Goal: Task Accomplishment & Management: Manage account settings

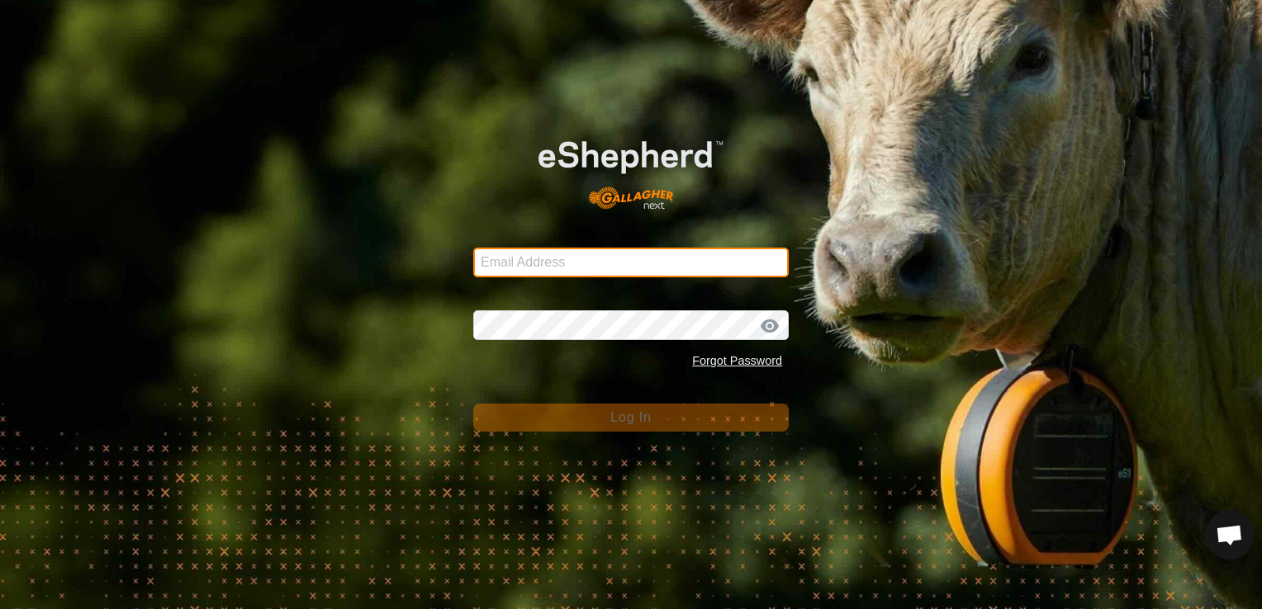
click at [653, 248] on input "Email Address" at bounding box center [630, 263] width 315 height 30
type input "[EMAIL_ADDRESS][DOMAIN_NAME]"
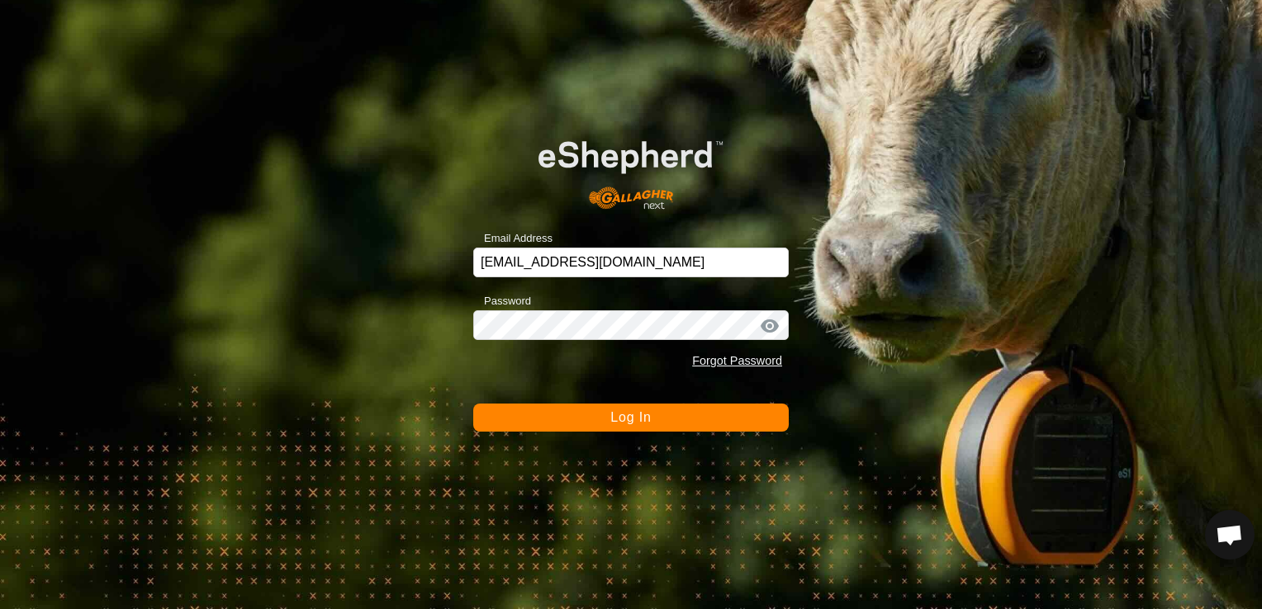
click at [651, 416] on button "Log In" at bounding box center [630, 418] width 315 height 28
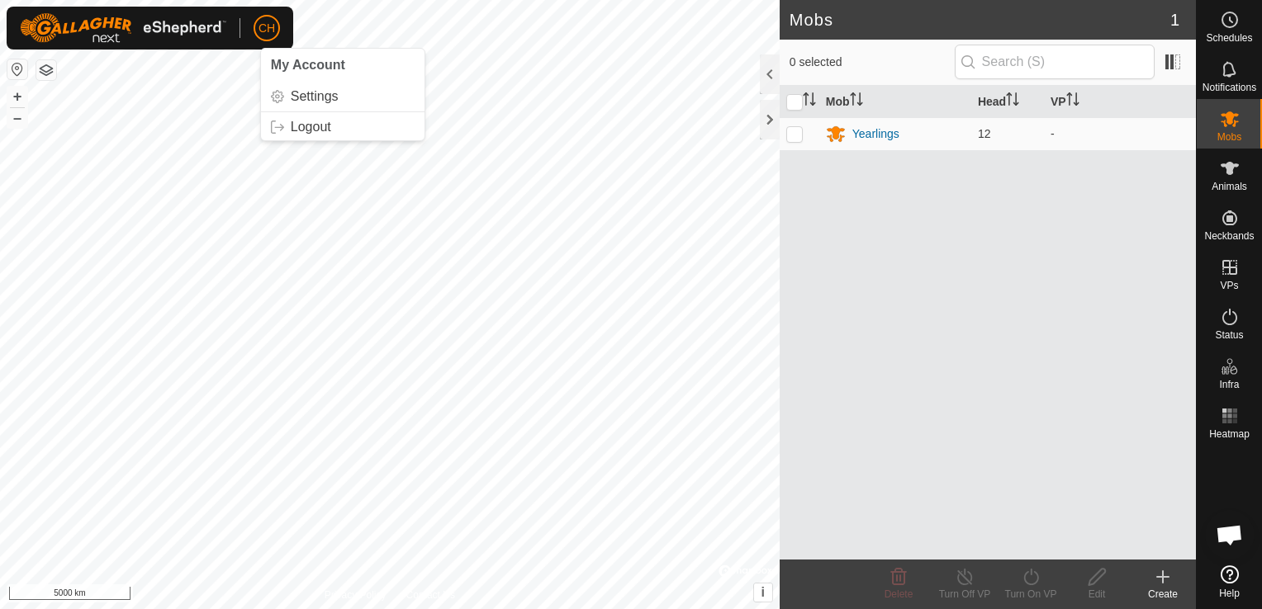
click at [274, 31] on span "CH" at bounding box center [266, 28] width 17 height 17
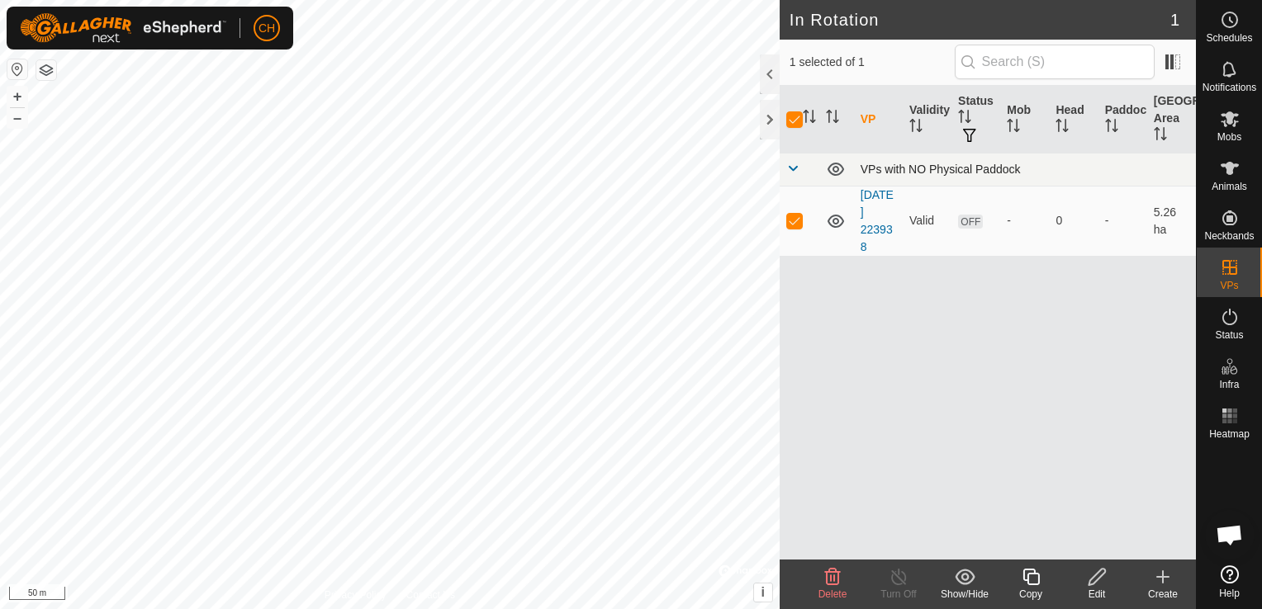
click at [791, 168] on span at bounding box center [792, 168] width 13 height 13
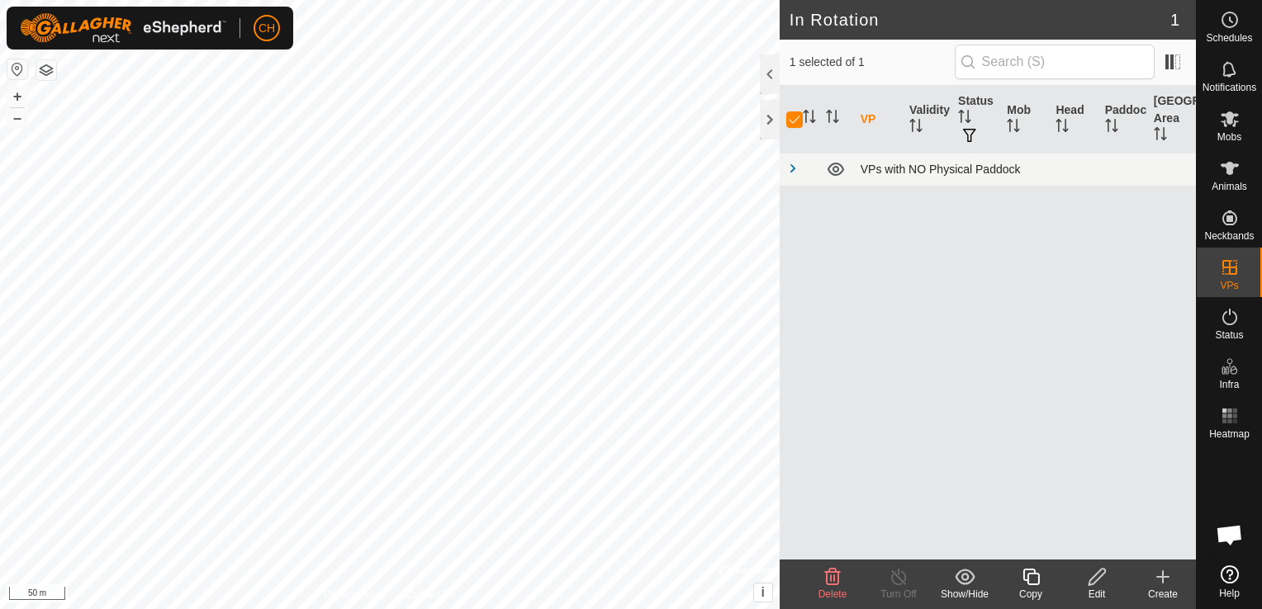
click at [793, 169] on span at bounding box center [792, 168] width 13 height 13
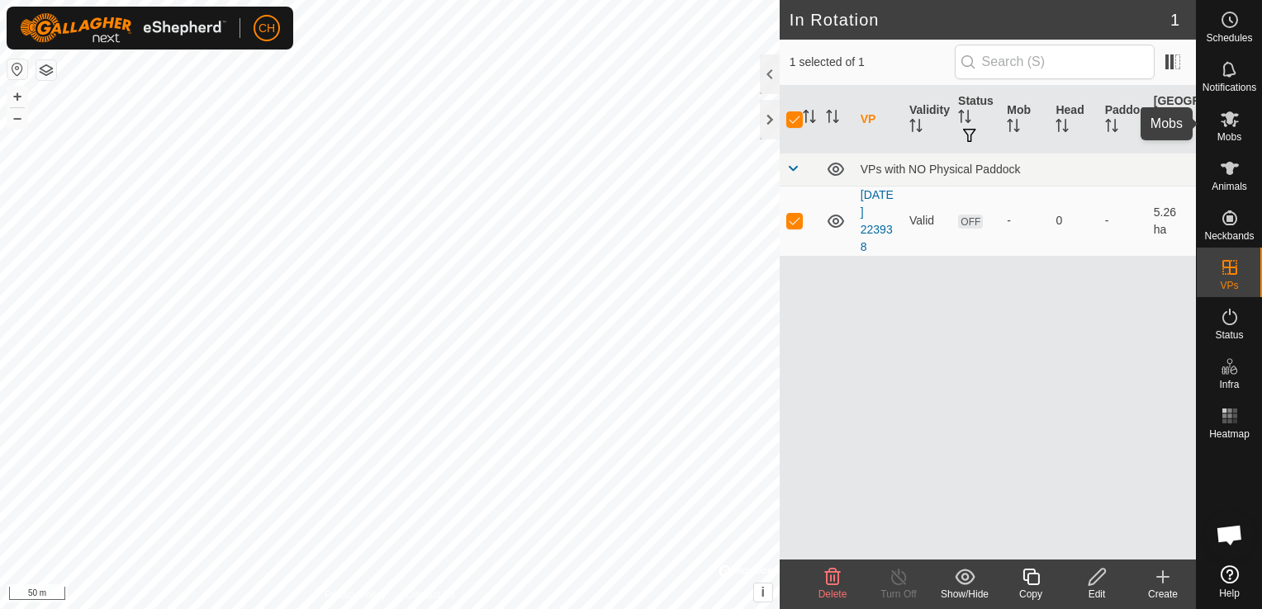
click at [1228, 132] on span "Mobs" at bounding box center [1229, 137] width 24 height 10
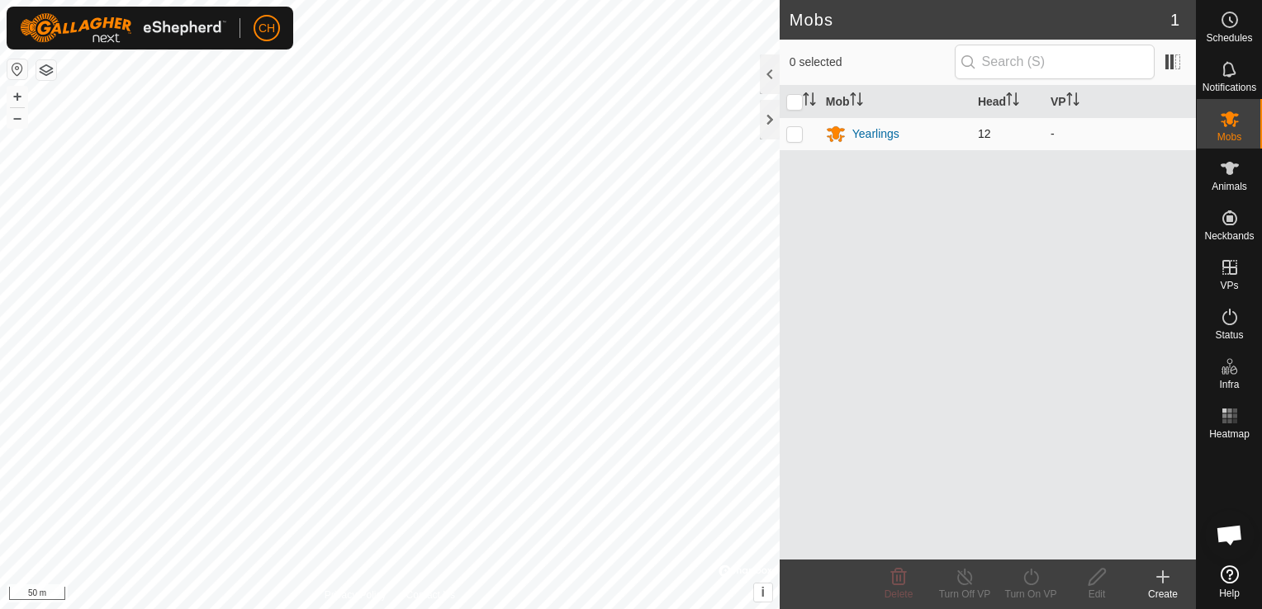
click at [793, 141] on td at bounding box center [799, 133] width 40 height 33
checkbox input "true"
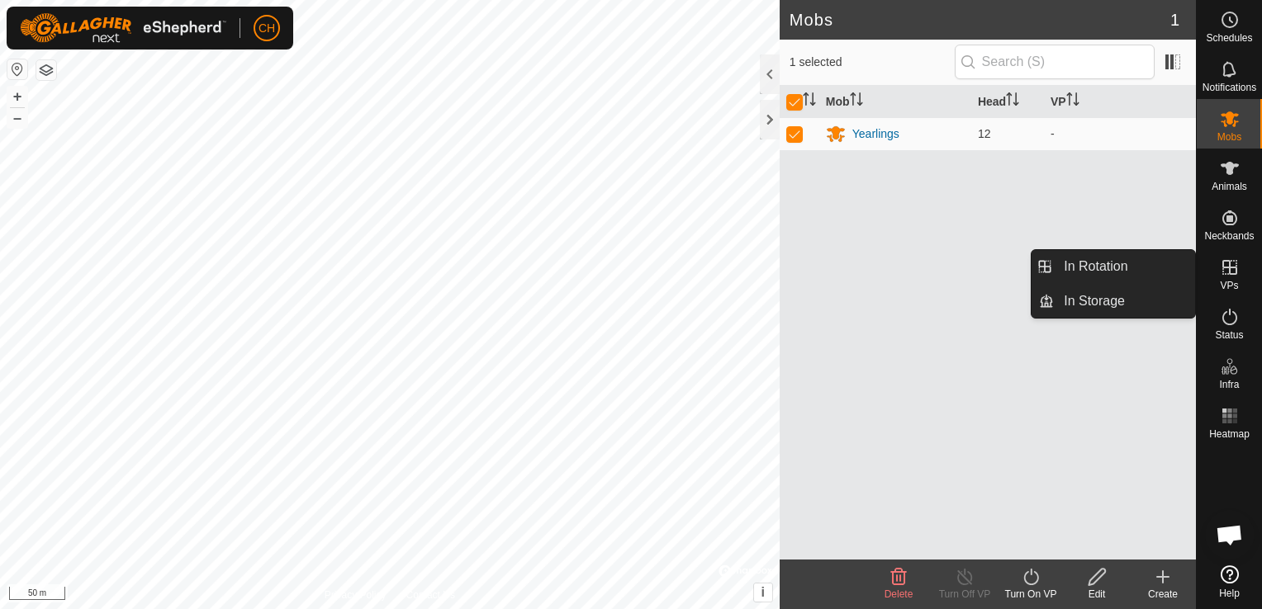
click at [1225, 272] on icon at bounding box center [1229, 268] width 20 height 20
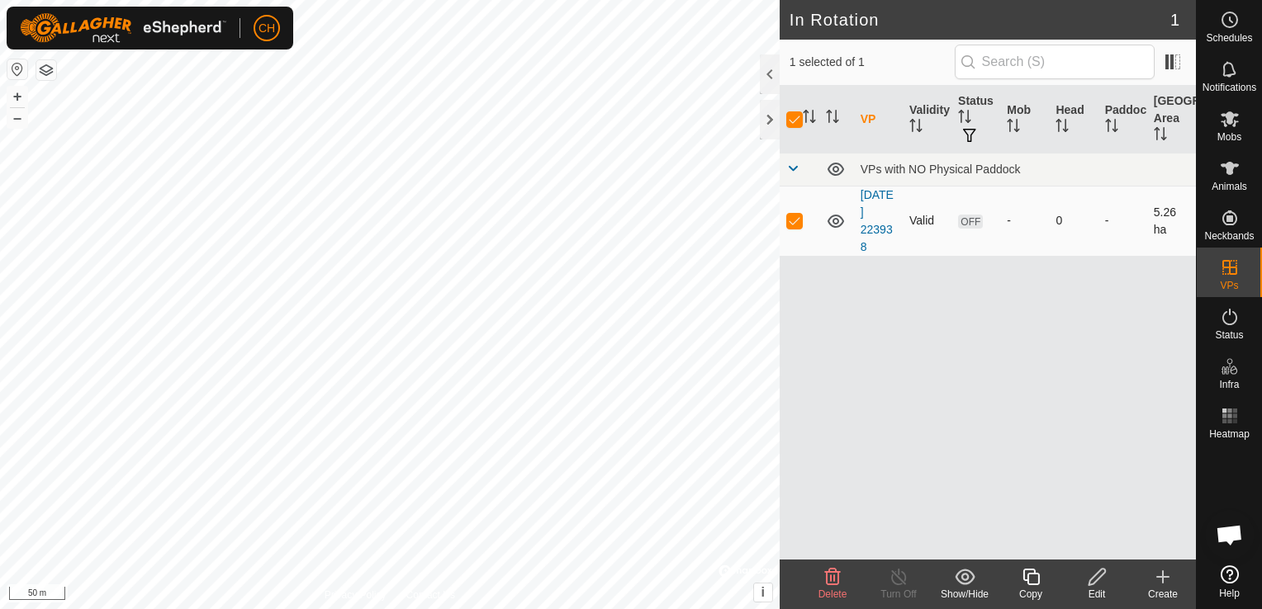
click at [965, 223] on span "OFF" at bounding box center [970, 222] width 25 height 14
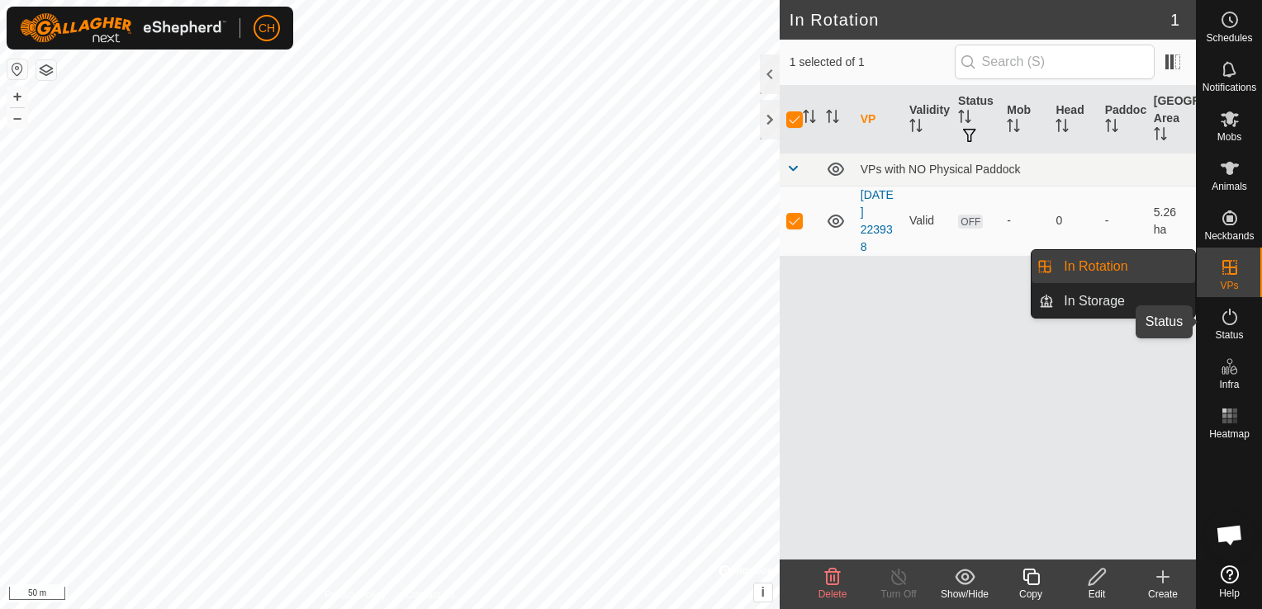
click at [1224, 327] on es-activation-svg-icon at bounding box center [1229, 317] width 30 height 26
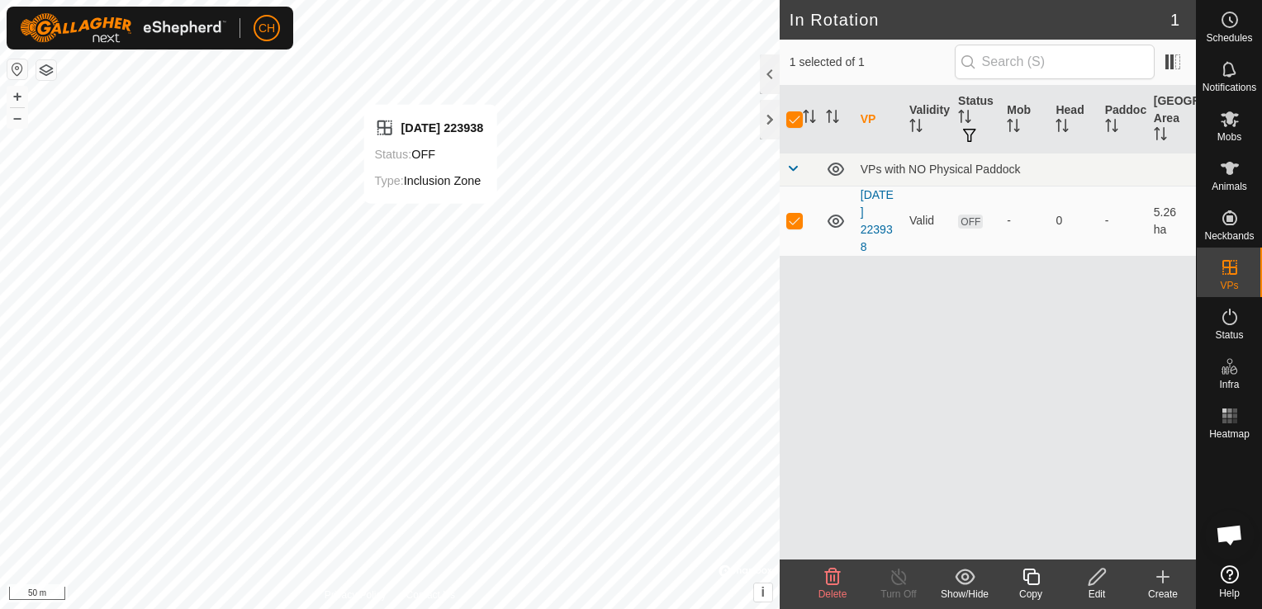
checkbox input "false"
checkbox input "true"
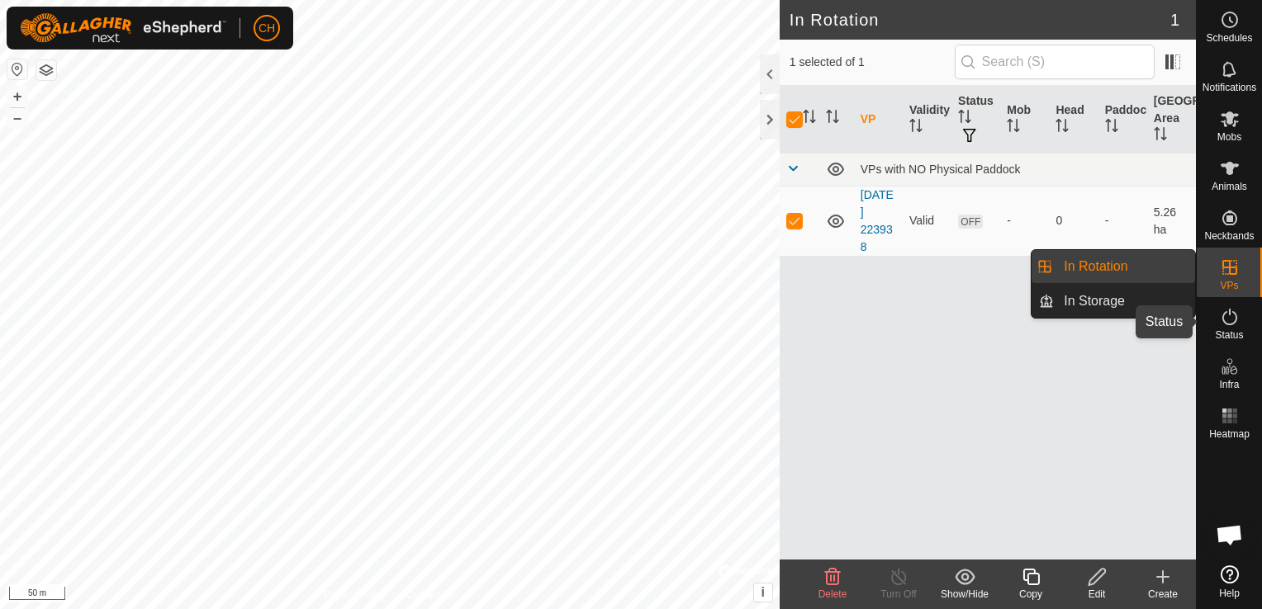
click at [1233, 310] on icon at bounding box center [1229, 317] width 20 height 20
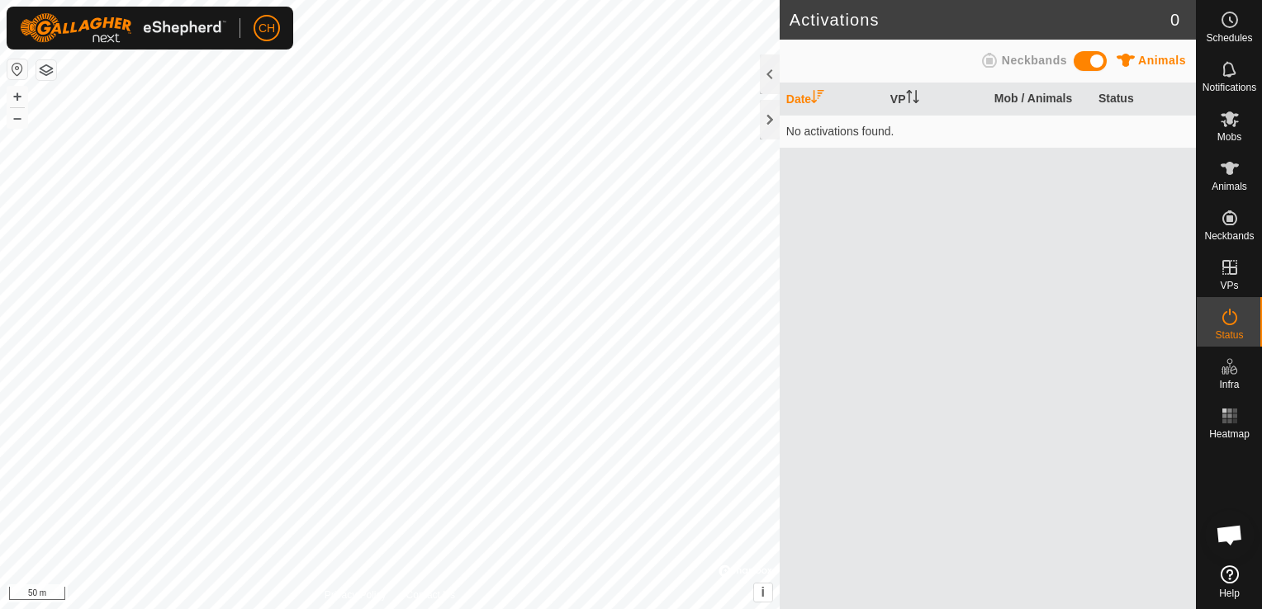
click at [1104, 61] on span at bounding box center [1089, 61] width 33 height 20
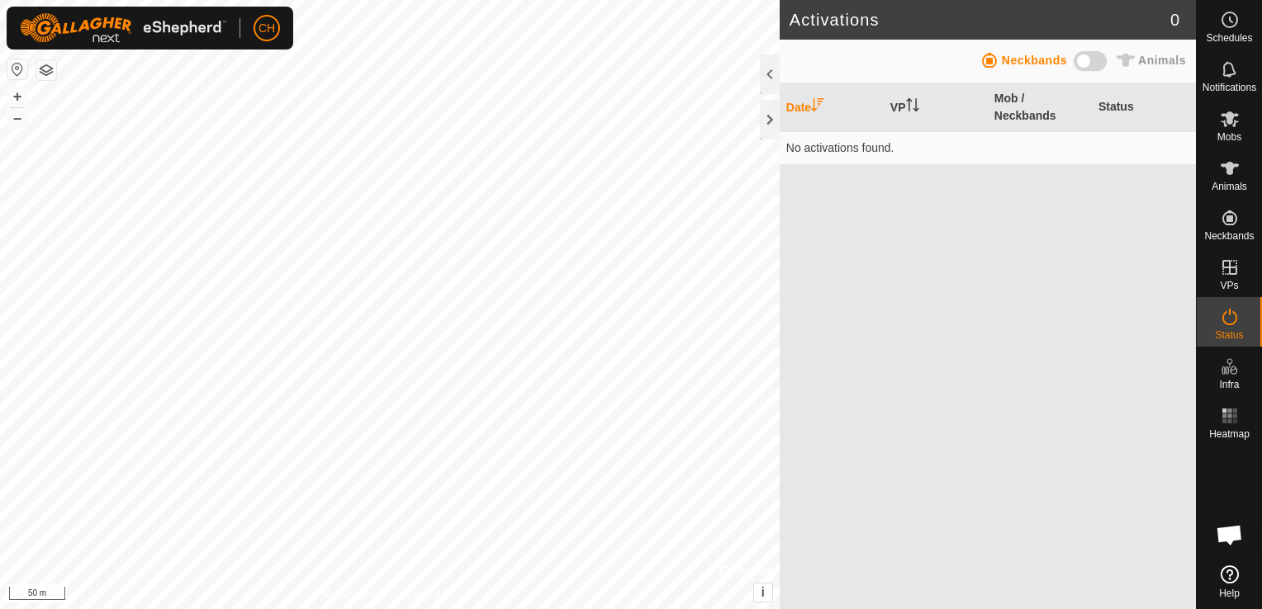
click at [1104, 61] on span at bounding box center [1089, 61] width 33 height 20
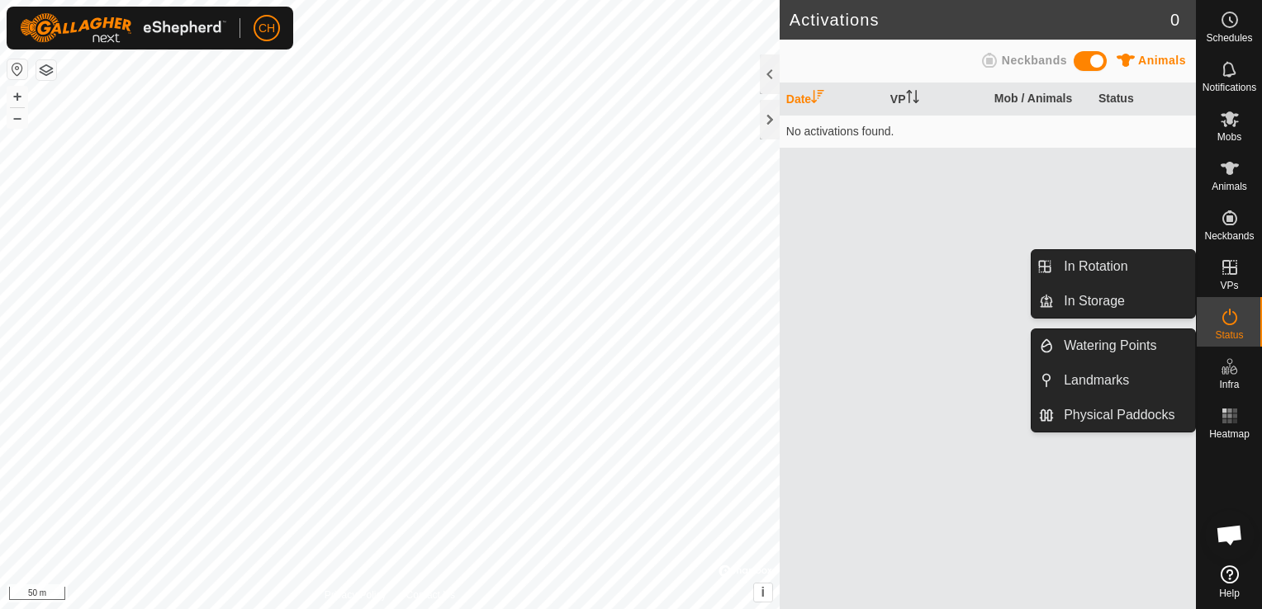
click at [1226, 367] on icon at bounding box center [1224, 371] width 8 height 8
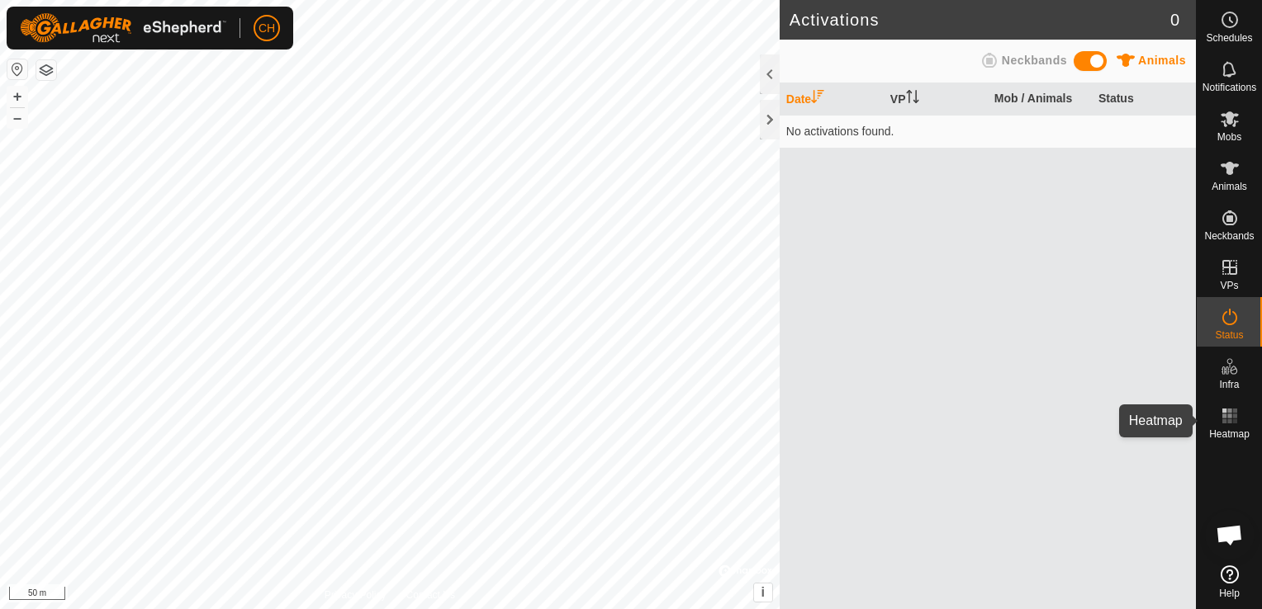
click at [1241, 419] on es-heatmap-svg-icon at bounding box center [1229, 416] width 30 height 26
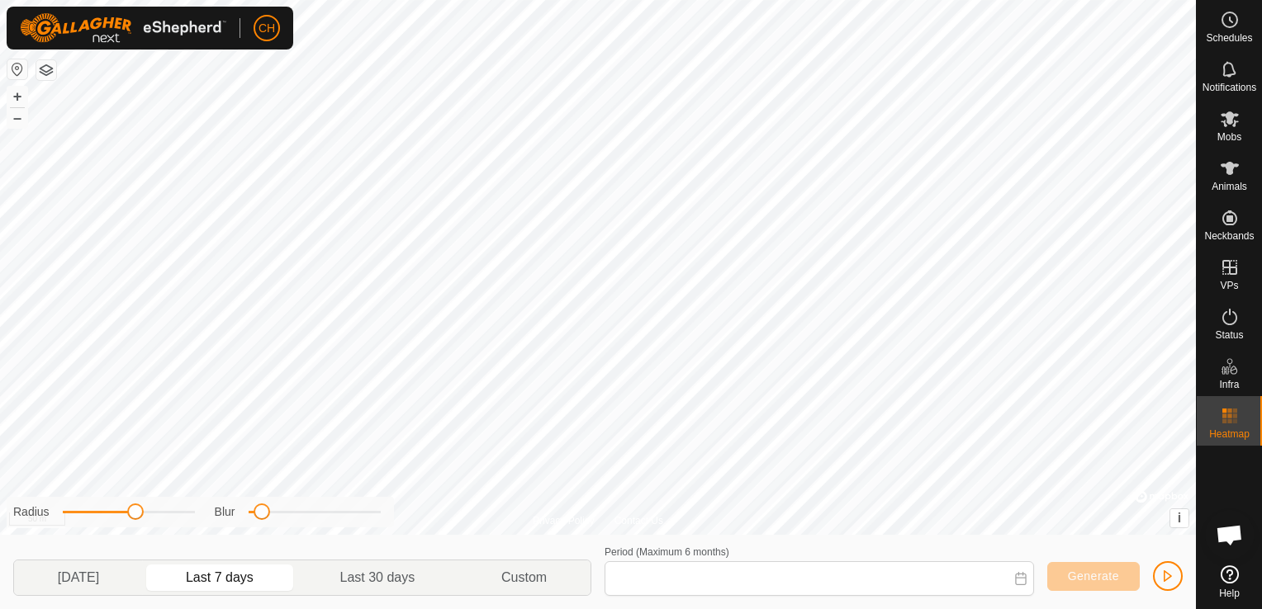
type input "[DATE] - [DATE]"
click at [1230, 323] on icon at bounding box center [1229, 317] width 20 height 20
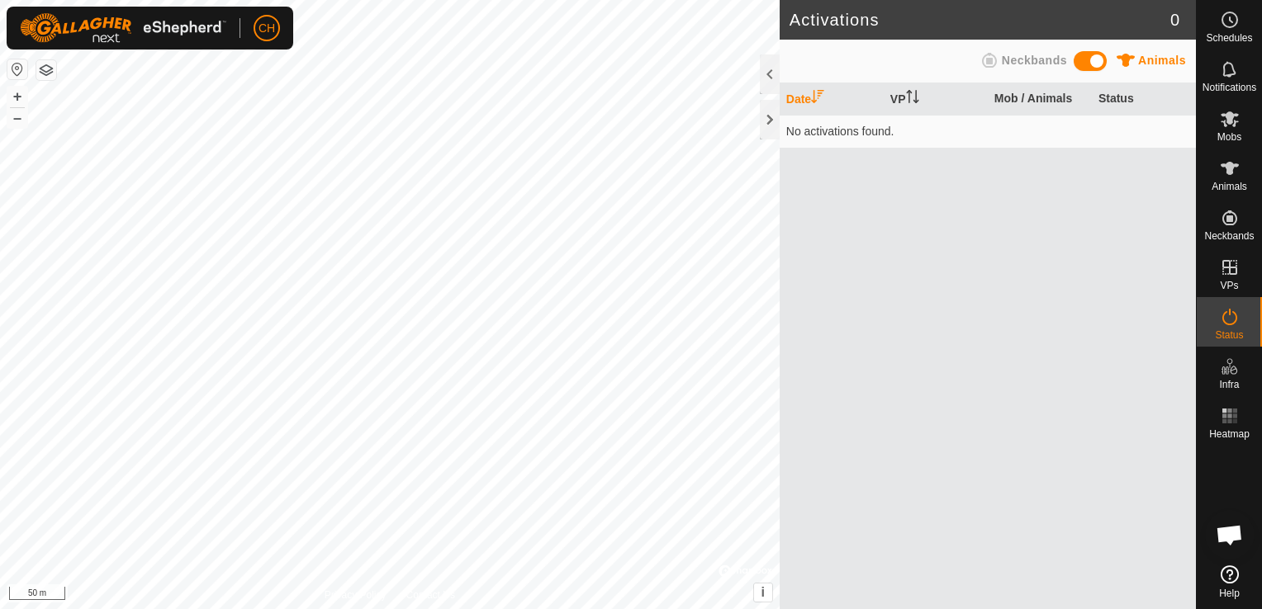
drag, startPoint x: 1065, startPoint y: 47, endPoint x: 1082, endPoint y: 51, distance: 17.0
click at [1066, 47] on div "Animals Neckbands" at bounding box center [987, 61] width 396 height 32
click at [1093, 55] on span at bounding box center [1089, 61] width 33 height 20
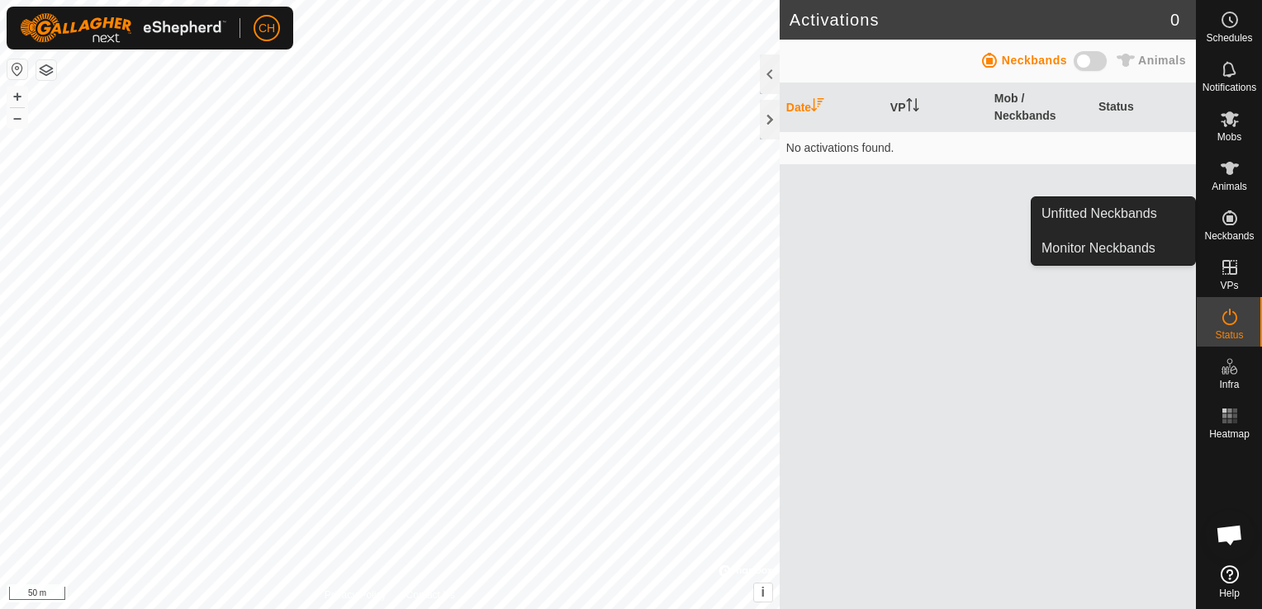
click at [1232, 211] on icon at bounding box center [1229, 218] width 20 height 20
click at [1142, 239] on link "Monitor Neckbands" at bounding box center [1112, 248] width 163 height 33
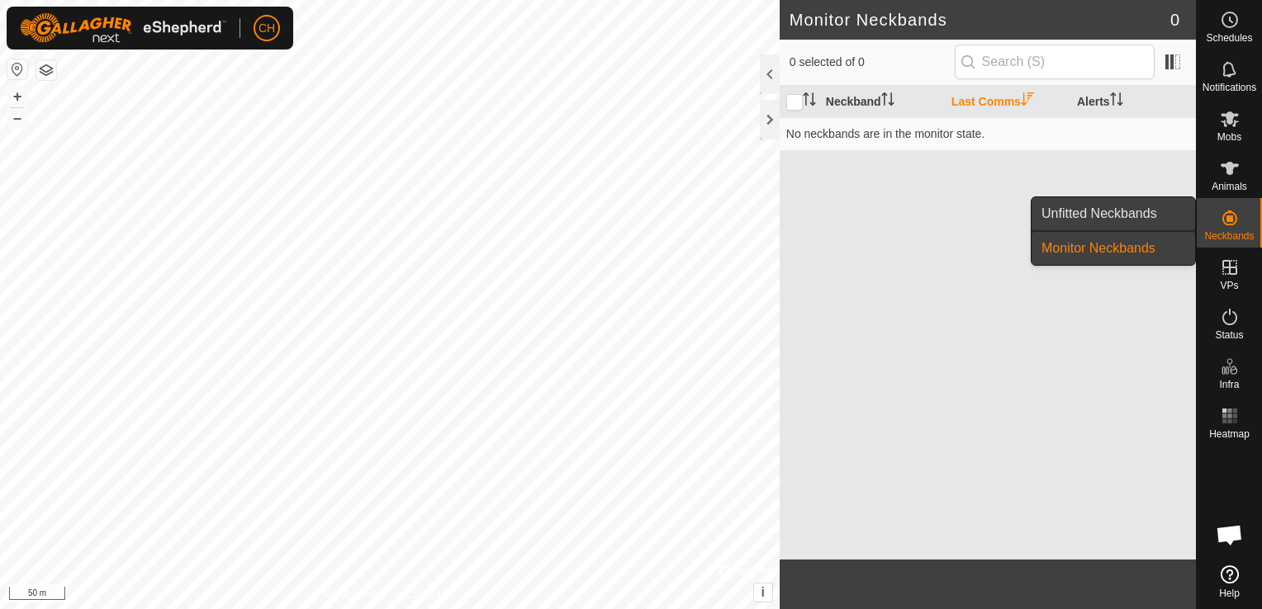
click at [1145, 210] on link "Unfitted Neckbands" at bounding box center [1112, 213] width 163 height 33
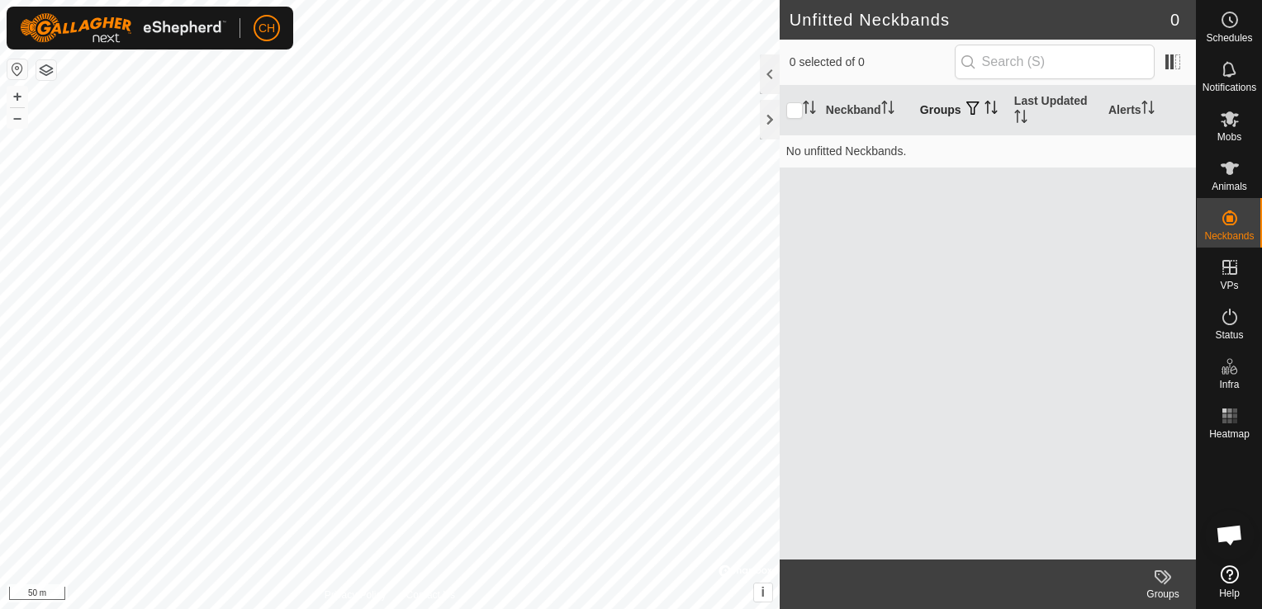
click at [957, 107] on th "Groups" at bounding box center [960, 111] width 94 height 50
drag, startPoint x: 950, startPoint y: 111, endPoint x: 971, endPoint y: 119, distance: 21.9
click at [952, 114] on th "Groups" at bounding box center [960, 111] width 94 height 50
click at [1223, 183] on span "Animals" at bounding box center [1229, 187] width 36 height 10
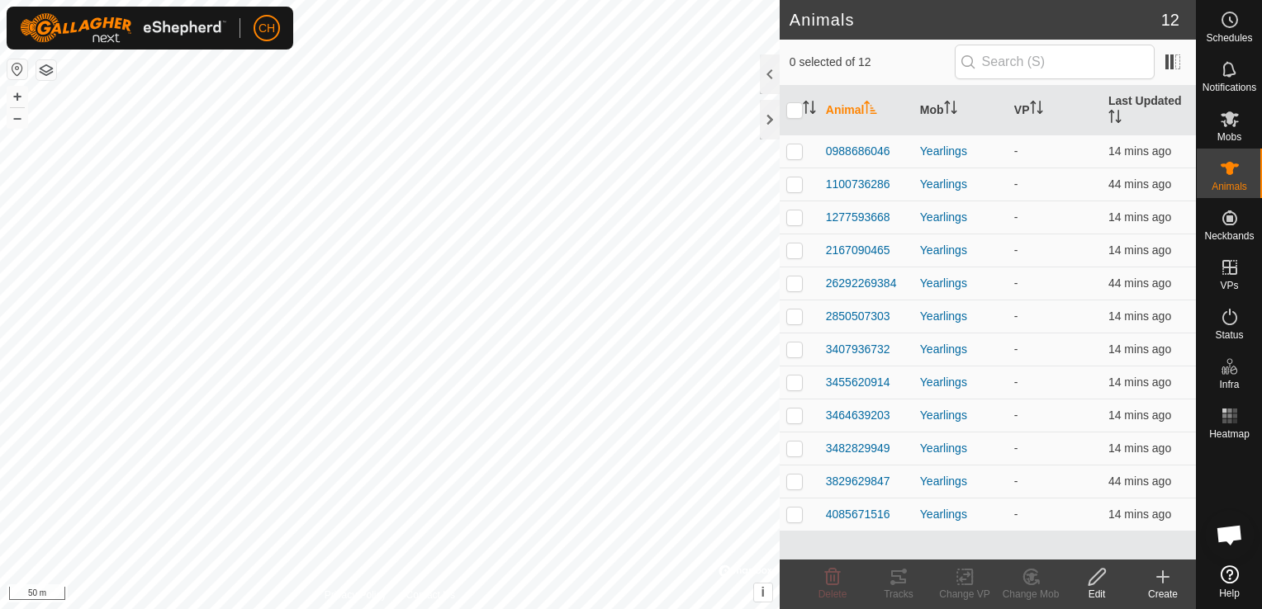
click at [788, 99] on th at bounding box center [799, 111] width 40 height 50
click at [794, 111] on input "checkbox" at bounding box center [794, 110] width 17 height 17
checkbox input "true"
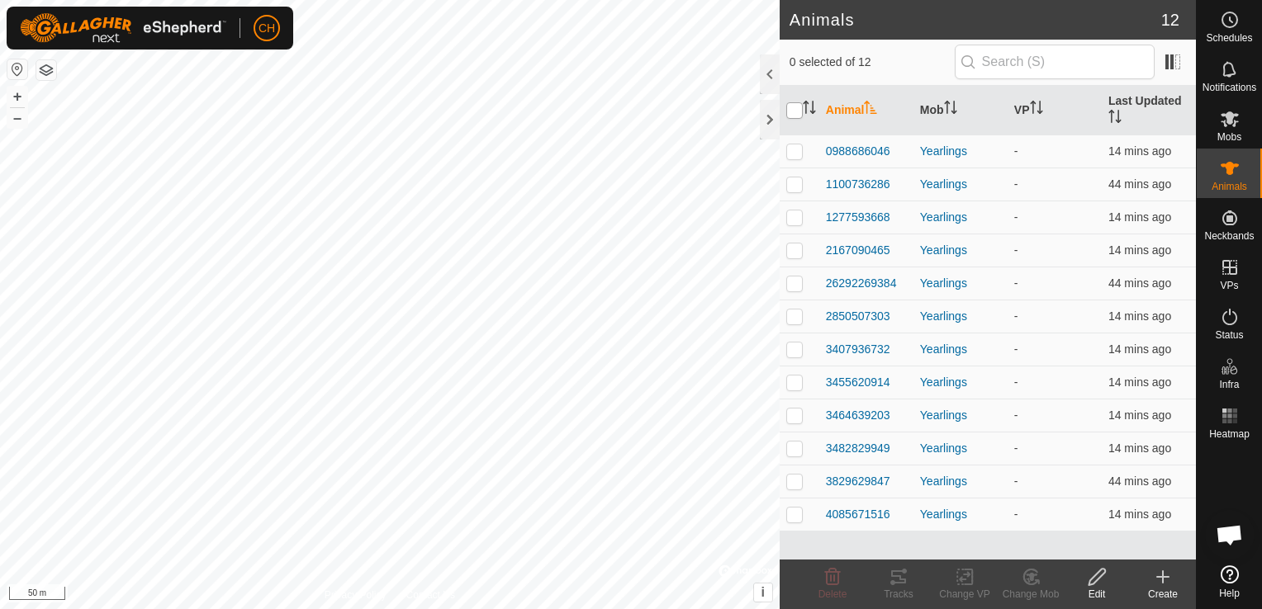
checkbox input "true"
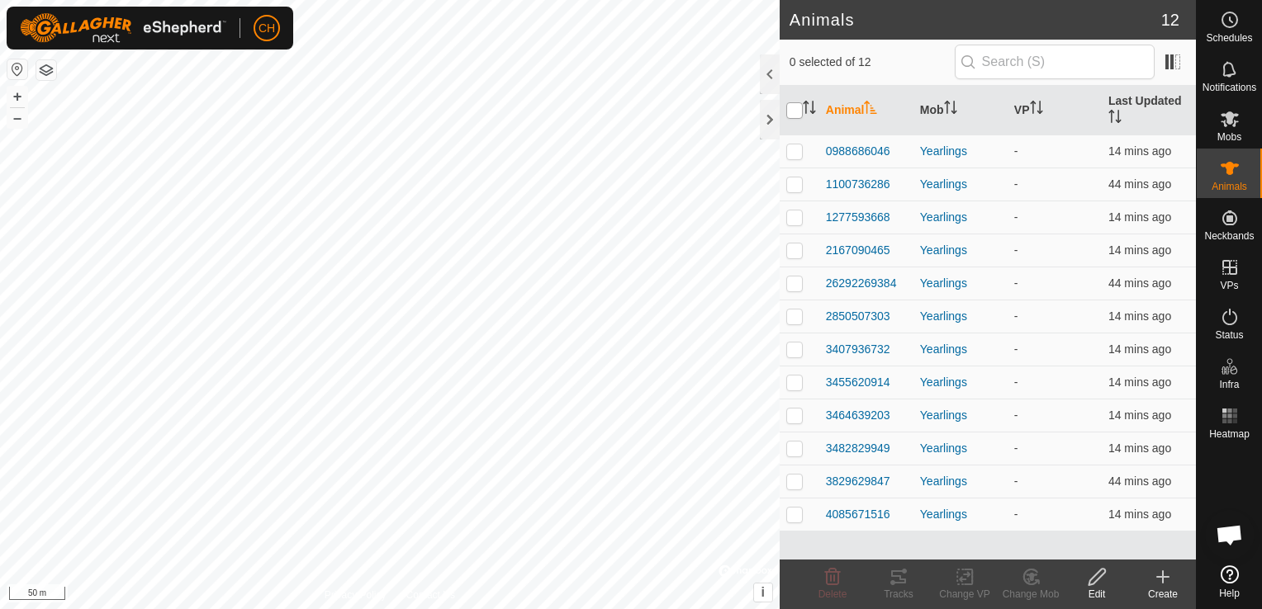
checkbox input "true"
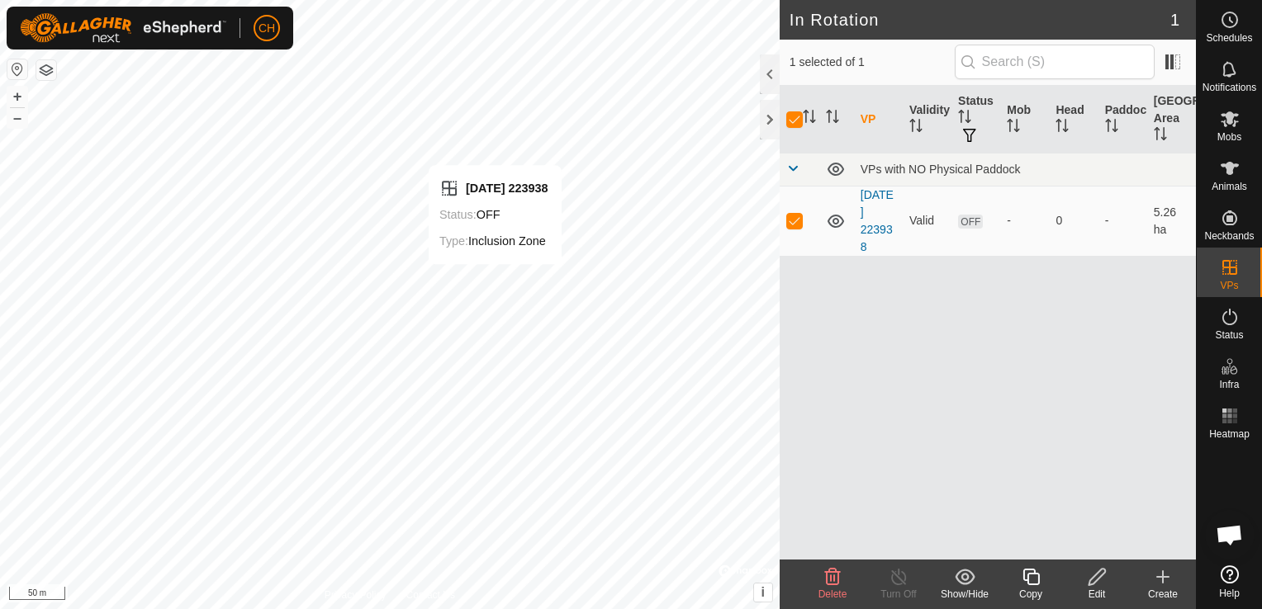
checkbox input "false"
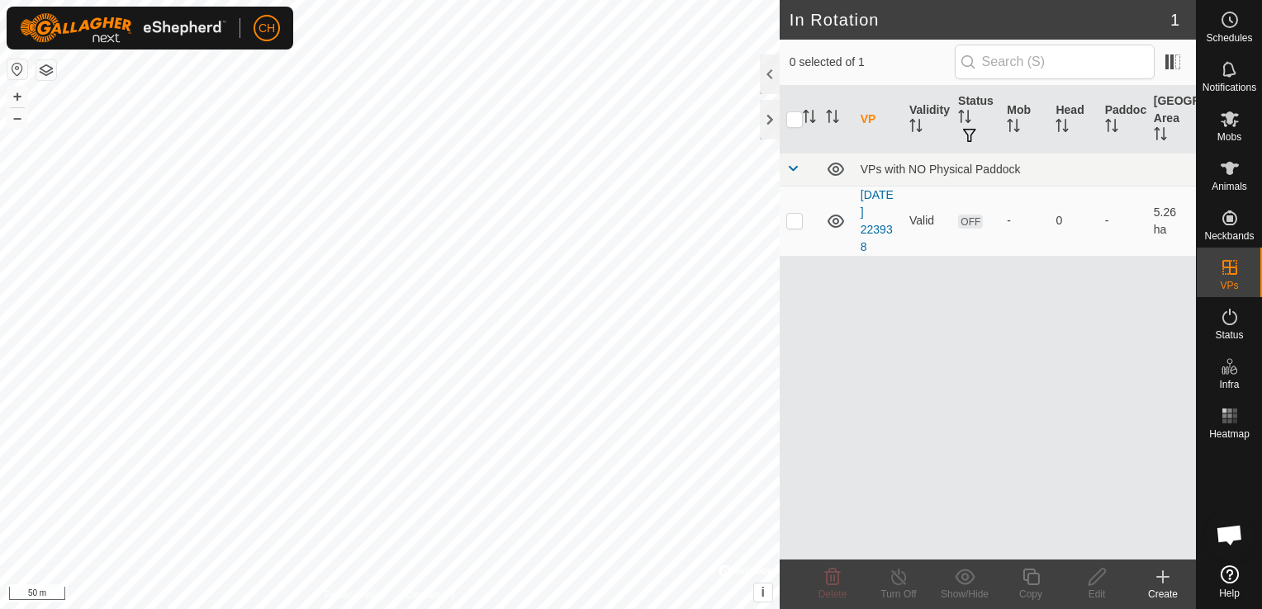
checkbox input "true"
drag, startPoint x: 793, startPoint y: 187, endPoint x: 793, endPoint y: 174, distance: 13.2
click at [793, 174] on tbody "VPs with NO Physical Paddock [DATE] 223938 Valid OFF - 0 - 5.26 ha" at bounding box center [987, 204] width 416 height 103
click at [791, 170] on span at bounding box center [792, 168] width 13 height 13
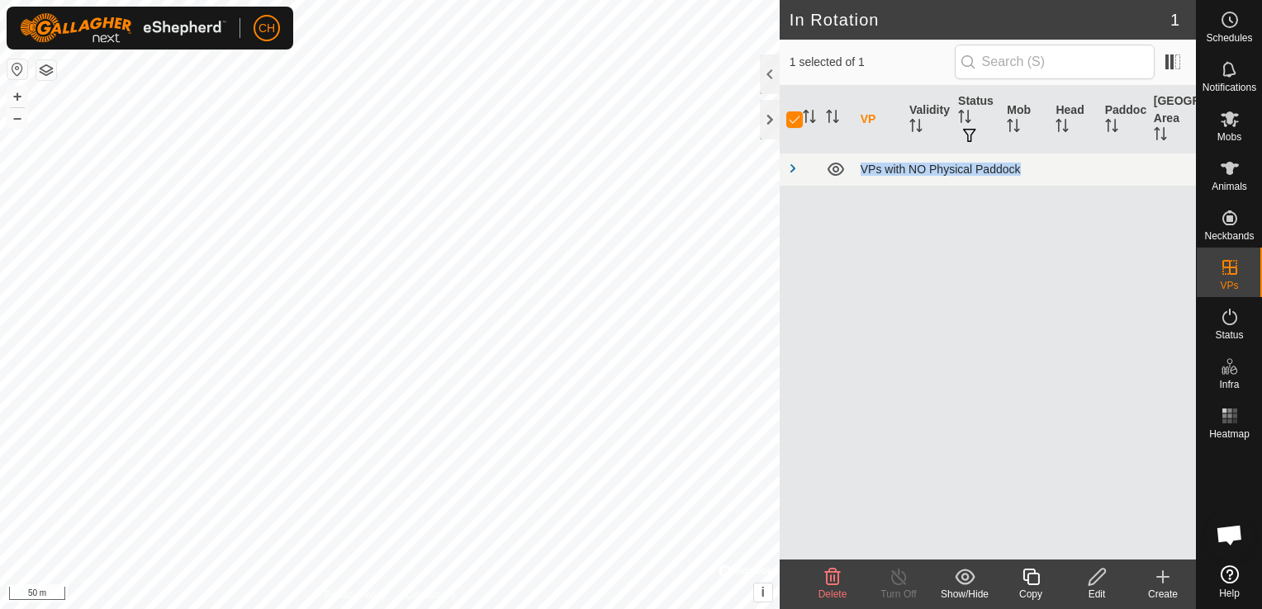
click at [791, 170] on span at bounding box center [792, 168] width 13 height 13
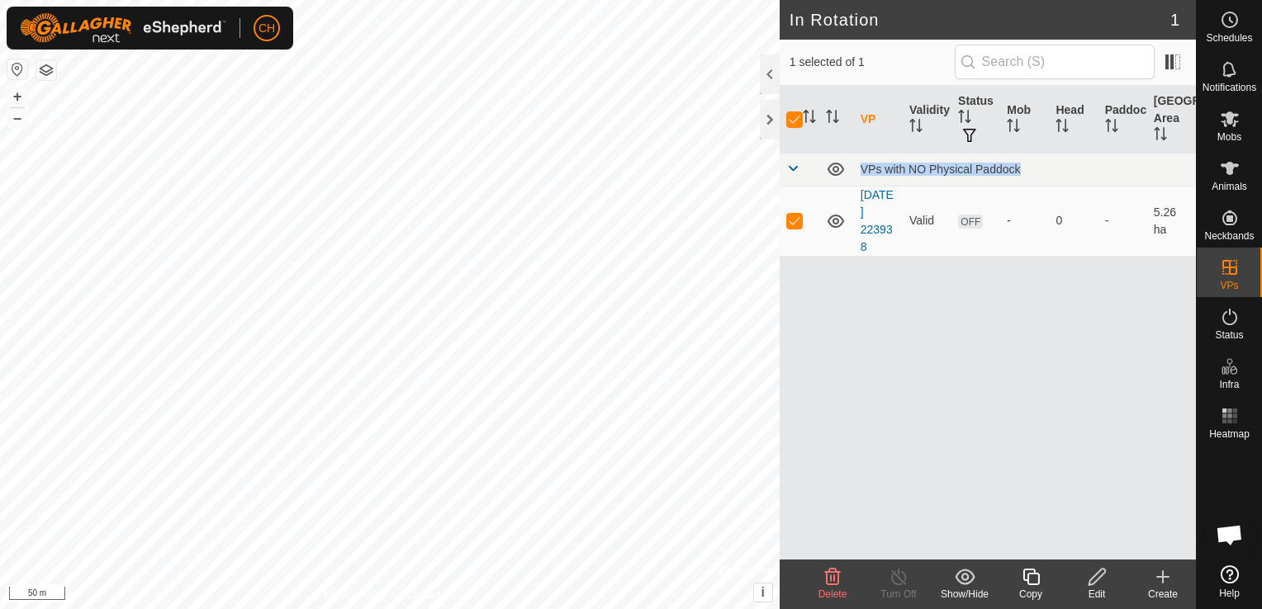
click at [1226, 569] on icon at bounding box center [1229, 575] width 18 height 18
click at [1215, 130] on es-mob-svg-icon at bounding box center [1229, 119] width 30 height 26
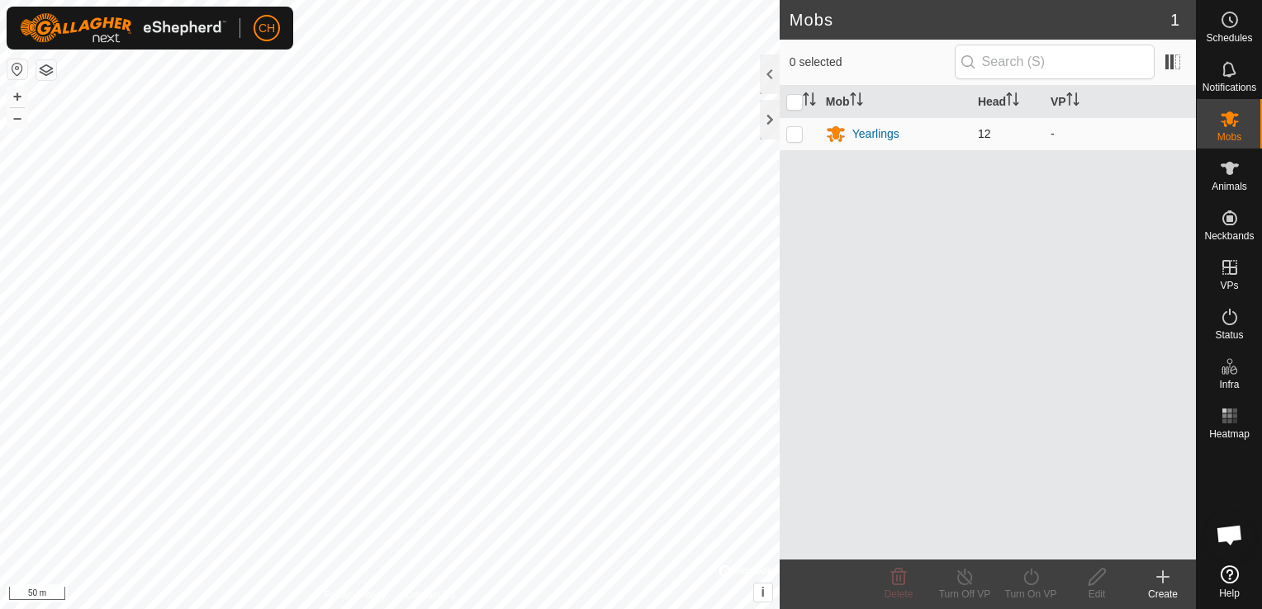
click at [795, 130] on p-checkbox at bounding box center [794, 133] width 17 height 13
checkbox input "true"
click at [1026, 581] on icon at bounding box center [1030, 577] width 21 height 20
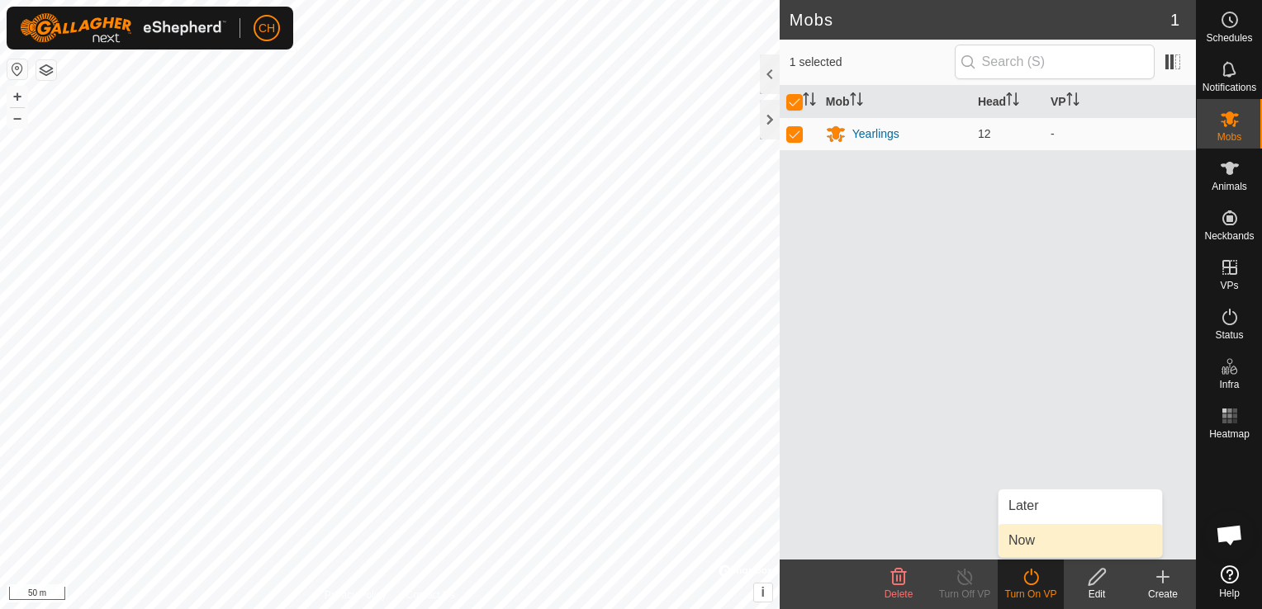
click at [1021, 543] on link "Now" at bounding box center [1079, 540] width 163 height 33
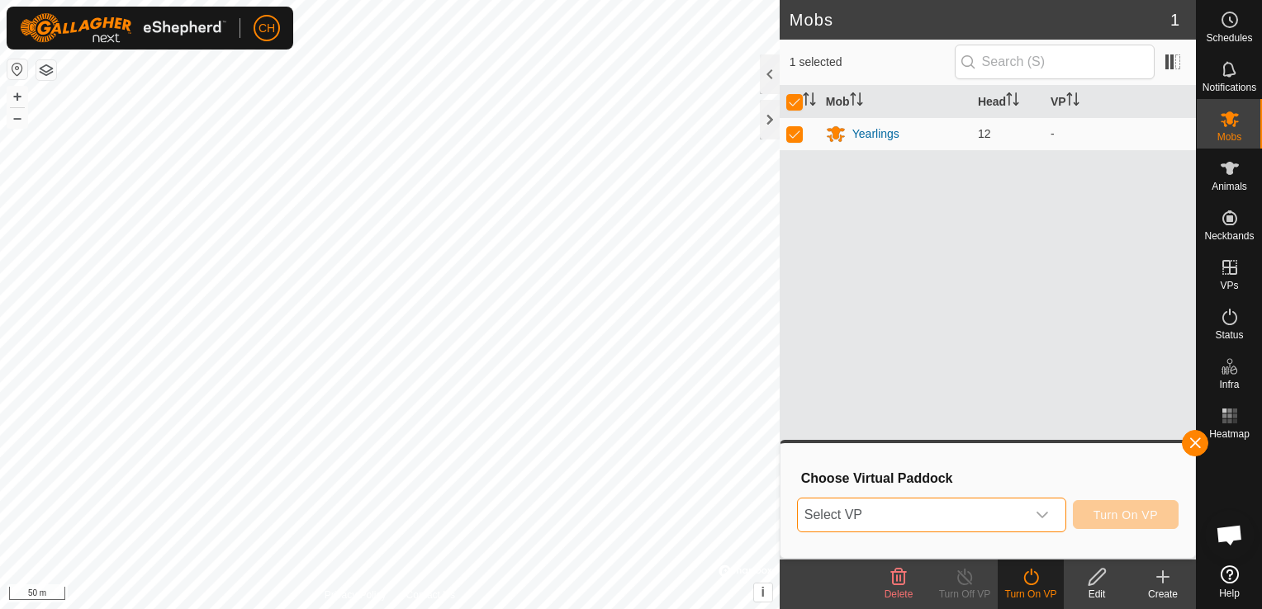
click at [1011, 516] on span "Select VP" at bounding box center [912, 515] width 228 height 33
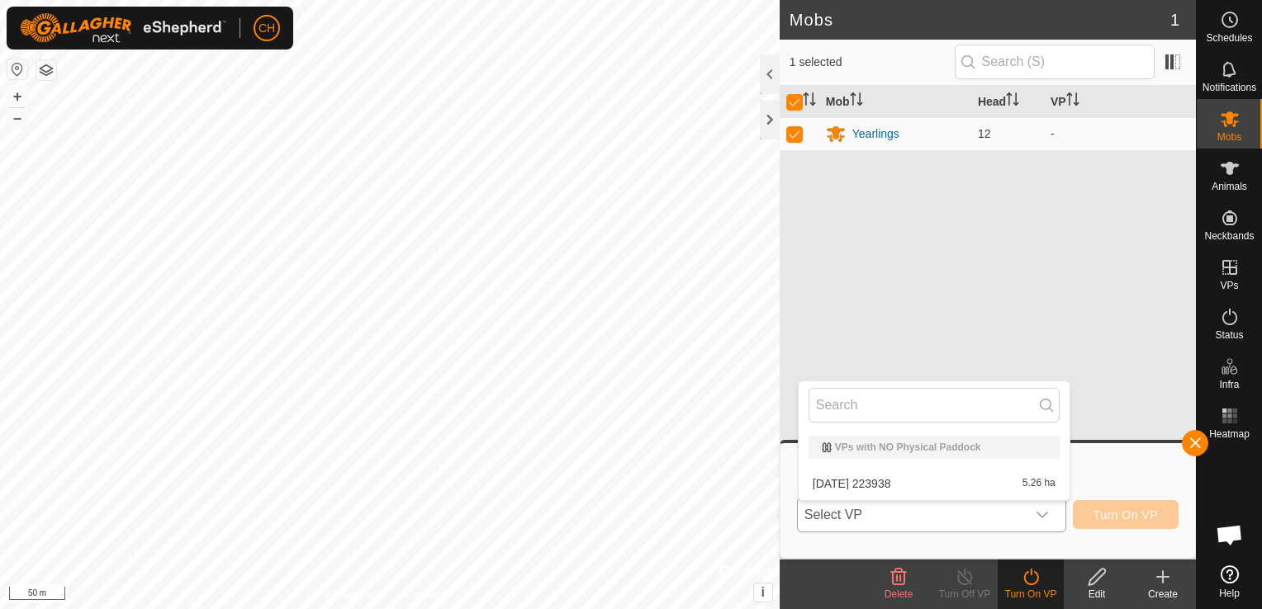
click at [887, 482] on li "[DATE] 223938 5.26 ha" at bounding box center [933, 483] width 271 height 33
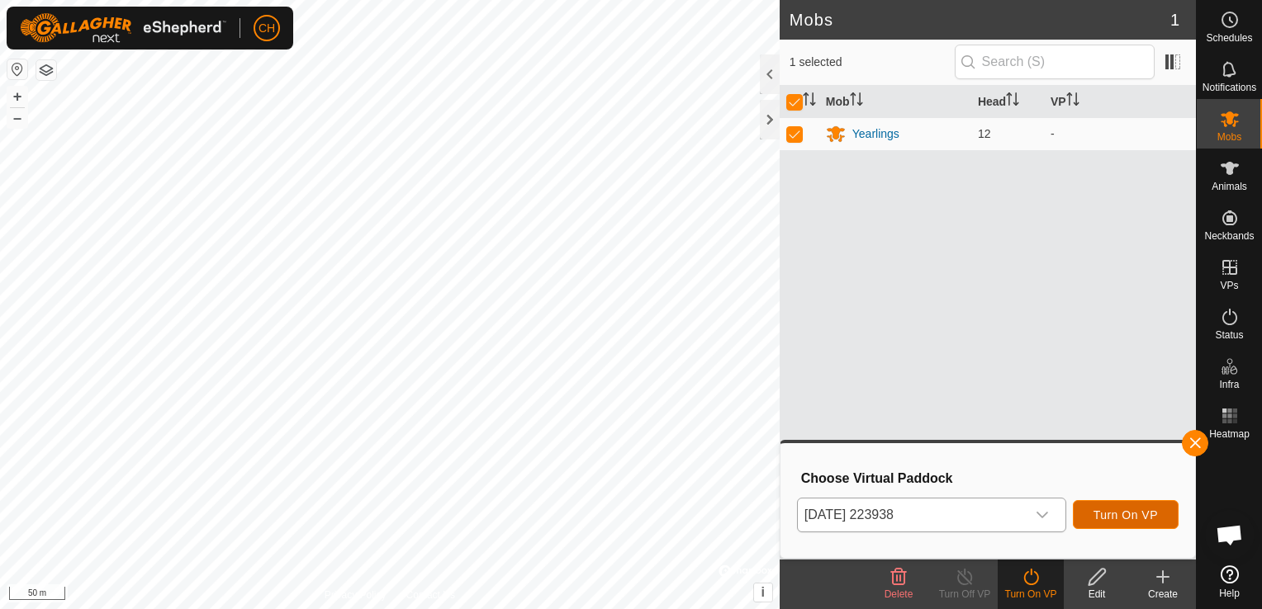
click at [1105, 509] on span "Turn On VP" at bounding box center [1125, 515] width 64 height 13
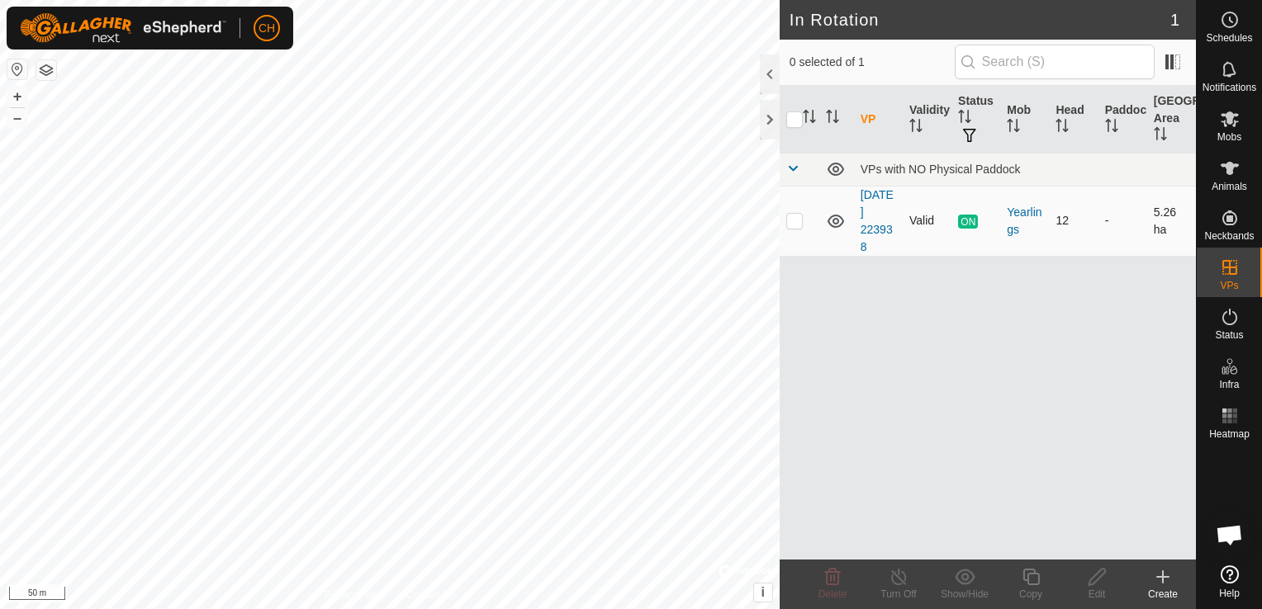
click at [970, 217] on span "ON" at bounding box center [968, 222] width 20 height 14
click at [793, 222] on p-checkbox at bounding box center [794, 220] width 17 height 13
checkbox input "true"
click at [891, 579] on icon at bounding box center [898, 577] width 15 height 17
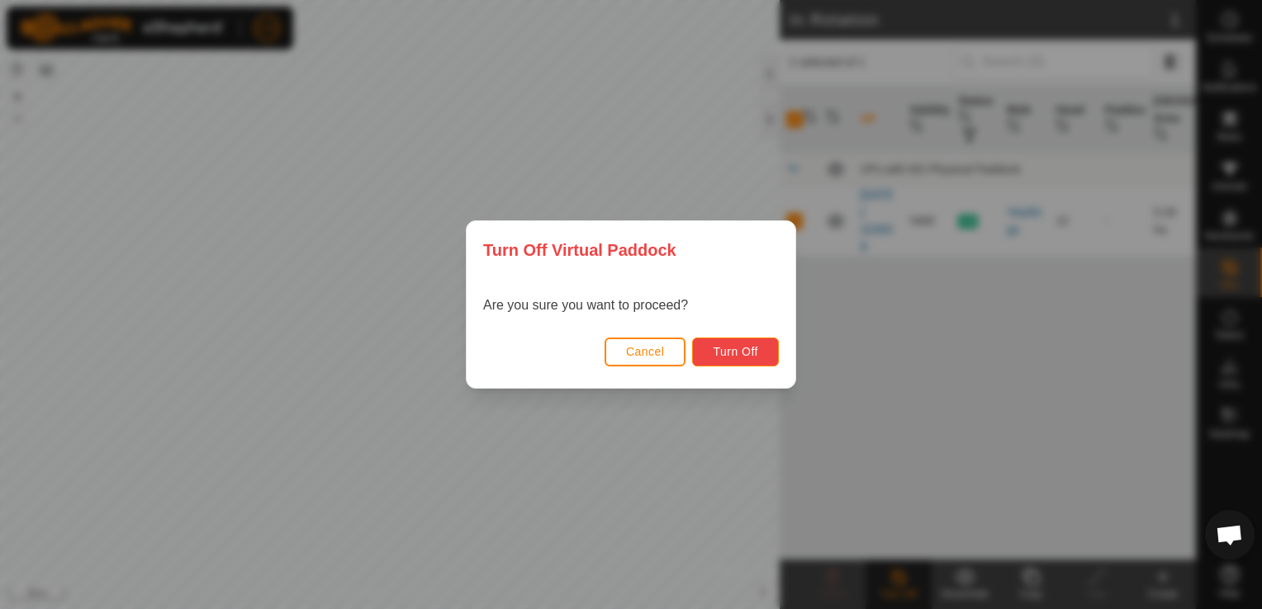
click at [742, 346] on span "Turn Off" at bounding box center [735, 351] width 45 height 13
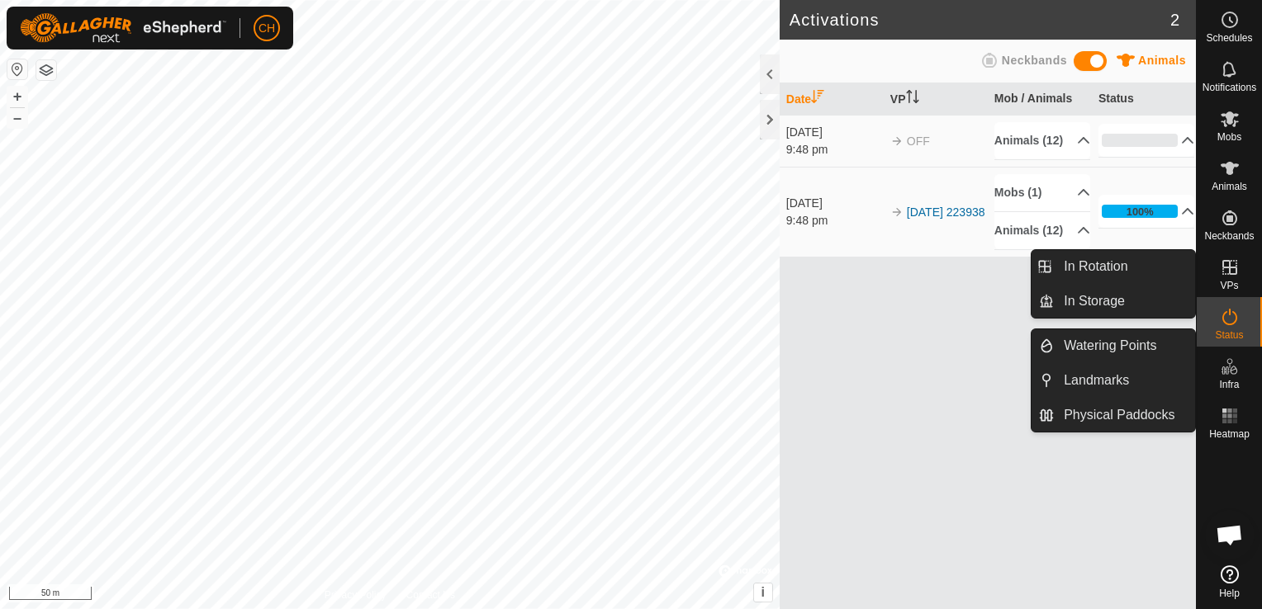
click at [1235, 276] on icon at bounding box center [1229, 268] width 20 height 20
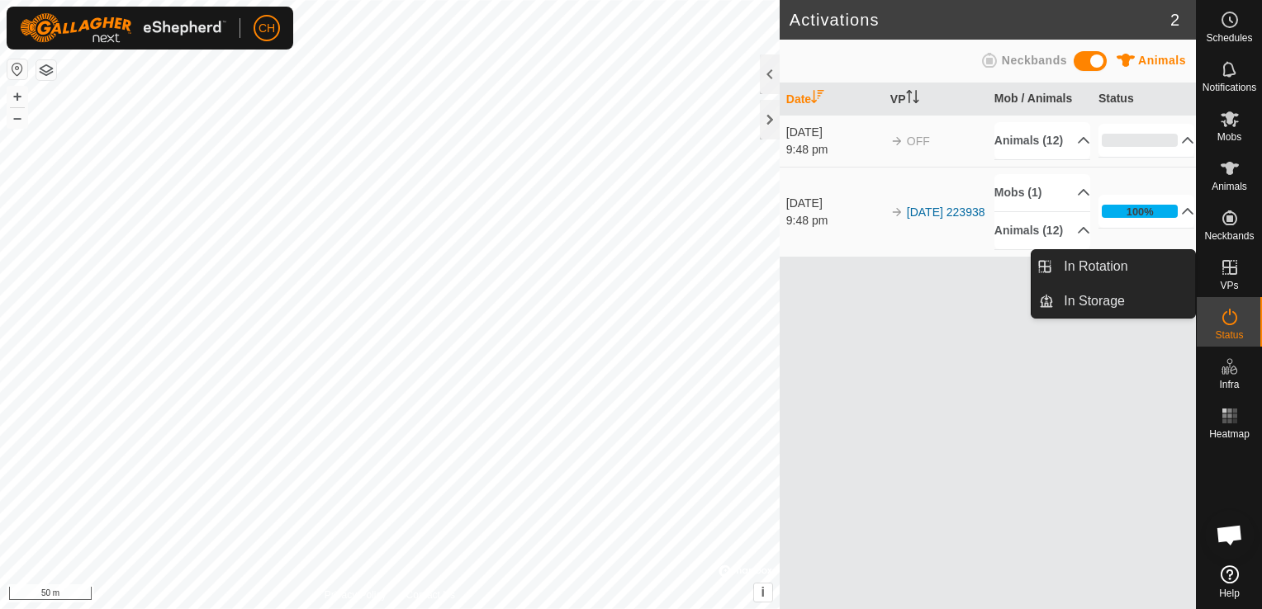
click at [1233, 268] on icon at bounding box center [1229, 268] width 20 height 20
click at [1229, 275] on icon at bounding box center [1229, 268] width 20 height 20
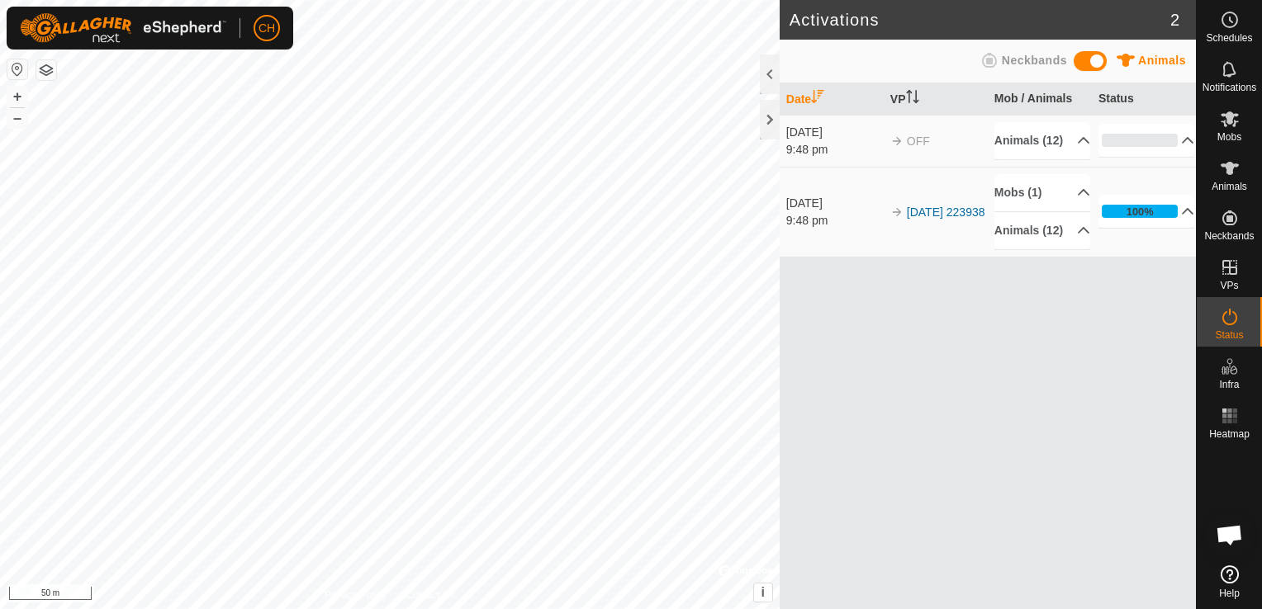
drag, startPoint x: 1057, startPoint y: 358, endPoint x: 1081, endPoint y: 331, distance: 36.3
click at [1056, 358] on div "Date VP Mob / Animals Status [DATE] 9:48 pm OFF Animals [PHONE_NUMBER] 11007362…" at bounding box center [987, 346] width 416 height 526
click at [1236, 129] on es-mob-svg-icon at bounding box center [1229, 119] width 30 height 26
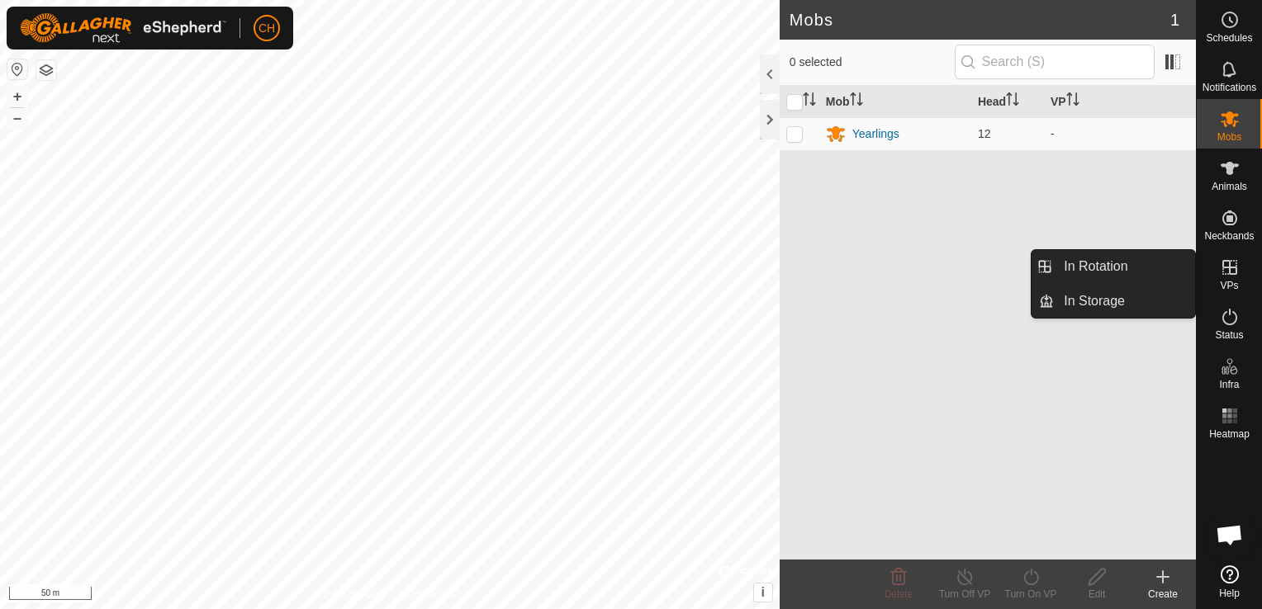
click at [1238, 281] on div "VPs" at bounding box center [1228, 273] width 65 height 50
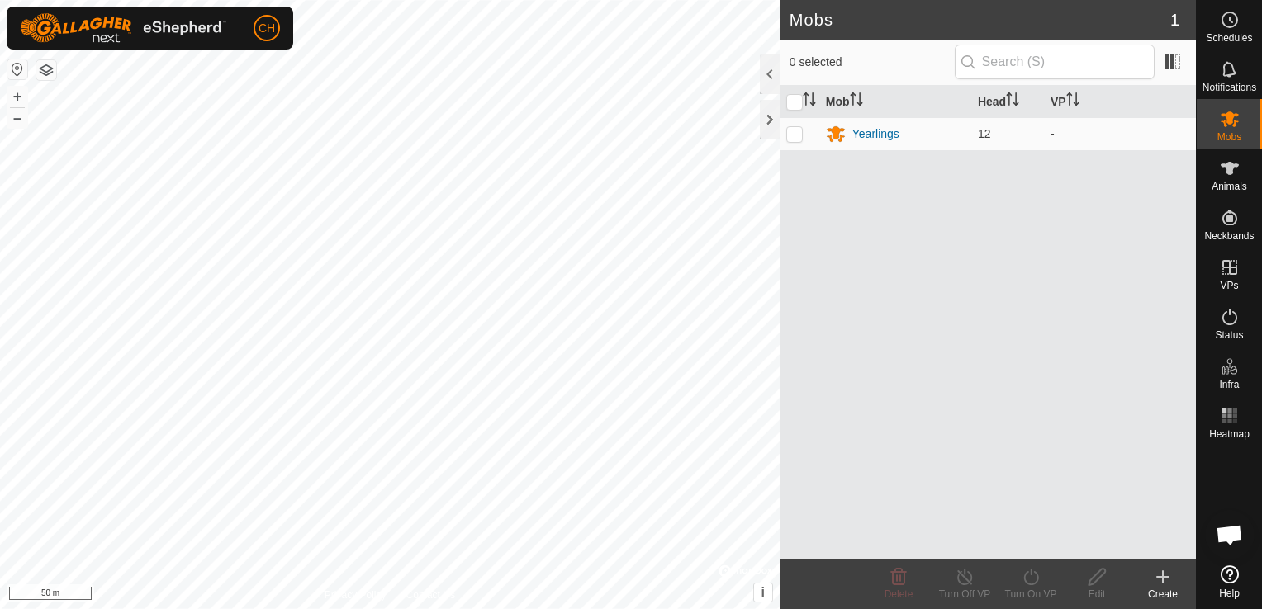
click at [1159, 573] on icon at bounding box center [1163, 577] width 20 height 20
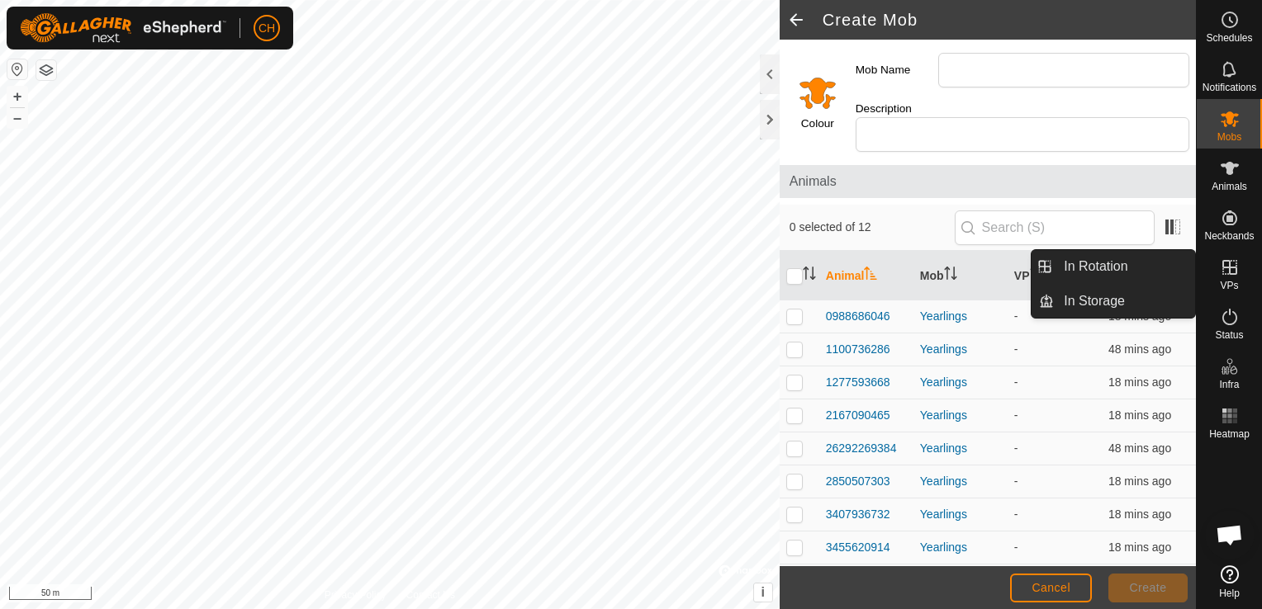
click at [1237, 273] on icon at bounding box center [1229, 268] width 20 height 20
click at [1232, 272] on icon at bounding box center [1229, 268] width 20 height 20
drag, startPoint x: 1232, startPoint y: 272, endPoint x: 1243, endPoint y: 272, distance: 11.6
click at [1243, 272] on div "VPs" at bounding box center [1228, 273] width 65 height 50
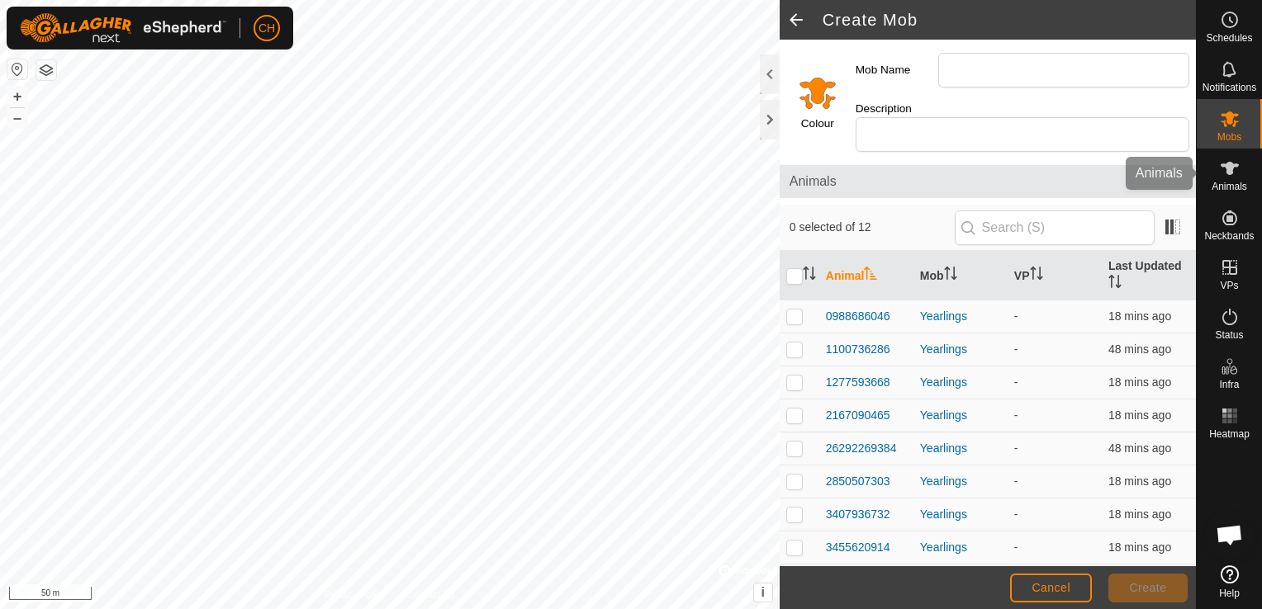
click at [1232, 159] on icon at bounding box center [1229, 169] width 20 height 20
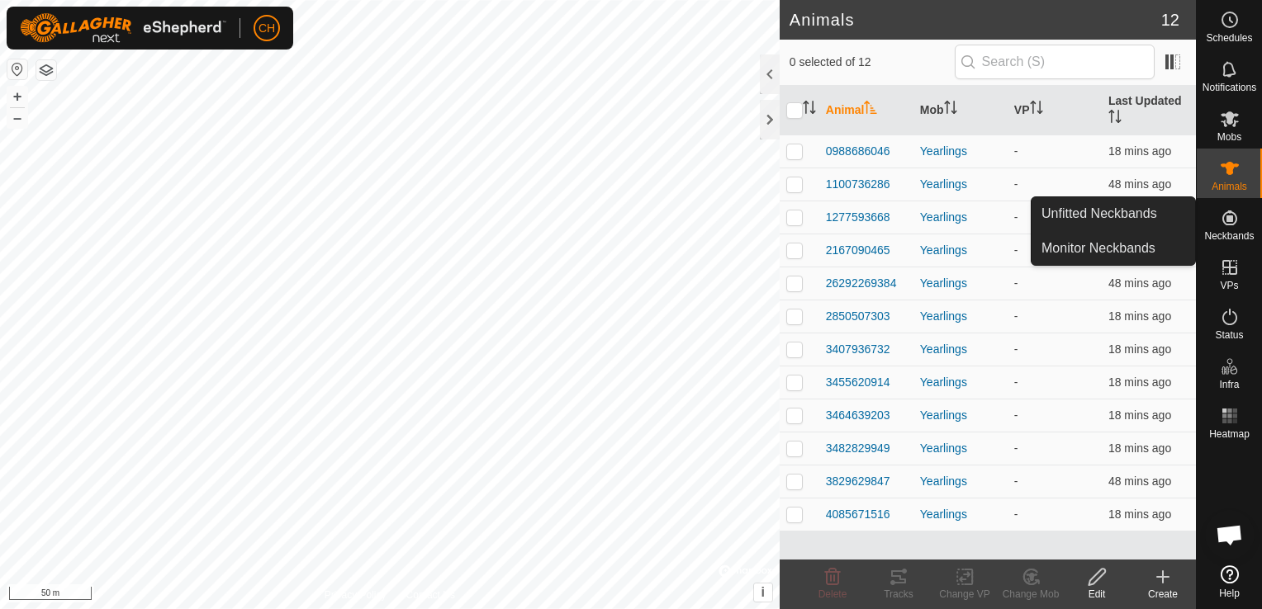
click at [1229, 217] on icon at bounding box center [1229, 218] width 15 height 15
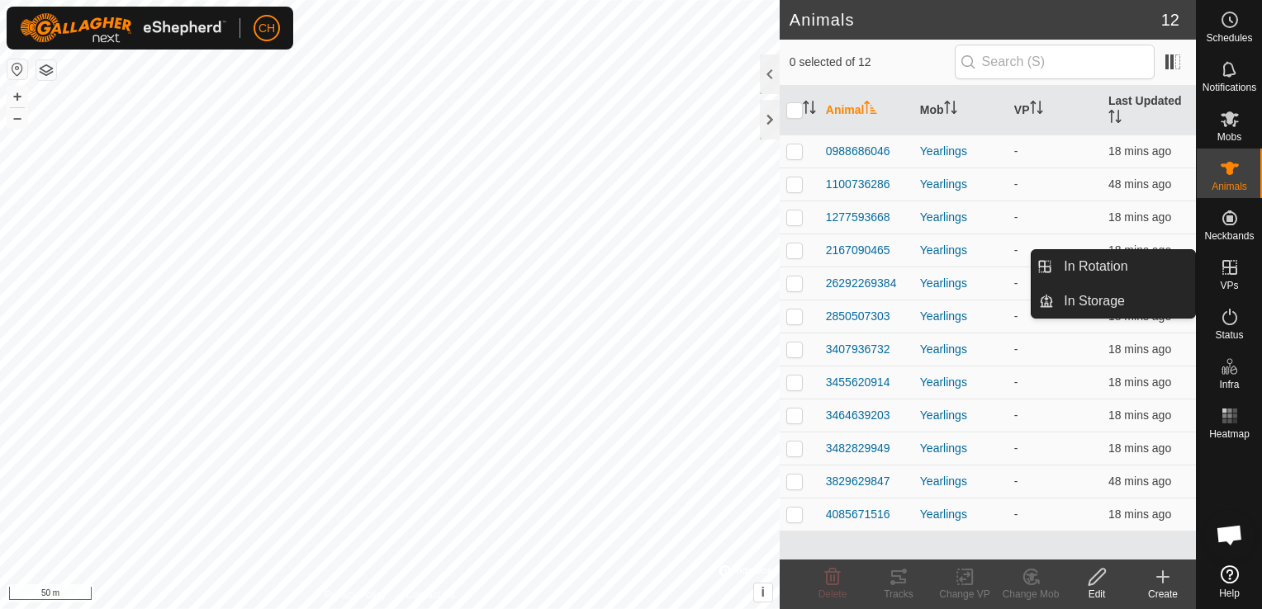
click at [1236, 272] on icon at bounding box center [1229, 268] width 20 height 20
click at [1224, 269] on icon at bounding box center [1229, 268] width 20 height 20
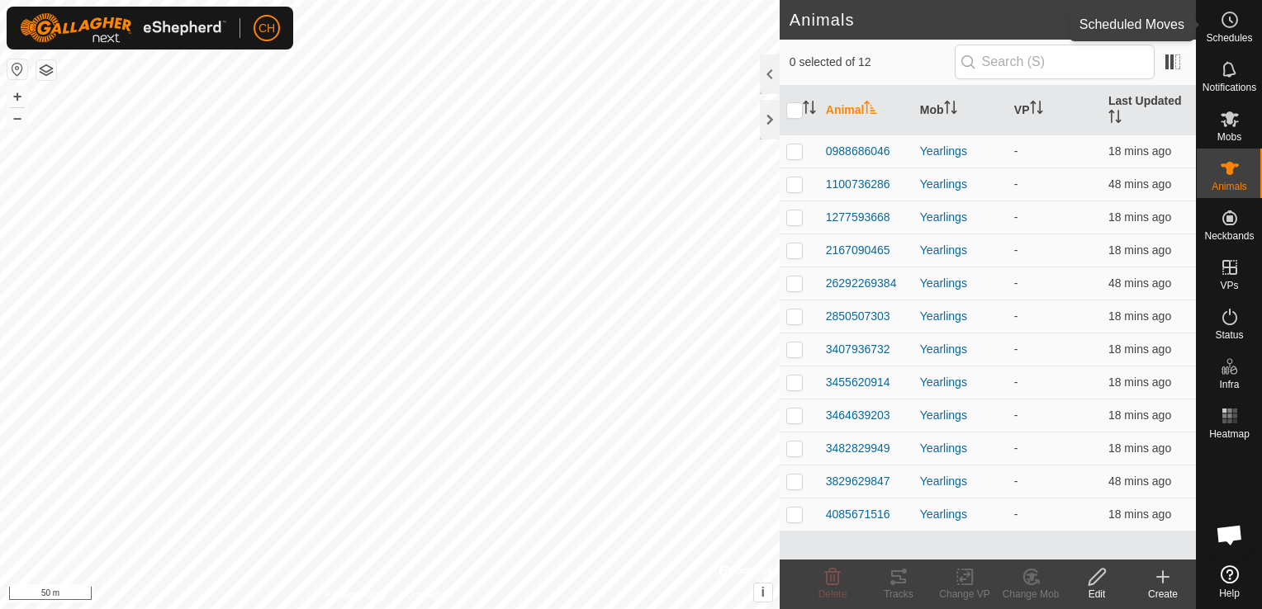
click at [1232, 34] on span "Schedules" at bounding box center [1228, 38] width 46 height 10
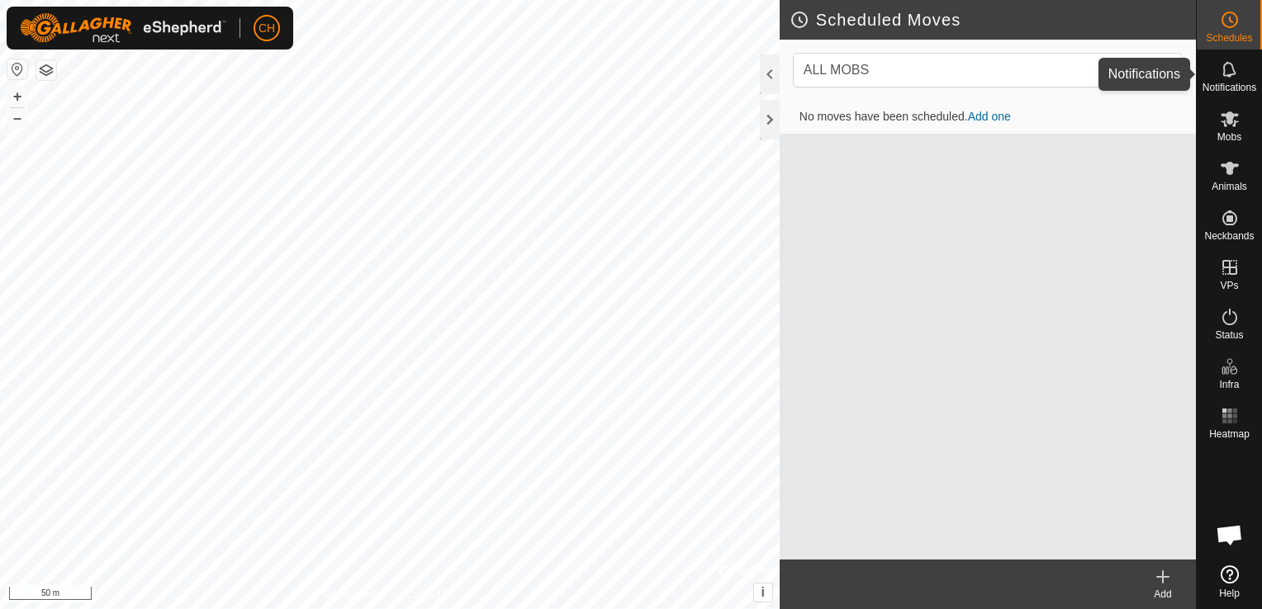
click at [1237, 83] on span "Notifications" at bounding box center [1229, 88] width 54 height 10
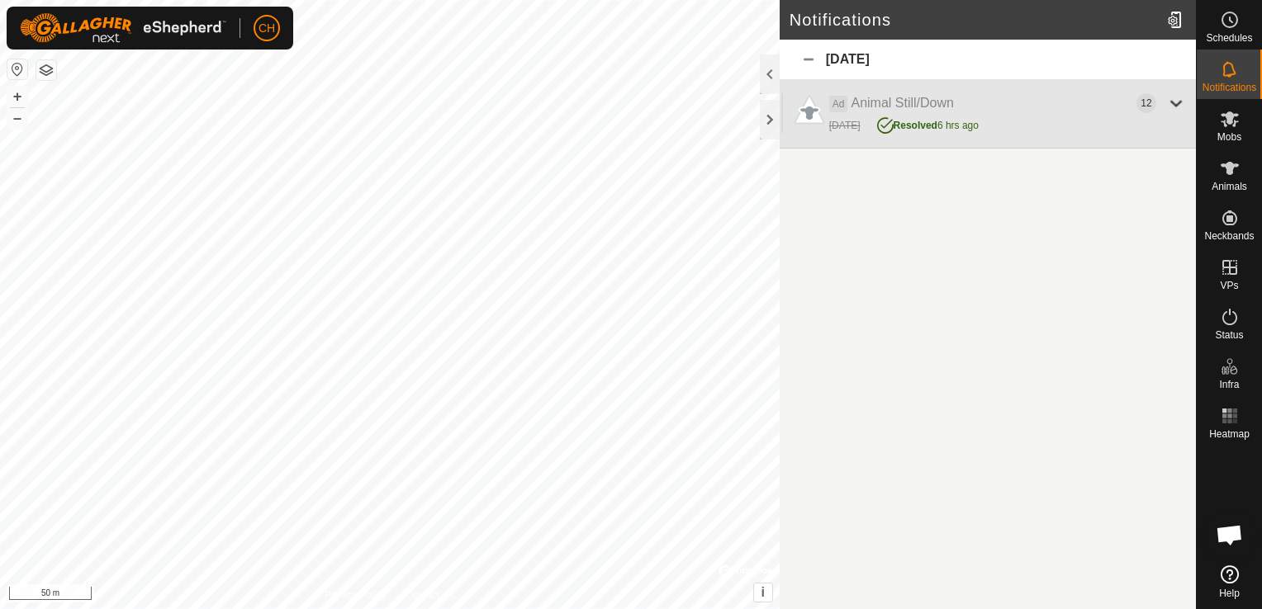
click at [1172, 103] on div at bounding box center [1176, 103] width 20 height 20
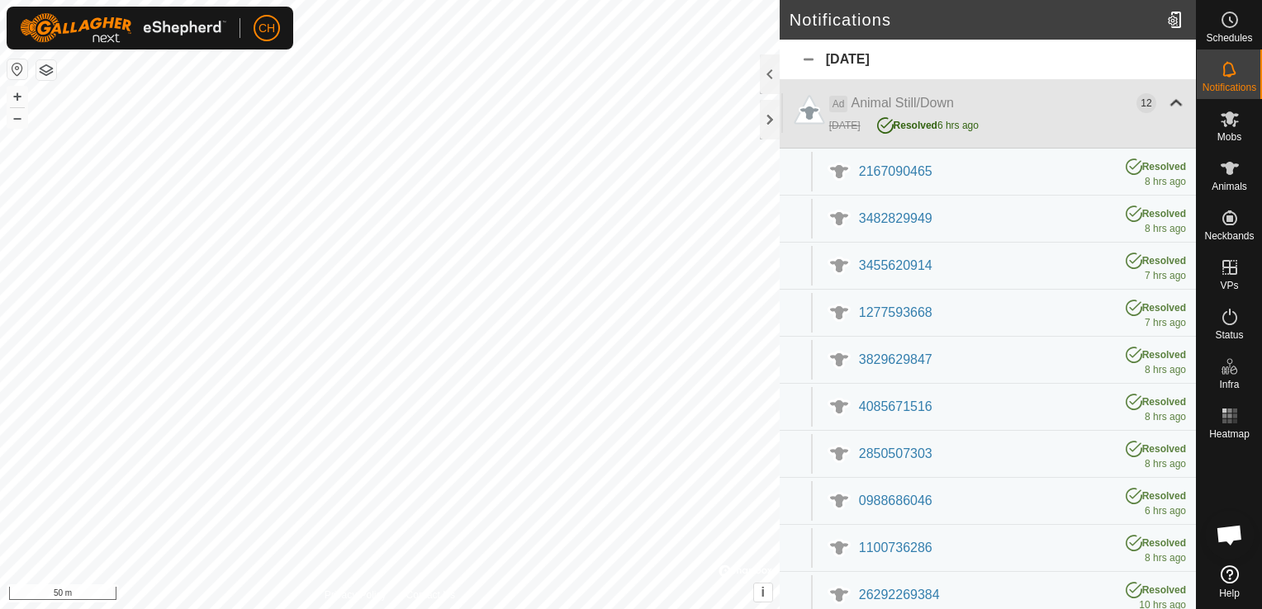
click at [1172, 103] on div at bounding box center [1176, 103] width 20 height 20
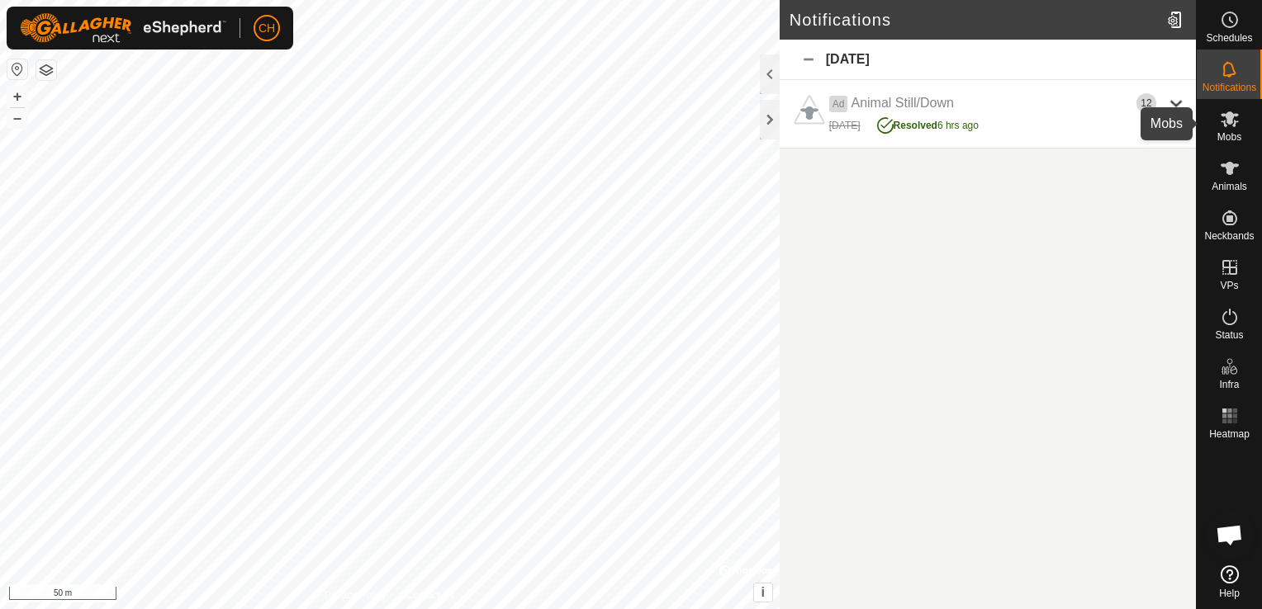
click at [1228, 137] on span "Mobs" at bounding box center [1229, 137] width 24 height 10
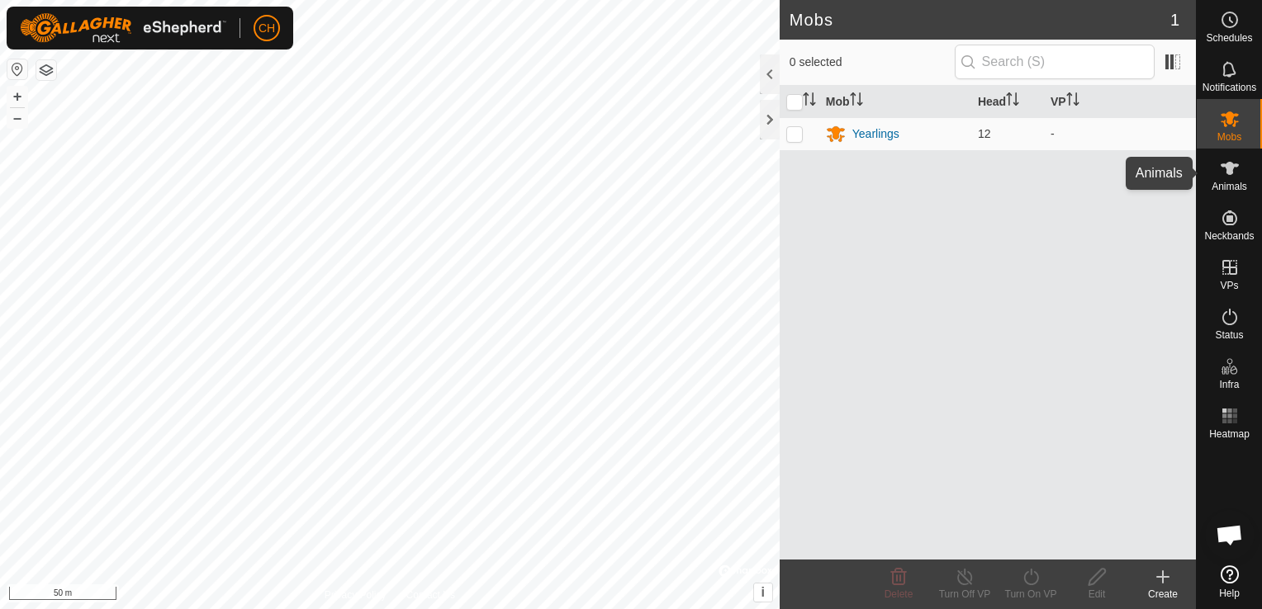
click at [1225, 173] on icon at bounding box center [1229, 169] width 20 height 20
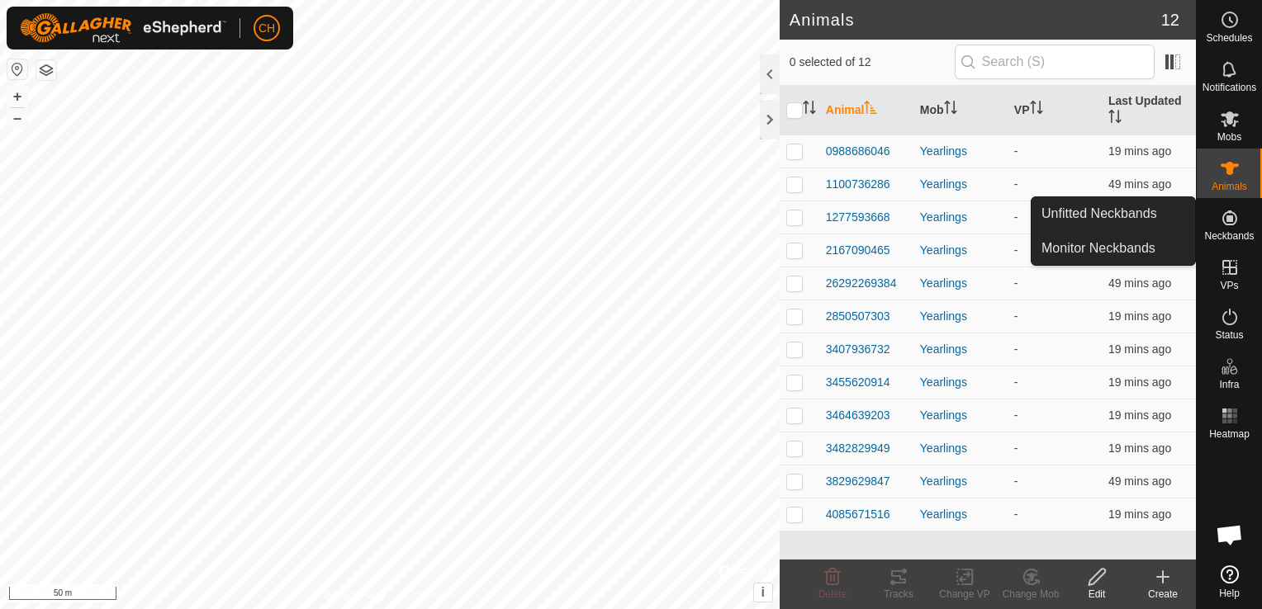
click at [1233, 215] on icon at bounding box center [1229, 218] width 15 height 15
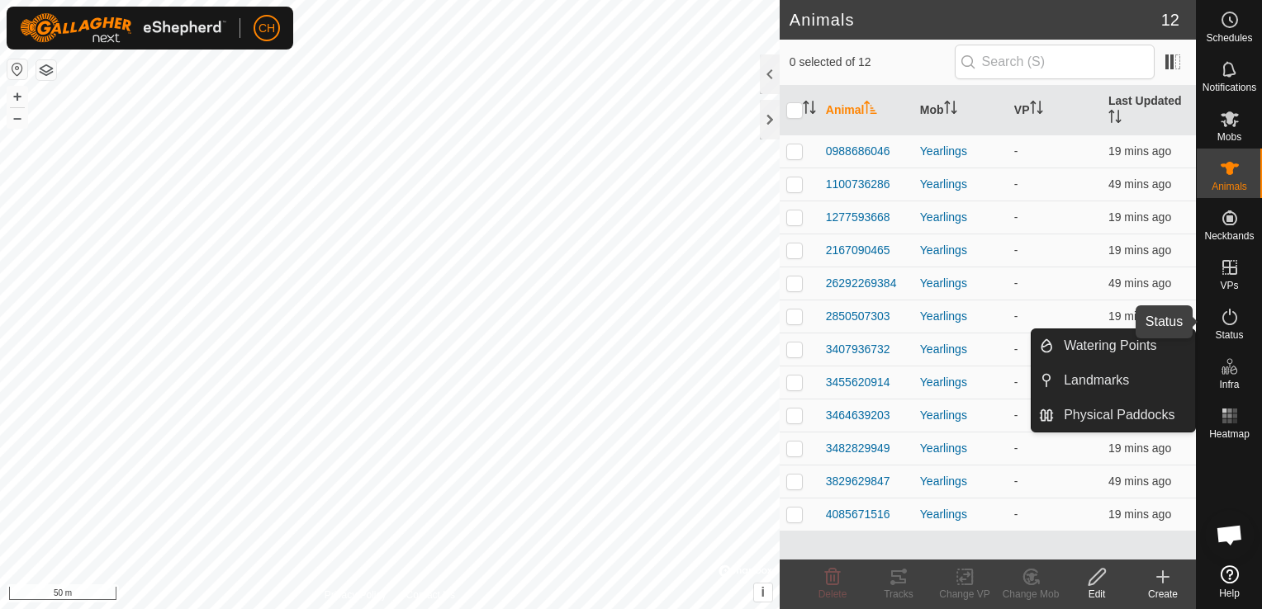
click at [1231, 323] on icon at bounding box center [1229, 317] width 20 height 20
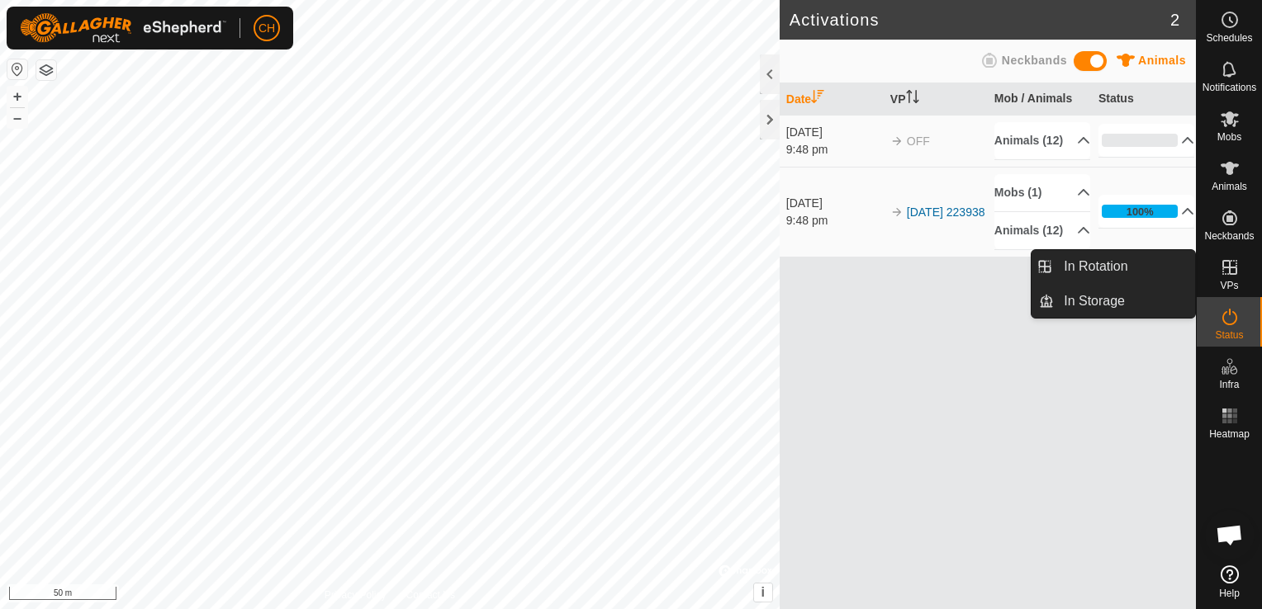
click at [1225, 274] on icon at bounding box center [1229, 267] width 15 height 15
drag, startPoint x: 1232, startPoint y: 296, endPoint x: 1225, endPoint y: 274, distance: 22.5
click at [1225, 274] on icon at bounding box center [1229, 268] width 20 height 20
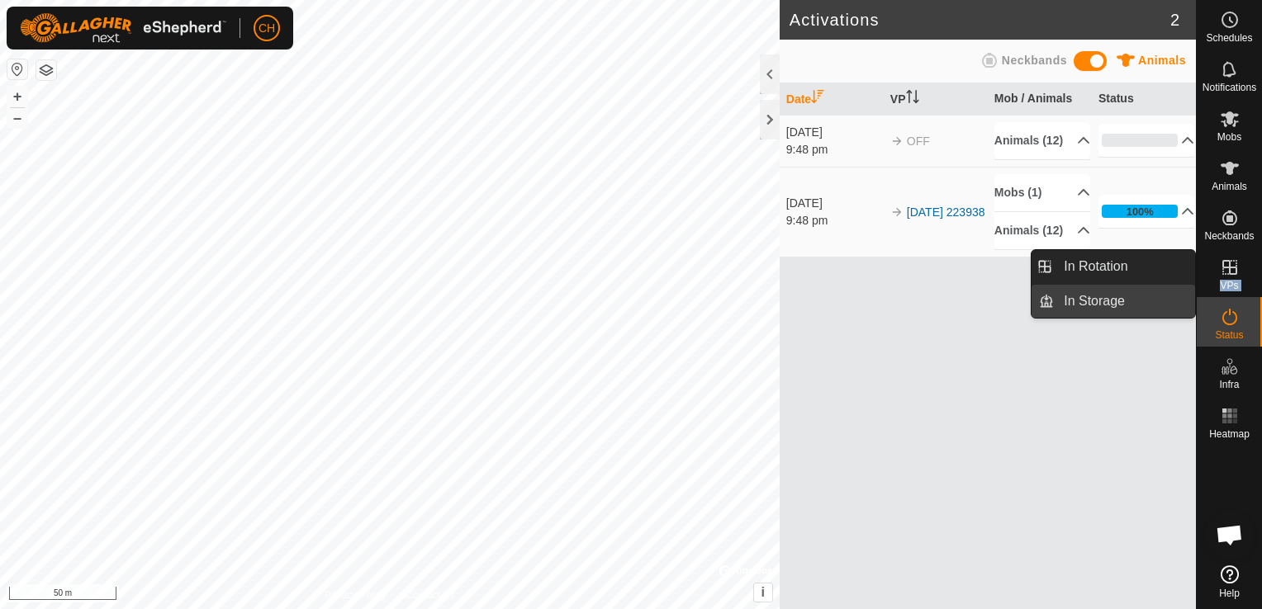
click at [1120, 305] on link "In Storage" at bounding box center [1123, 301] width 141 height 33
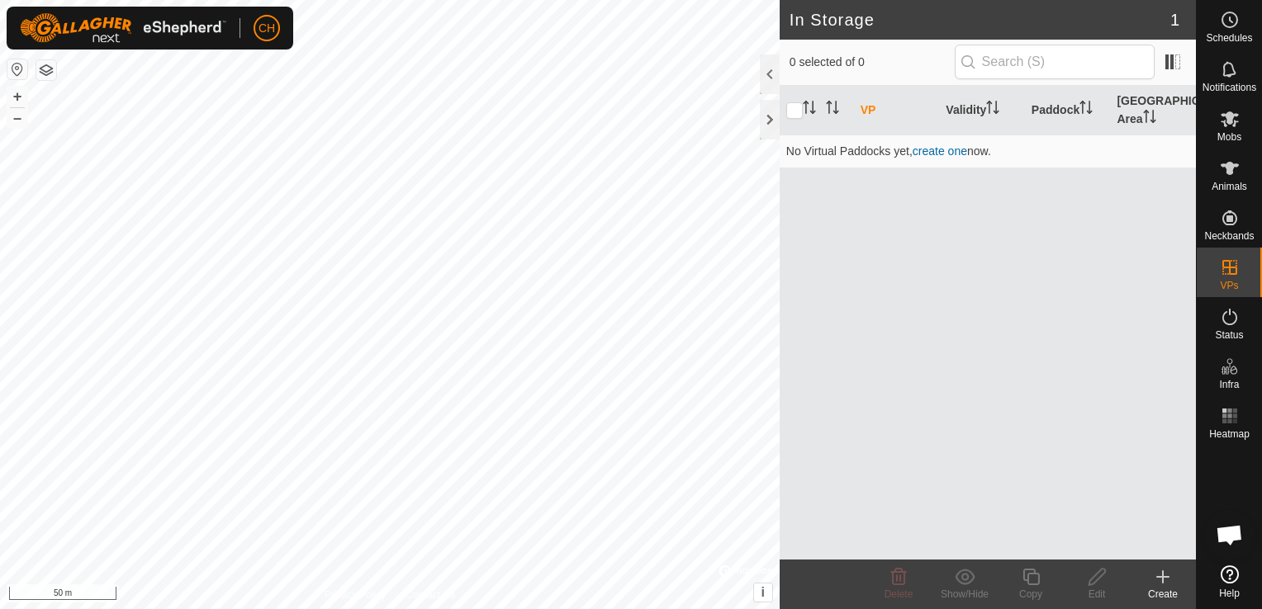
click at [1156, 572] on icon at bounding box center [1163, 577] width 20 height 20
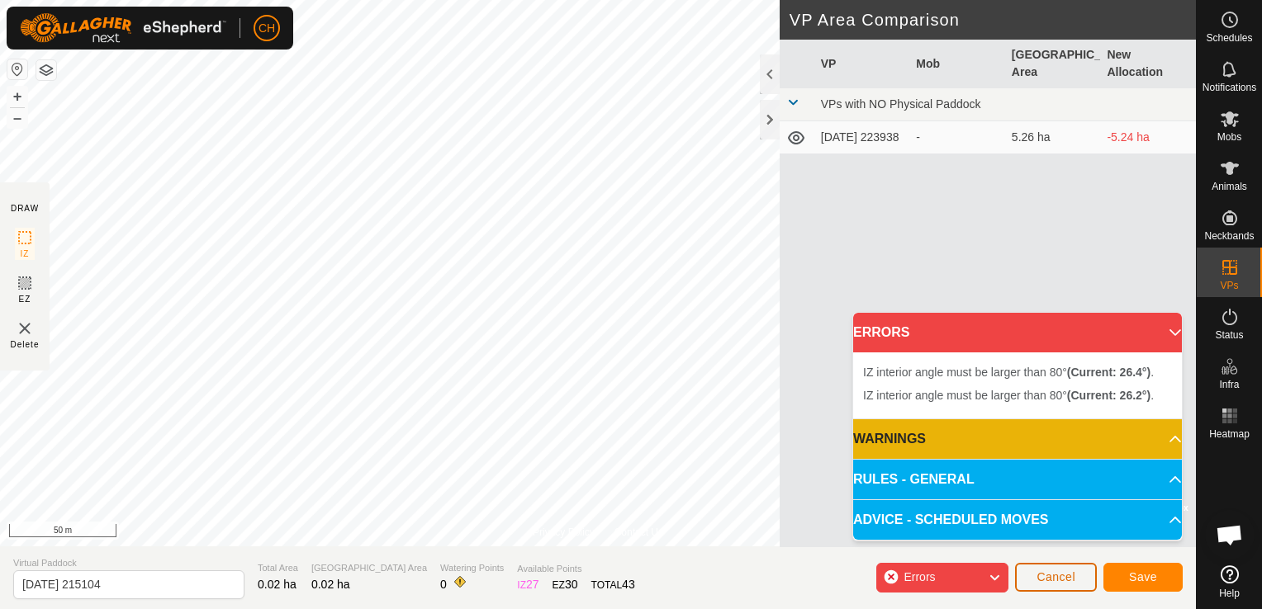
click at [1050, 580] on span "Cancel" at bounding box center [1055, 577] width 39 height 13
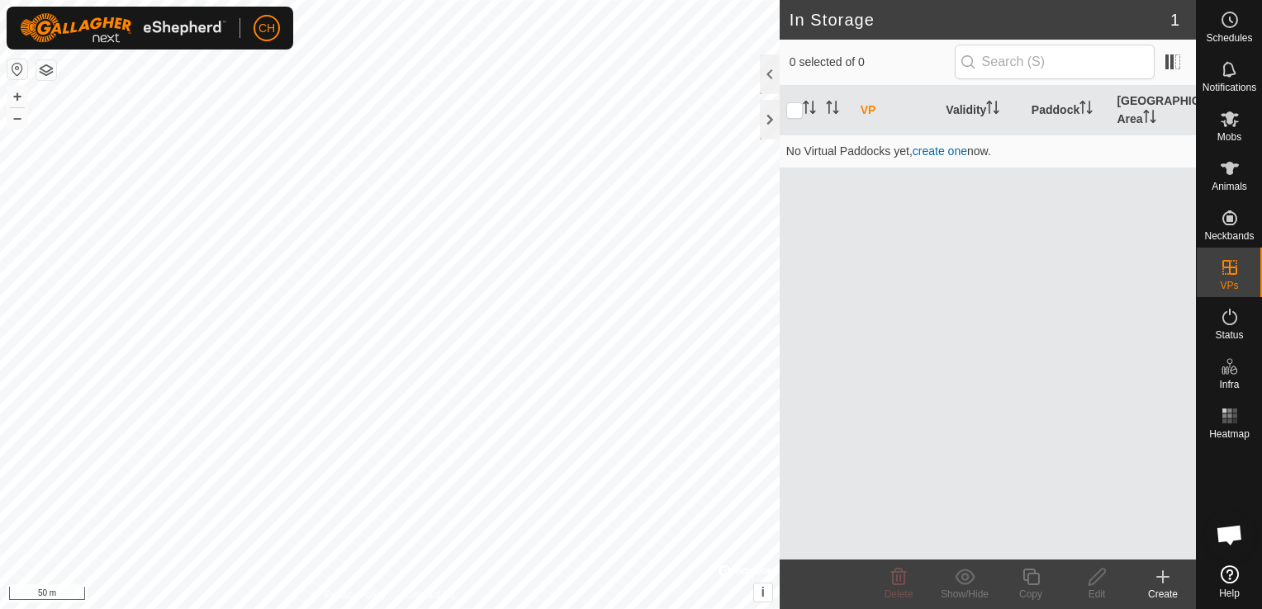
click at [1167, 583] on icon at bounding box center [1163, 577] width 20 height 20
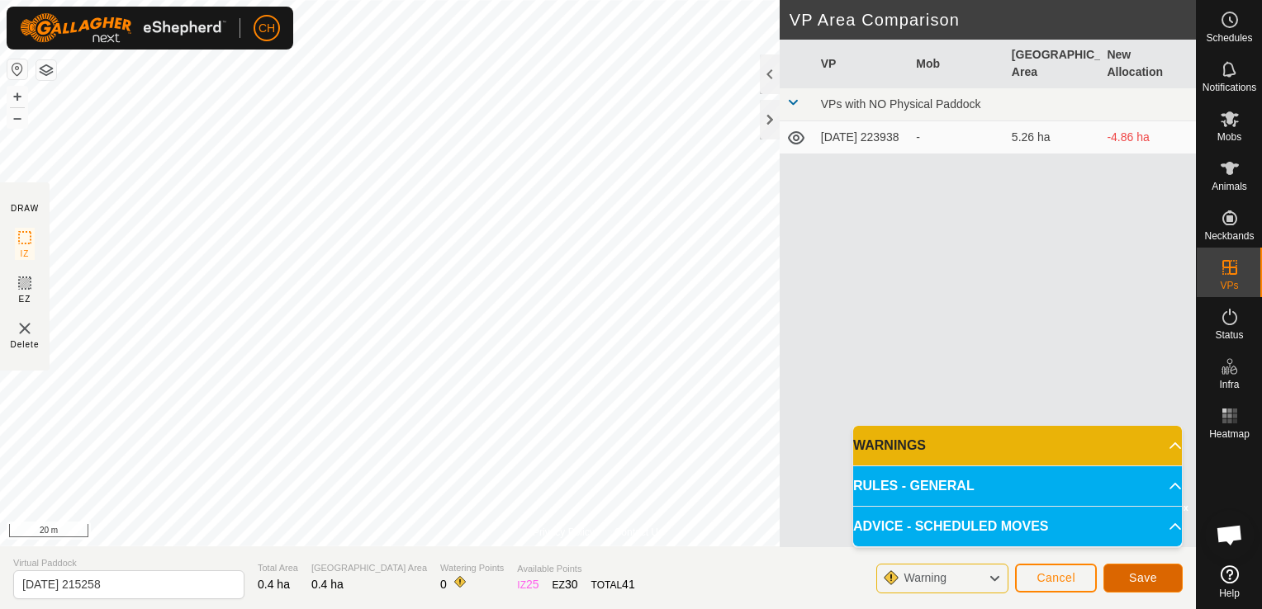
click at [1156, 574] on button "Save" at bounding box center [1142, 578] width 79 height 29
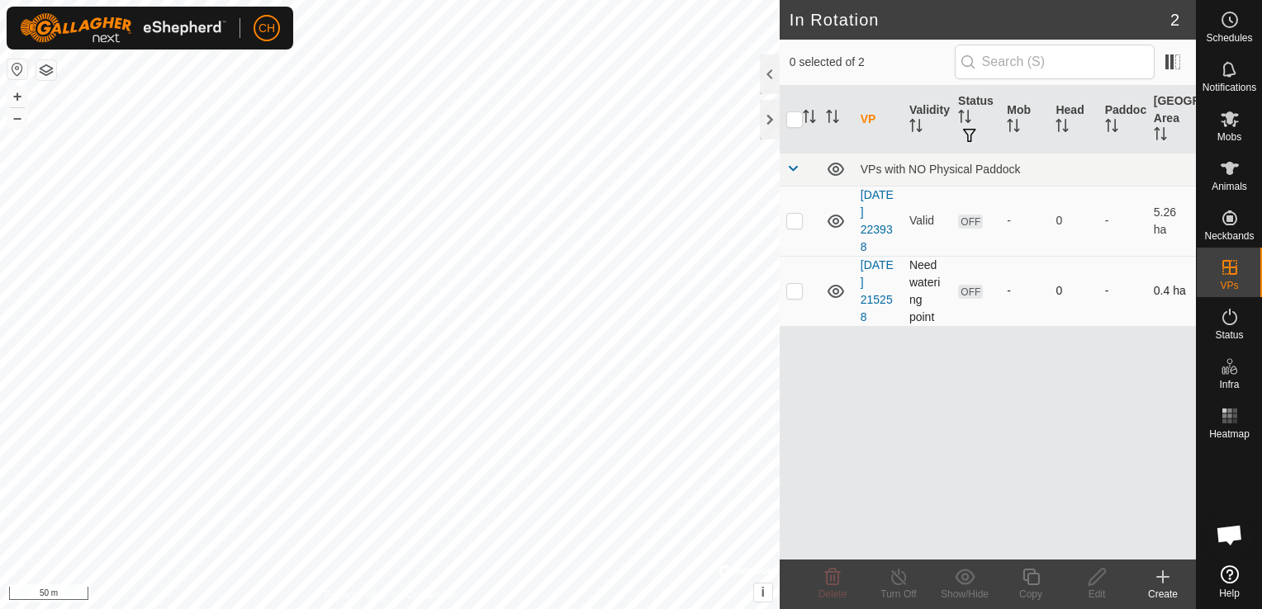
click at [798, 299] on td at bounding box center [799, 291] width 40 height 70
click at [805, 302] on td at bounding box center [799, 291] width 40 height 70
checkbox input "false"
drag, startPoint x: 1233, startPoint y: 130, endPoint x: 1202, endPoint y: 132, distance: 31.4
click at [1233, 132] on span "Mobs" at bounding box center [1229, 137] width 24 height 10
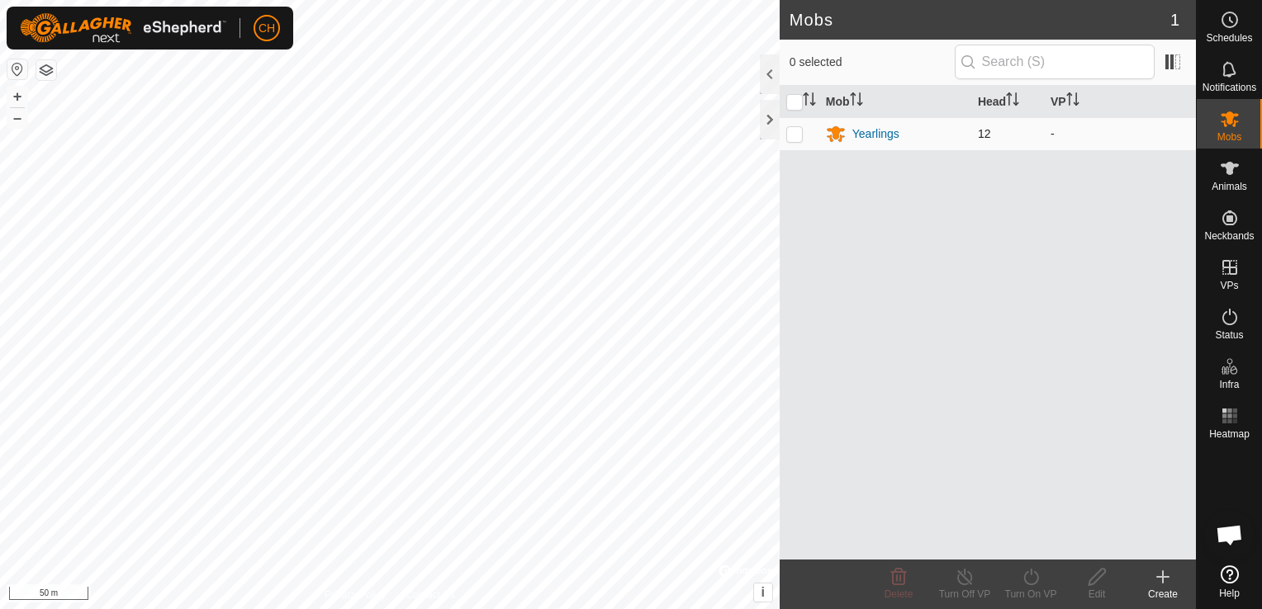
click at [793, 138] on p-checkbox at bounding box center [794, 133] width 17 height 13
checkbox input "true"
click at [1031, 581] on icon at bounding box center [1030, 577] width 21 height 20
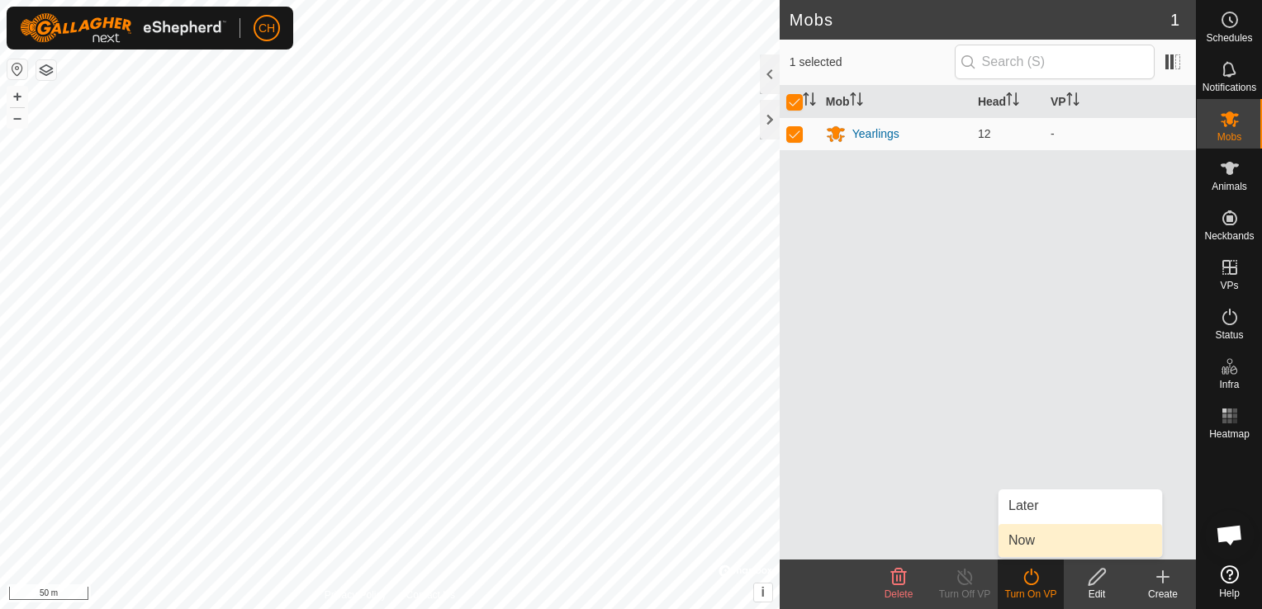
click at [1023, 551] on link "Now" at bounding box center [1079, 540] width 163 height 33
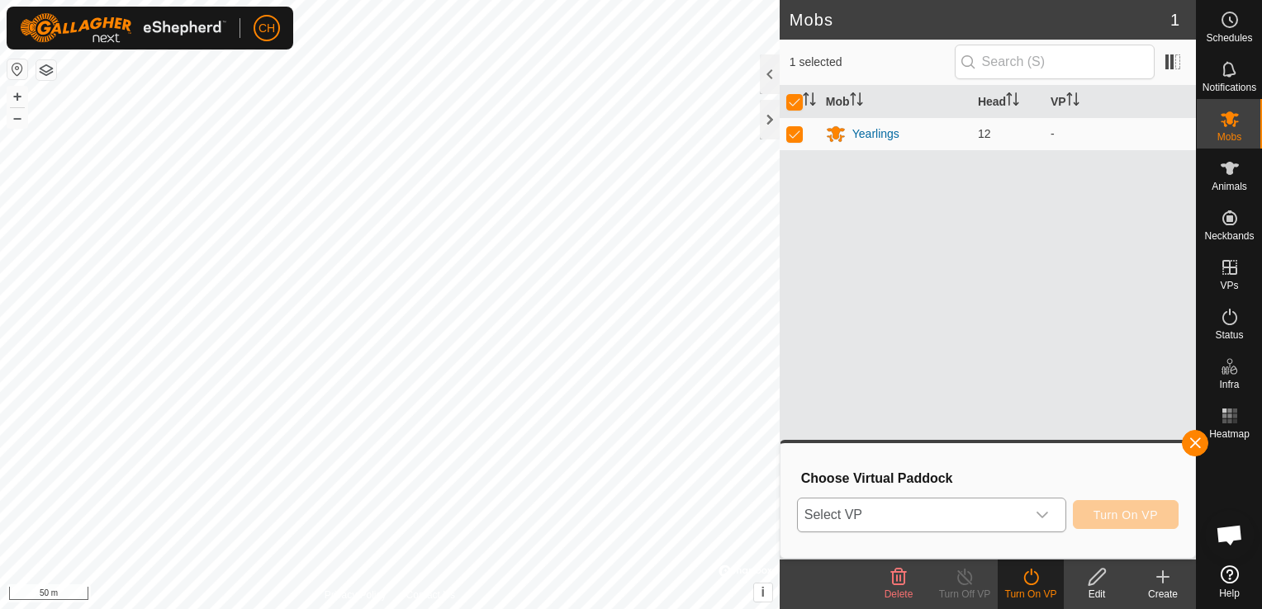
click at [1053, 528] on div "dropdown trigger" at bounding box center [1041, 515] width 33 height 33
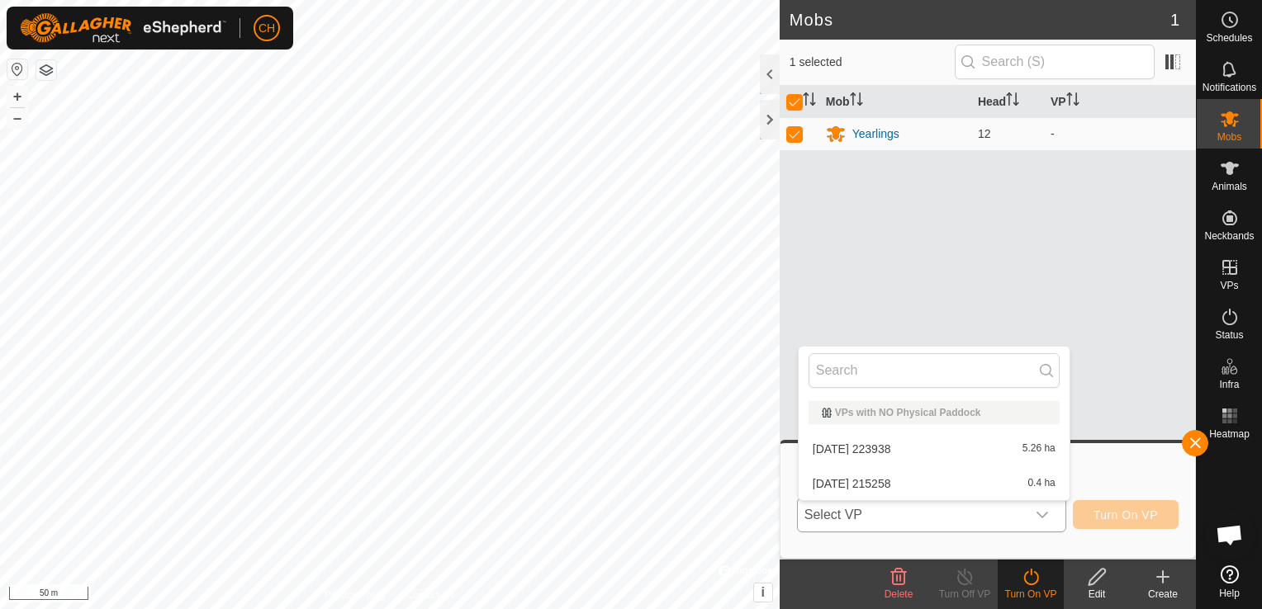
click at [957, 452] on li "[DATE] 223938 5.26 ha" at bounding box center [933, 449] width 271 height 33
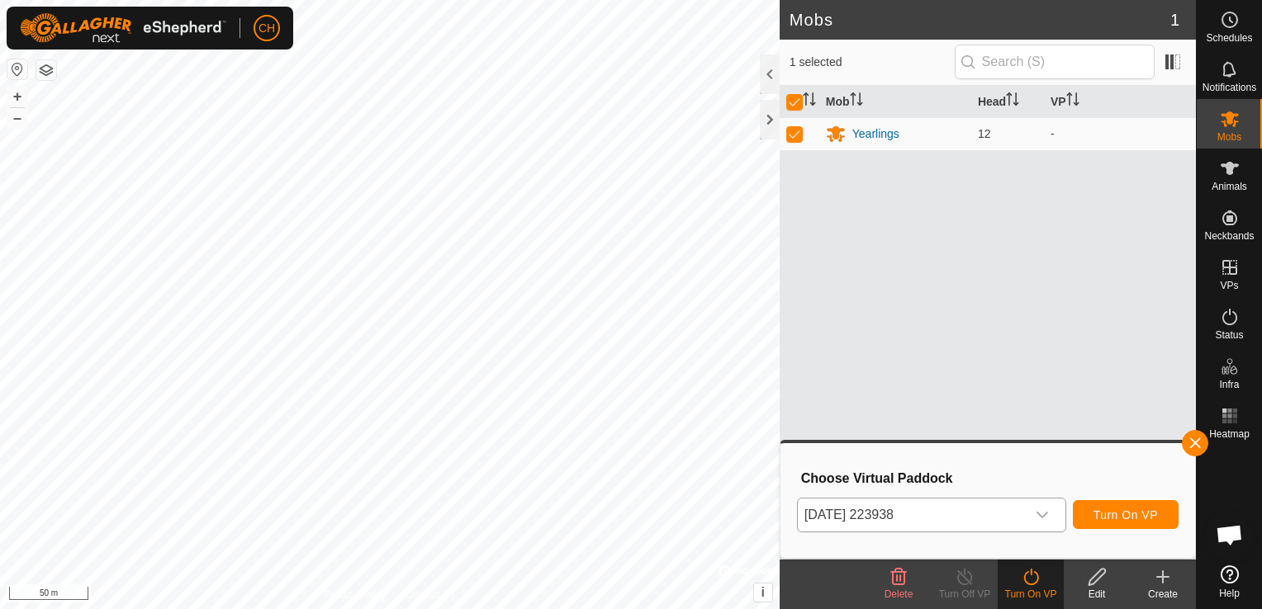
click at [1046, 521] on div "dropdown trigger" at bounding box center [1041, 515] width 33 height 33
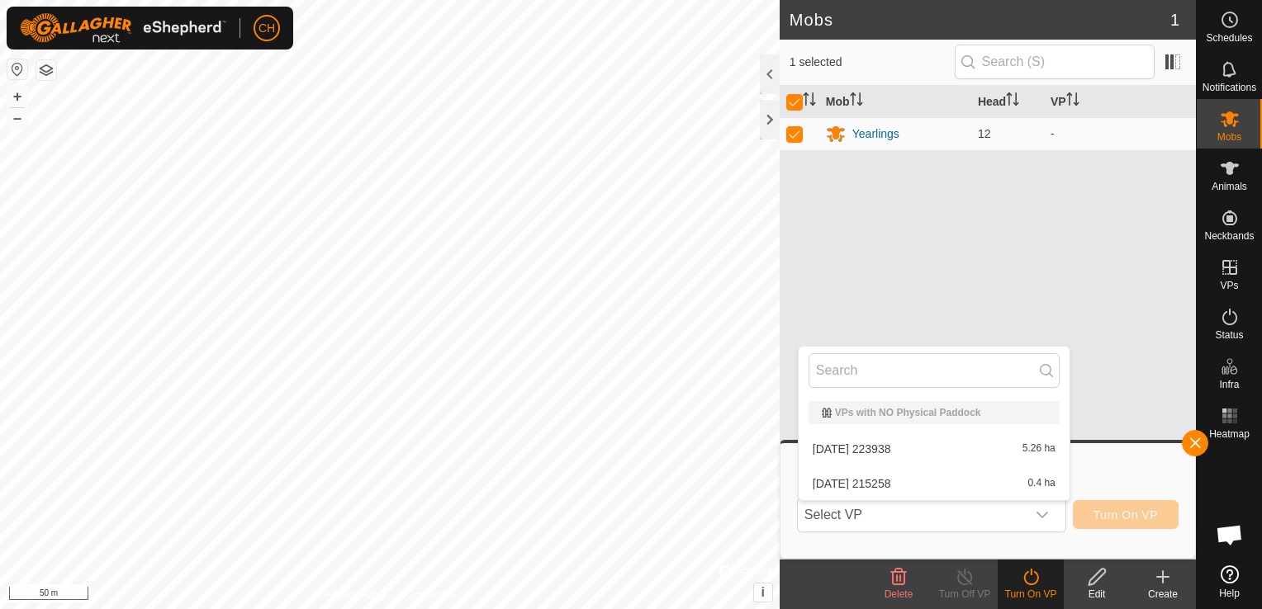
click at [890, 490] on li "[DATE] 215258 0.4 ha" at bounding box center [933, 483] width 271 height 33
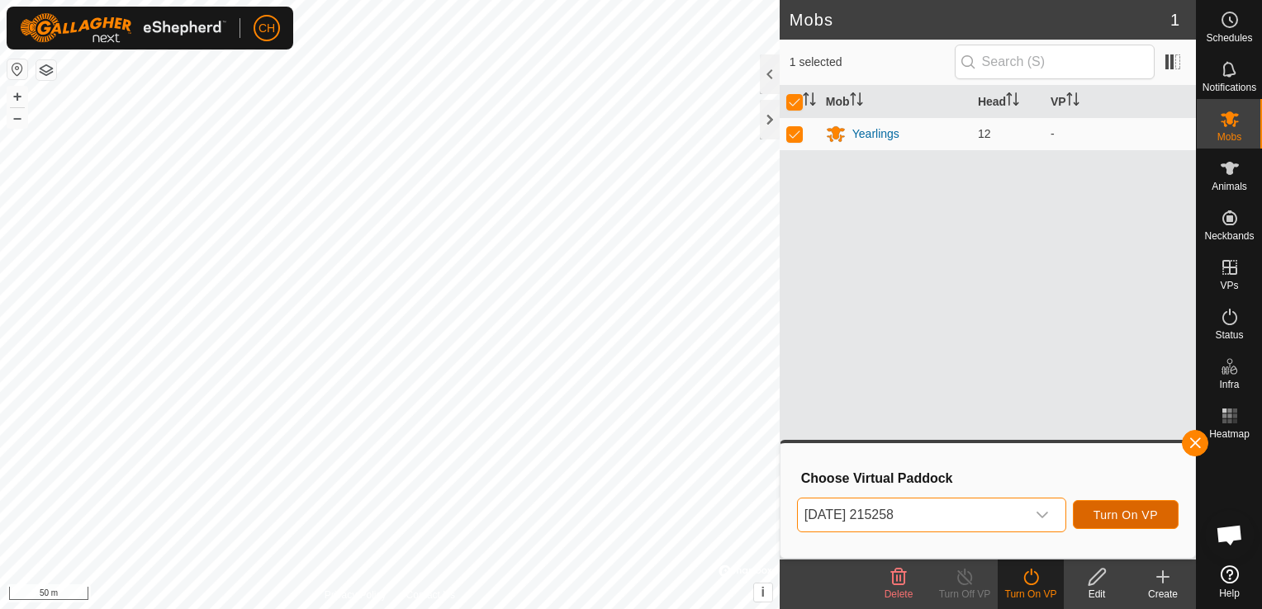
click at [1110, 509] on span "Turn On VP" at bounding box center [1125, 515] width 64 height 13
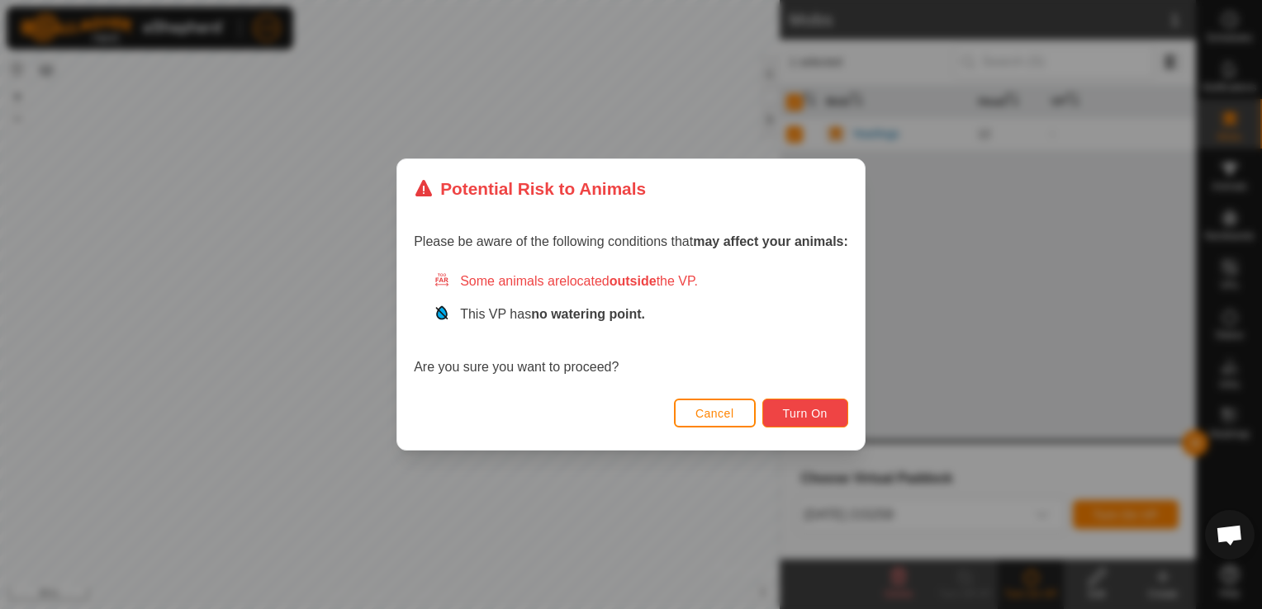
click at [819, 408] on span "Turn On" at bounding box center [805, 413] width 45 height 13
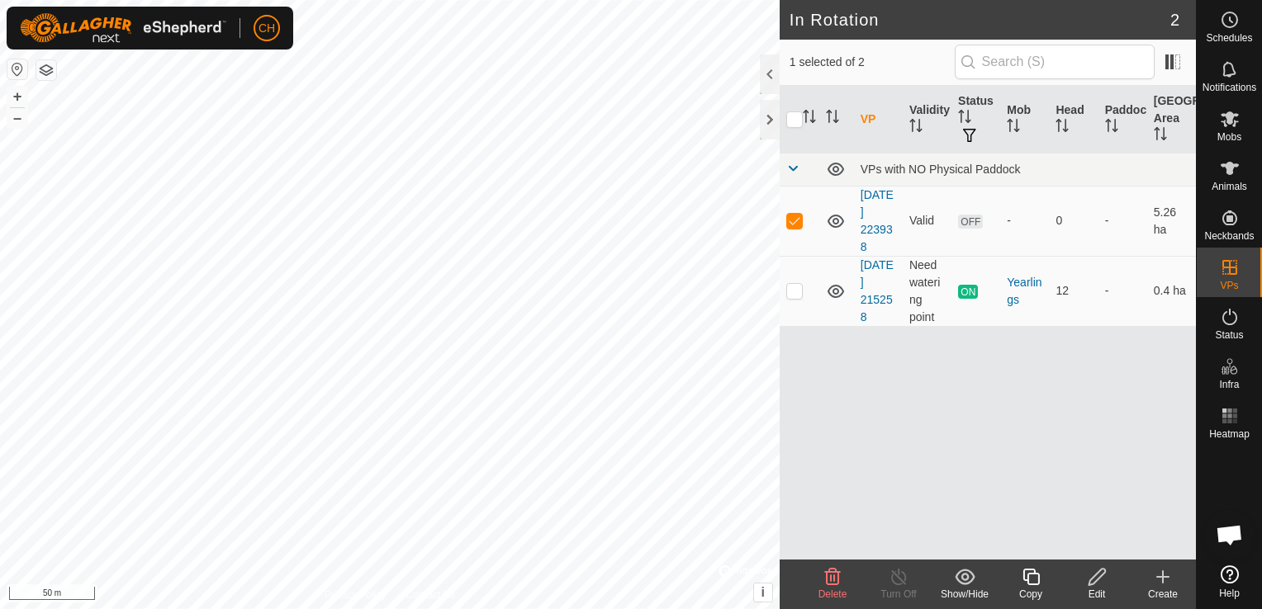
checkbox input "false"
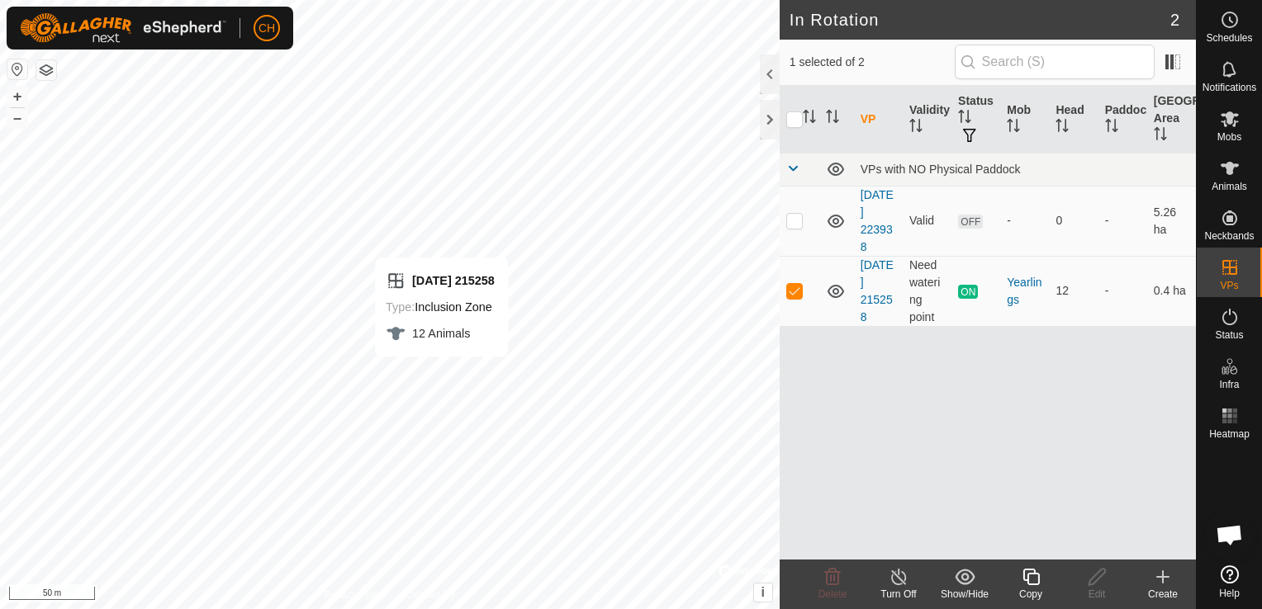
click at [430, 309] on div "[DATE] 215258 Type: Inclusion Zone 12 Animals + – ⇧ i © Mapbox , © OpenStreetMa…" at bounding box center [389, 304] width 779 height 609
checkbox input "false"
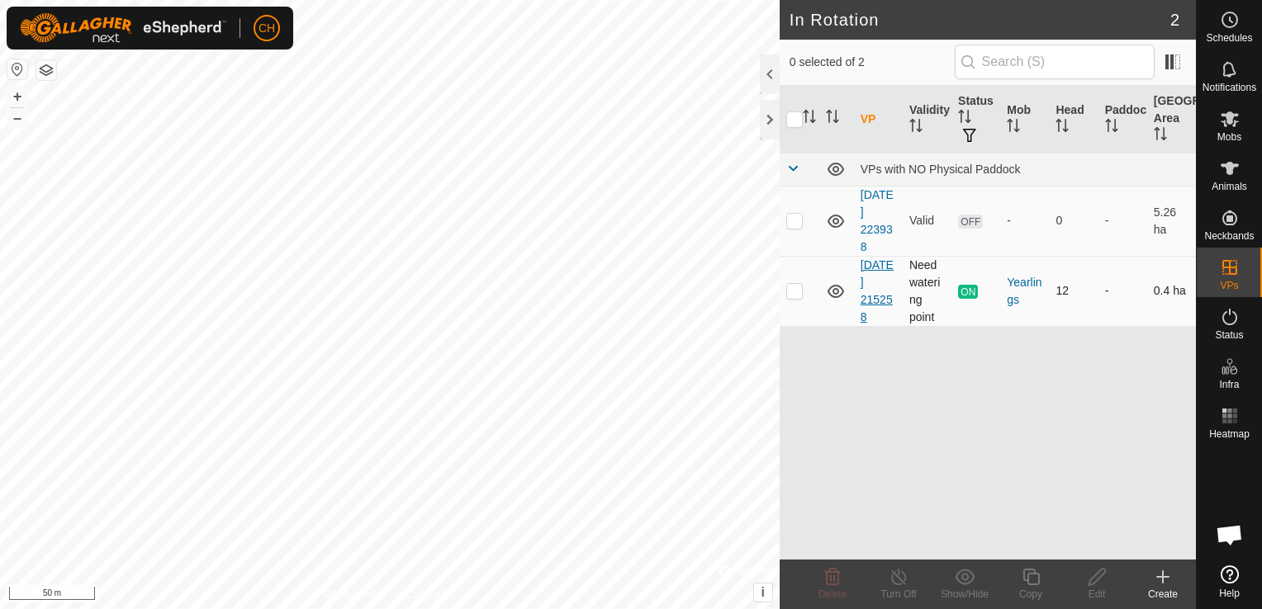
click at [871, 282] on link "[DATE] 215258" at bounding box center [876, 290] width 33 height 65
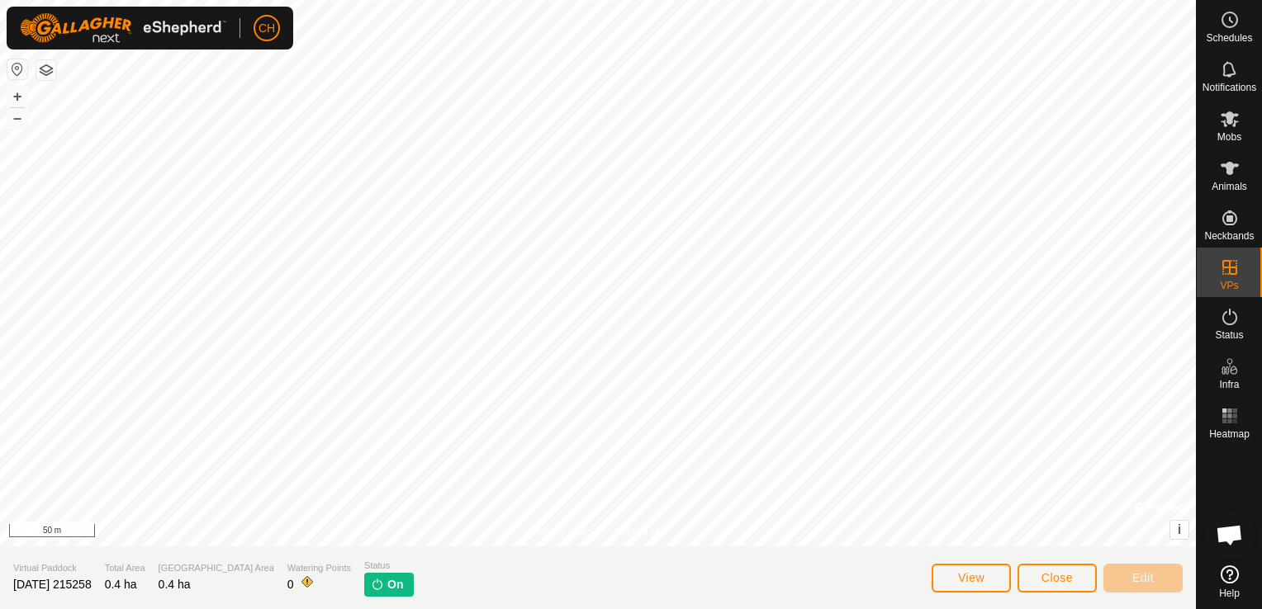
click at [371, 580] on img at bounding box center [377, 584] width 13 height 13
click at [371, 585] on img at bounding box center [377, 584] width 13 height 13
click at [1080, 581] on button "Close" at bounding box center [1056, 578] width 79 height 29
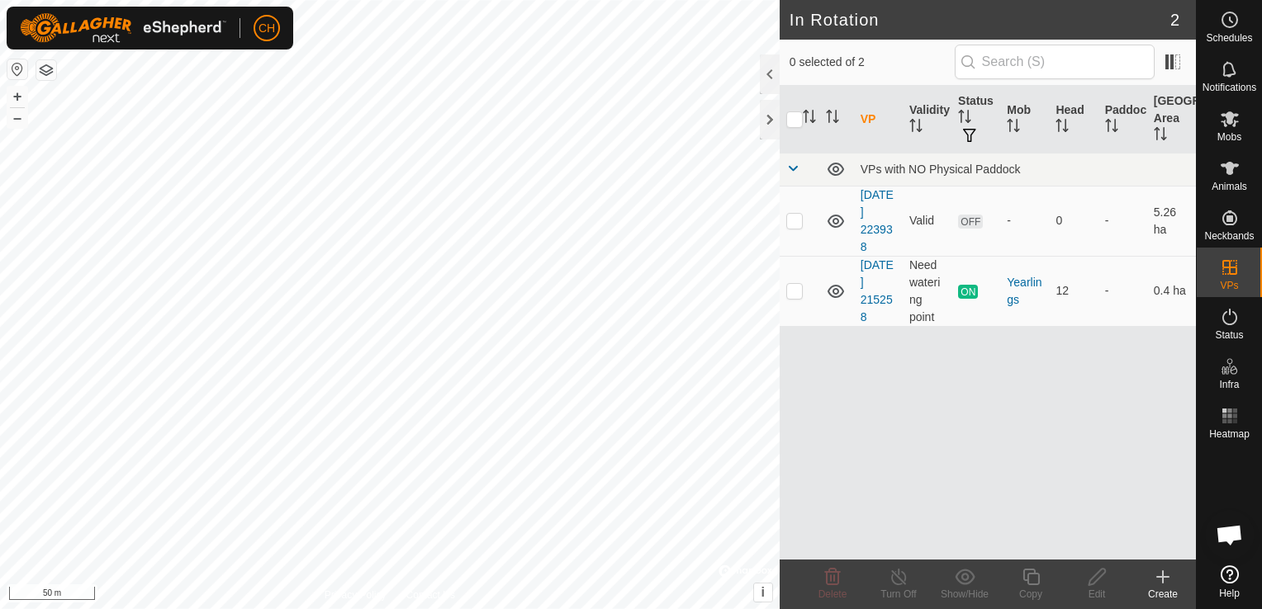
checkbox input "true"
click at [890, 575] on icon at bounding box center [898, 577] width 21 height 20
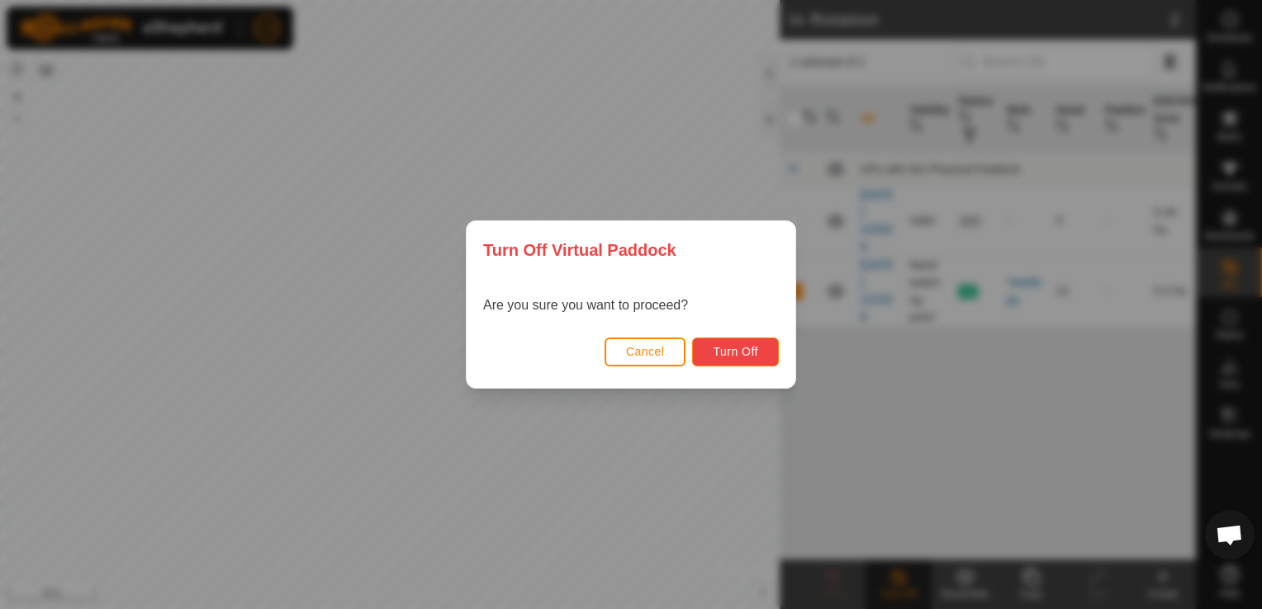
click at [740, 358] on span "Turn Off" at bounding box center [735, 351] width 45 height 13
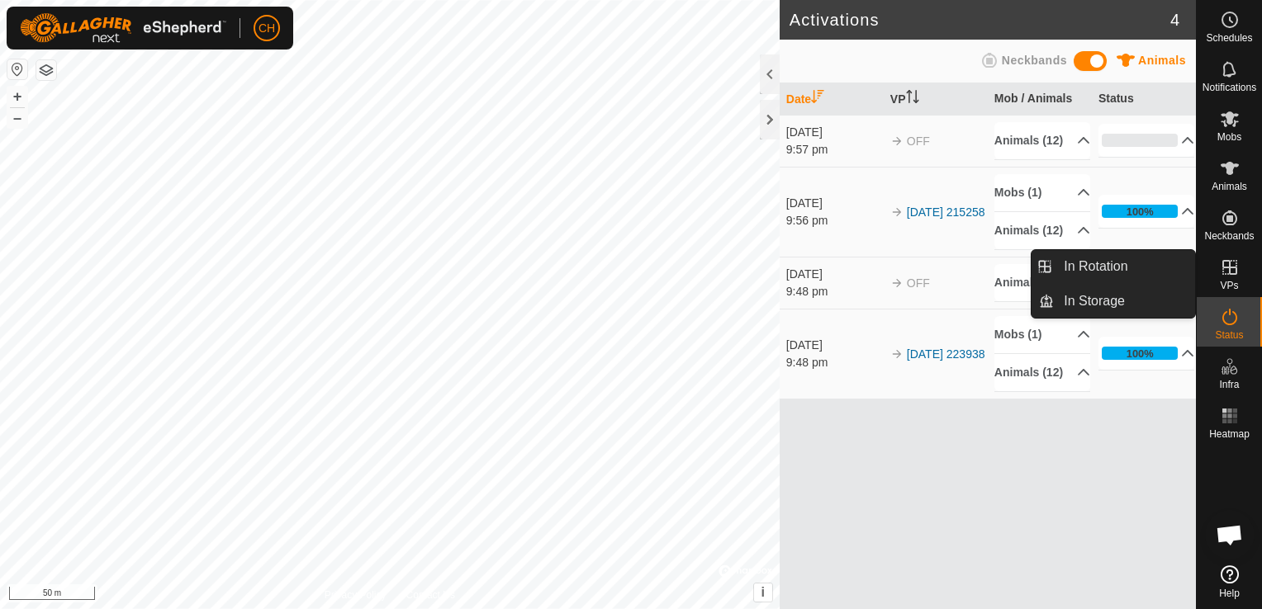
click at [1230, 281] on span "VPs" at bounding box center [1228, 286] width 18 height 10
click at [1091, 307] on link "In Storage" at bounding box center [1123, 301] width 141 height 33
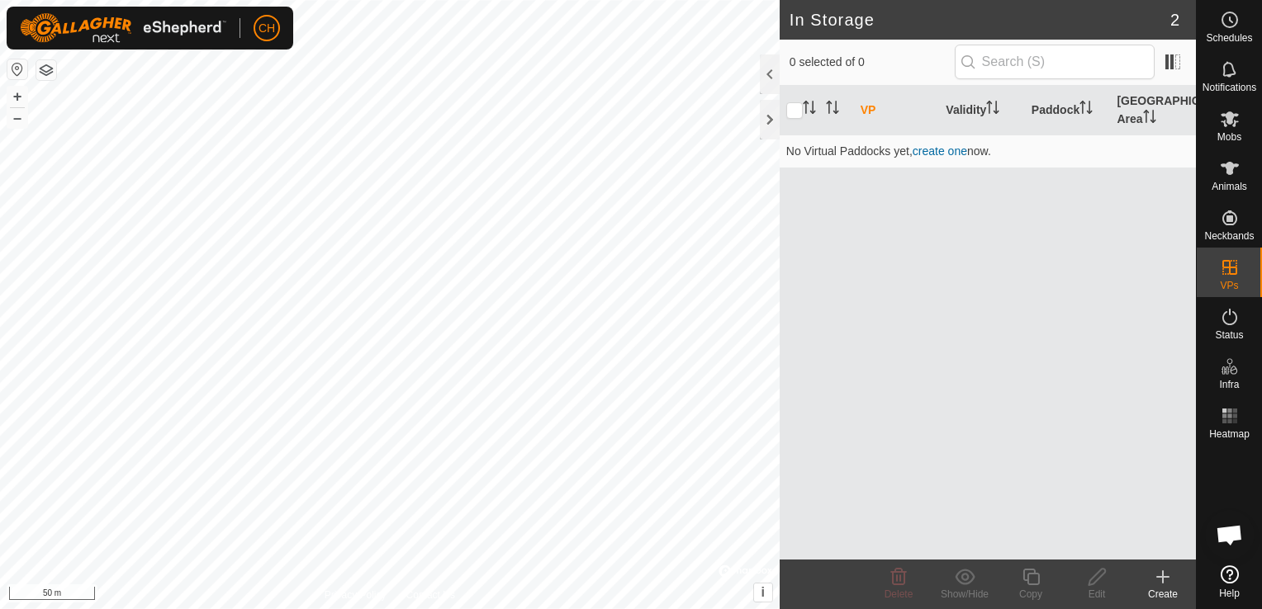
click at [1158, 579] on icon at bounding box center [1163, 577] width 20 height 20
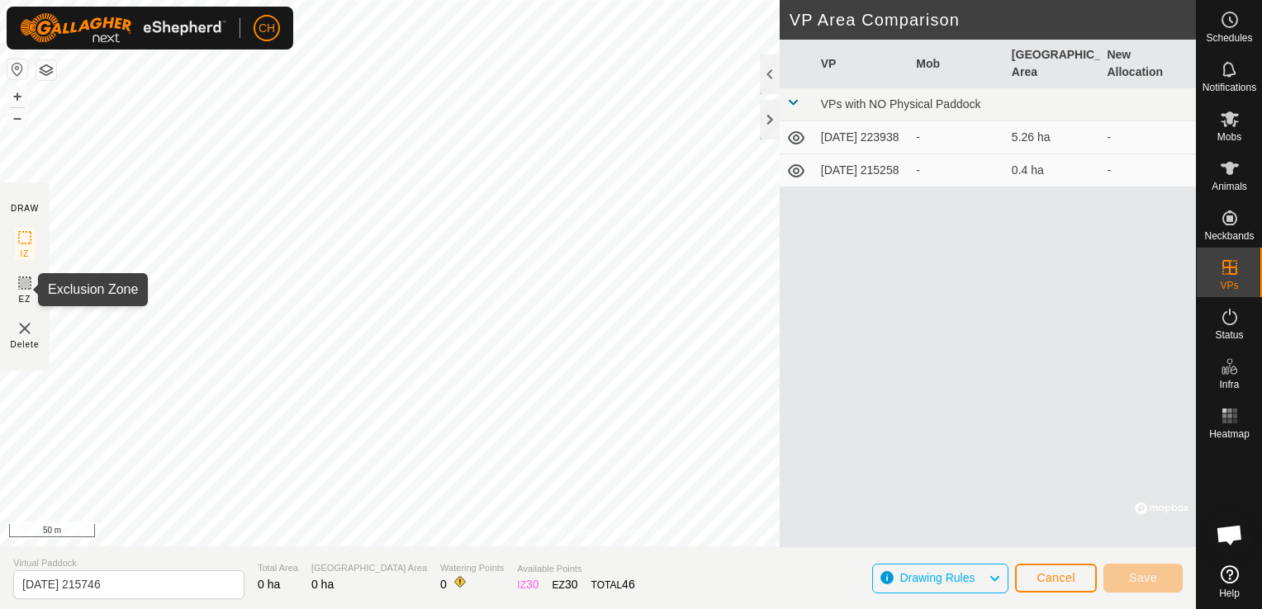
click at [21, 282] on icon at bounding box center [25, 283] width 10 height 10
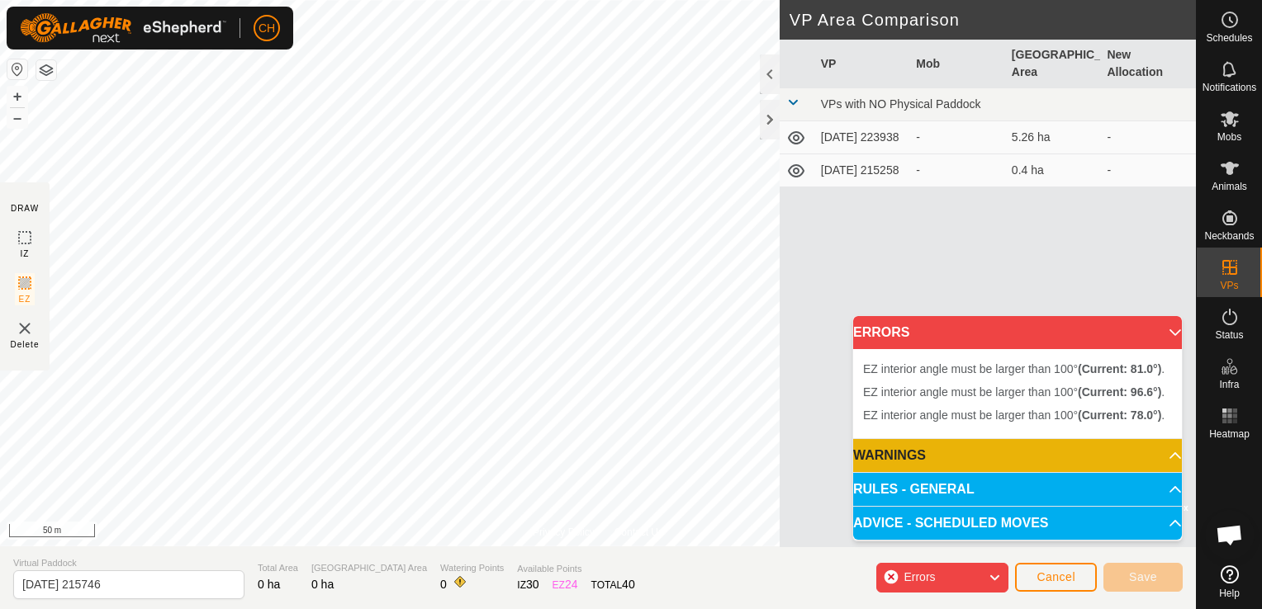
click at [936, 571] on span "Errors" at bounding box center [925, 577] width 45 height 21
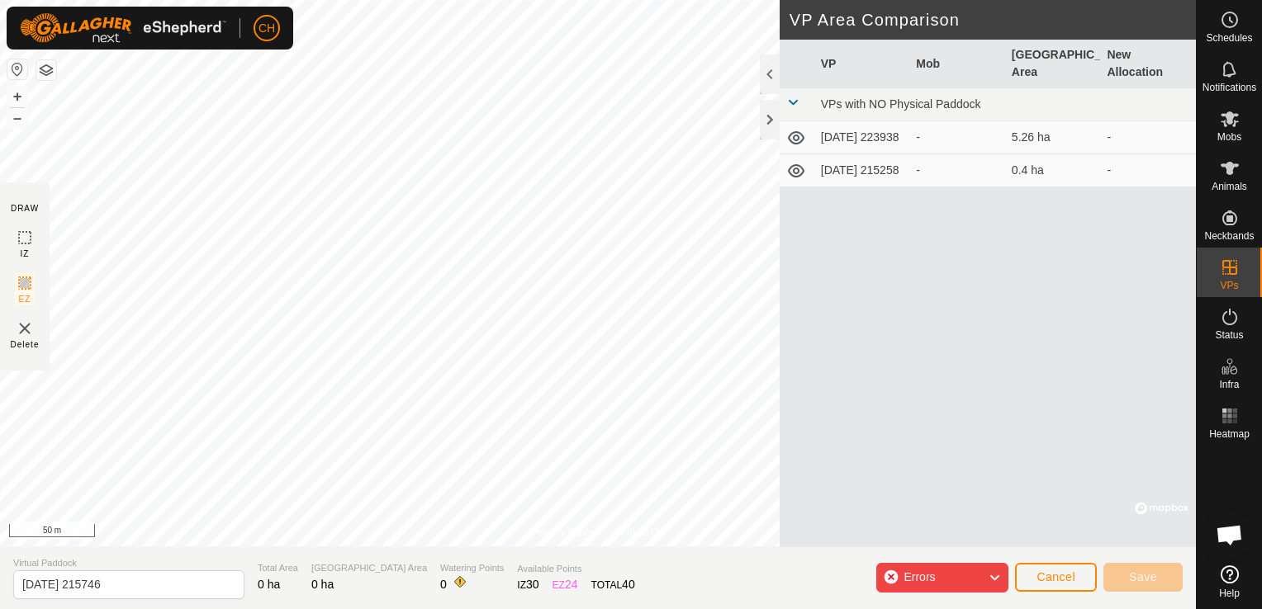
click at [944, 575] on span "Errors" at bounding box center [925, 577] width 45 height 21
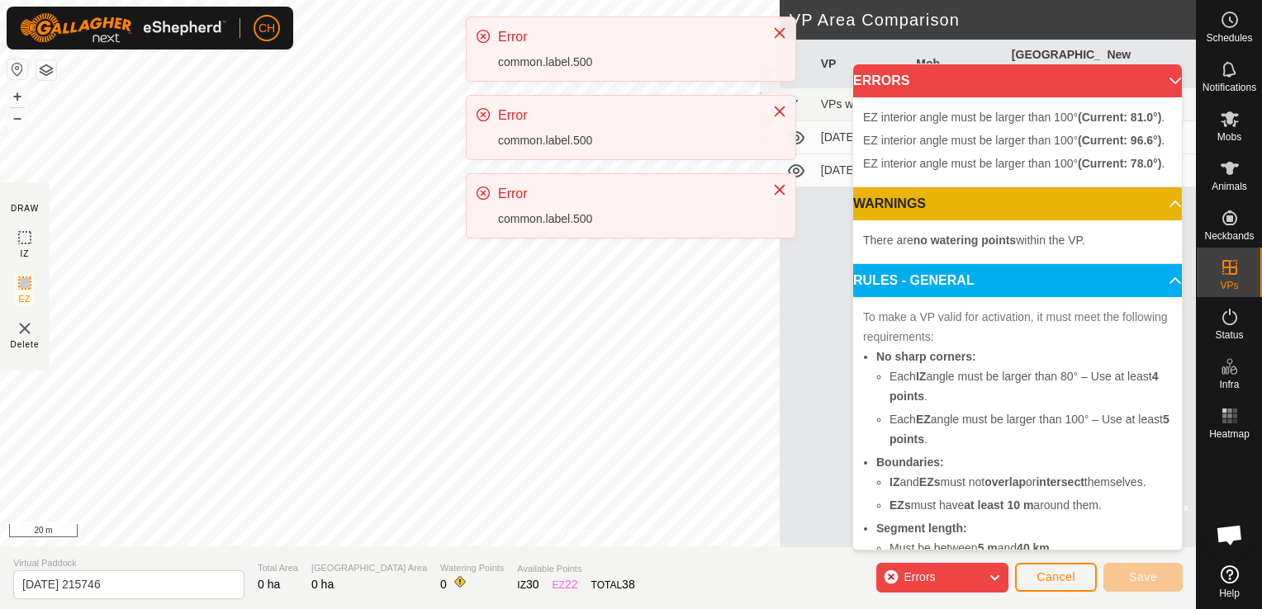
drag, startPoint x: 779, startPoint y: 527, endPoint x: 686, endPoint y: 221, distance: 319.4
click at [686, 221] on div "Error common.label.500" at bounding box center [627, 206] width 258 height 44
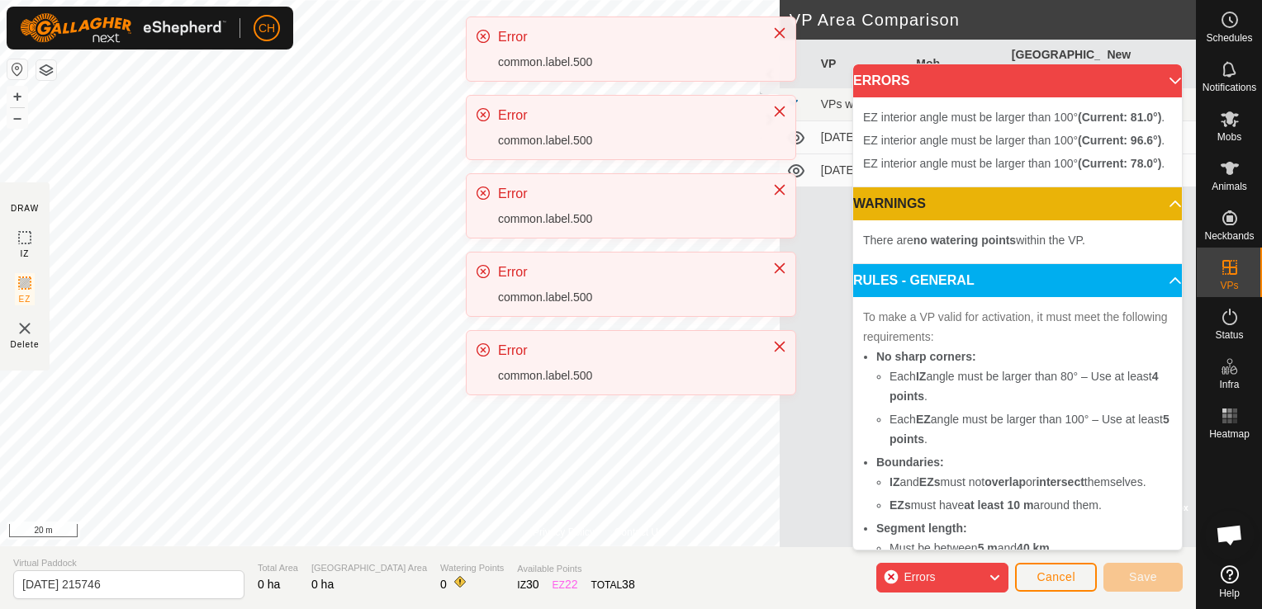
click at [686, 221] on div "common.label.500" at bounding box center [627, 219] width 258 height 17
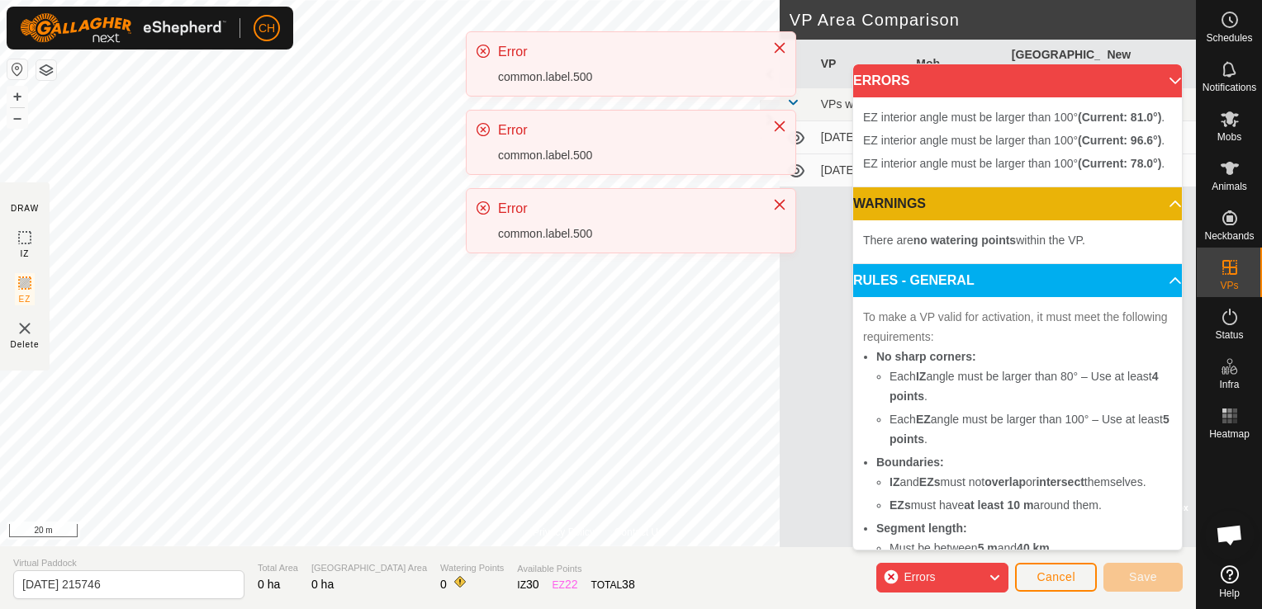
click at [779, 258] on div "Privacy Policy Contact Us + – ⇧ i © Mapbox , © OpenStreetMap , Improve this map…" at bounding box center [597, 304] width 1195 height 609
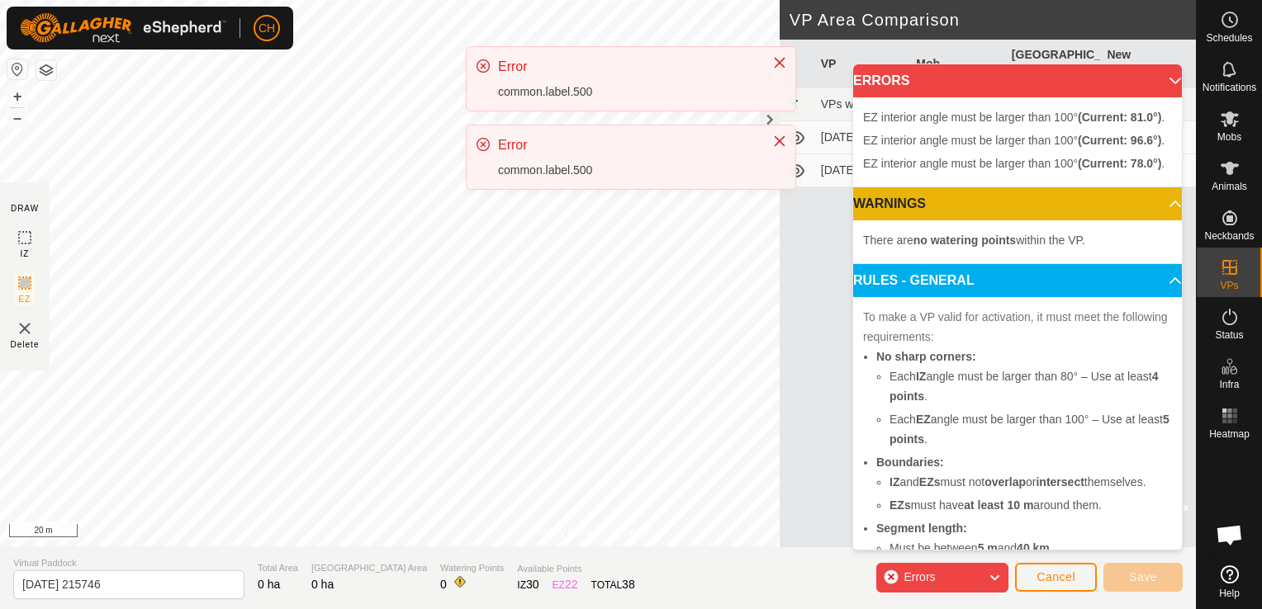
click at [31, 328] on img at bounding box center [25, 329] width 20 height 20
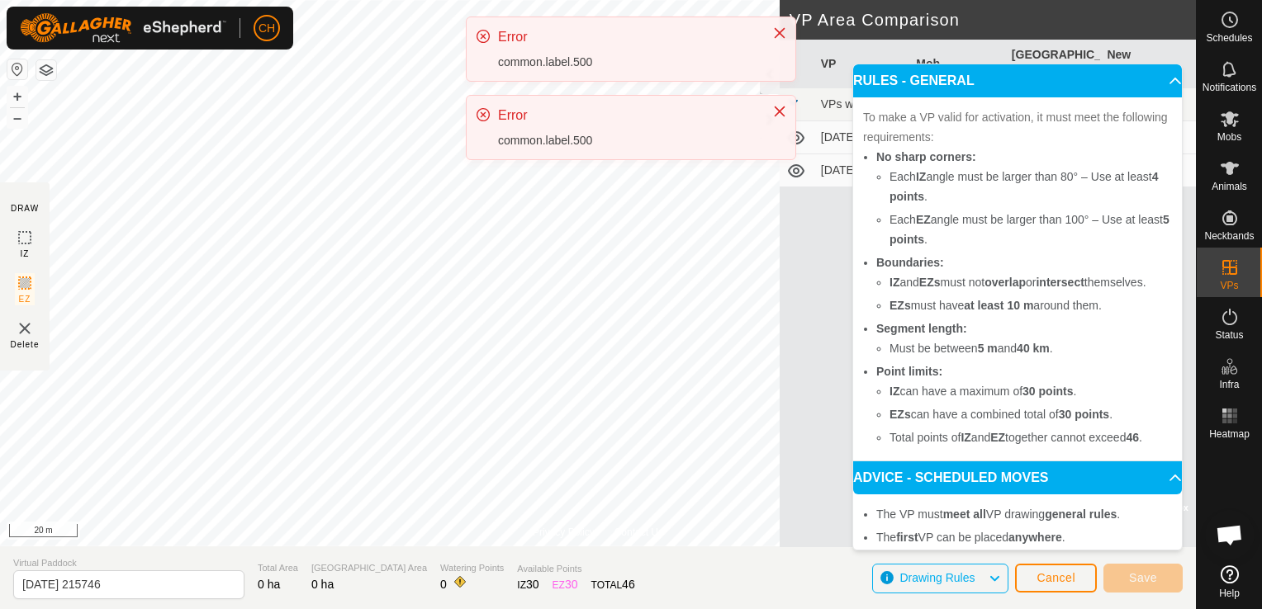
click at [10, 327] on section "DRAW IZ EZ Delete" at bounding box center [25, 276] width 50 height 188
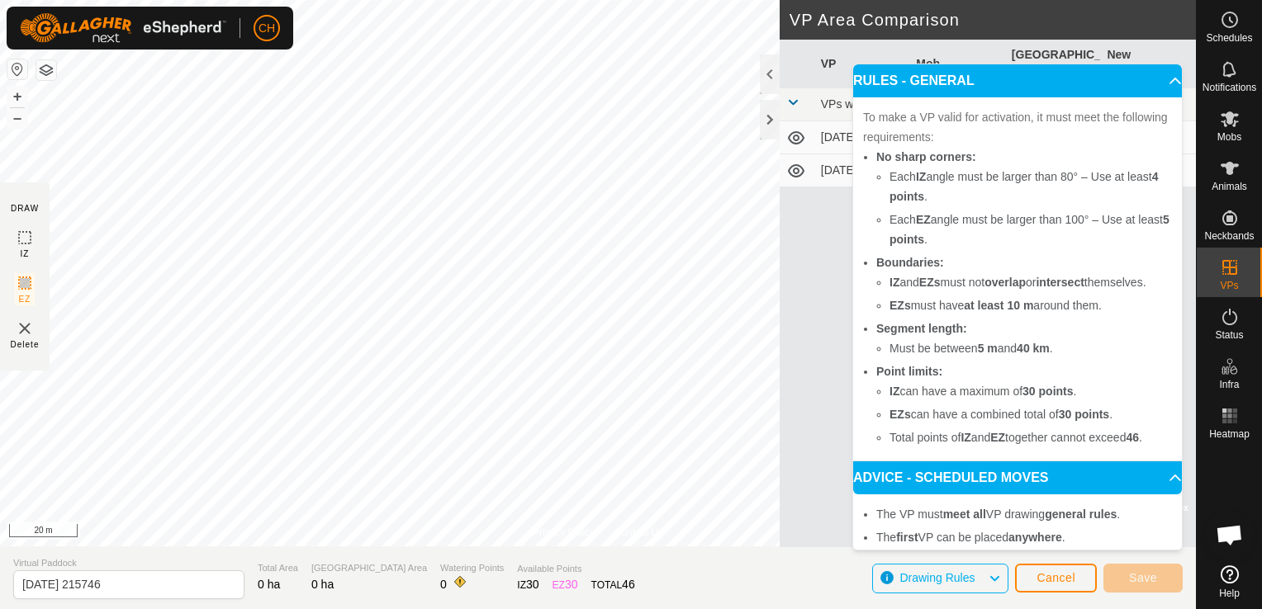
click at [20, 332] on img at bounding box center [25, 329] width 20 height 20
click at [817, 134] on td "[DATE] 223938" at bounding box center [862, 137] width 96 height 33
click at [821, 121] on td "[DATE] 223938" at bounding box center [862, 137] width 96 height 33
drag, startPoint x: 852, startPoint y: 170, endPoint x: 837, endPoint y: 180, distance: 17.9
click at [845, 175] on body "CH Schedules Notifications Mobs Animals Neckbands VPs Status Infra Heatmap Help…" at bounding box center [631, 304] width 1262 height 609
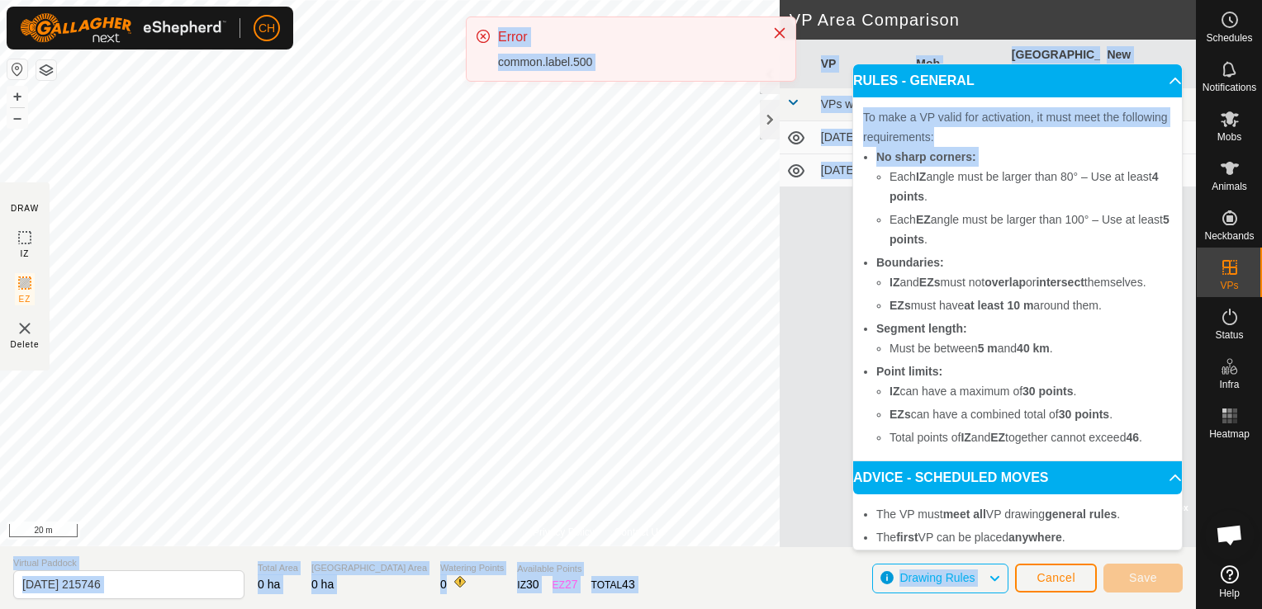
click at [24, 332] on img at bounding box center [25, 329] width 20 height 20
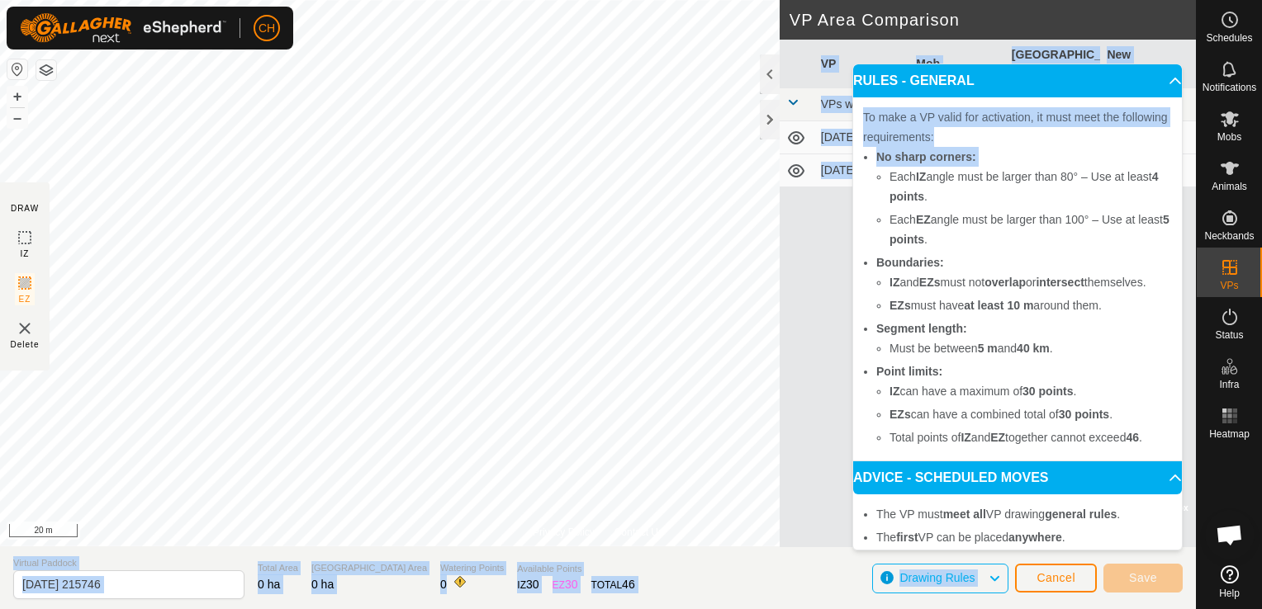
drag, startPoint x: 24, startPoint y: 336, endPoint x: 32, endPoint y: 344, distance: 11.7
click at [25, 338] on img at bounding box center [25, 329] width 20 height 20
drag, startPoint x: 1149, startPoint y: 84, endPoint x: 1170, endPoint y: 130, distance: 50.6
click at [1150, 84] on p-accordion-header "RULES - GENERAL" at bounding box center [1017, 80] width 329 height 33
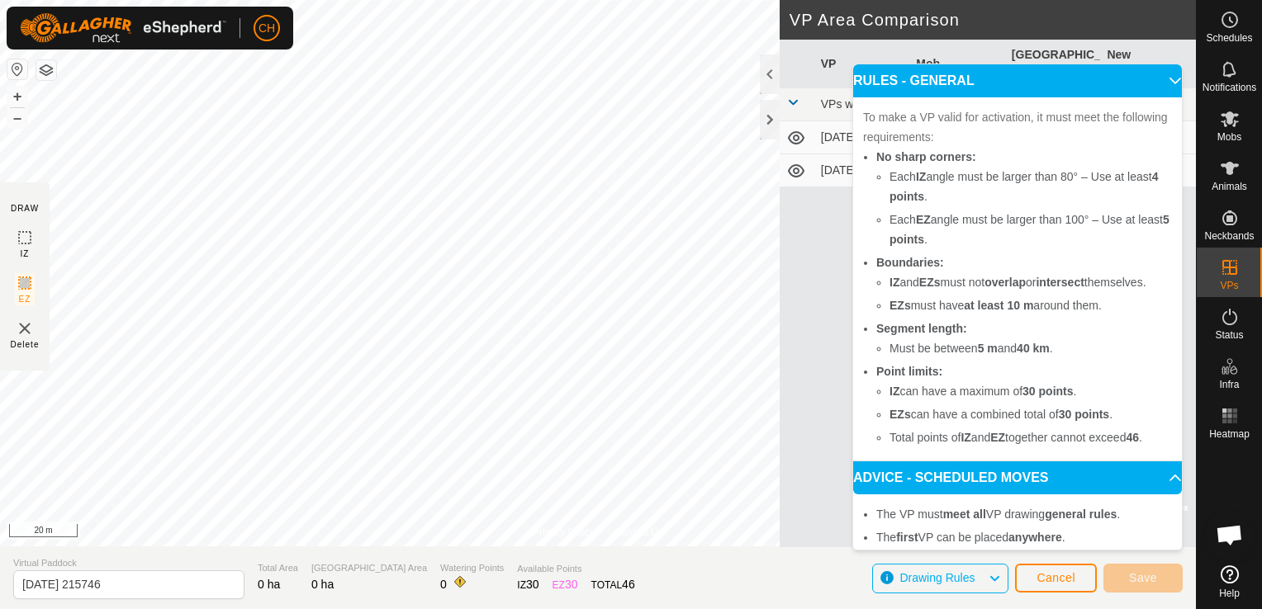
click at [1261, 232] on html "CH Schedules Notifications Mobs Animals Neckbands VPs Status Infra Heatmap Help…" at bounding box center [631, 304] width 1262 height 609
click at [1044, 567] on button "Cancel" at bounding box center [1056, 578] width 82 height 29
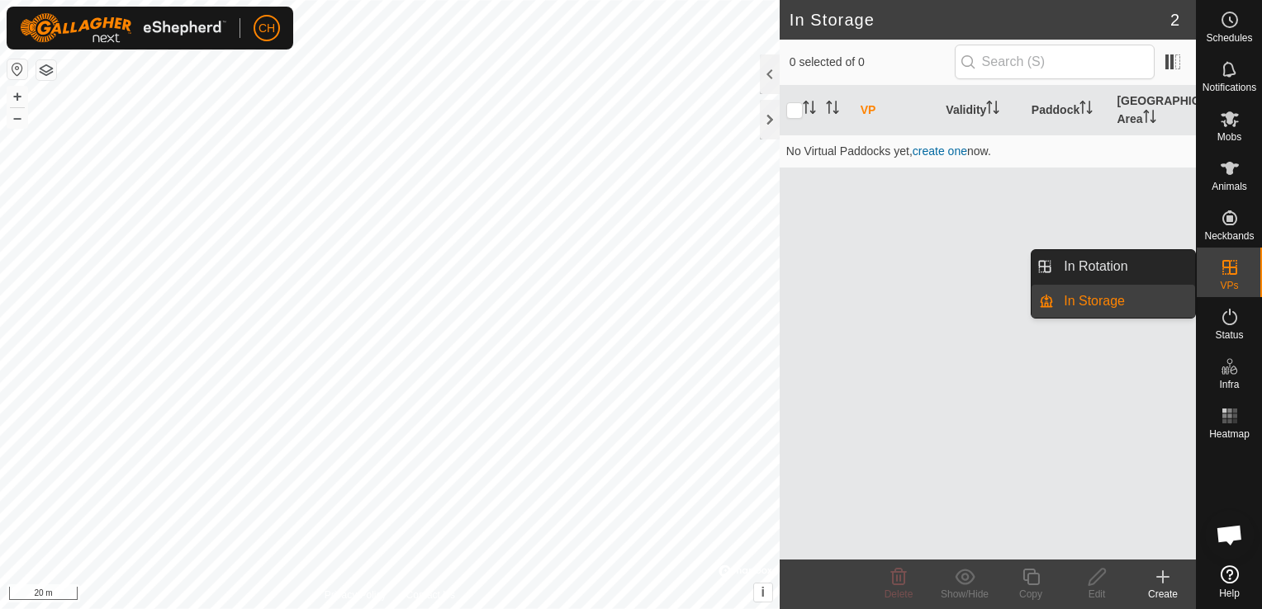
click at [1228, 284] on span "VPs" at bounding box center [1228, 286] width 18 height 10
click at [1120, 299] on link "In Storage" at bounding box center [1123, 301] width 141 height 33
click at [1095, 293] on link "In Storage" at bounding box center [1123, 301] width 141 height 33
click at [1100, 293] on link "In Storage" at bounding box center [1123, 301] width 141 height 33
click at [1100, 292] on link "In Storage" at bounding box center [1123, 301] width 141 height 33
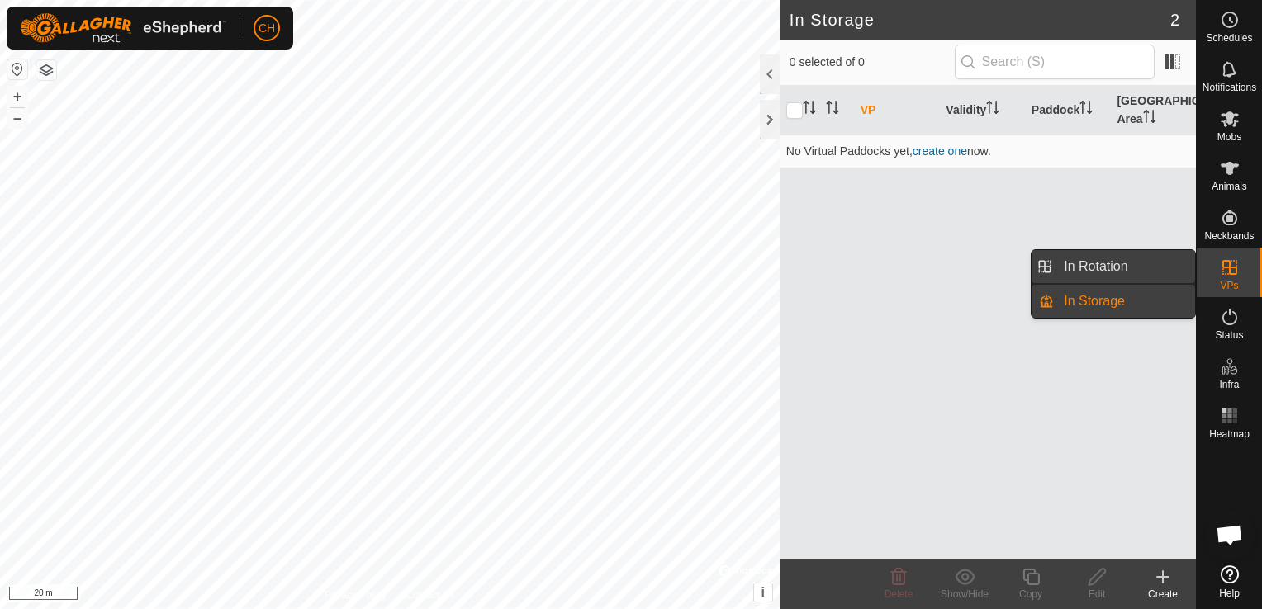
click at [1100, 263] on link "In Rotation" at bounding box center [1123, 266] width 141 height 33
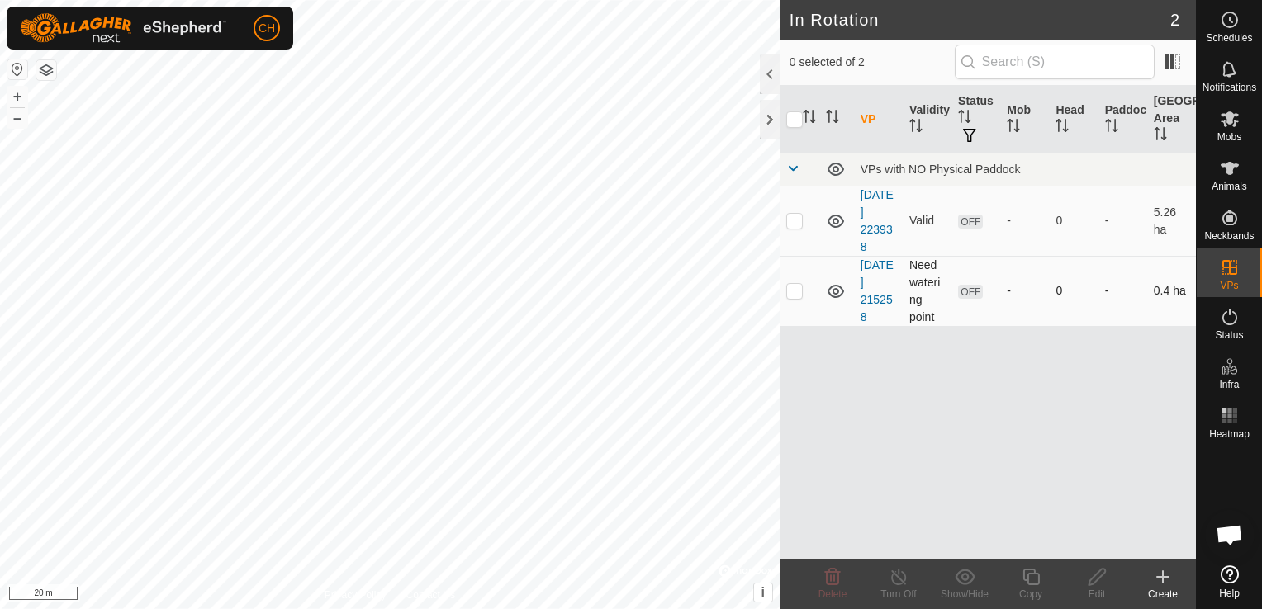
click at [790, 286] on p-checkbox at bounding box center [794, 290] width 17 height 13
click at [833, 571] on icon at bounding box center [832, 577] width 20 height 20
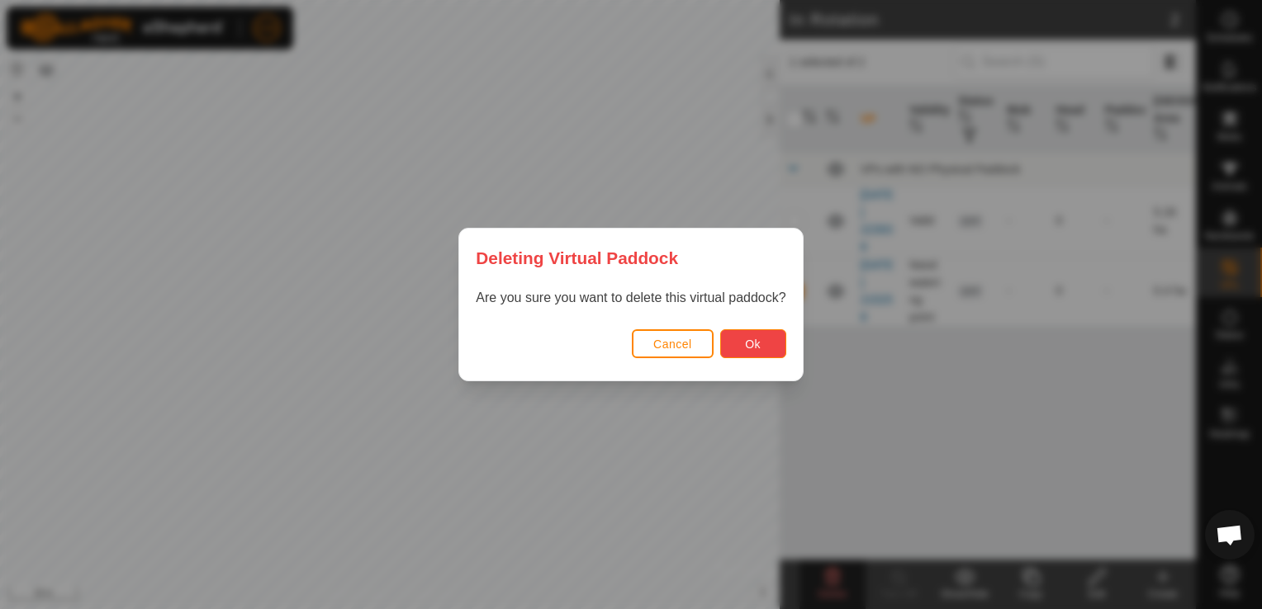
click at [750, 352] on button "Ok" at bounding box center [753, 343] width 66 height 29
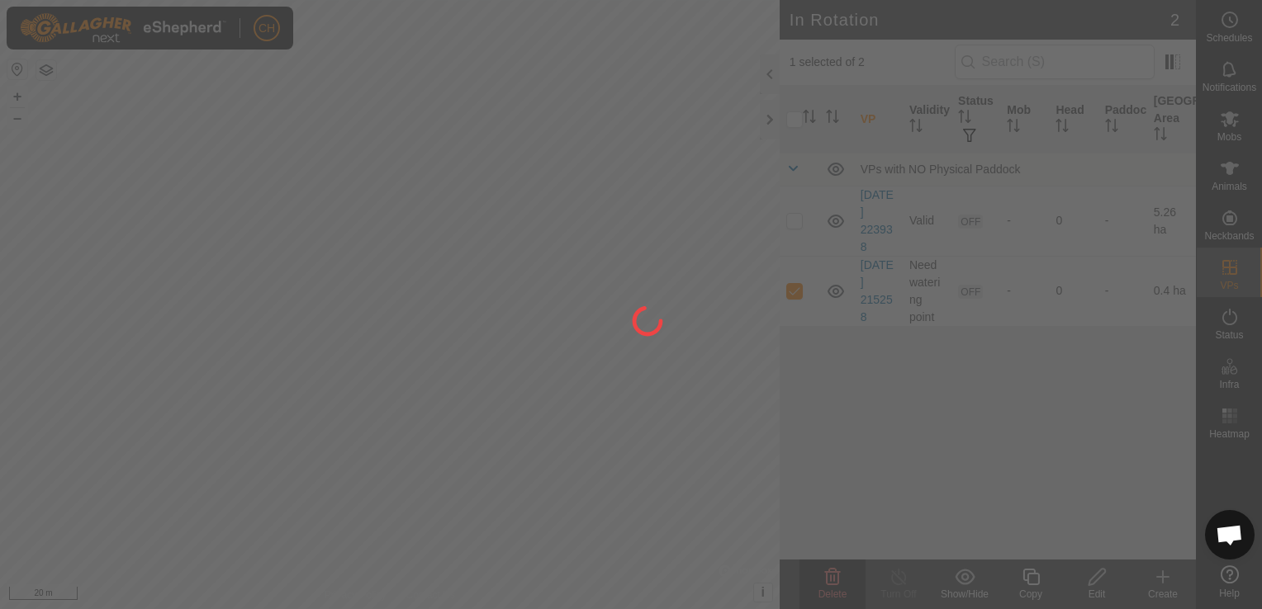
checkbox input "false"
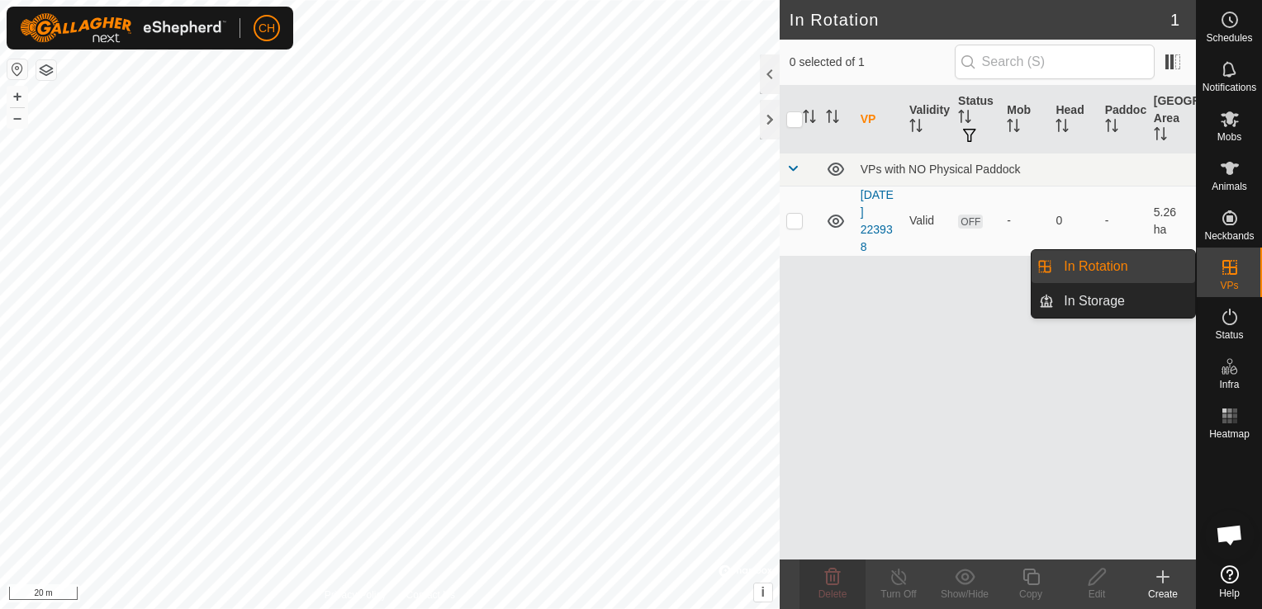
click at [1244, 282] on div "VPs" at bounding box center [1228, 273] width 65 height 50
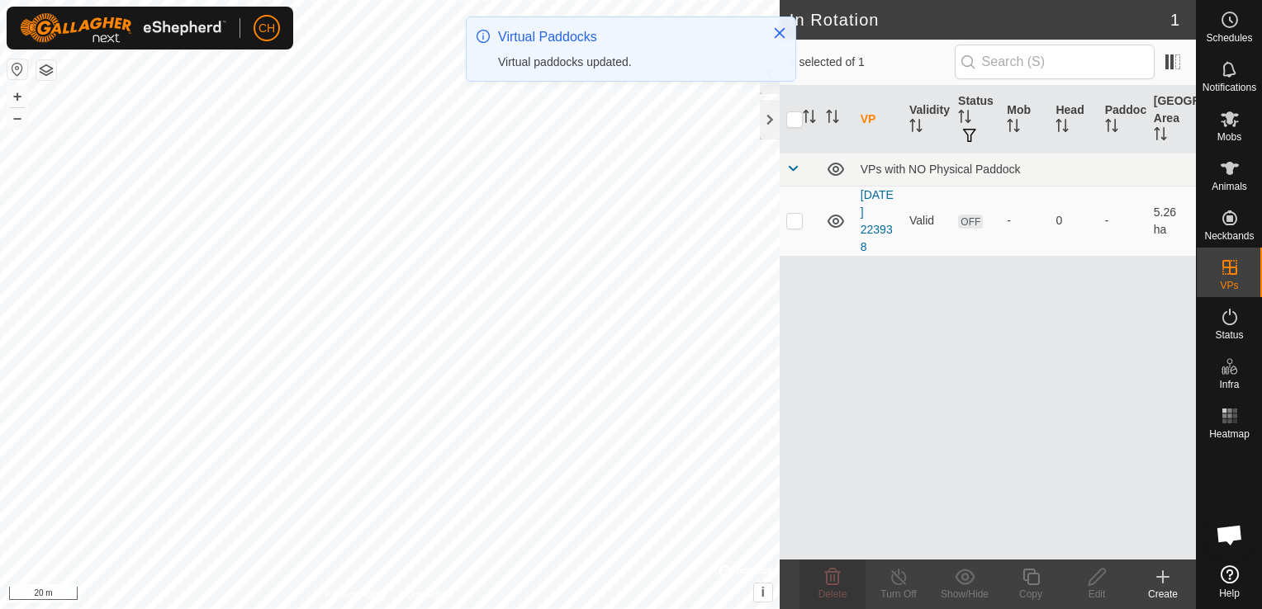
click at [1155, 576] on icon at bounding box center [1163, 577] width 20 height 20
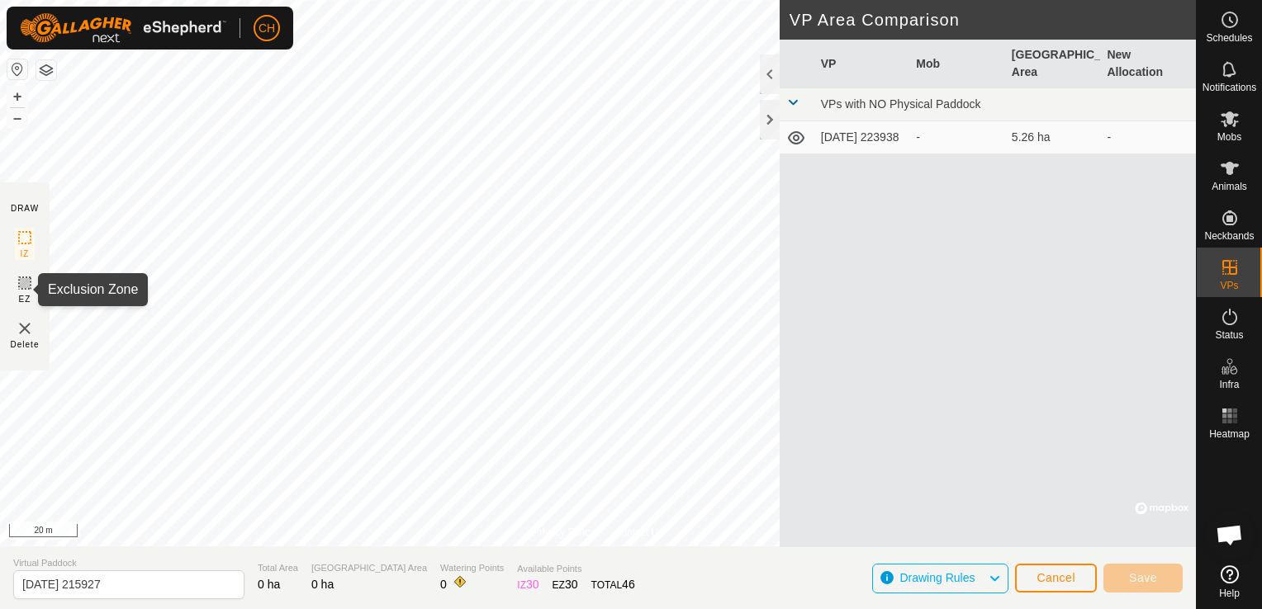
click at [21, 286] on icon at bounding box center [25, 283] width 20 height 20
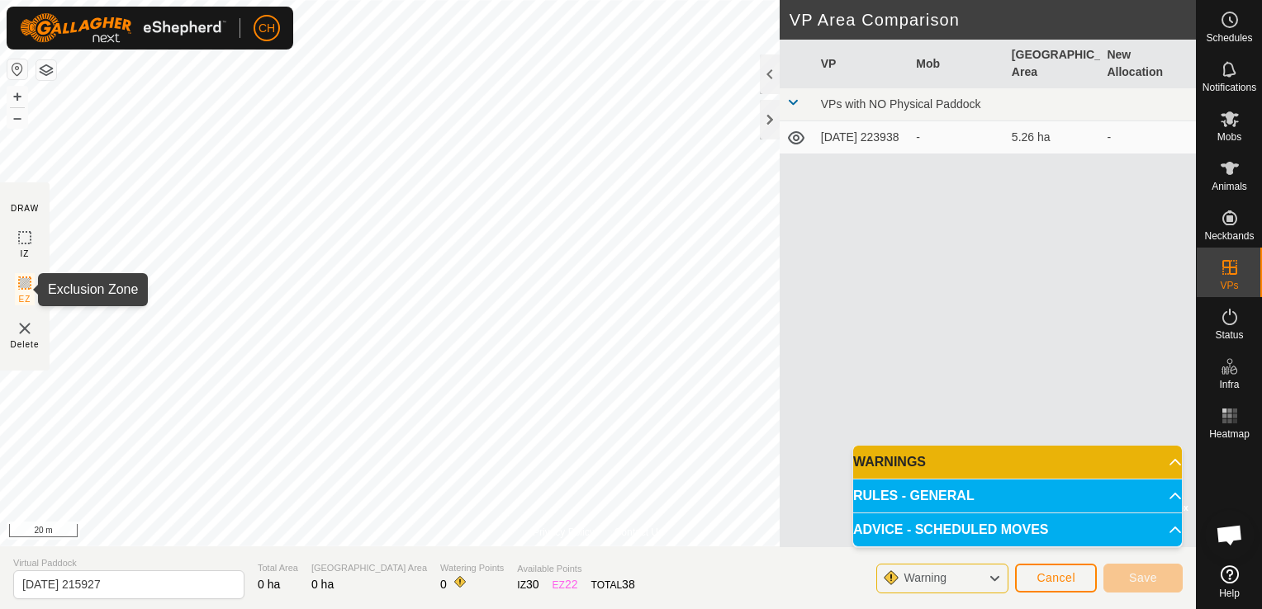
click at [24, 285] on icon at bounding box center [25, 283] width 10 height 10
click at [976, 579] on div "Warning" at bounding box center [942, 579] width 132 height 30
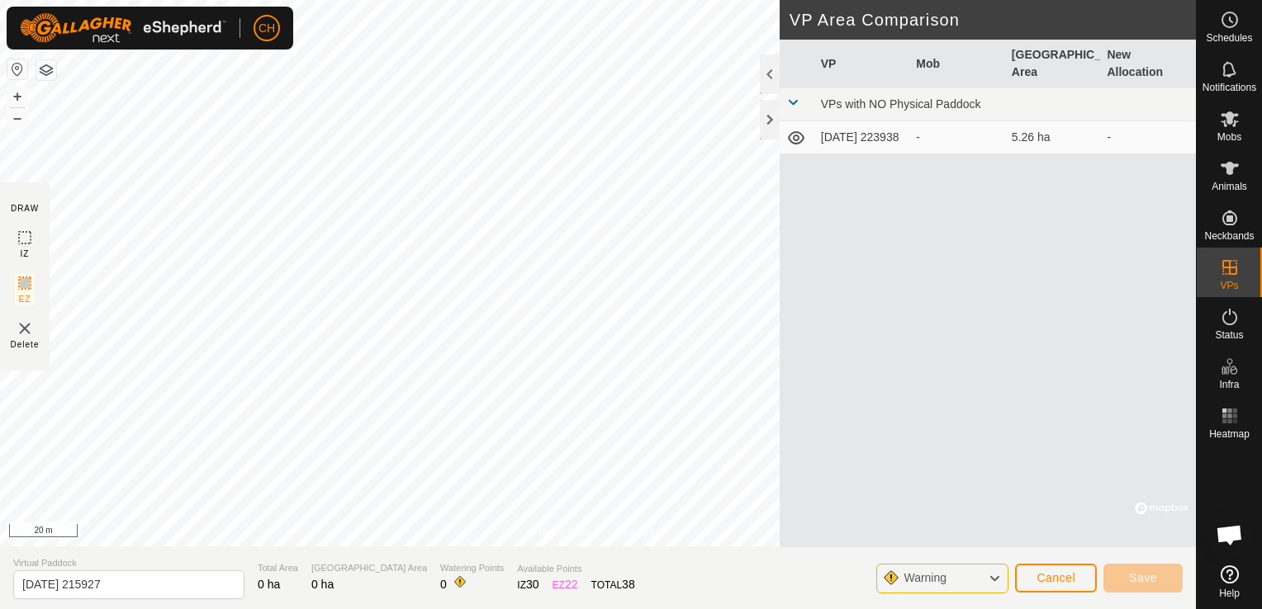
click at [974, 568] on div "Warning" at bounding box center [942, 579] width 132 height 30
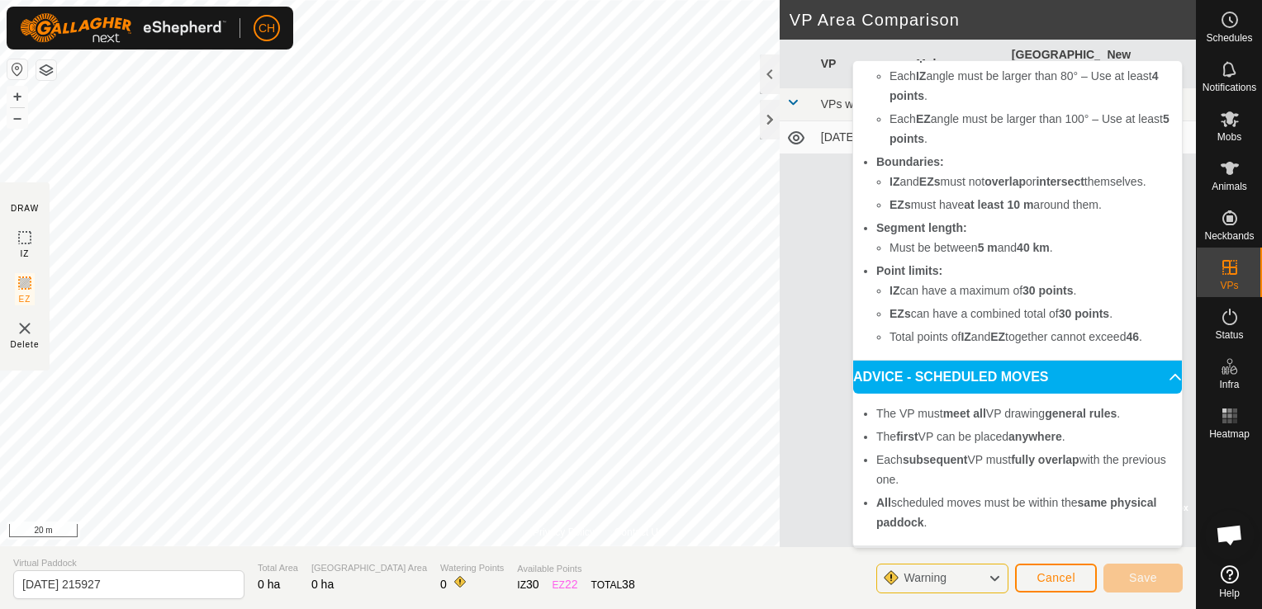
scroll to position [193, 0]
click at [982, 580] on div "Warning" at bounding box center [942, 579] width 132 height 30
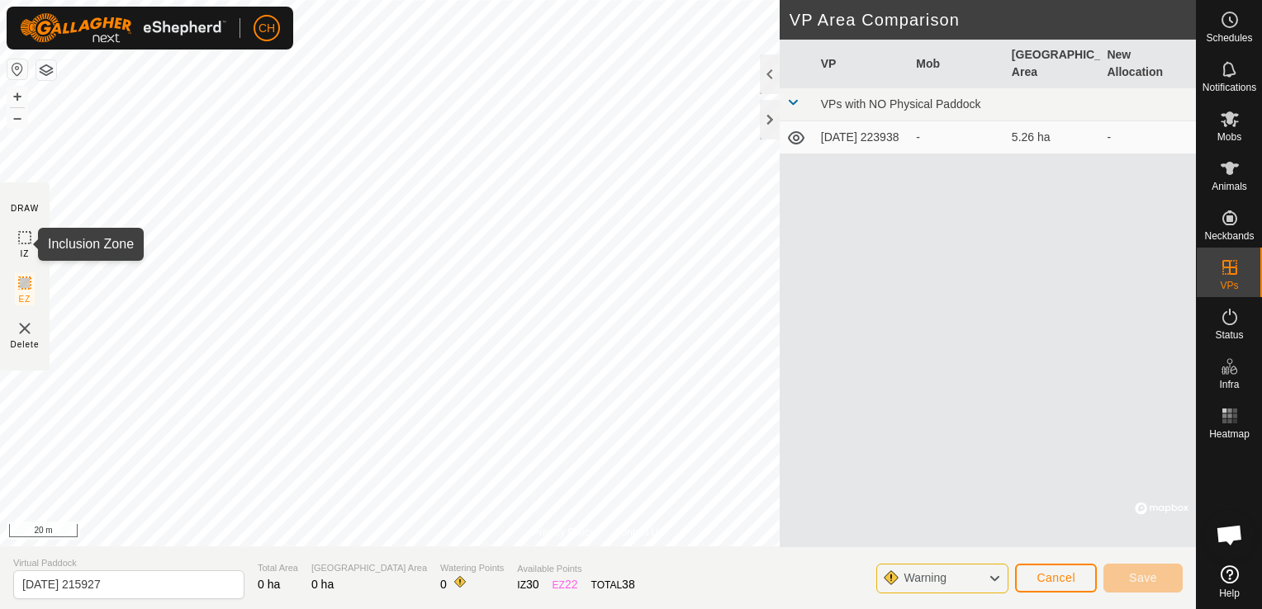
click at [21, 241] on icon at bounding box center [25, 238] width 20 height 20
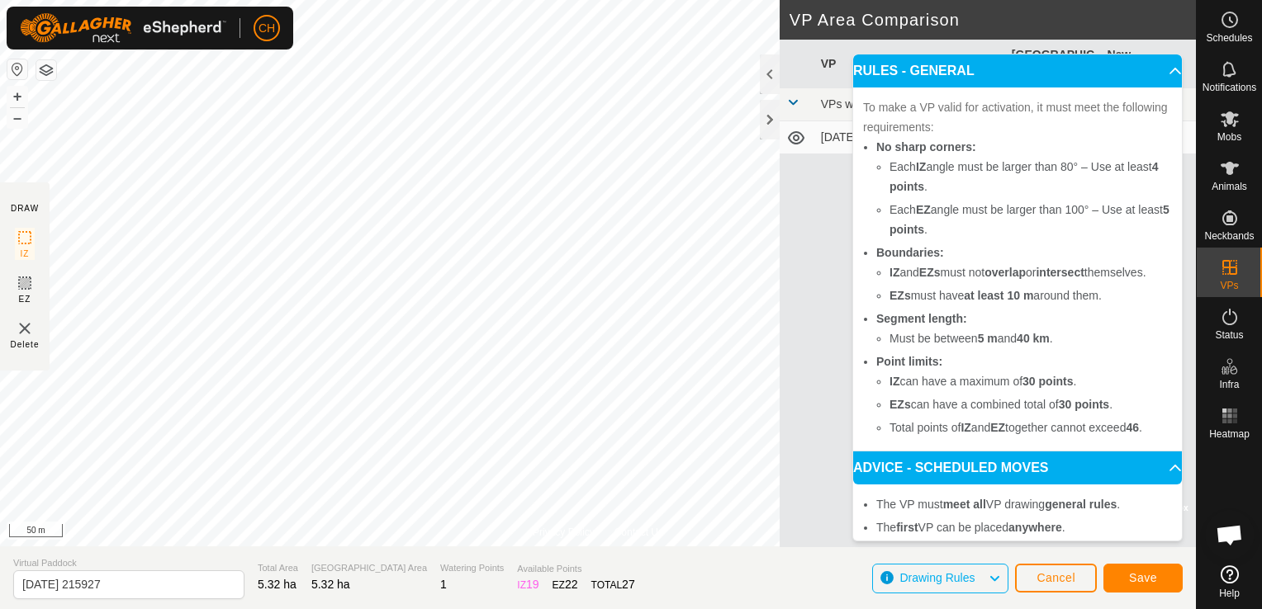
scroll to position [116, 0]
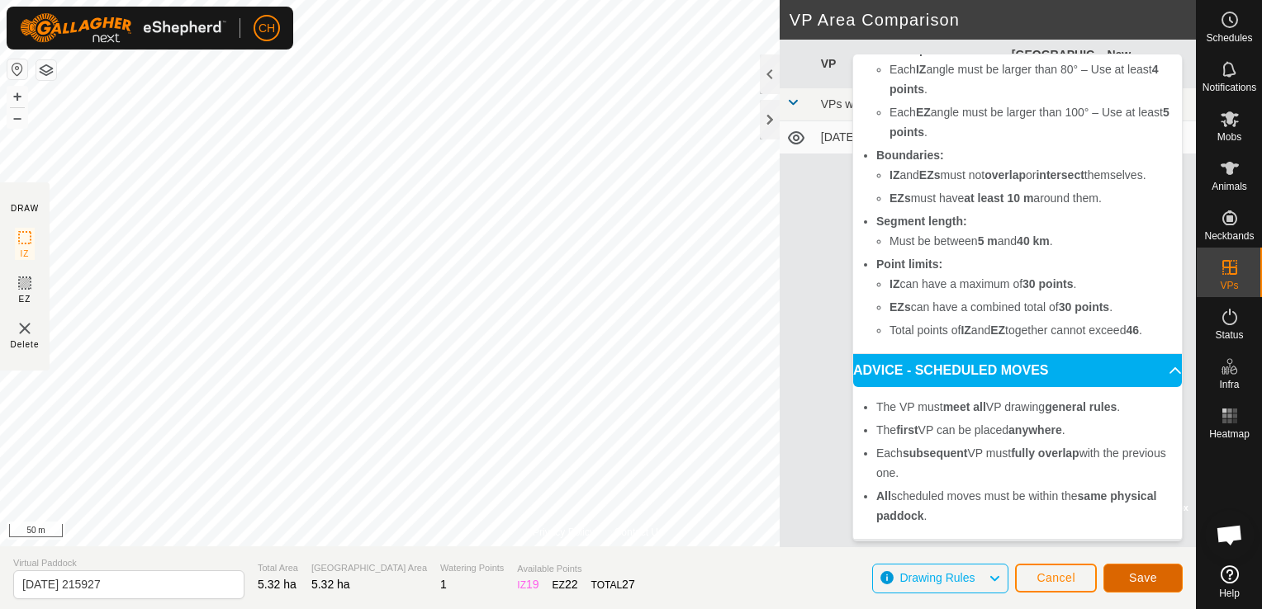
click at [1124, 575] on button "Save" at bounding box center [1142, 578] width 79 height 29
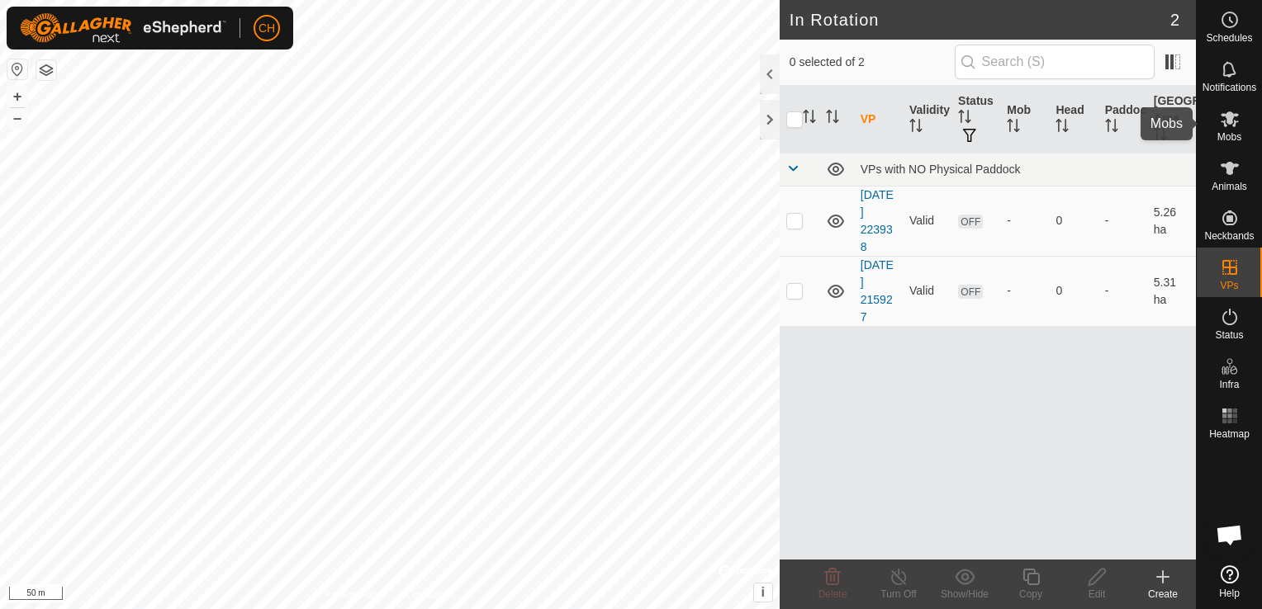
click at [1229, 130] on es-mob-svg-icon at bounding box center [1229, 119] width 30 height 26
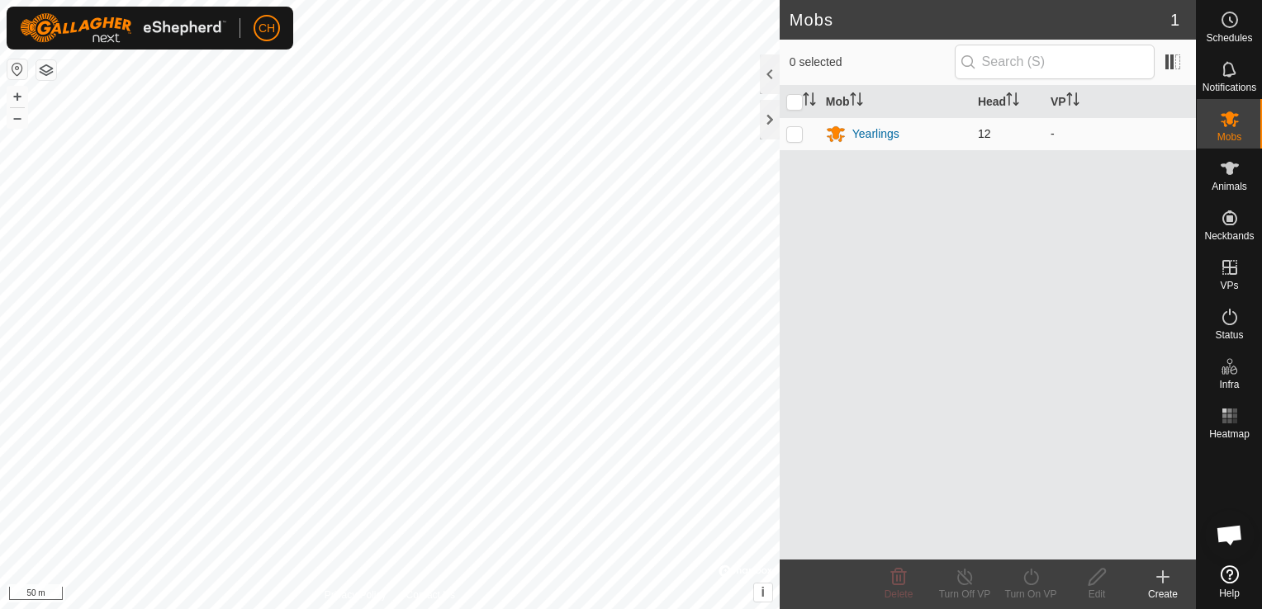
click at [802, 134] on p-checkbox at bounding box center [794, 133] width 17 height 13
checkbox input "true"
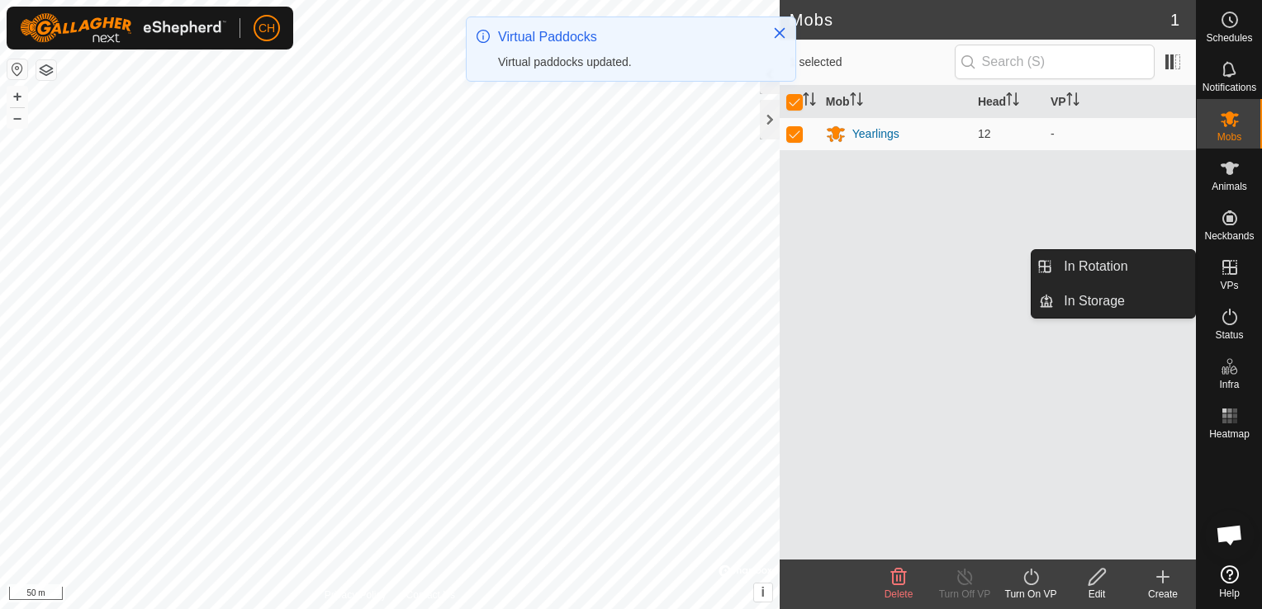
click at [1232, 273] on icon at bounding box center [1229, 267] width 15 height 15
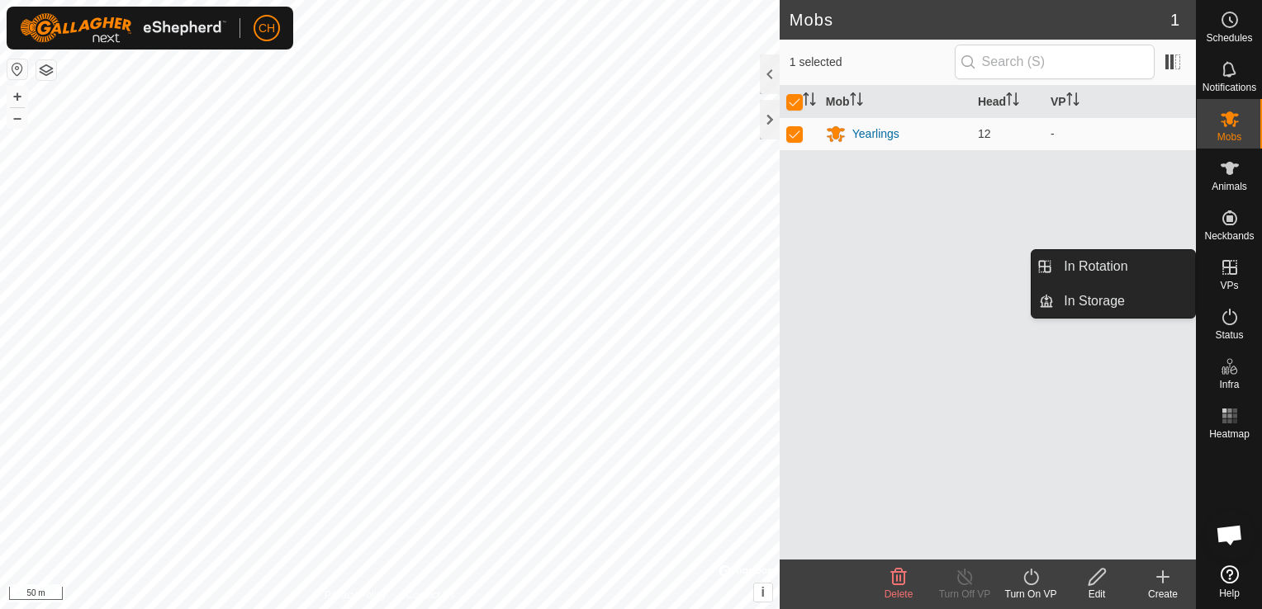
click at [1227, 282] on span "VPs" at bounding box center [1228, 286] width 18 height 10
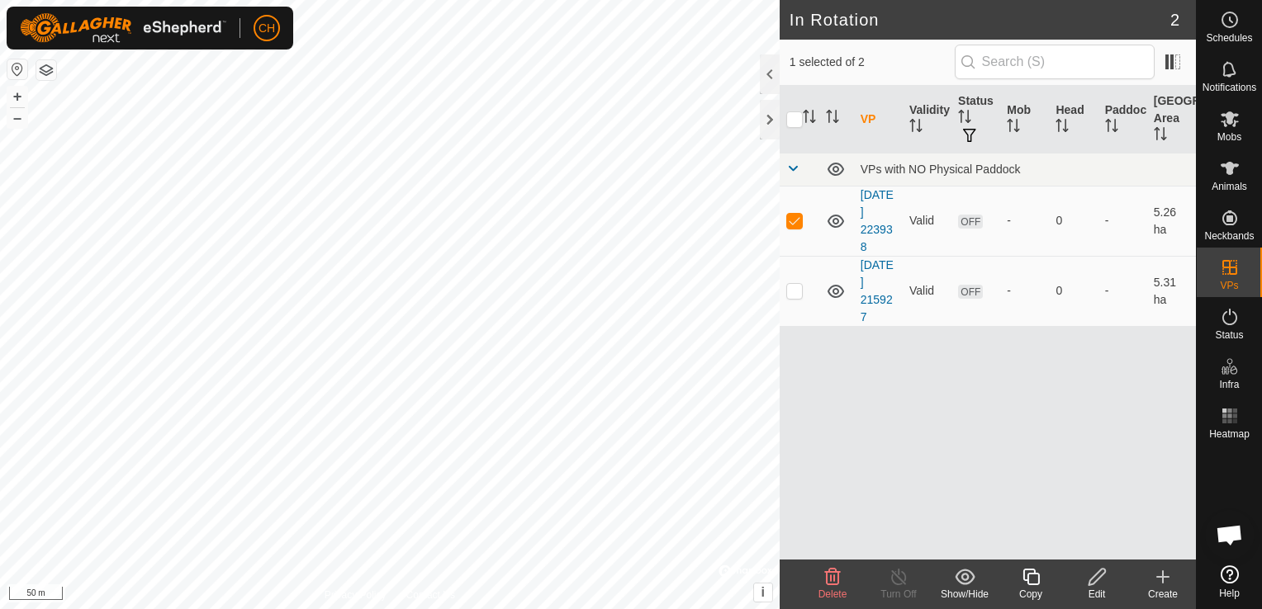
checkbox input "false"
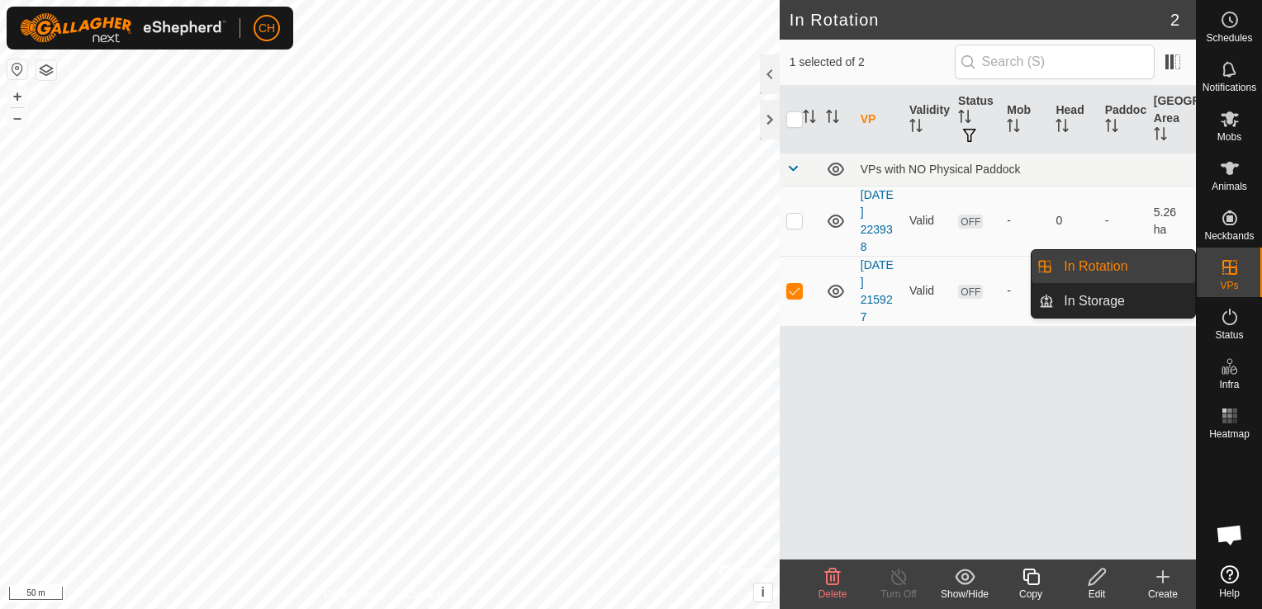
click at [1227, 281] on span "VPs" at bounding box center [1228, 286] width 18 height 10
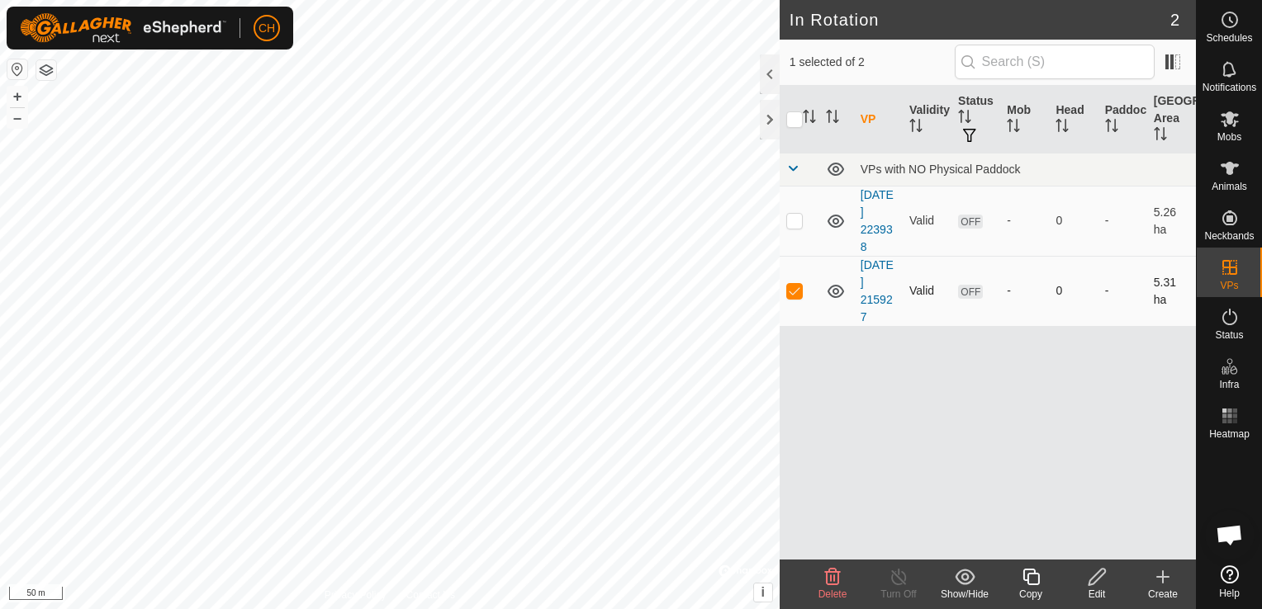
click at [803, 291] on td at bounding box center [799, 291] width 40 height 70
checkbox input "true"
click at [1219, 135] on span "Mobs" at bounding box center [1229, 137] width 24 height 10
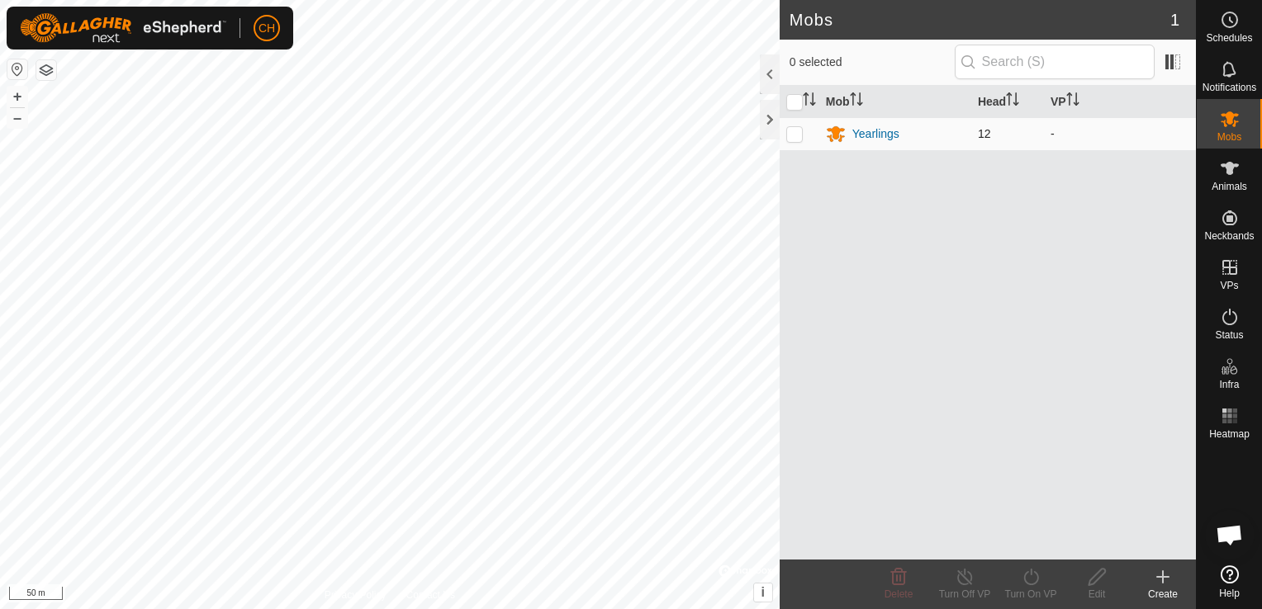
click at [796, 128] on p-checkbox at bounding box center [794, 133] width 17 height 13
checkbox input "true"
click at [1034, 585] on icon at bounding box center [1030, 577] width 21 height 20
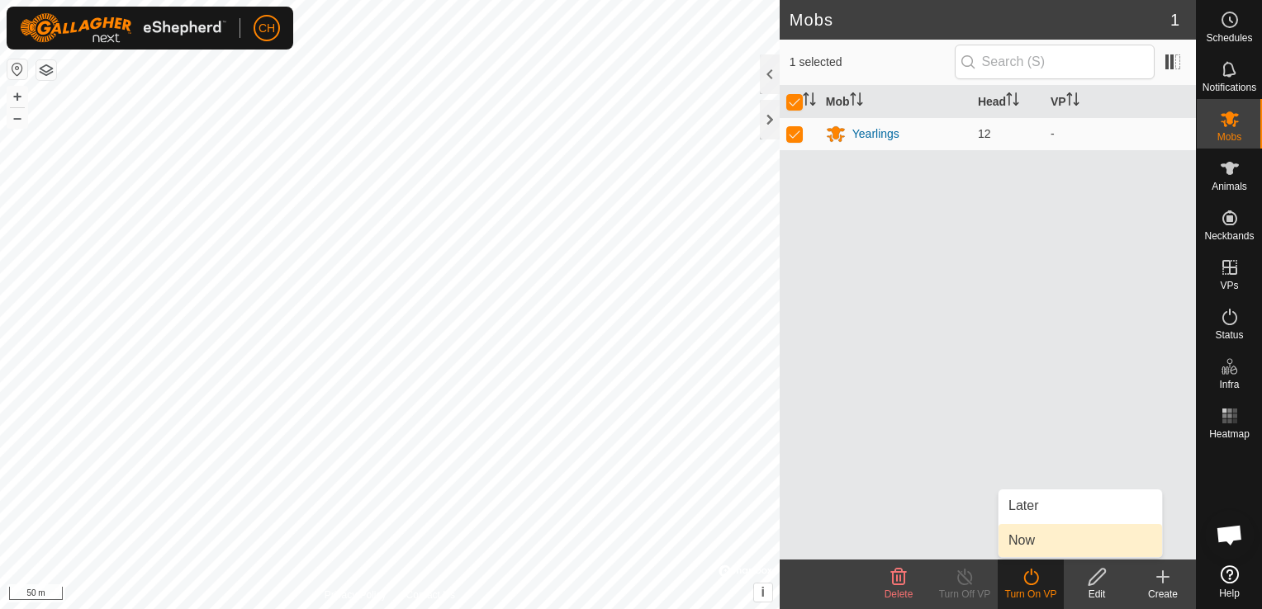
click at [1033, 541] on link "Now" at bounding box center [1079, 540] width 163 height 33
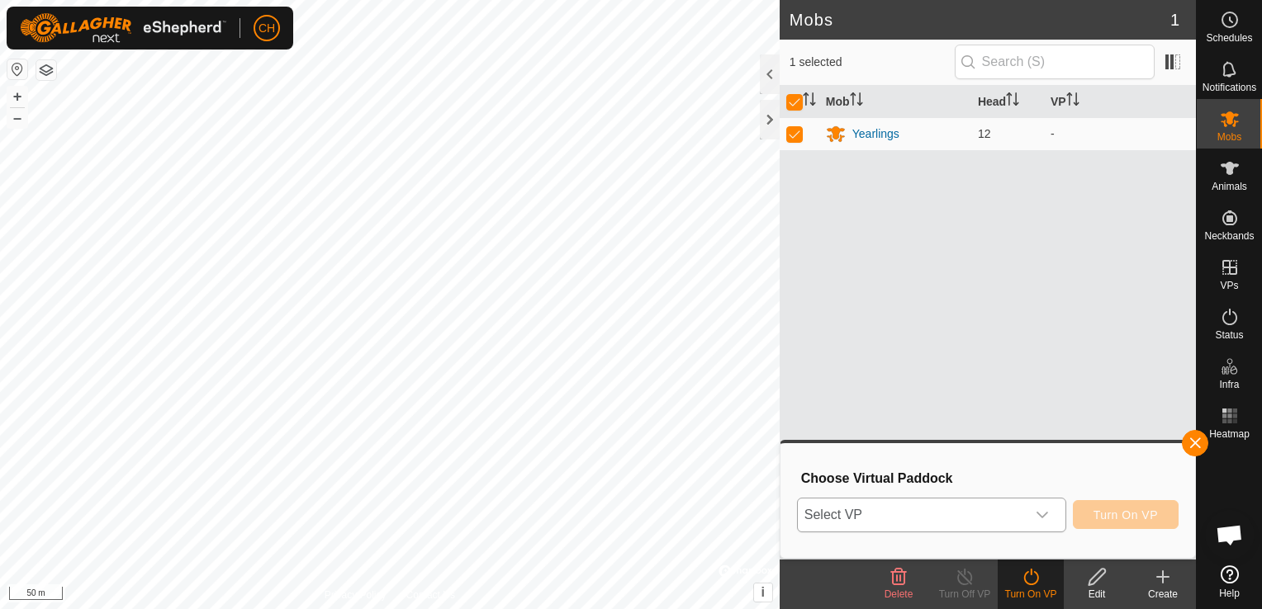
click at [1001, 512] on span "Select VP" at bounding box center [912, 515] width 228 height 33
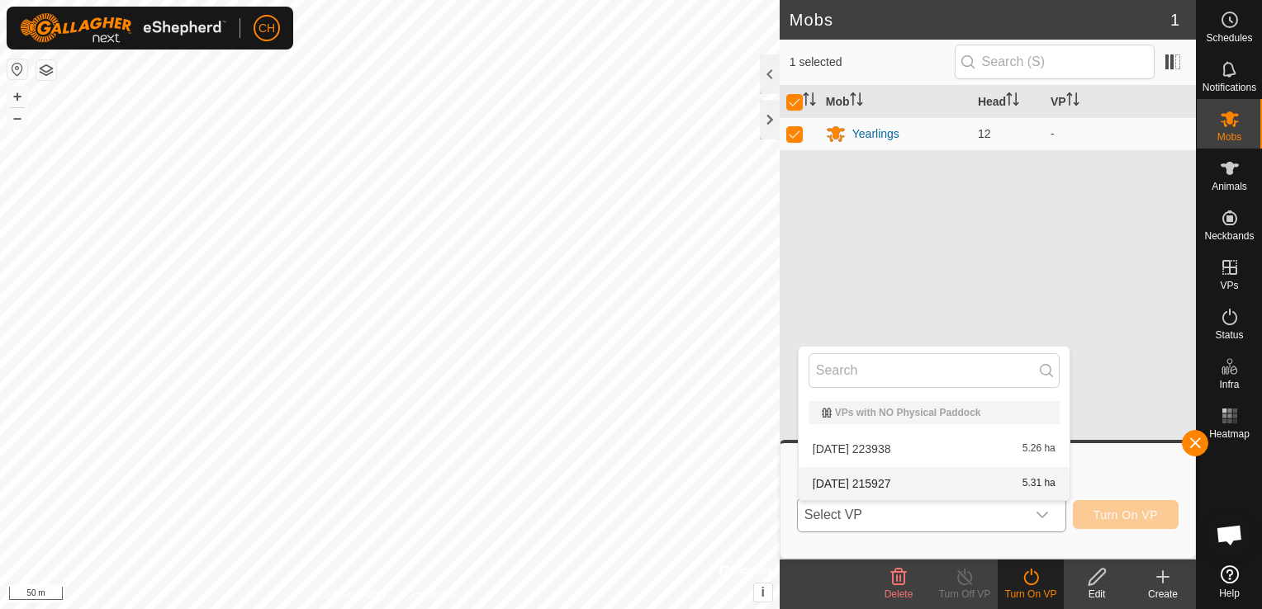
click at [898, 489] on li "[DATE] 215927 5.31 ha" at bounding box center [933, 483] width 271 height 33
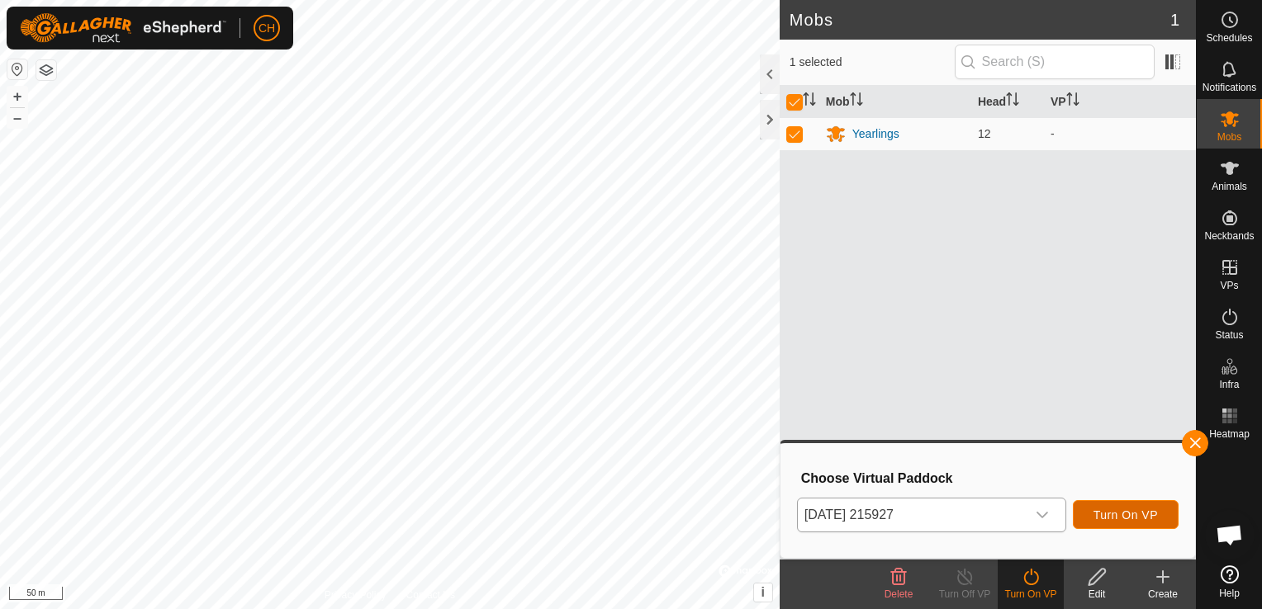
click at [1129, 507] on button "Turn On VP" at bounding box center [1125, 514] width 106 height 29
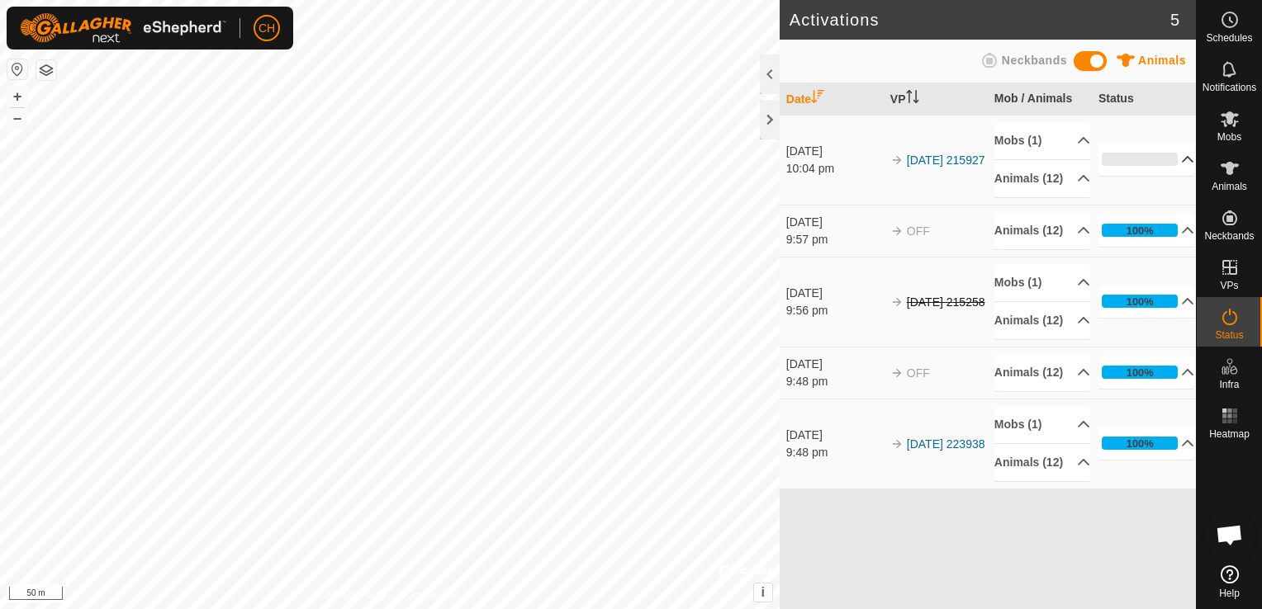
click at [1171, 164] on p-accordion-header "0%" at bounding box center [1146, 159] width 97 height 33
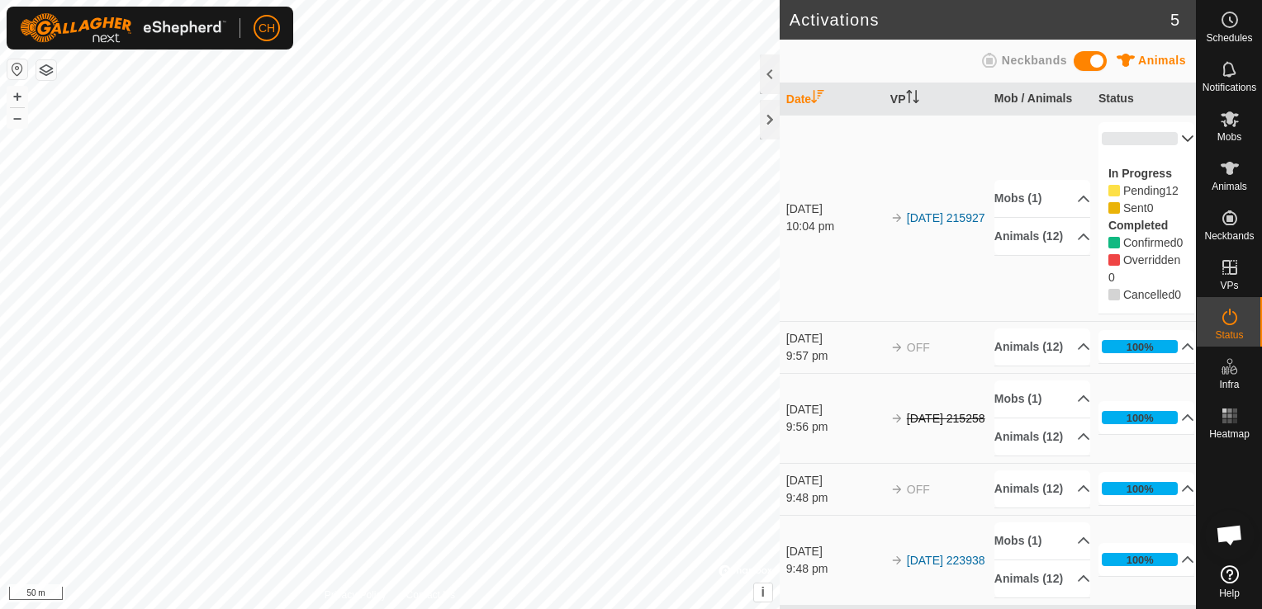
click at [1108, 224] on label "Completed" at bounding box center [1137, 225] width 59 height 13
click at [1108, 219] on label "Completed" at bounding box center [1137, 225] width 59 height 13
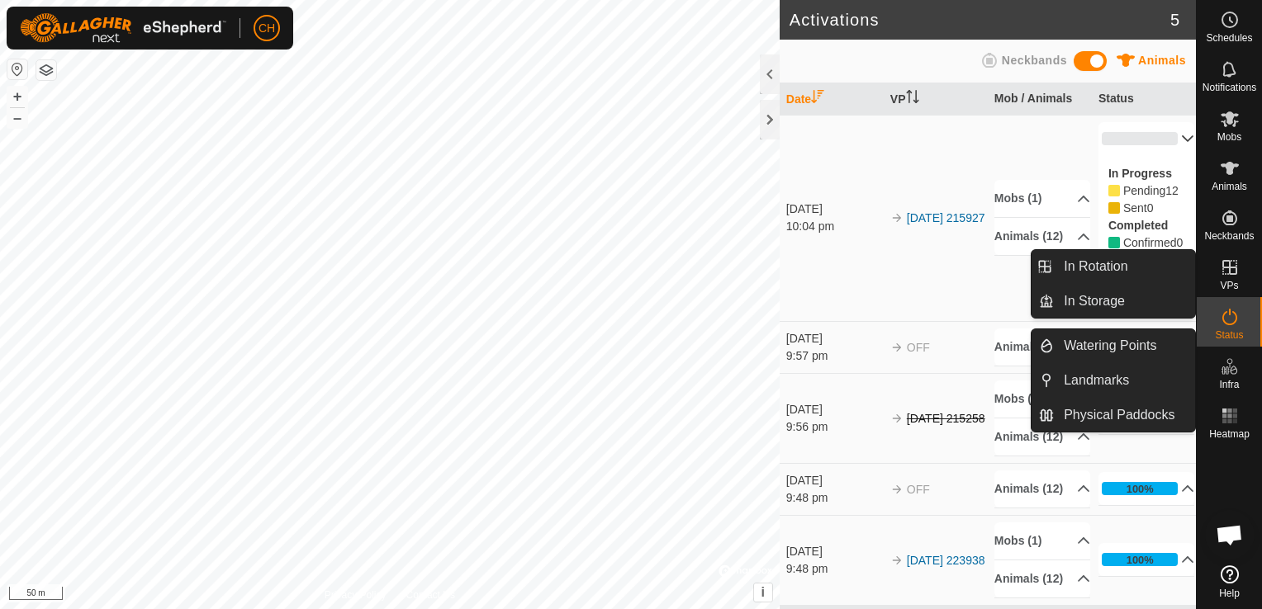
click at [1233, 289] on span "VPs" at bounding box center [1228, 286] width 18 height 10
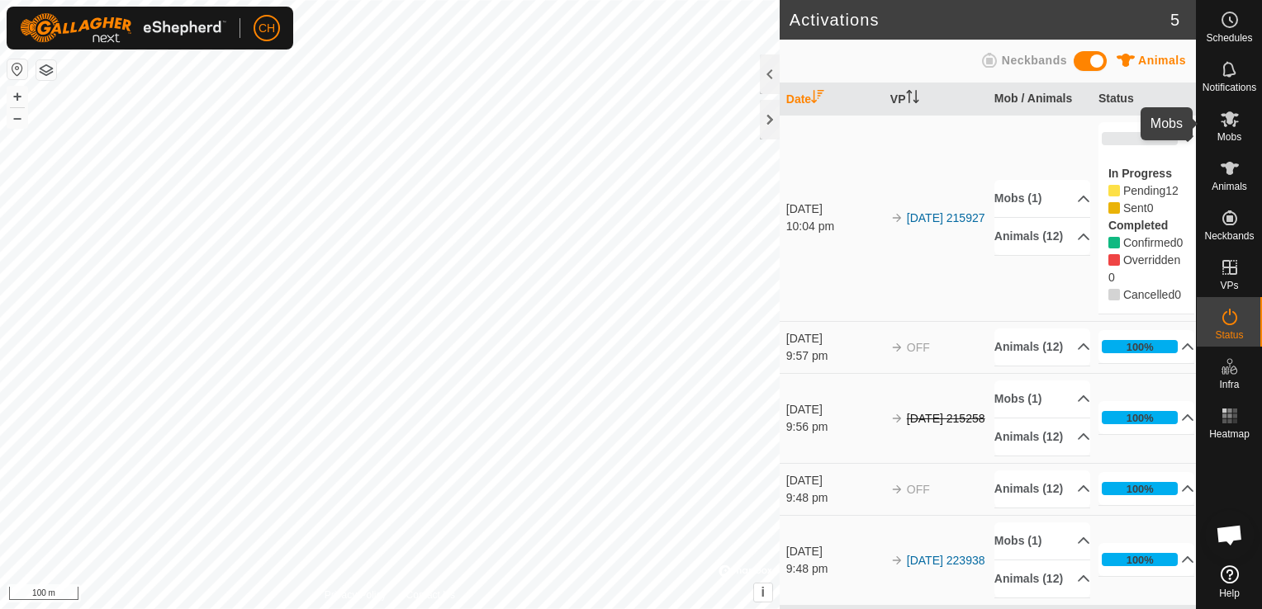
click at [1241, 120] on es-mob-svg-icon at bounding box center [1229, 119] width 30 height 26
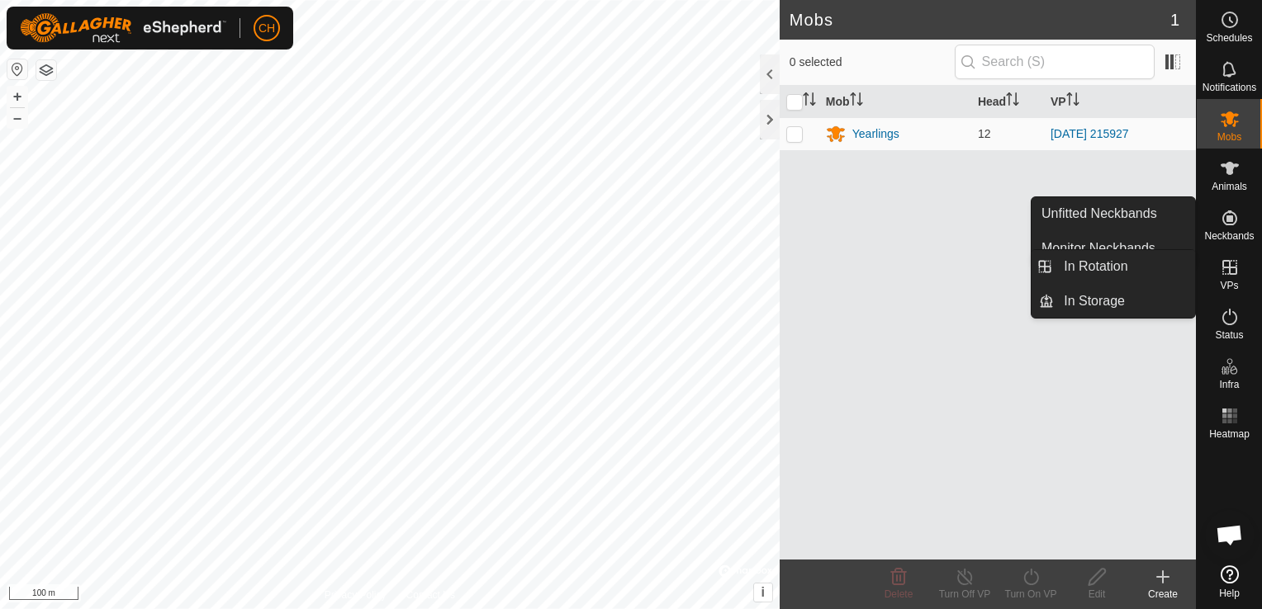
click at [1232, 271] on icon at bounding box center [1229, 268] width 20 height 20
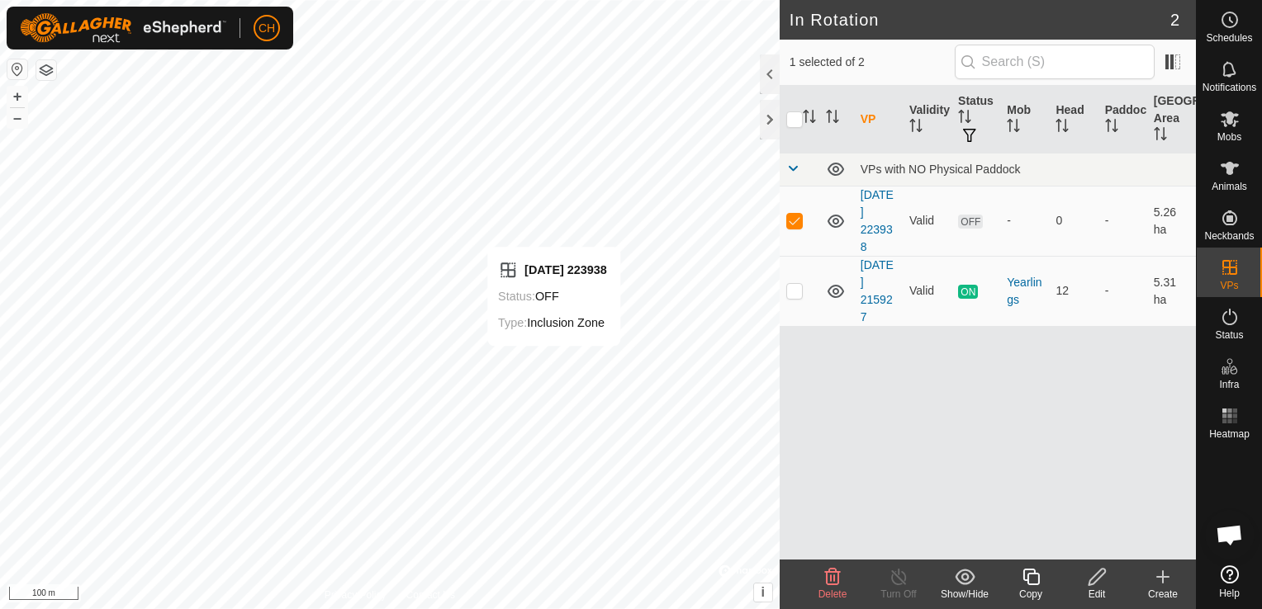
checkbox input "false"
checkbox input "true"
click at [1230, 125] on icon at bounding box center [1229, 119] width 20 height 20
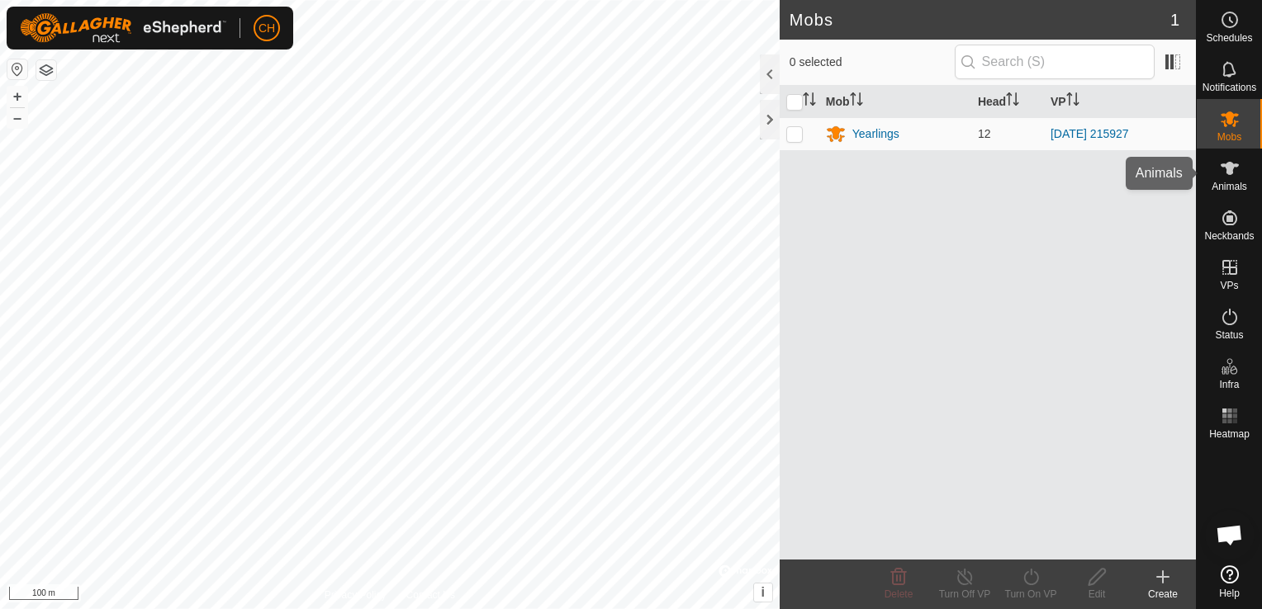
click at [1225, 182] on span "Animals" at bounding box center [1229, 187] width 36 height 10
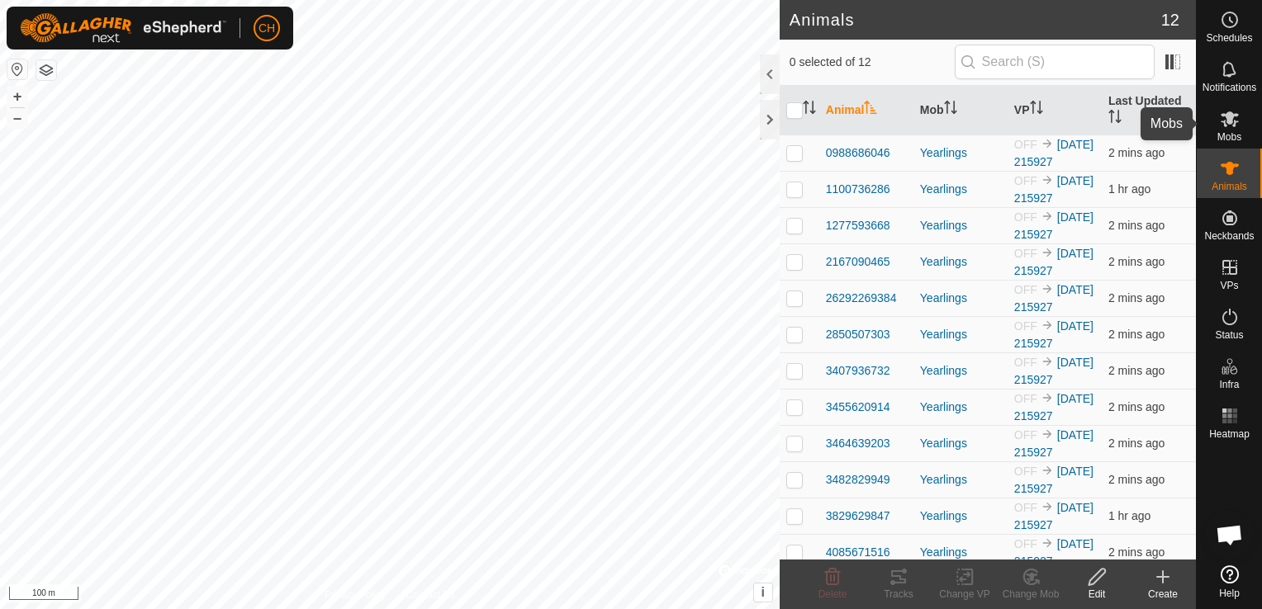
click at [1232, 134] on span "Mobs" at bounding box center [1229, 137] width 24 height 10
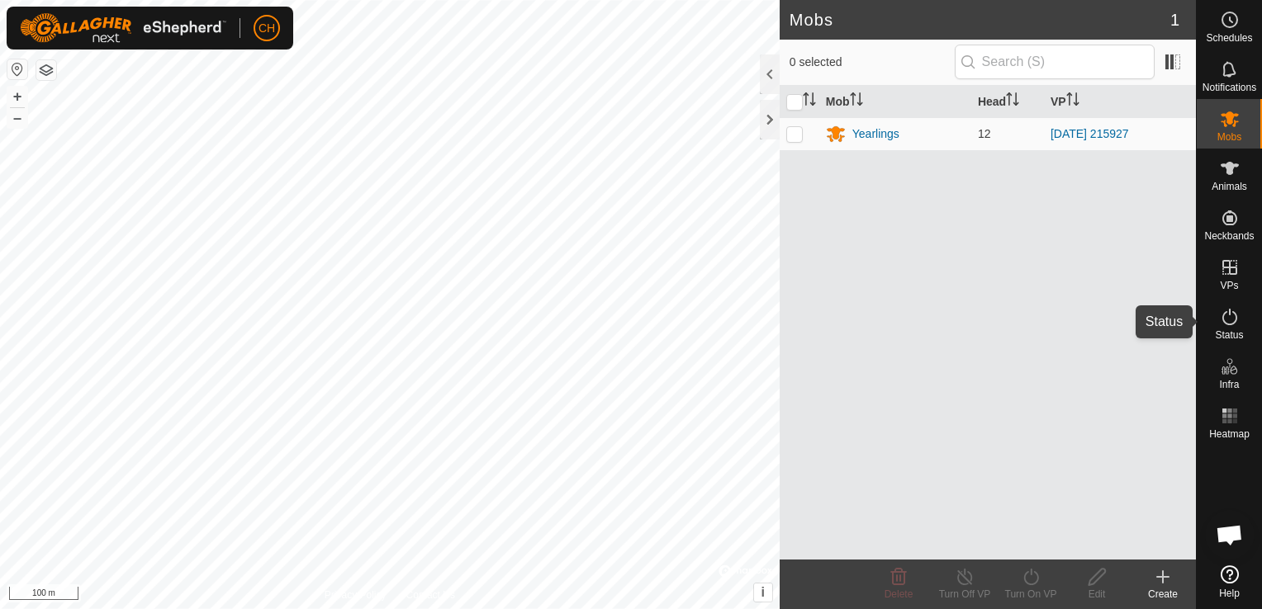
click at [1236, 330] on span "Status" at bounding box center [1228, 335] width 28 height 10
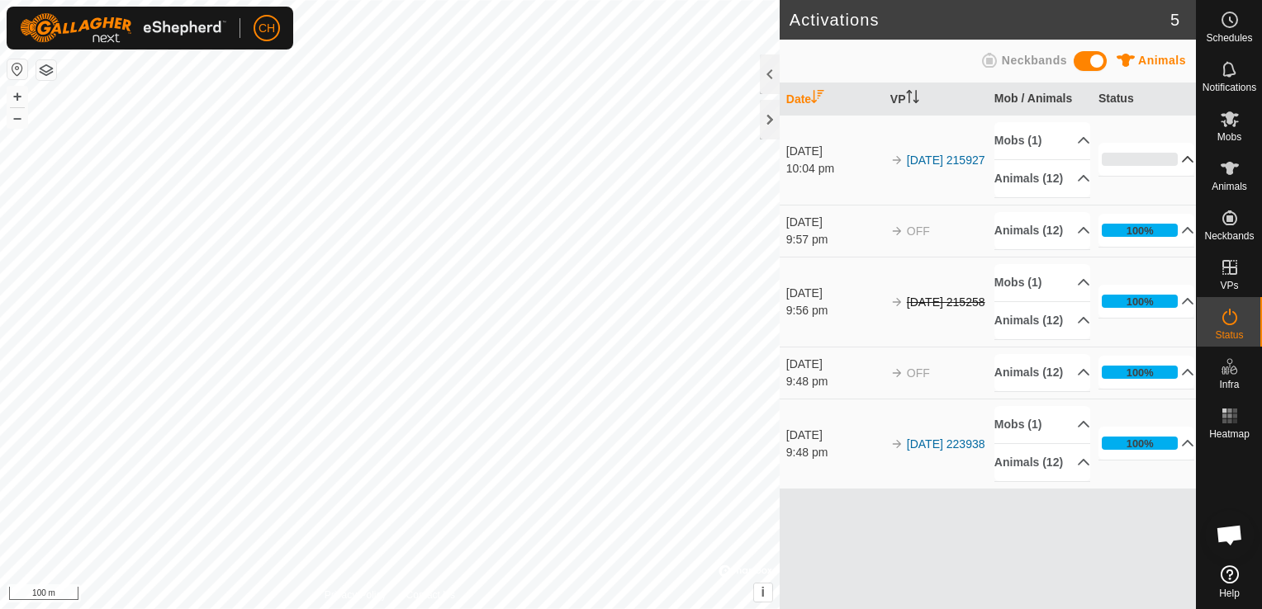
click at [1178, 165] on p-accordion-header "0%" at bounding box center [1146, 159] width 97 height 33
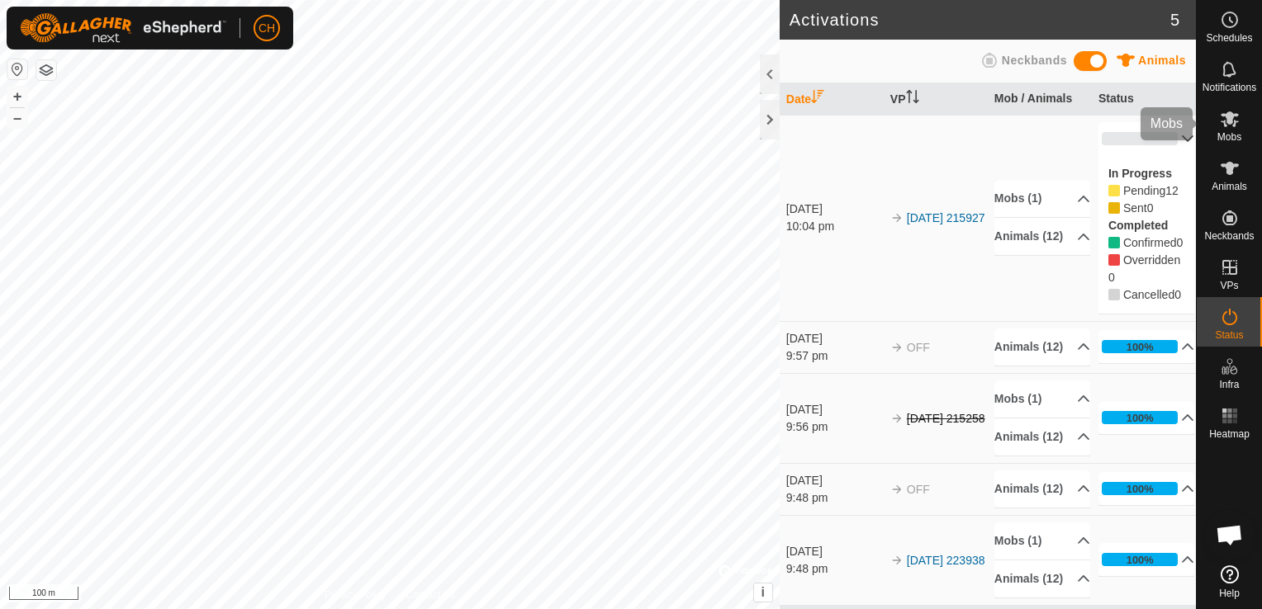
click at [1240, 135] on span "Mobs" at bounding box center [1229, 137] width 24 height 10
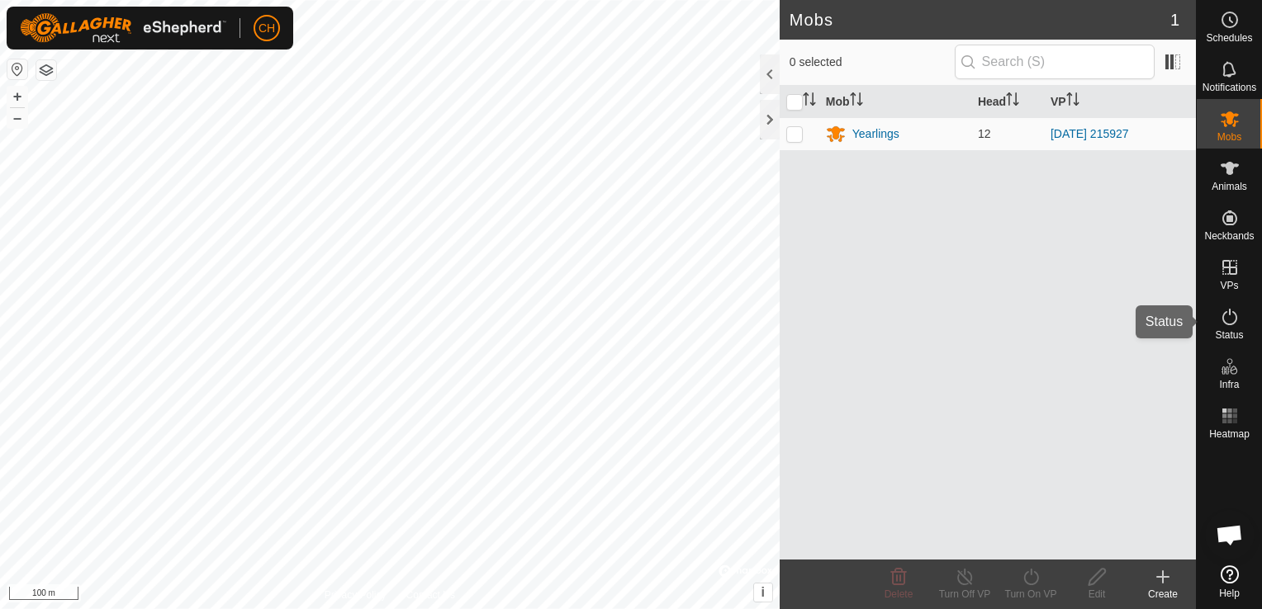
click at [1231, 326] on icon at bounding box center [1229, 317] width 20 height 20
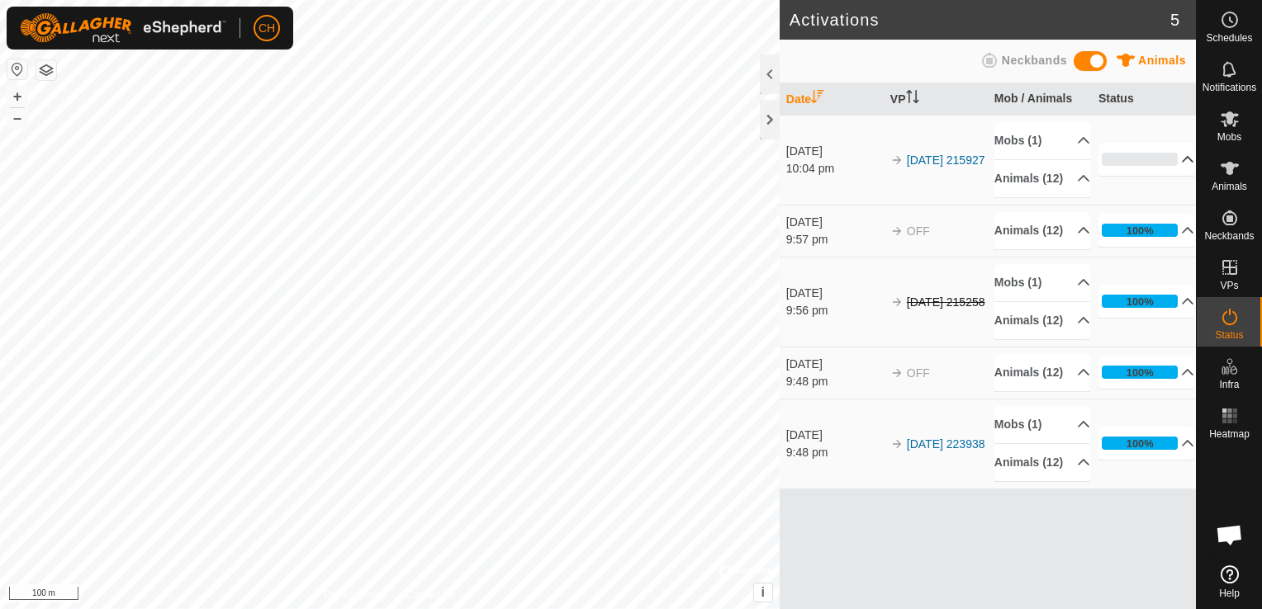
click at [1180, 170] on p-accordion-header "0%" at bounding box center [1146, 159] width 97 height 33
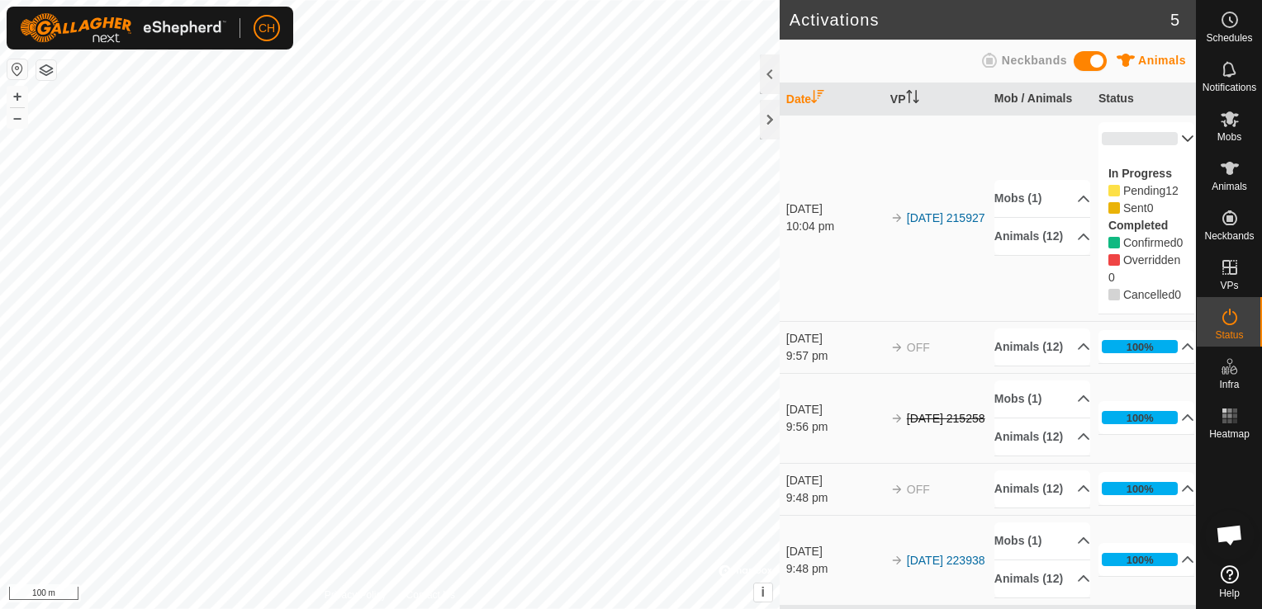
click at [1159, 142] on p-accordion-header "0%" at bounding box center [1146, 138] width 97 height 33
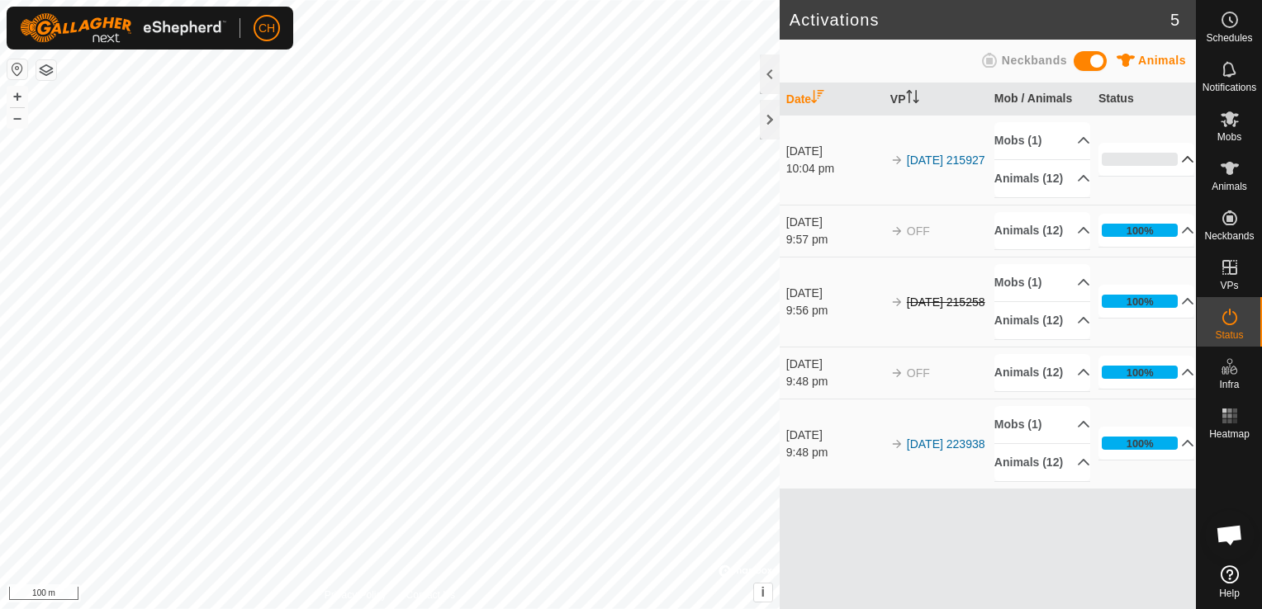
click at [1172, 168] on p-accordion-header "0%" at bounding box center [1146, 159] width 97 height 33
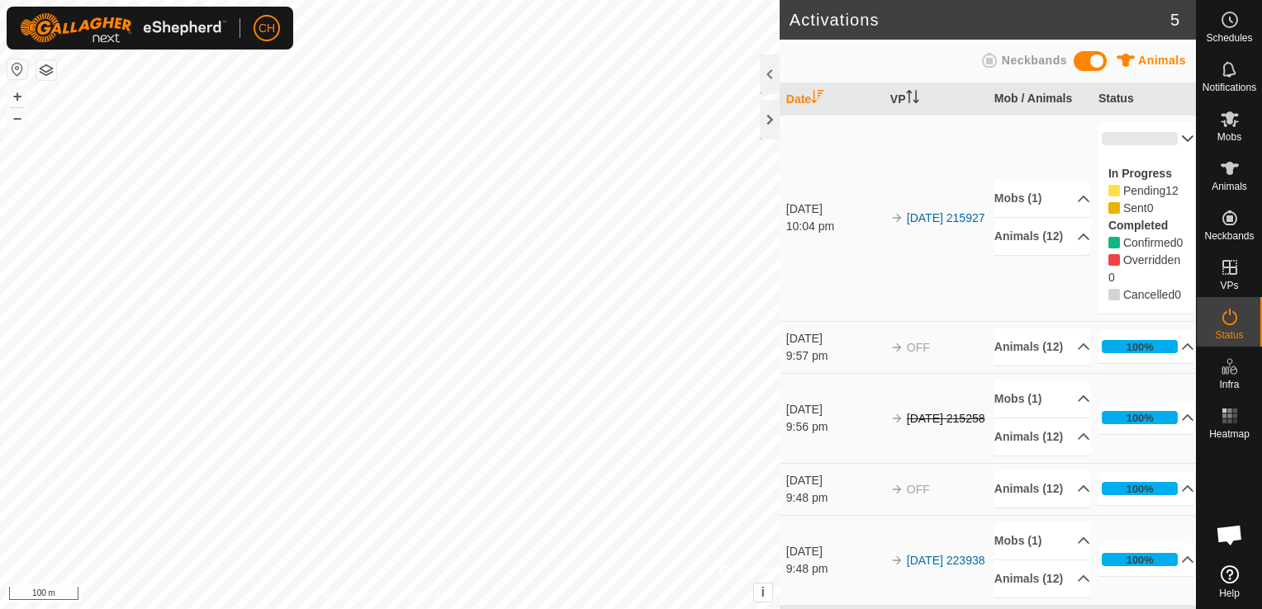
click at [1165, 133] on p-accordion-header "0%" at bounding box center [1146, 138] width 97 height 33
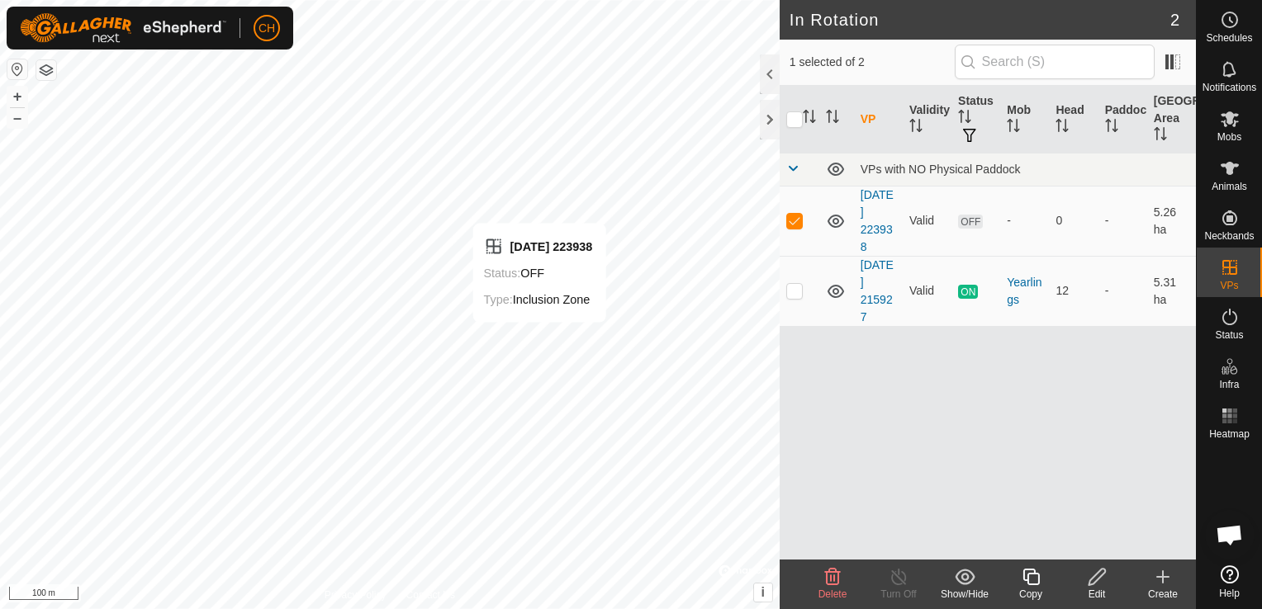
checkbox input "false"
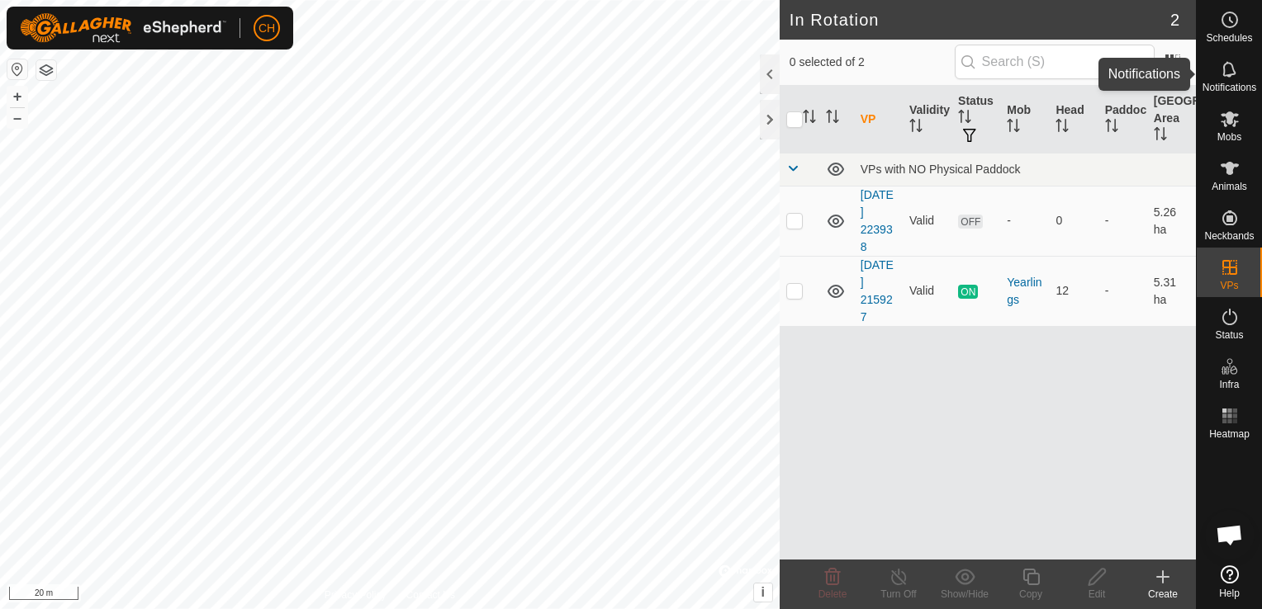
click at [1242, 87] on span "Notifications" at bounding box center [1229, 88] width 54 height 10
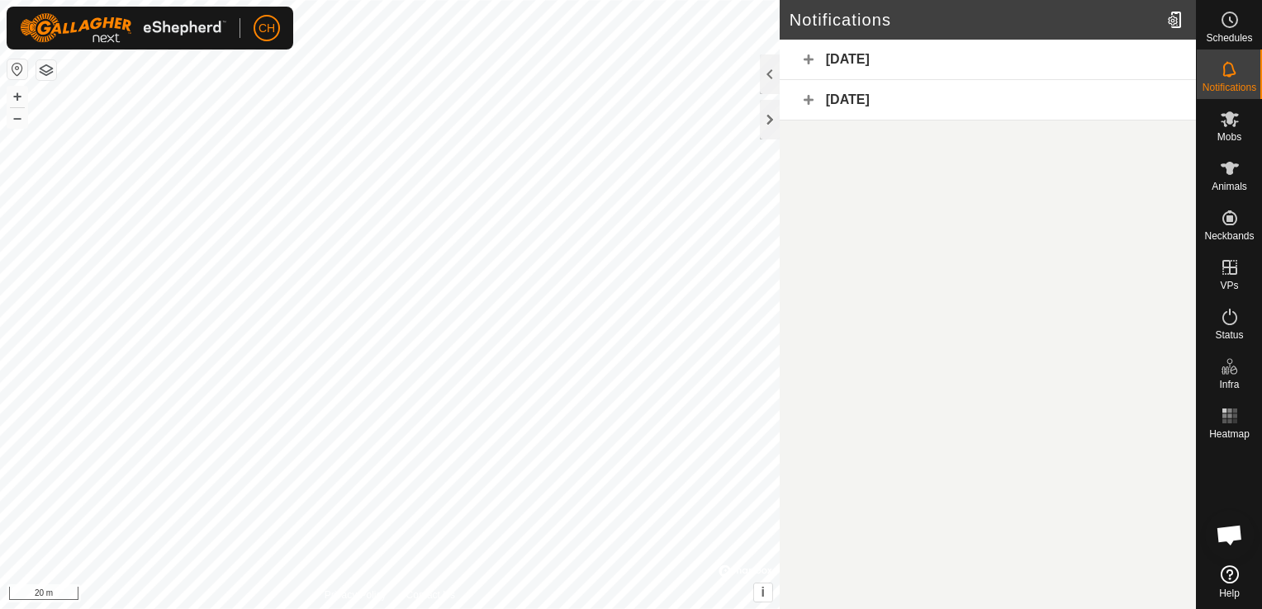
click at [1242, 87] on span "Notifications" at bounding box center [1229, 88] width 54 height 10
click at [1233, 34] on span "Schedules" at bounding box center [1228, 38] width 46 height 10
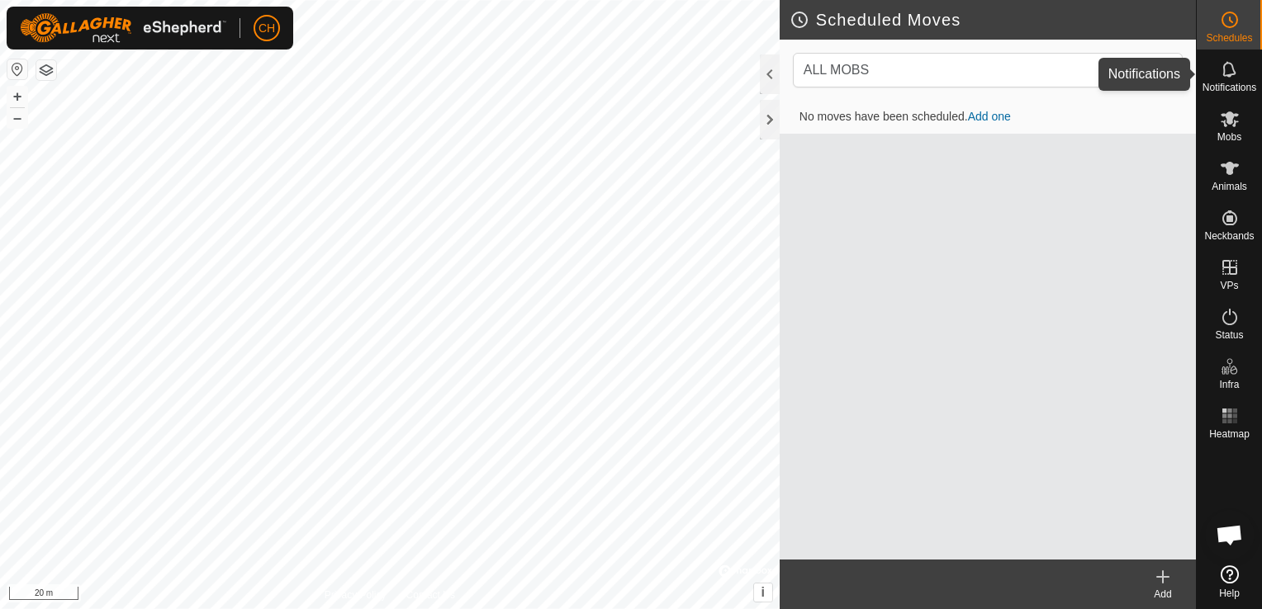
click at [1233, 73] on icon at bounding box center [1228, 69] width 13 height 16
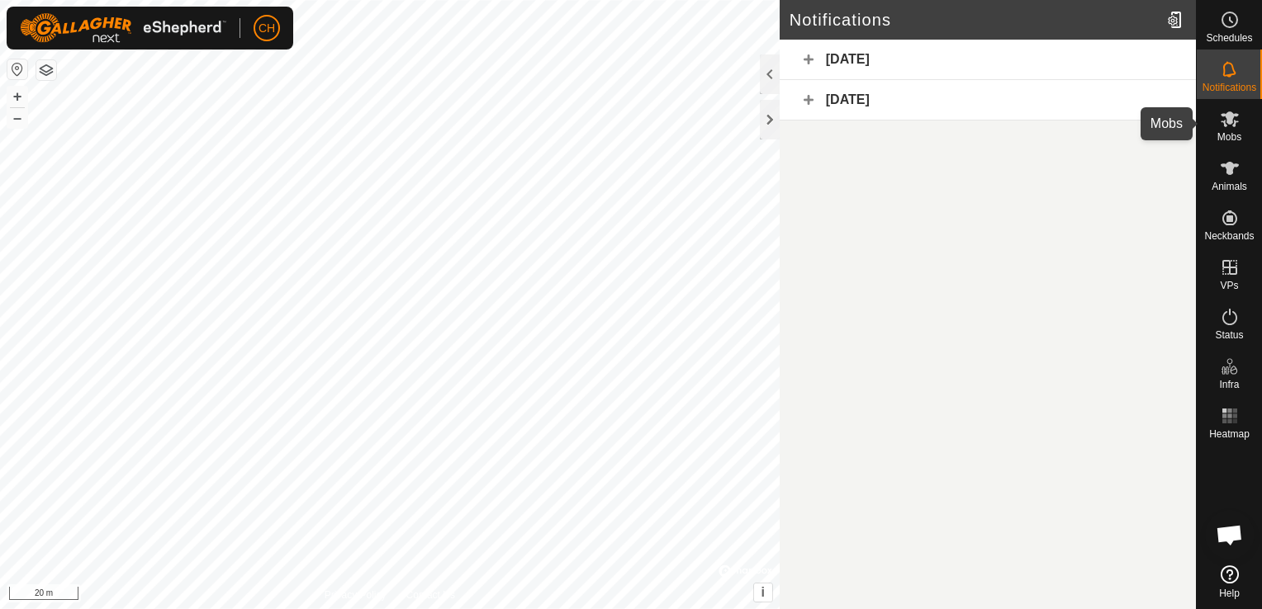
click at [1243, 135] on div "Mobs" at bounding box center [1228, 124] width 65 height 50
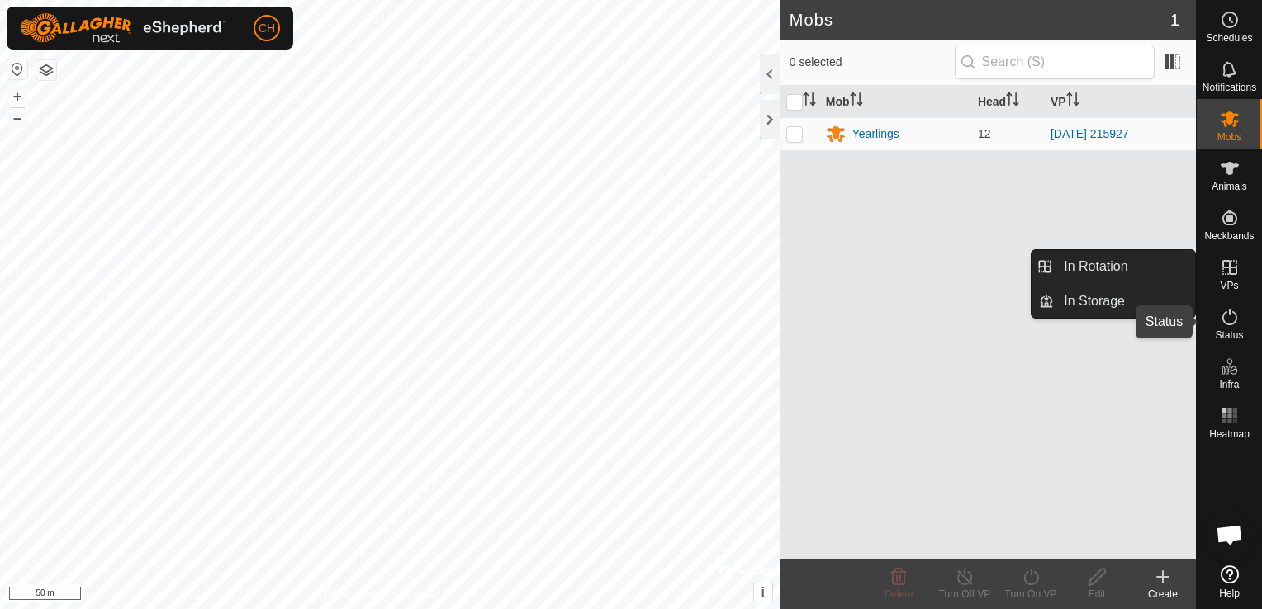
click at [1238, 331] on span "Status" at bounding box center [1228, 335] width 28 height 10
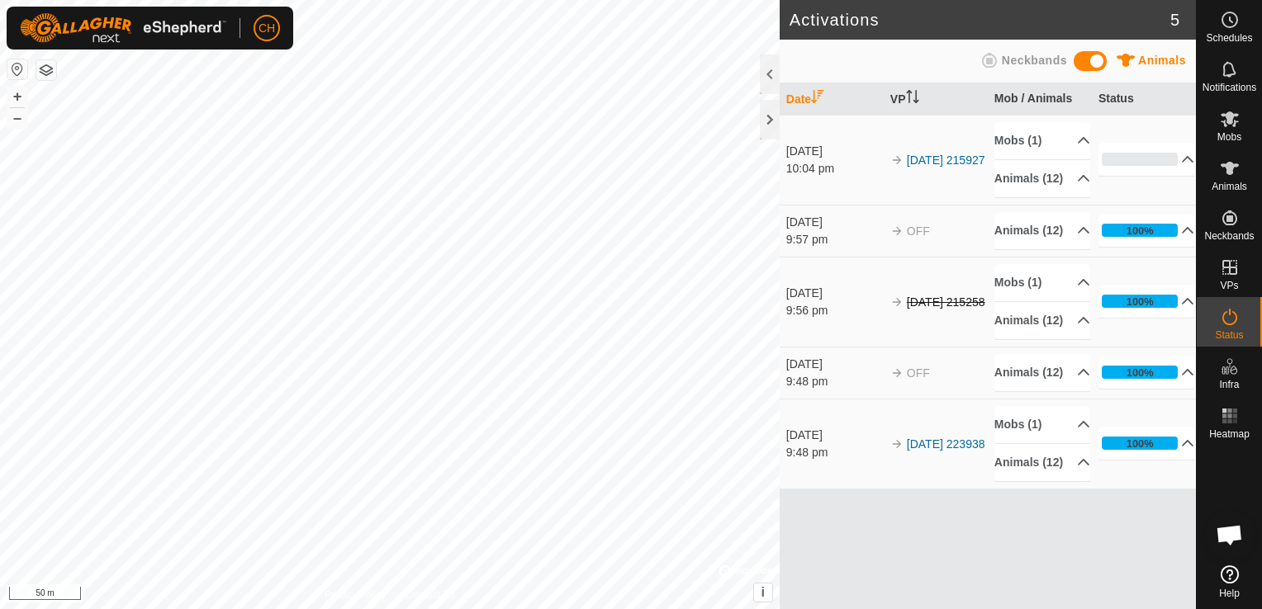
click at [1089, 56] on span at bounding box center [1089, 61] width 33 height 20
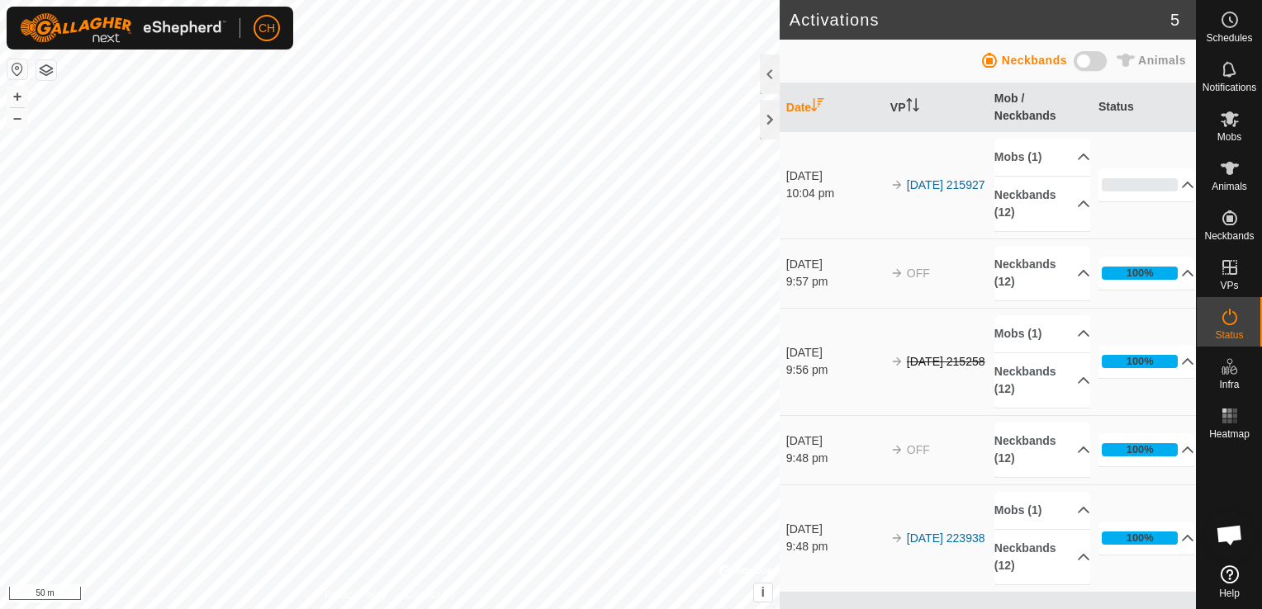
click at [1089, 56] on span at bounding box center [1089, 61] width 33 height 20
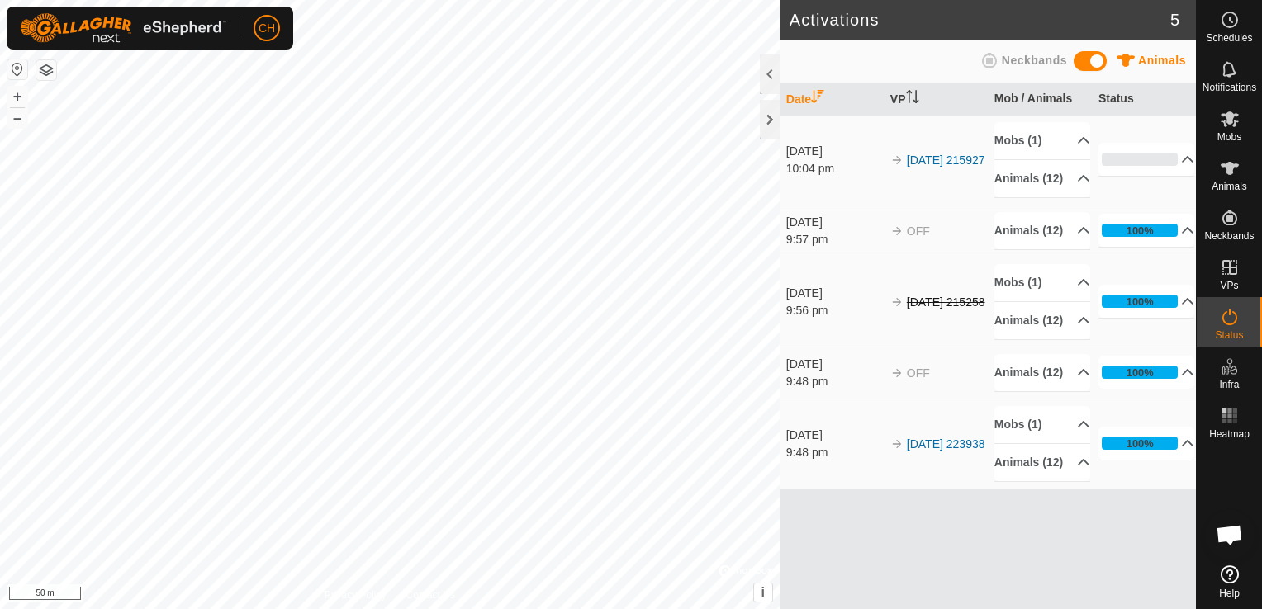
click at [1089, 58] on span at bounding box center [1089, 61] width 33 height 20
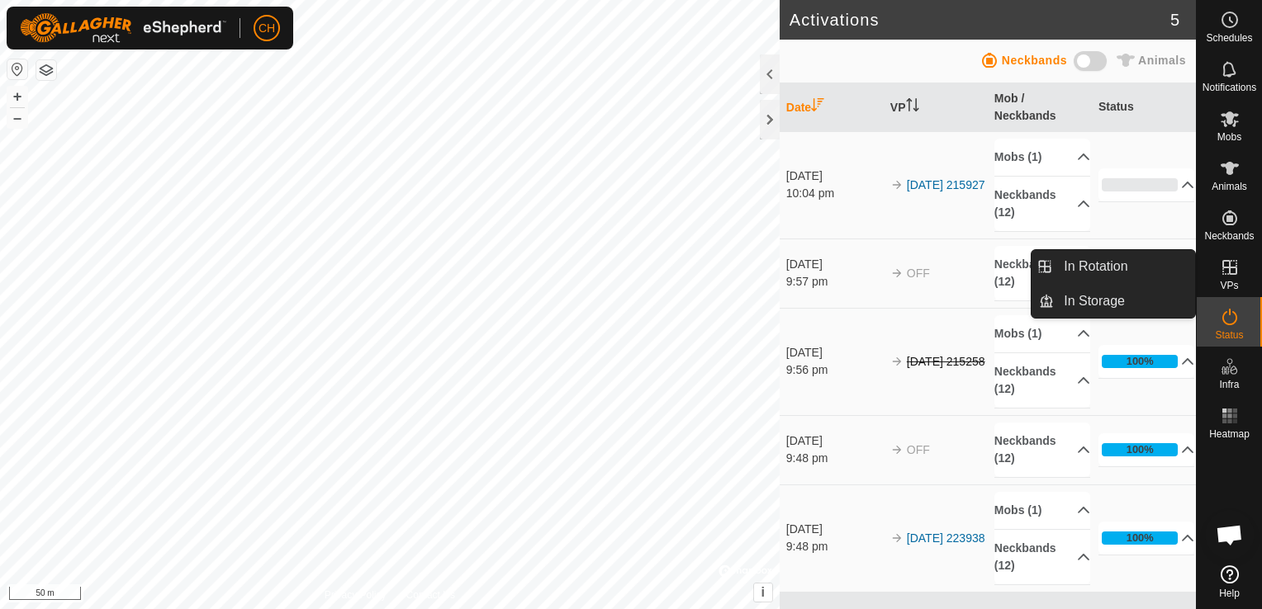
click at [1227, 263] on icon at bounding box center [1229, 268] width 20 height 20
drag, startPoint x: 1227, startPoint y: 267, endPoint x: 1235, endPoint y: 258, distance: 11.7
click at [1232, 263] on icon at bounding box center [1229, 268] width 20 height 20
click at [1230, 271] on icon at bounding box center [1229, 268] width 20 height 20
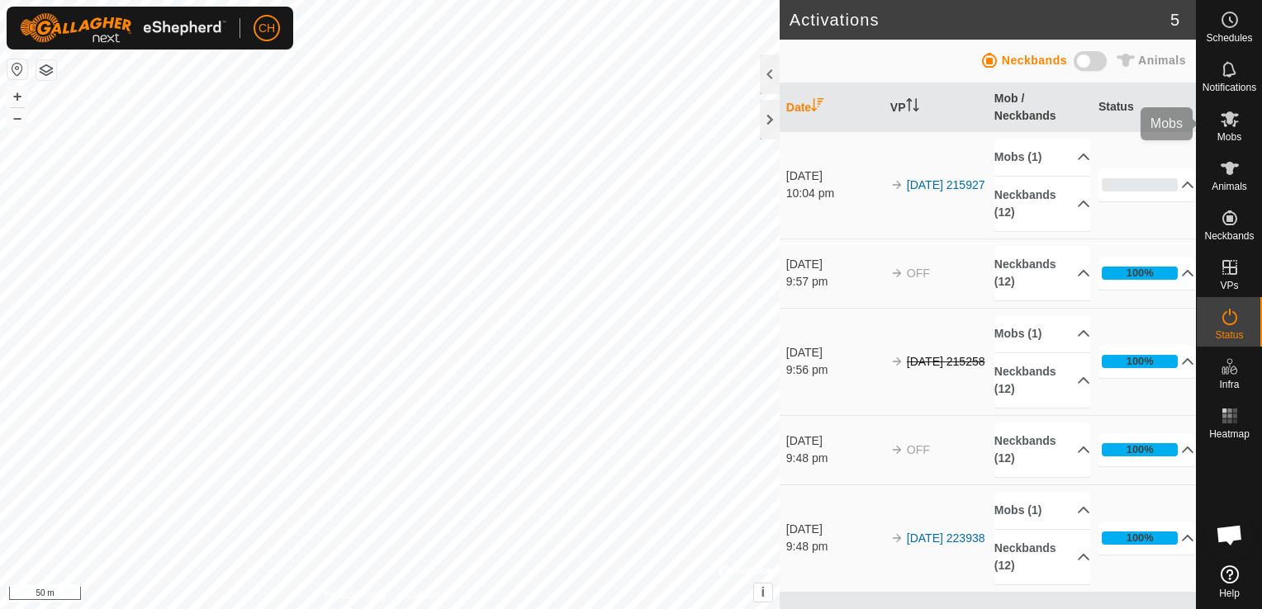
click at [1233, 127] on icon at bounding box center [1229, 119] width 20 height 20
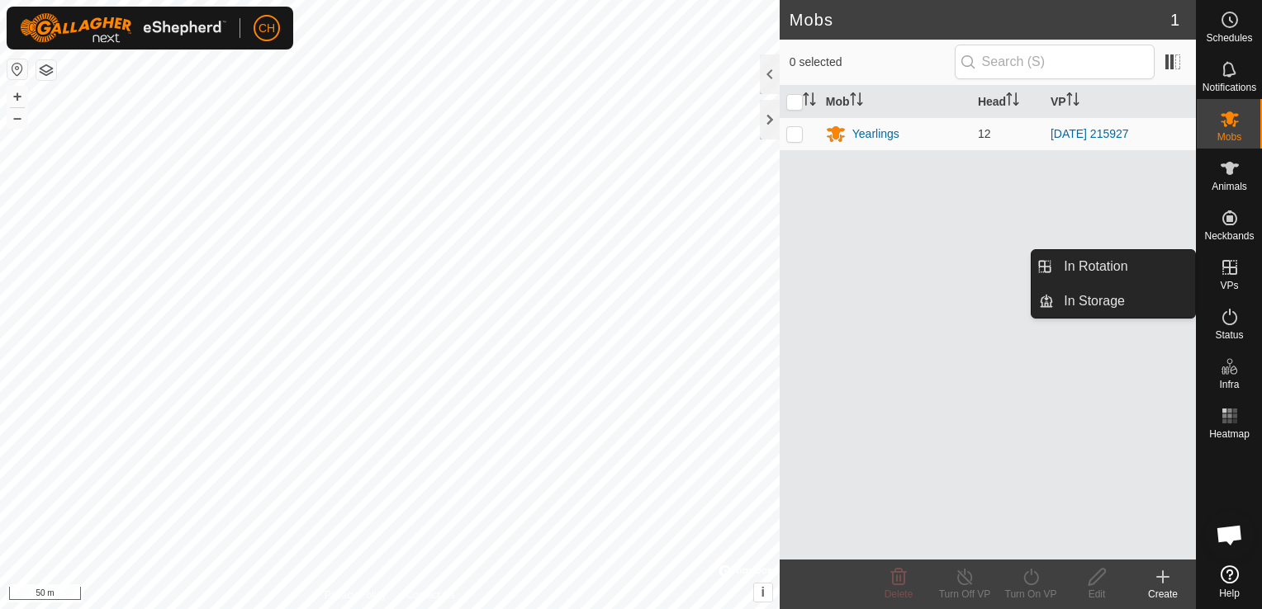
drag, startPoint x: 1229, startPoint y: 253, endPoint x: 1227, endPoint y: 261, distance: 8.4
click at [1227, 261] on icon at bounding box center [1229, 267] width 15 height 15
click at [1228, 263] on icon at bounding box center [1229, 268] width 20 height 20
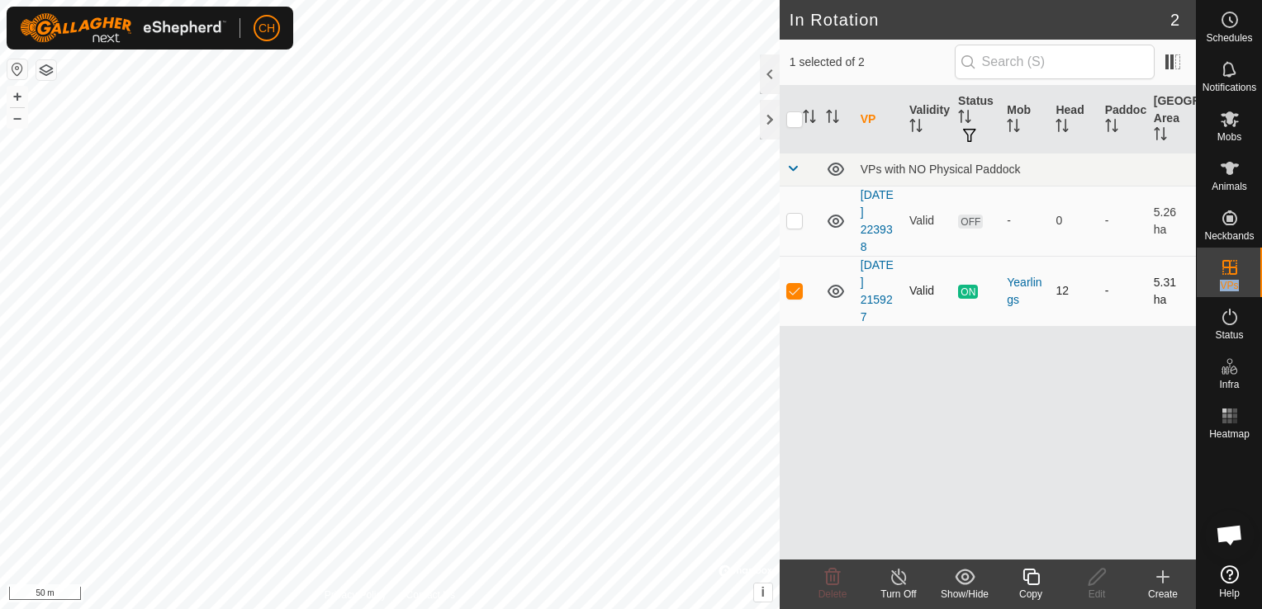
checkbox input "false"
checkbox input "true"
click at [966, 291] on span "ON" at bounding box center [968, 292] width 20 height 14
click at [1238, 129] on es-mob-svg-icon at bounding box center [1229, 119] width 30 height 26
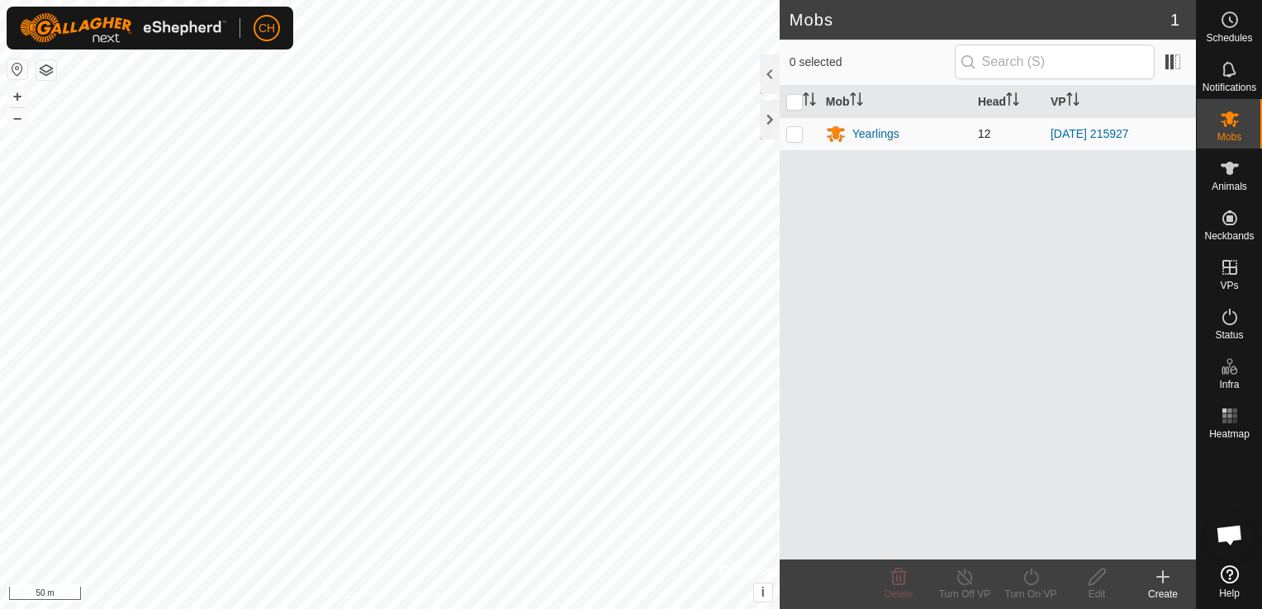
click at [789, 130] on p-checkbox at bounding box center [794, 133] width 17 height 13
checkbox input "true"
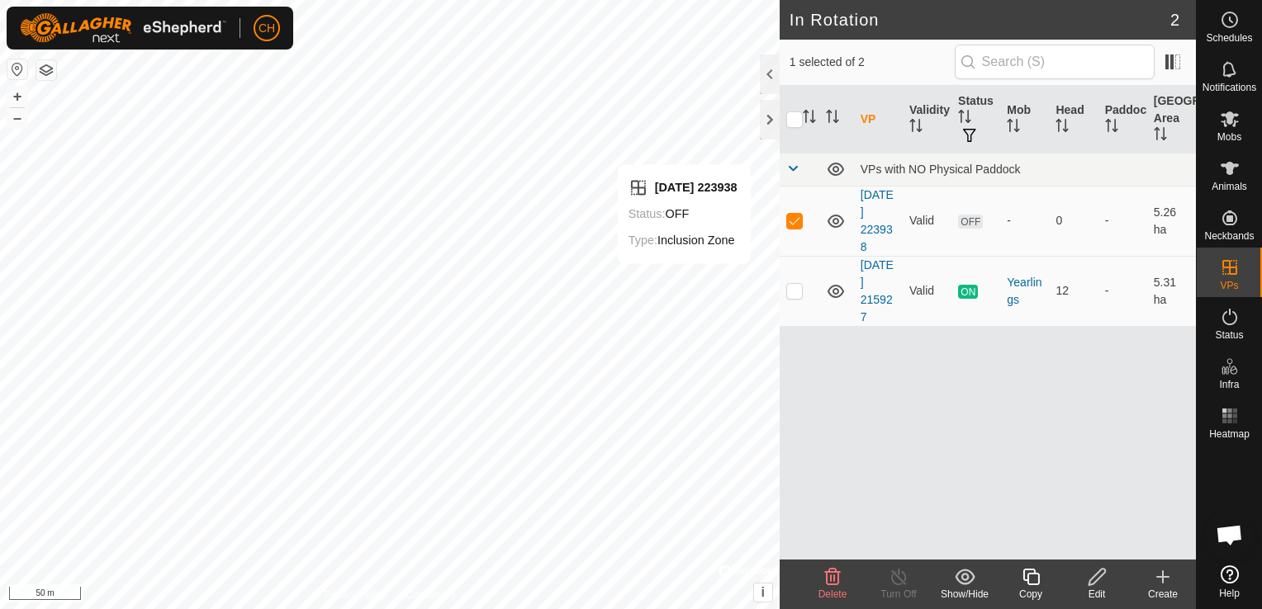
checkbox input "false"
click at [797, 284] on p-checkbox at bounding box center [794, 290] width 17 height 13
click at [794, 286] on p-checkbox at bounding box center [794, 290] width 17 height 13
checkbox input "true"
click at [895, 580] on icon at bounding box center [898, 577] width 21 height 20
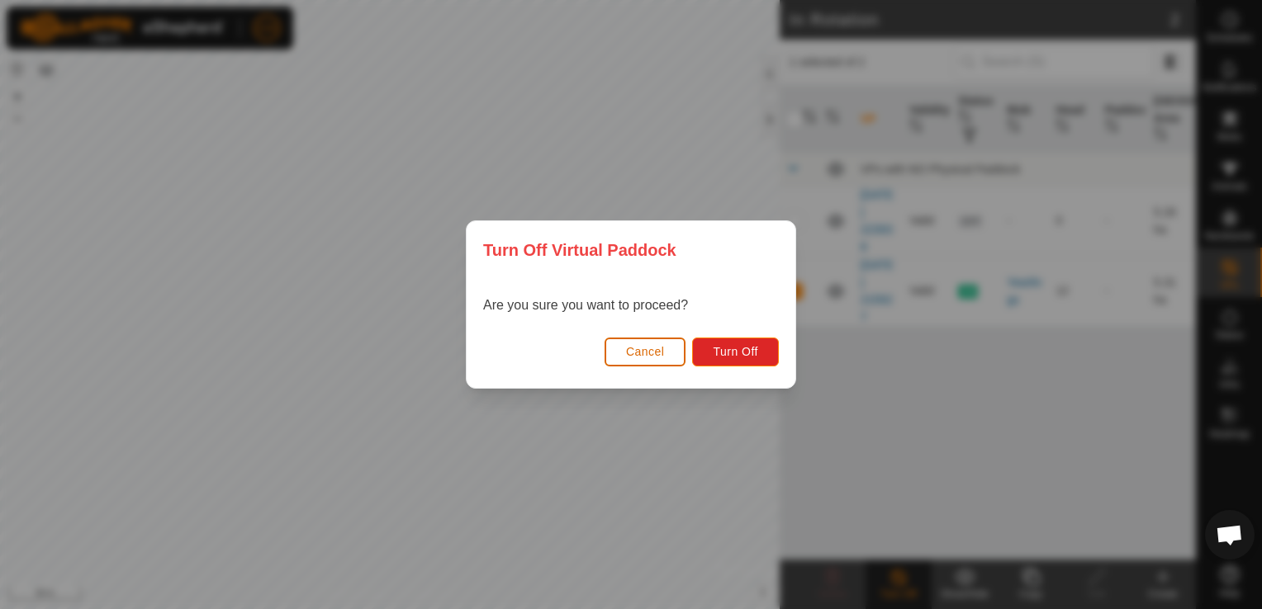
click at [654, 352] on span "Cancel" at bounding box center [645, 351] width 39 height 13
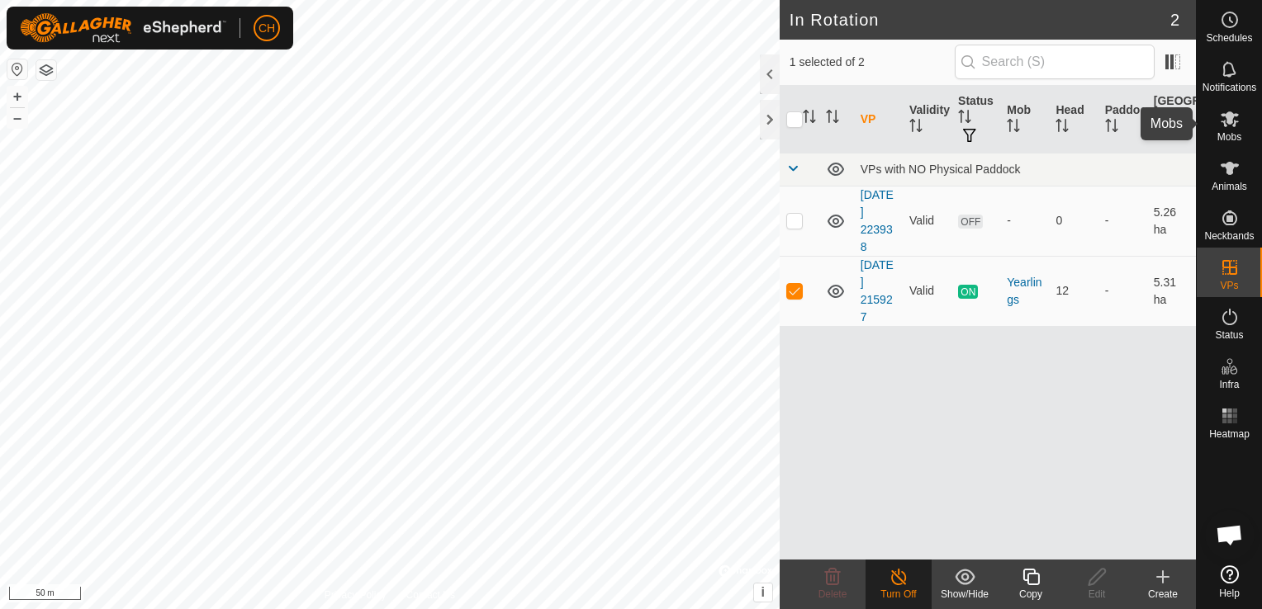
click at [1221, 139] on span "Mobs" at bounding box center [1229, 137] width 24 height 10
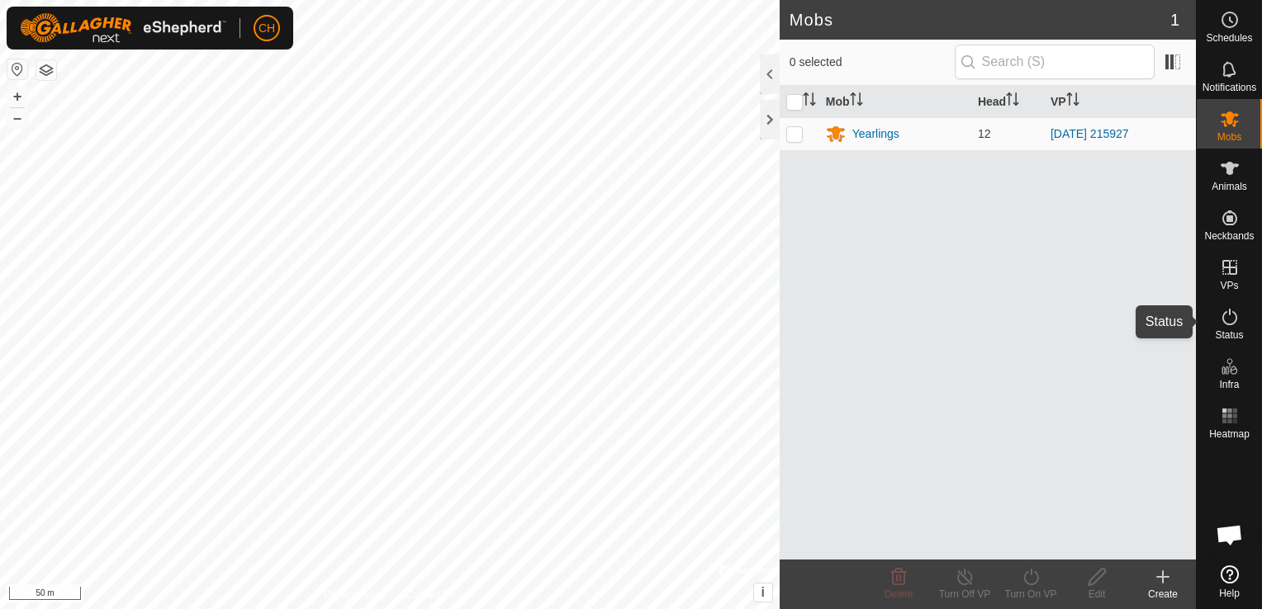
click at [1228, 318] on icon at bounding box center [1229, 317] width 20 height 20
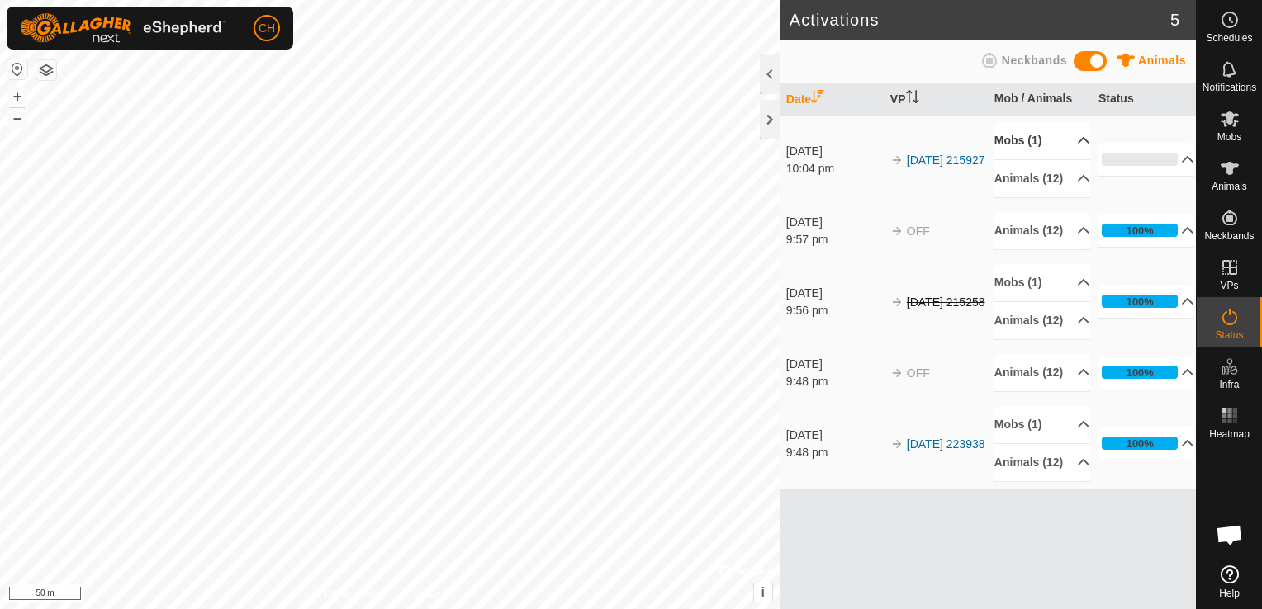
click at [1044, 140] on p-accordion-header "Mobs (1)" at bounding box center [1042, 140] width 96 height 37
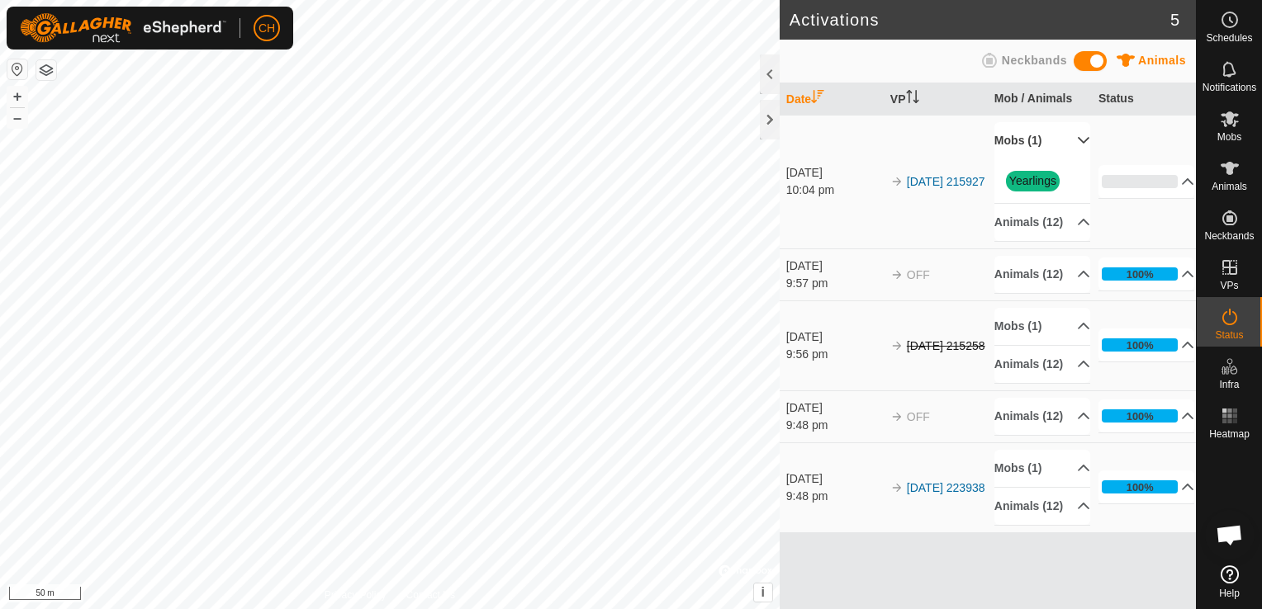
click at [1027, 180] on link "Yearlings" at bounding box center [1032, 180] width 47 height 13
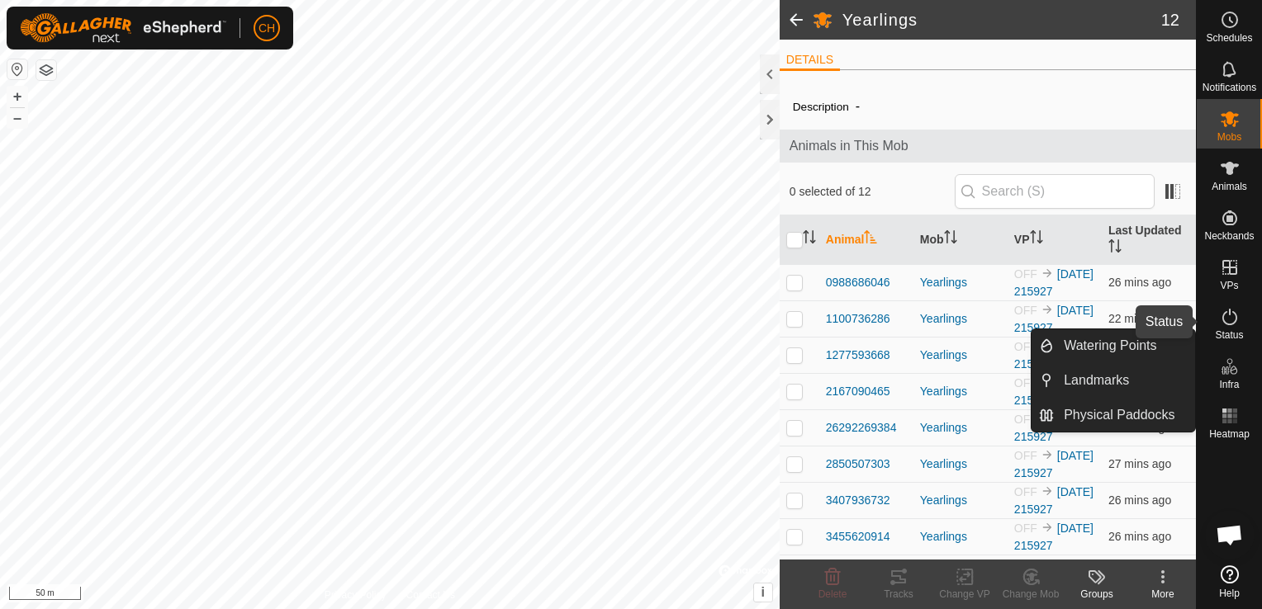
click at [1242, 330] on span "Status" at bounding box center [1228, 335] width 28 height 10
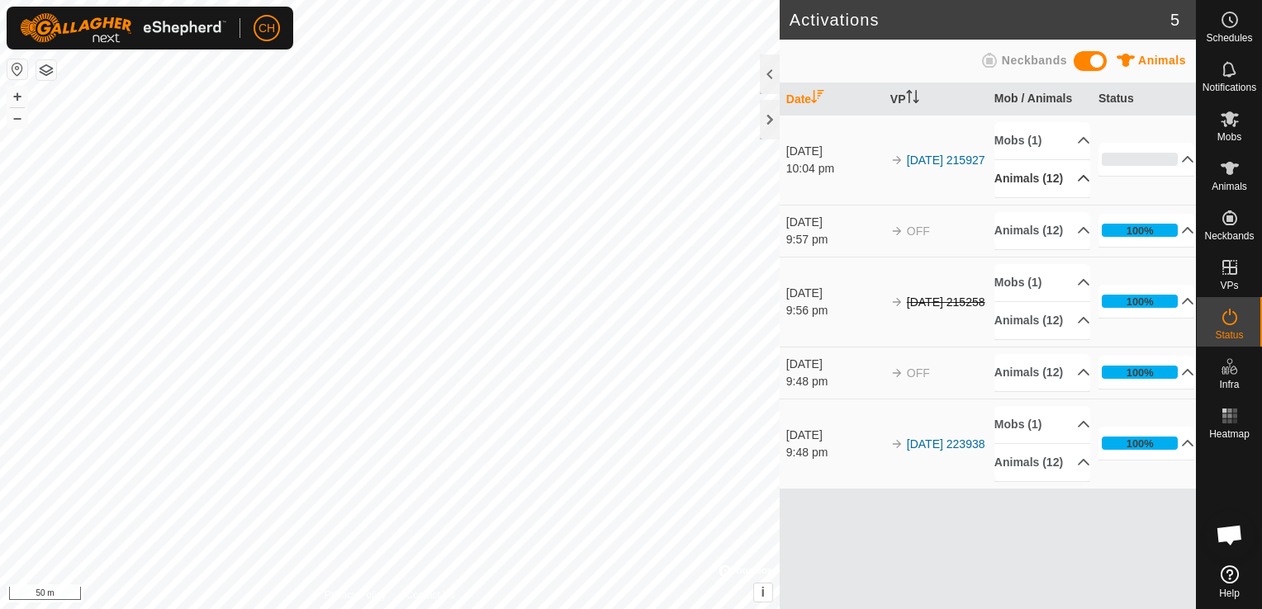
click at [1072, 180] on p-accordion-header "Animals (12)" at bounding box center [1042, 178] width 96 height 37
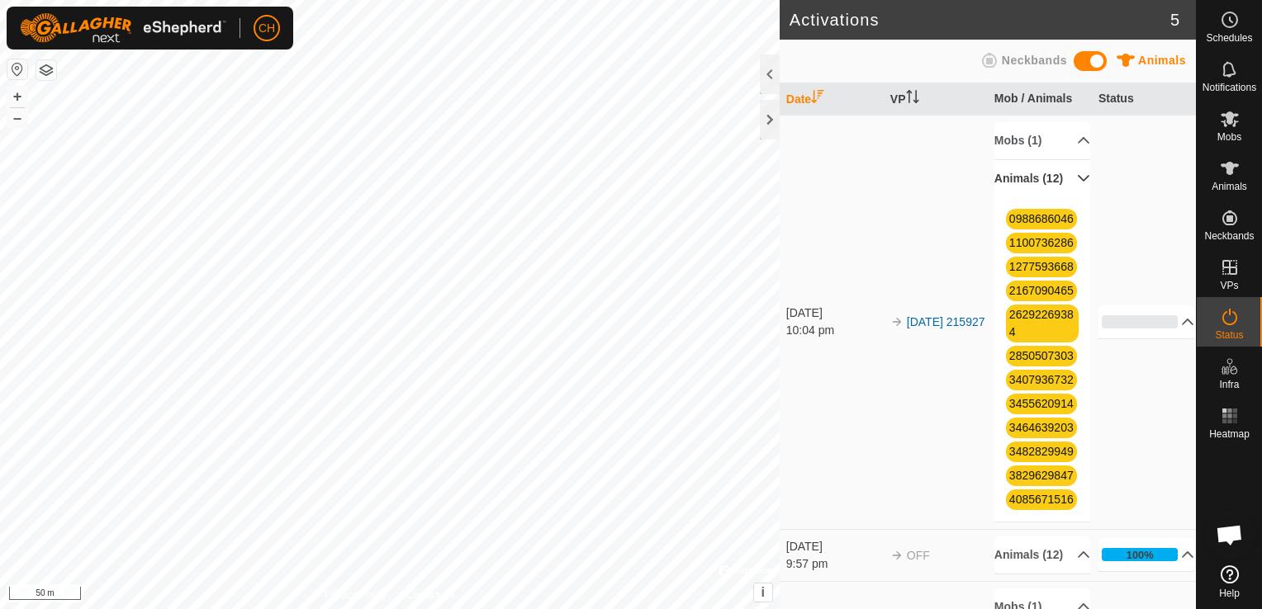
click at [1073, 178] on p-accordion-header "Animals (12)" at bounding box center [1042, 178] width 96 height 37
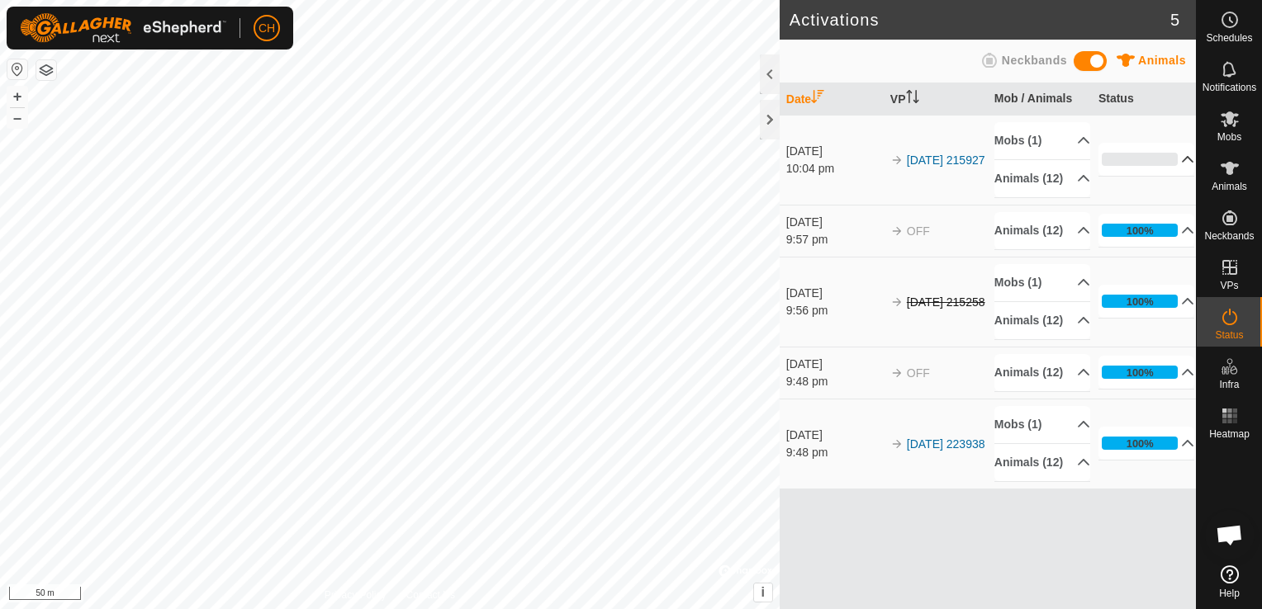
click at [1177, 173] on p-accordion-header "0%" at bounding box center [1146, 159] width 97 height 33
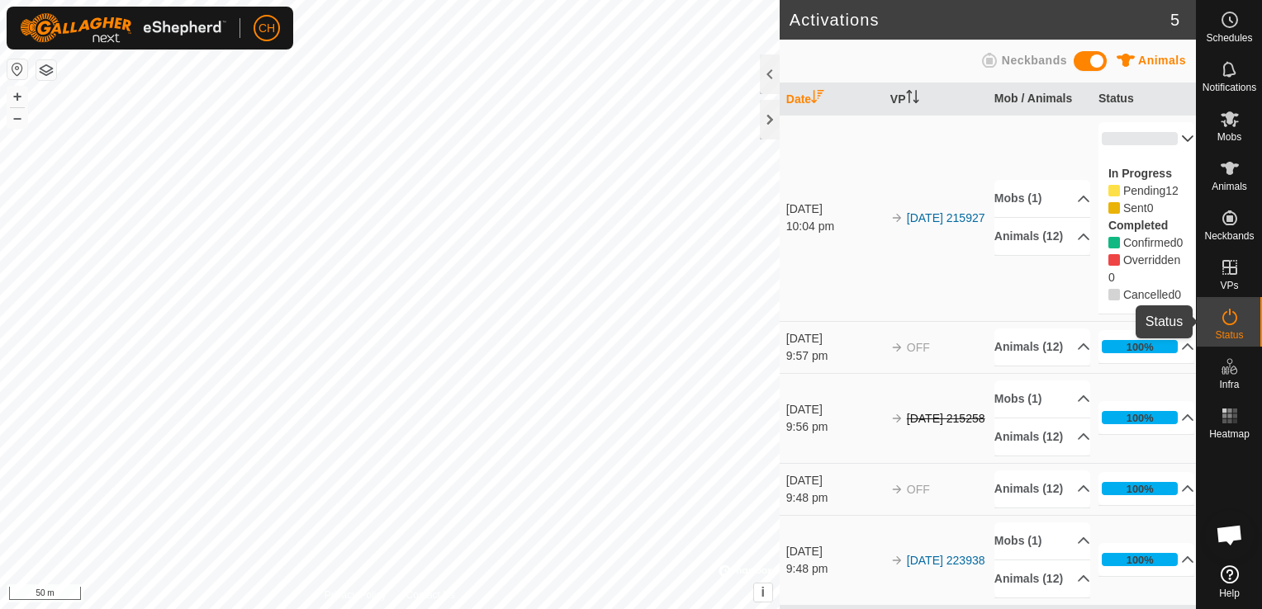
click at [1225, 311] on icon at bounding box center [1229, 317] width 15 height 17
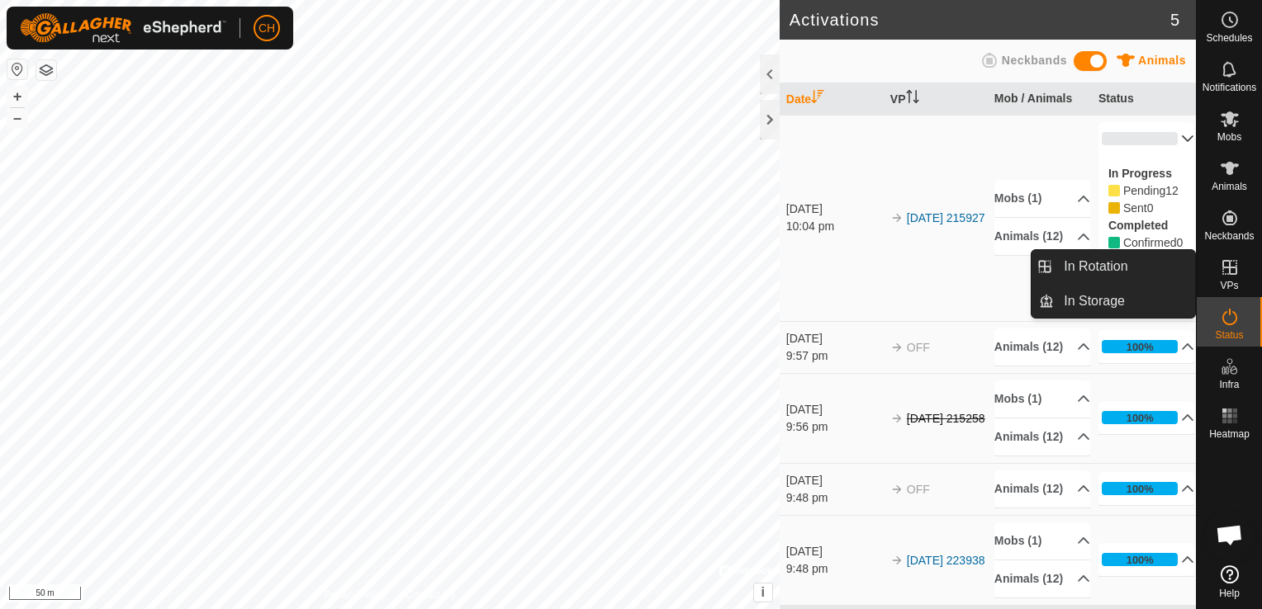
drag, startPoint x: 1235, startPoint y: 296, endPoint x: 1237, endPoint y: 281, distance: 15.0
click at [1237, 281] on span "VPs" at bounding box center [1228, 286] width 18 height 10
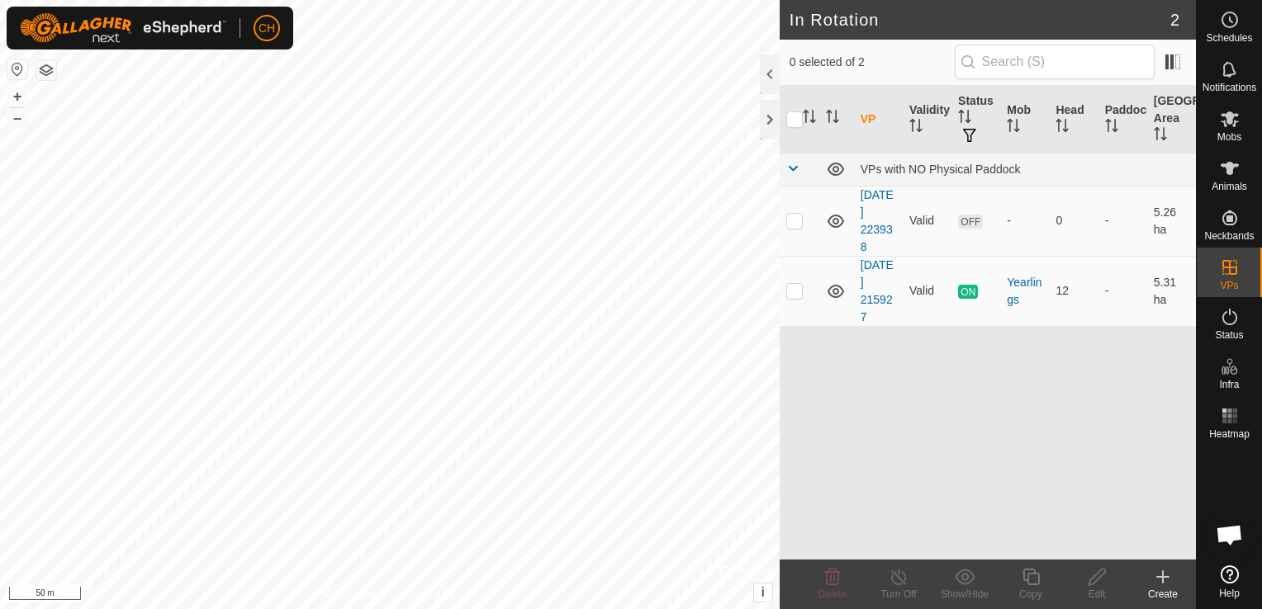
checkbox input "true"
click at [916, 587] on div "Turn Off" at bounding box center [898, 594] width 66 height 15
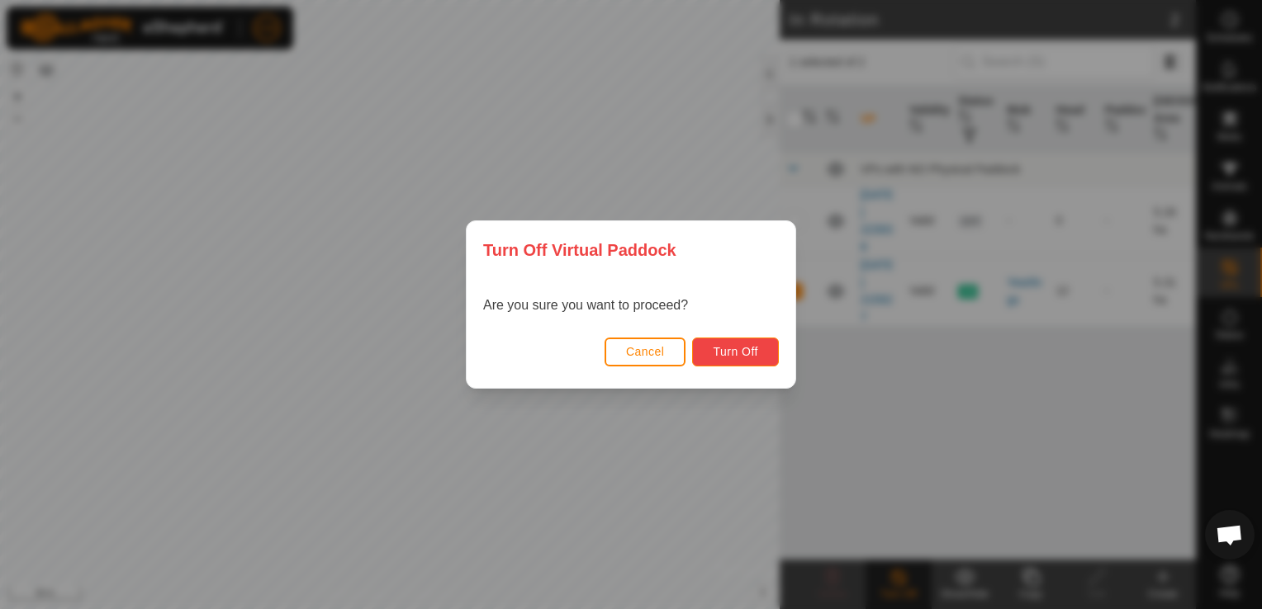
click at [706, 345] on button "Turn Off" at bounding box center [735, 352] width 87 height 29
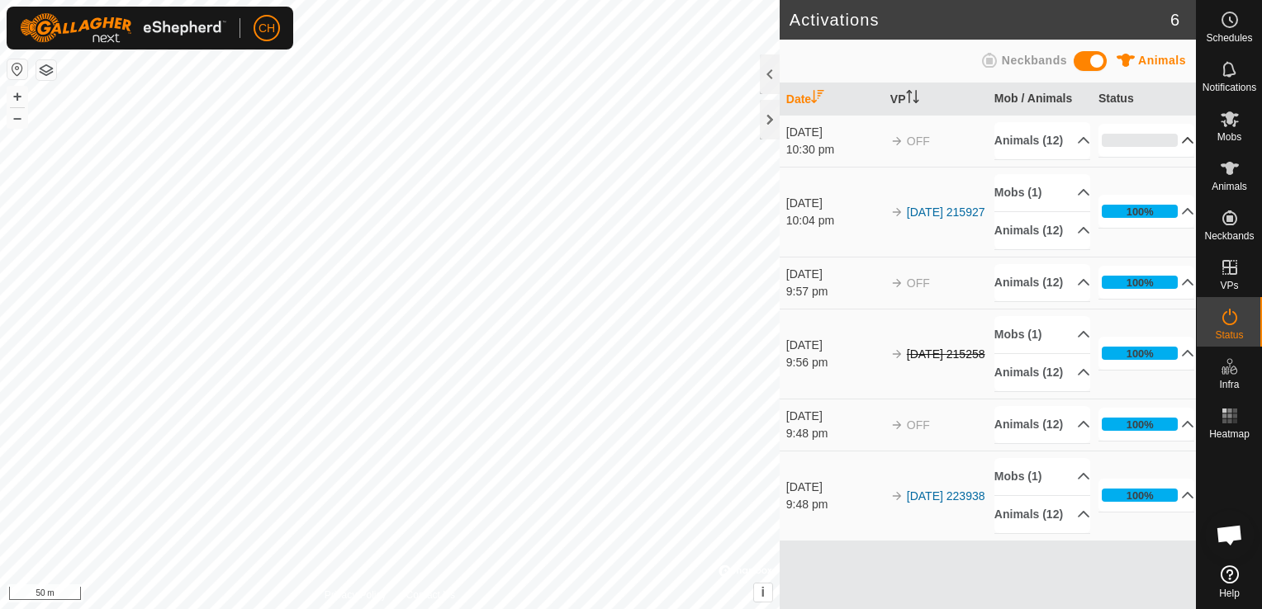
click at [1153, 149] on p-accordion-header "0%" at bounding box center [1146, 140] width 97 height 33
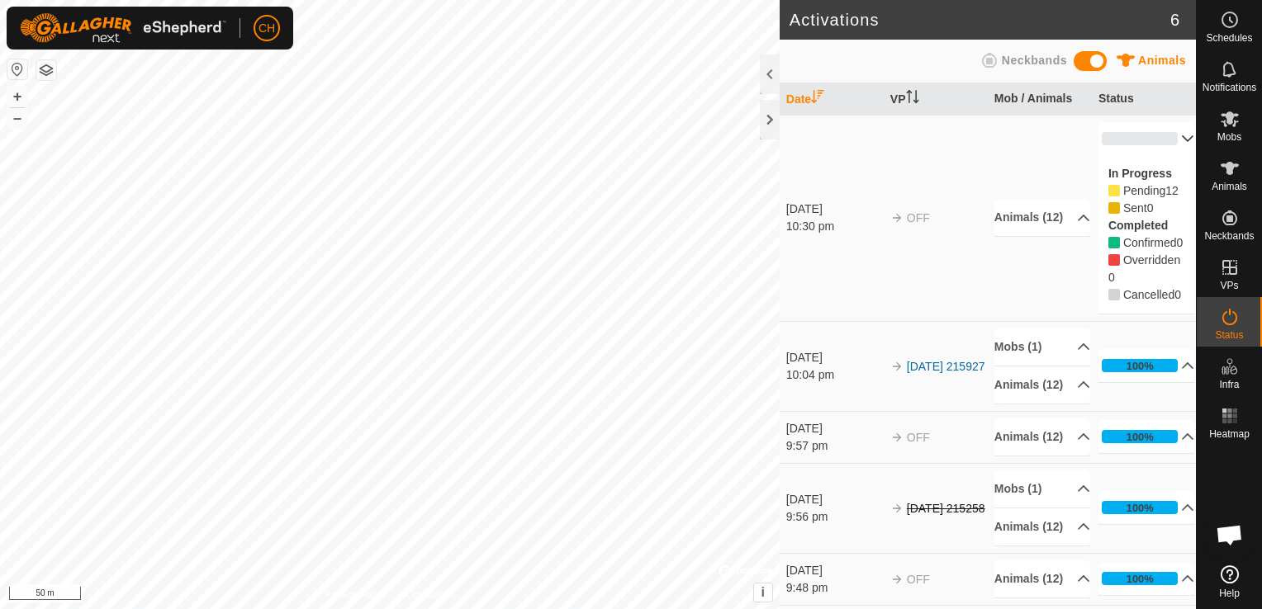
click at [1157, 146] on p-accordion-header "0%" at bounding box center [1146, 138] width 97 height 33
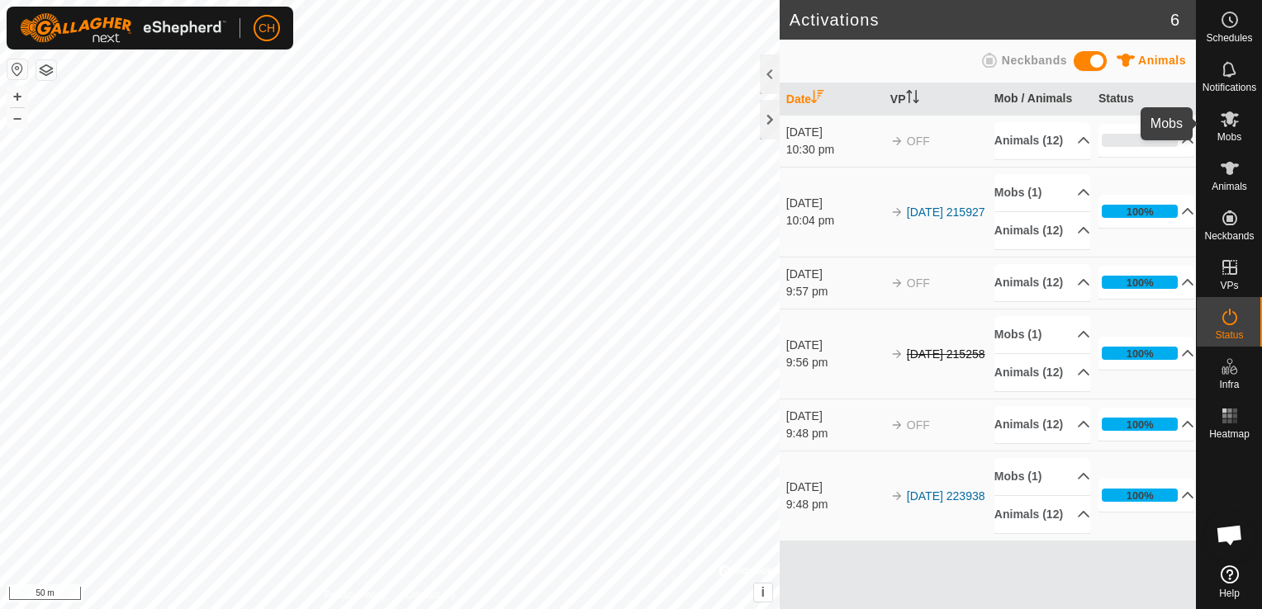
click at [1225, 129] on es-mob-svg-icon at bounding box center [1229, 119] width 30 height 26
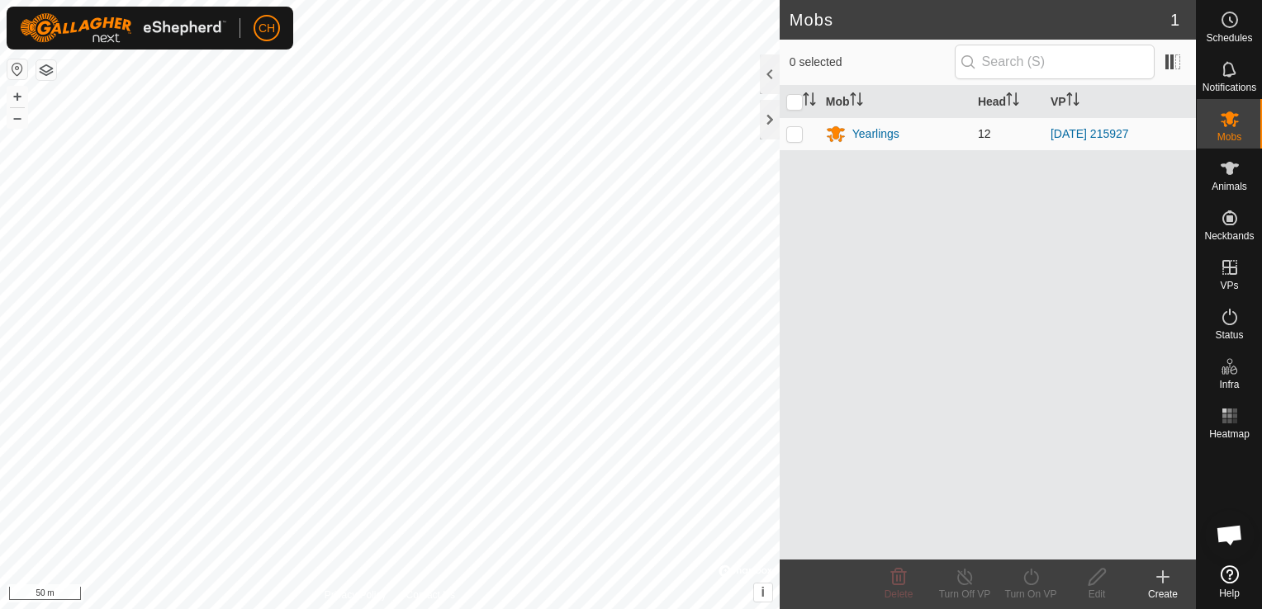
click at [799, 125] on td at bounding box center [799, 133] width 40 height 33
checkbox input "true"
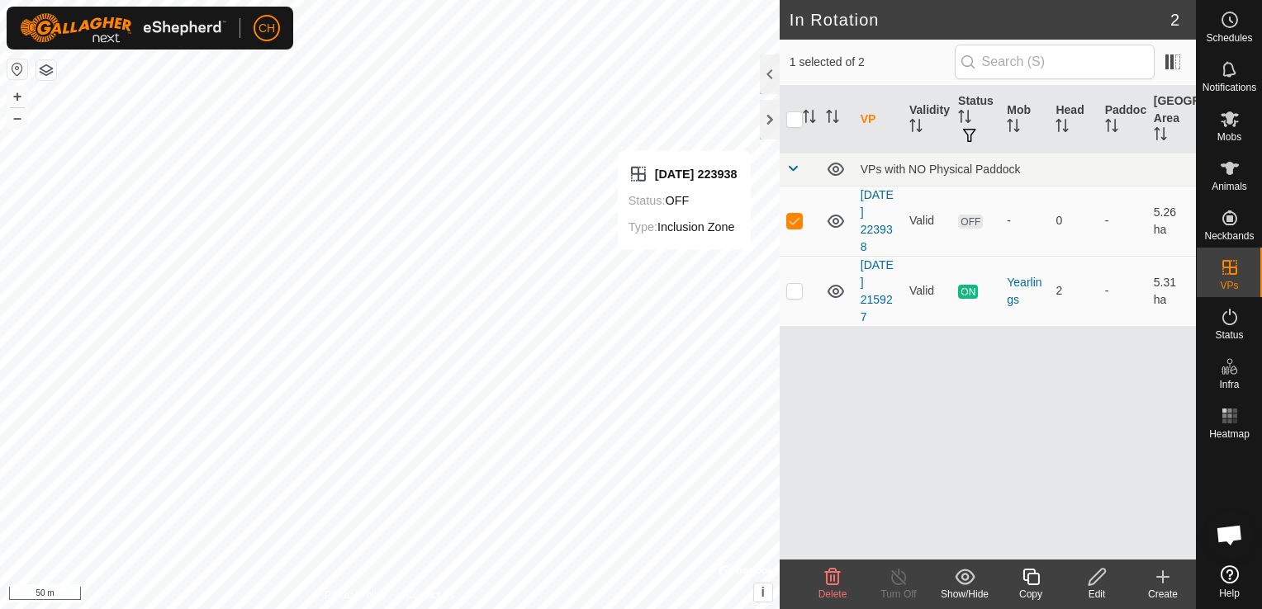
checkbox input "false"
click at [792, 289] on p-checkbox at bounding box center [794, 290] width 17 height 13
checkbox input "false"
click at [798, 295] on p-checkbox at bounding box center [794, 290] width 17 height 13
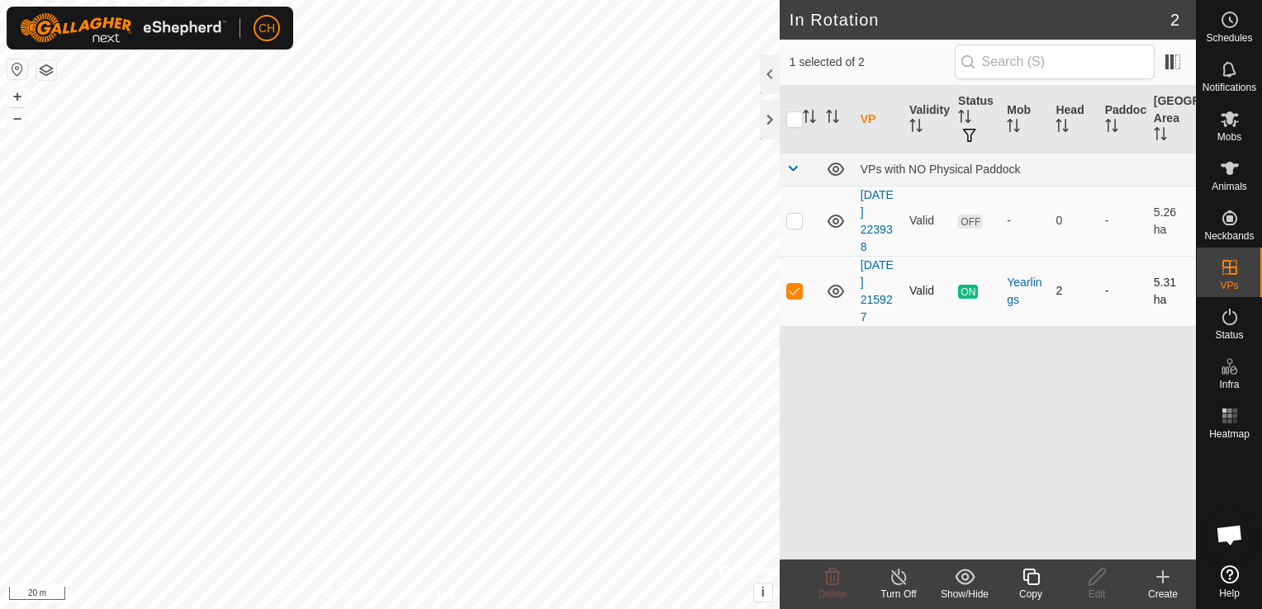
checkbox input "false"
click at [1232, 129] on es-mob-svg-icon at bounding box center [1229, 119] width 30 height 26
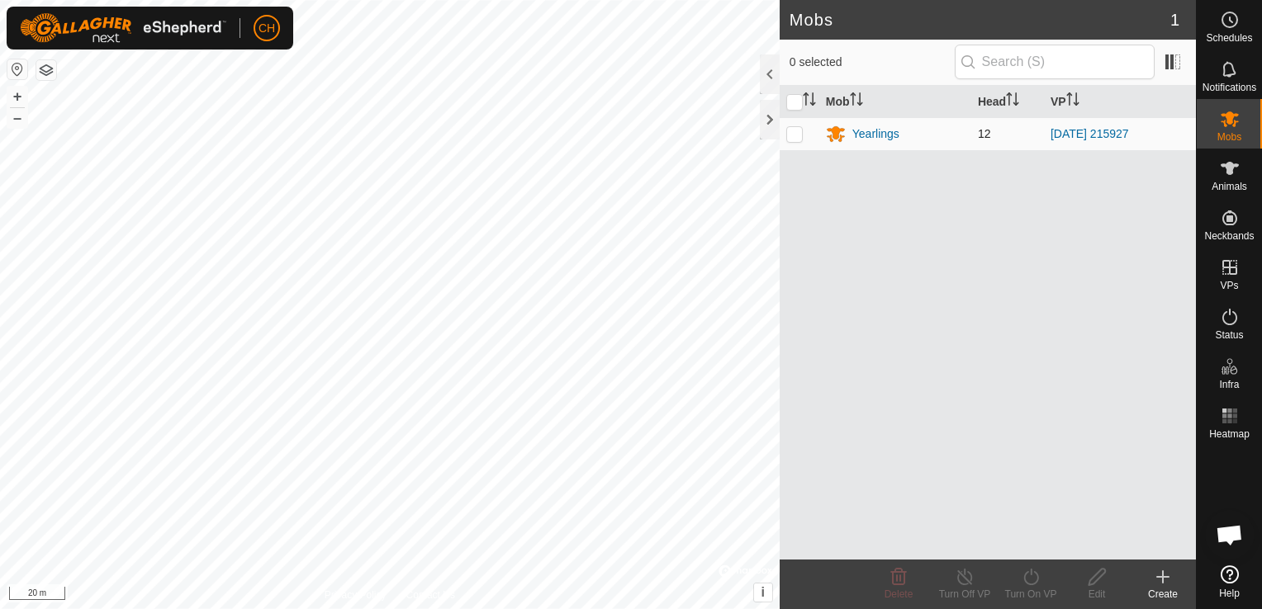
click at [803, 128] on td at bounding box center [799, 133] width 40 height 33
checkbox input "true"
click at [968, 575] on icon at bounding box center [964, 577] width 21 height 20
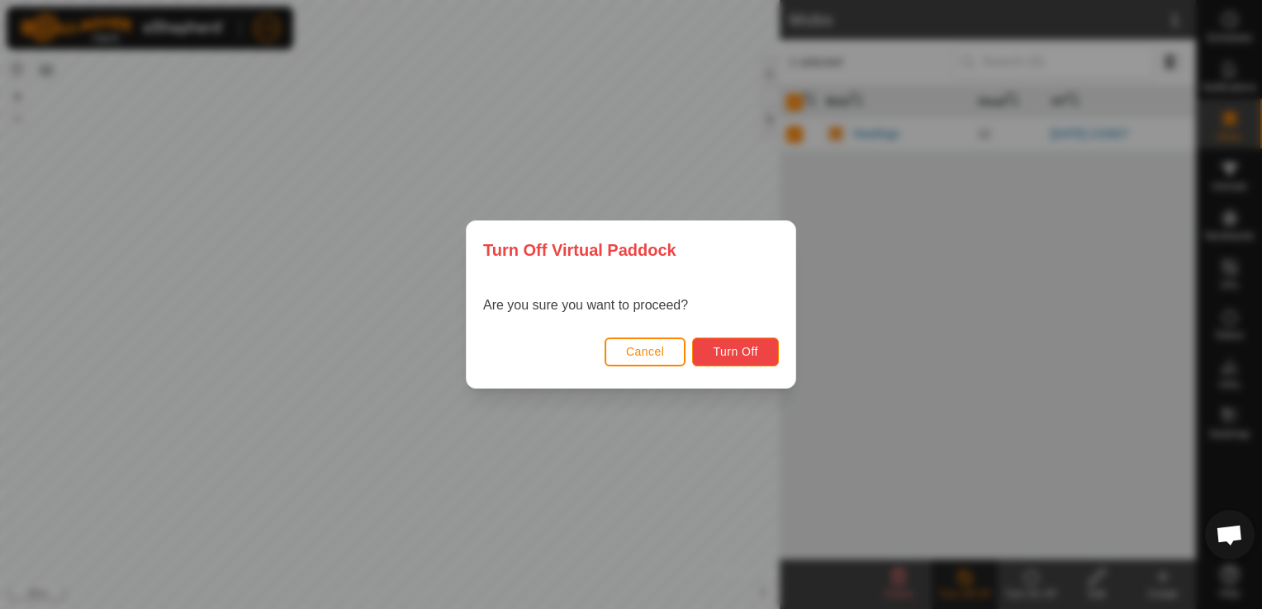
click at [745, 349] on span "Turn Off" at bounding box center [735, 351] width 45 height 13
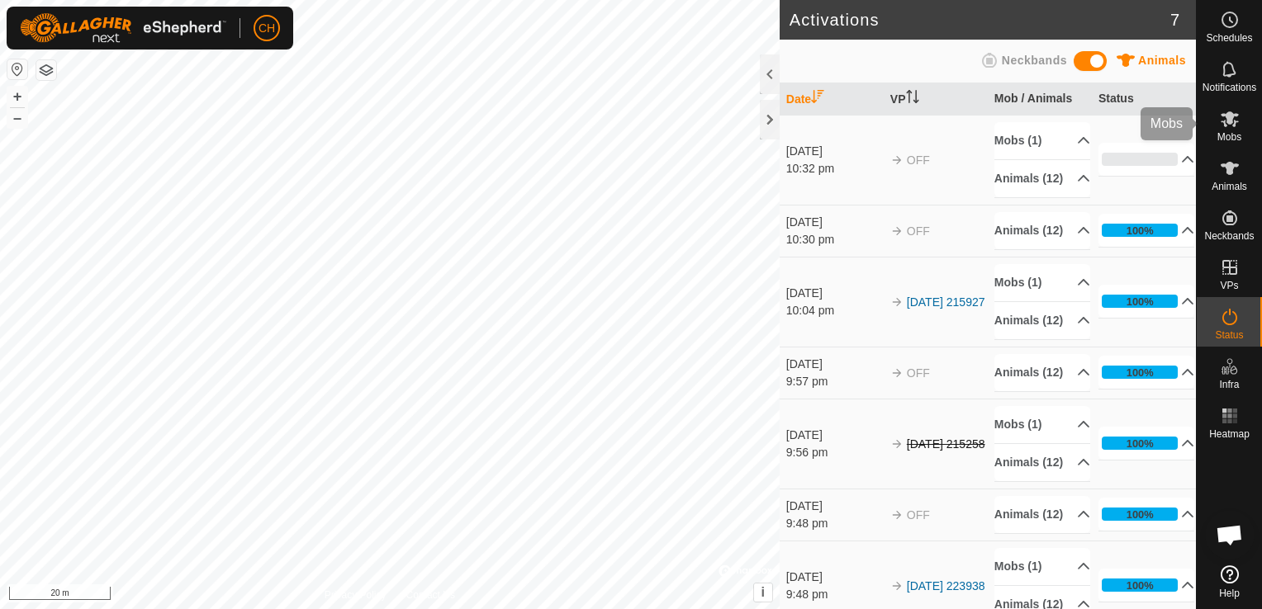
click at [1238, 138] on span "Mobs" at bounding box center [1229, 137] width 24 height 10
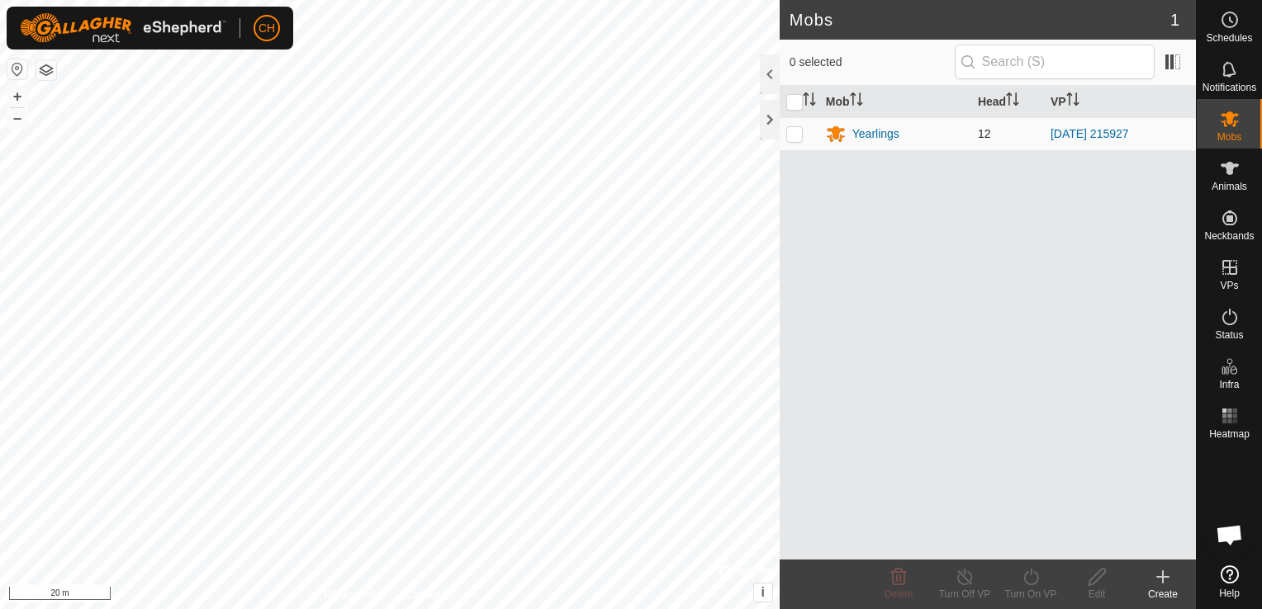
click at [796, 127] on p-checkbox at bounding box center [794, 133] width 17 height 13
checkbox input "true"
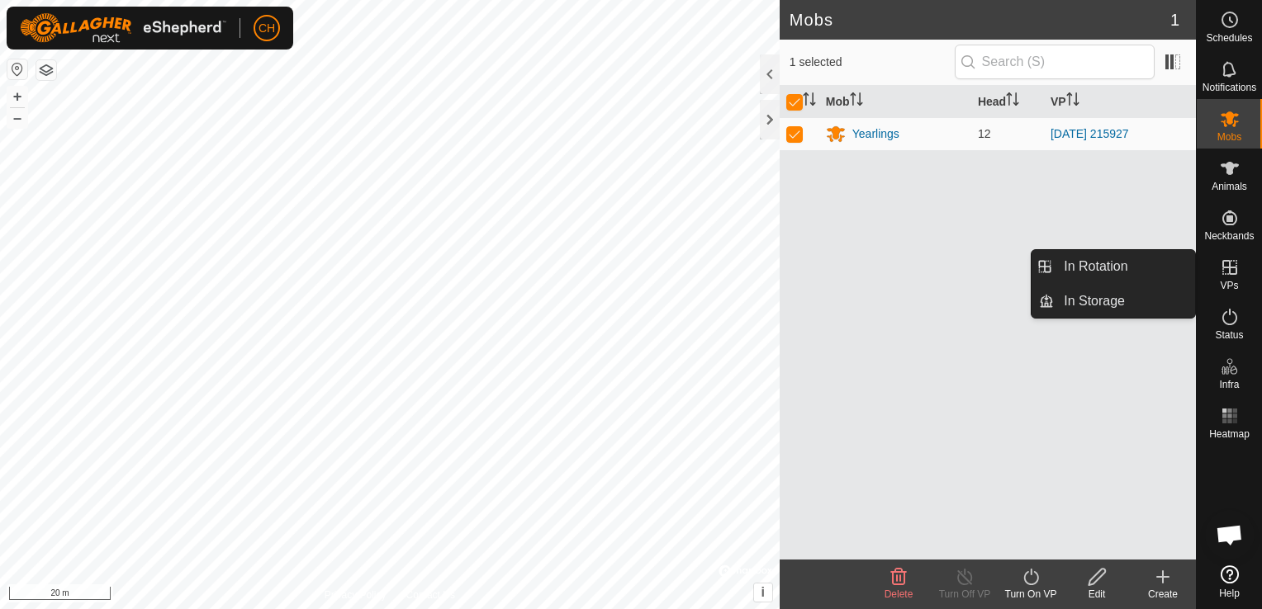
click at [1234, 282] on span "VPs" at bounding box center [1228, 286] width 18 height 10
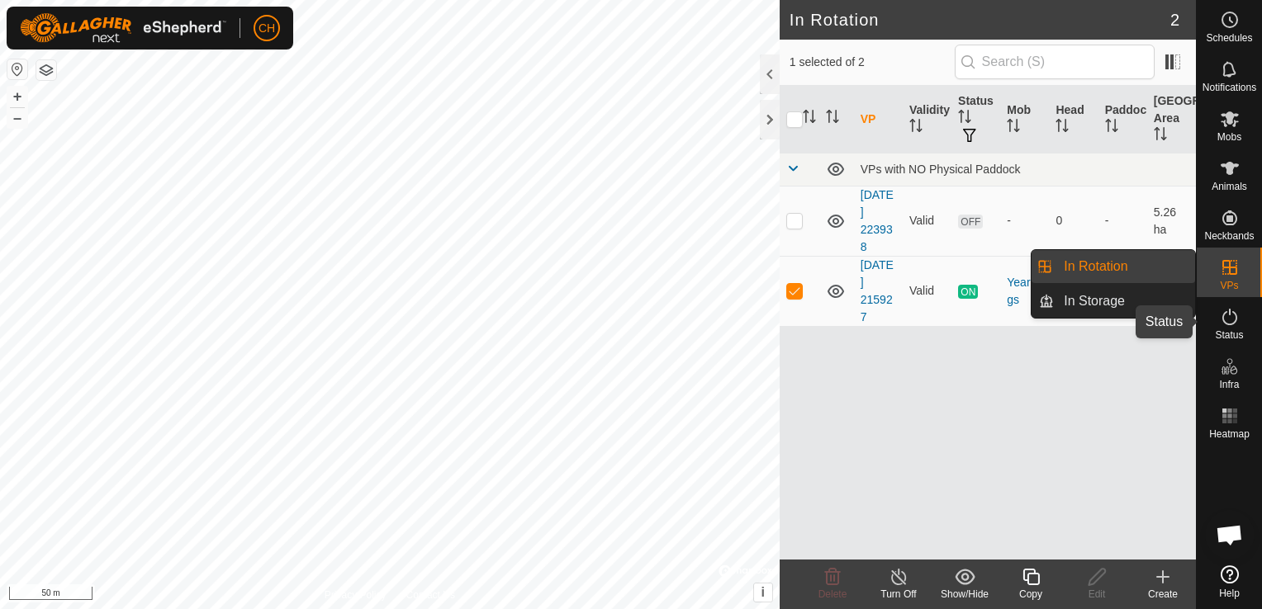
click at [1229, 313] on icon at bounding box center [1229, 317] width 15 height 17
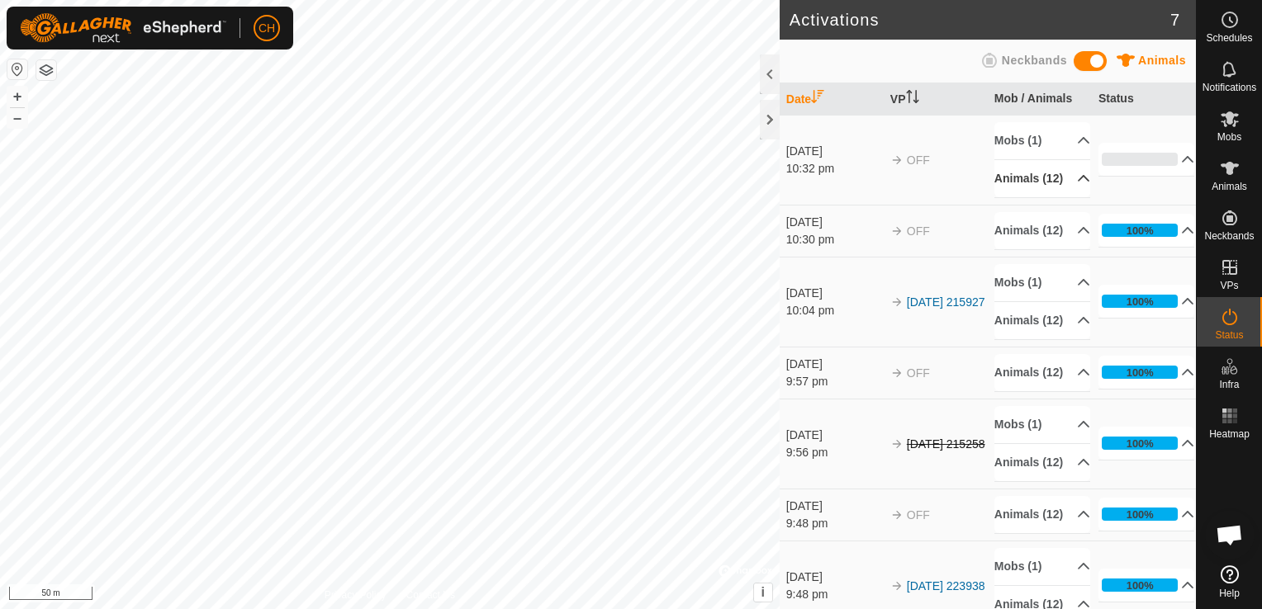
click at [1060, 182] on p-accordion-header "Animals (12)" at bounding box center [1042, 178] width 96 height 37
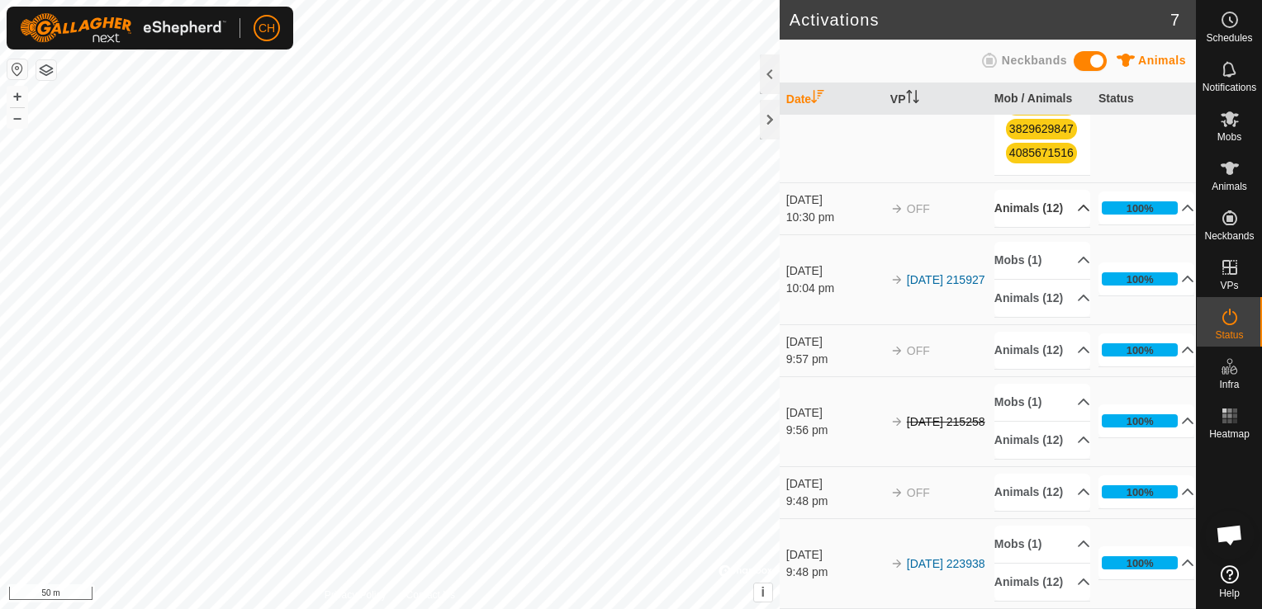
scroll to position [413, 0]
click at [1053, 227] on p-accordion-header "Animals (12)" at bounding box center [1042, 208] width 96 height 37
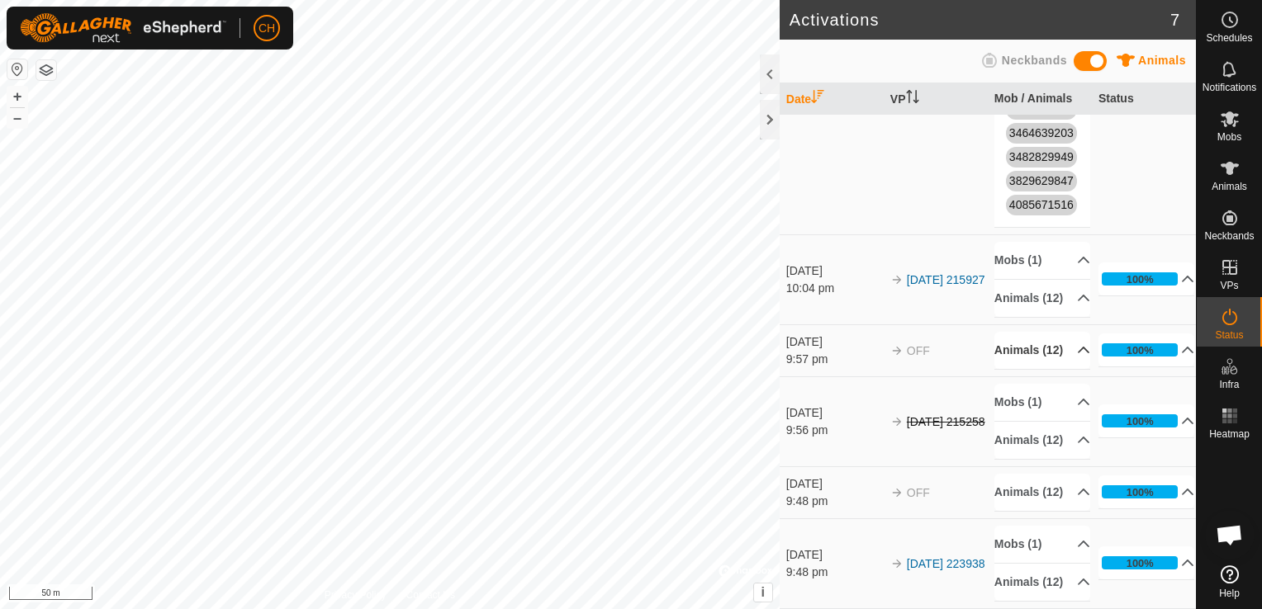
scroll to position [1169, 0]
click at [1054, 280] on p-accordion-header "Animals (12)" at bounding box center [1042, 298] width 96 height 37
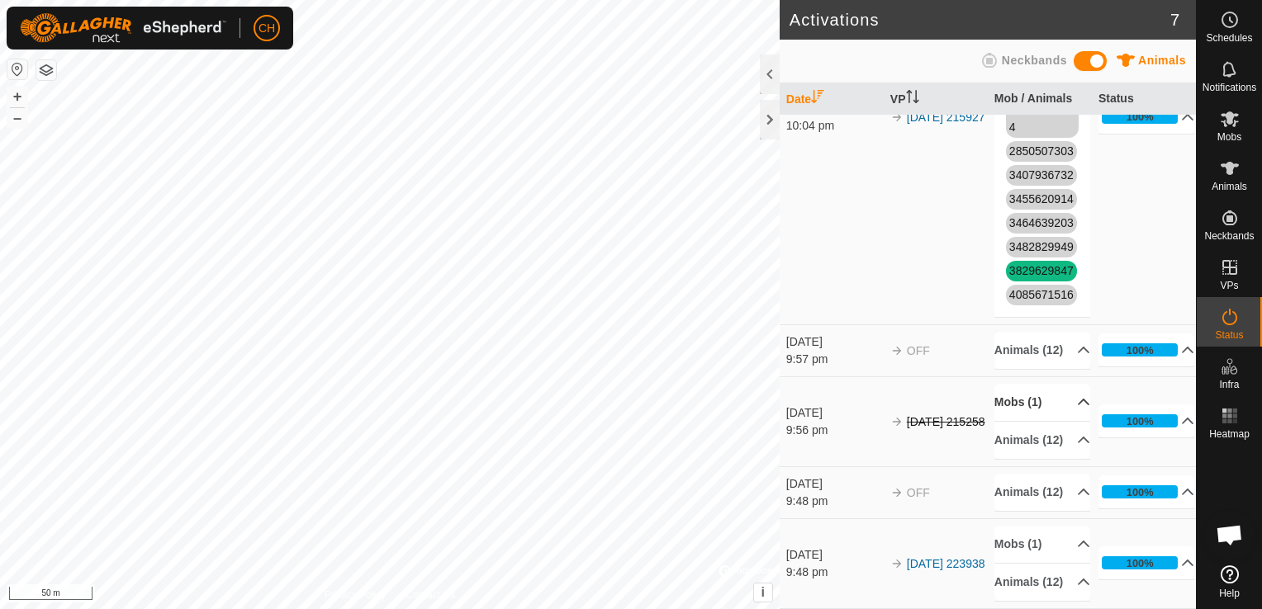
scroll to position [1684, 0]
click at [1035, 577] on p-accordion-header "Animals (12)" at bounding box center [1042, 582] width 96 height 37
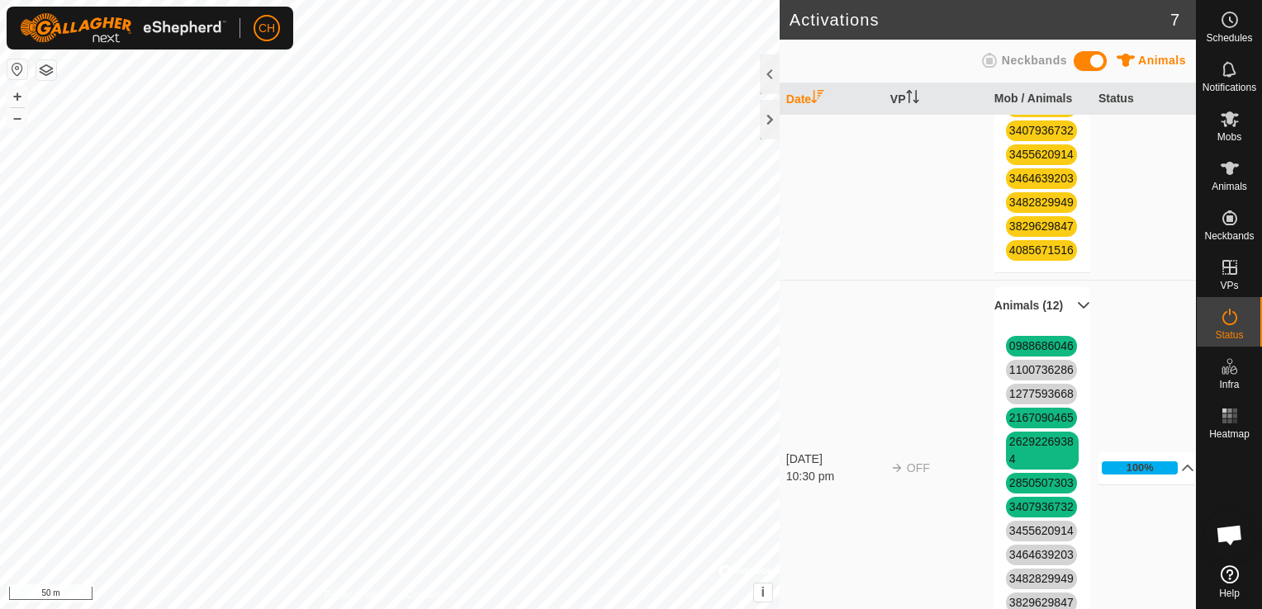
scroll to position [248, 0]
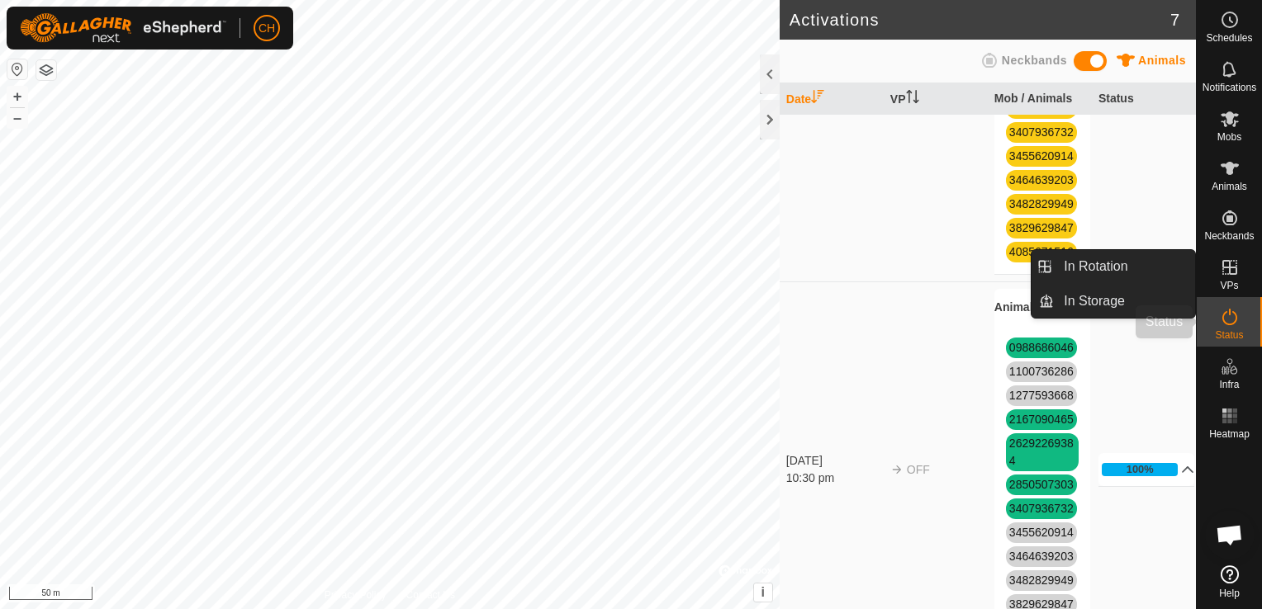
click at [1225, 316] on icon at bounding box center [1229, 317] width 20 height 20
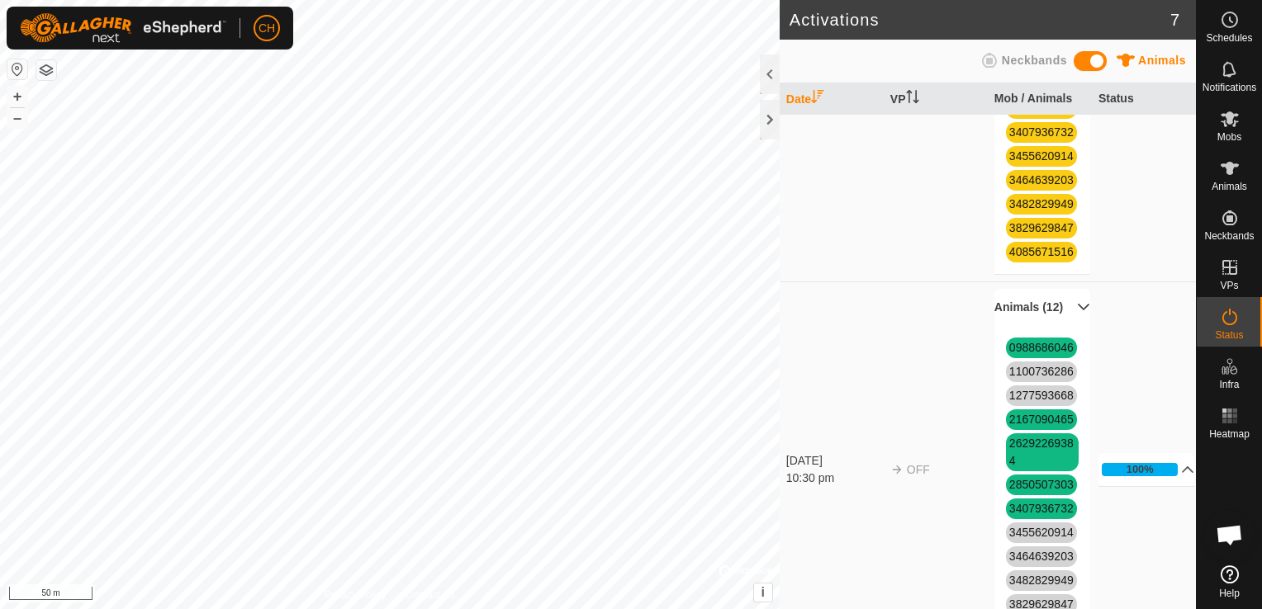
click at [1243, 342] on div "Status" at bounding box center [1228, 322] width 65 height 50
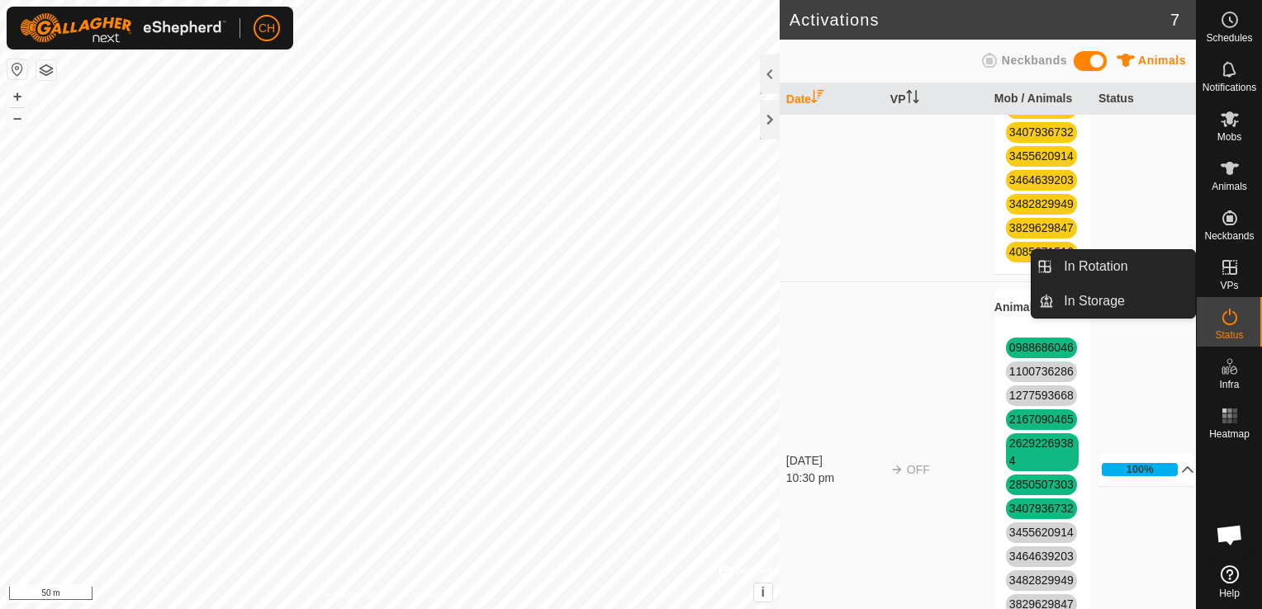
click at [1231, 262] on icon at bounding box center [1229, 268] width 20 height 20
click at [1230, 267] on icon at bounding box center [1229, 267] width 15 height 15
click at [1110, 268] on link "In Rotation" at bounding box center [1123, 266] width 141 height 33
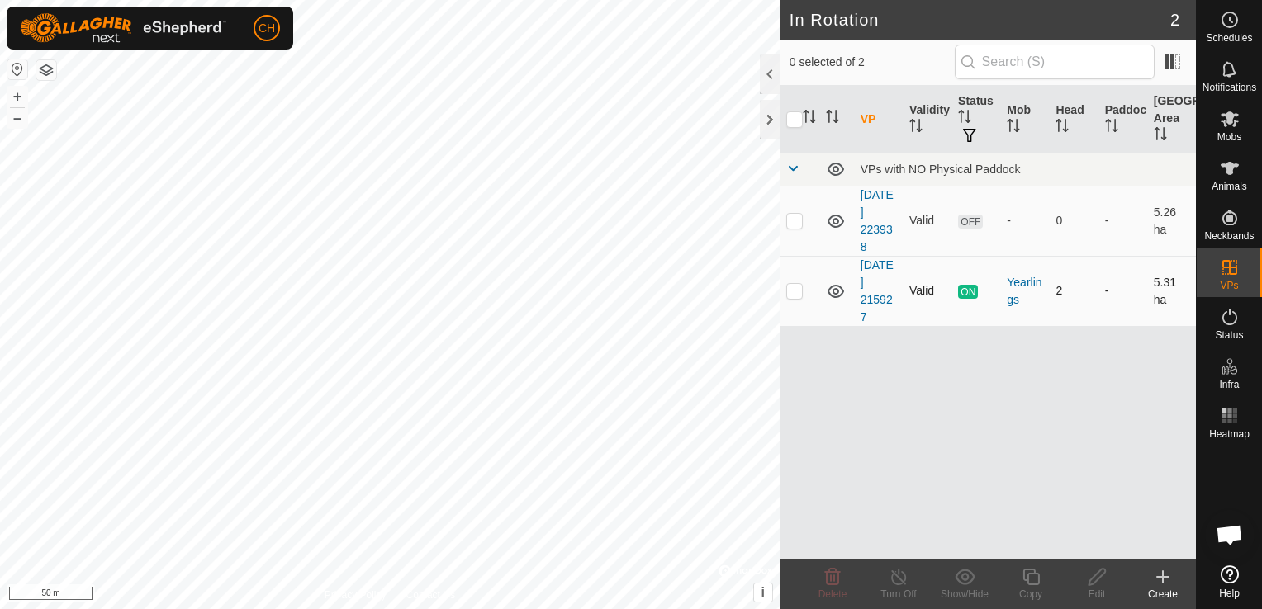
click at [796, 286] on p-checkbox at bounding box center [794, 290] width 17 height 13
checkbox input "true"
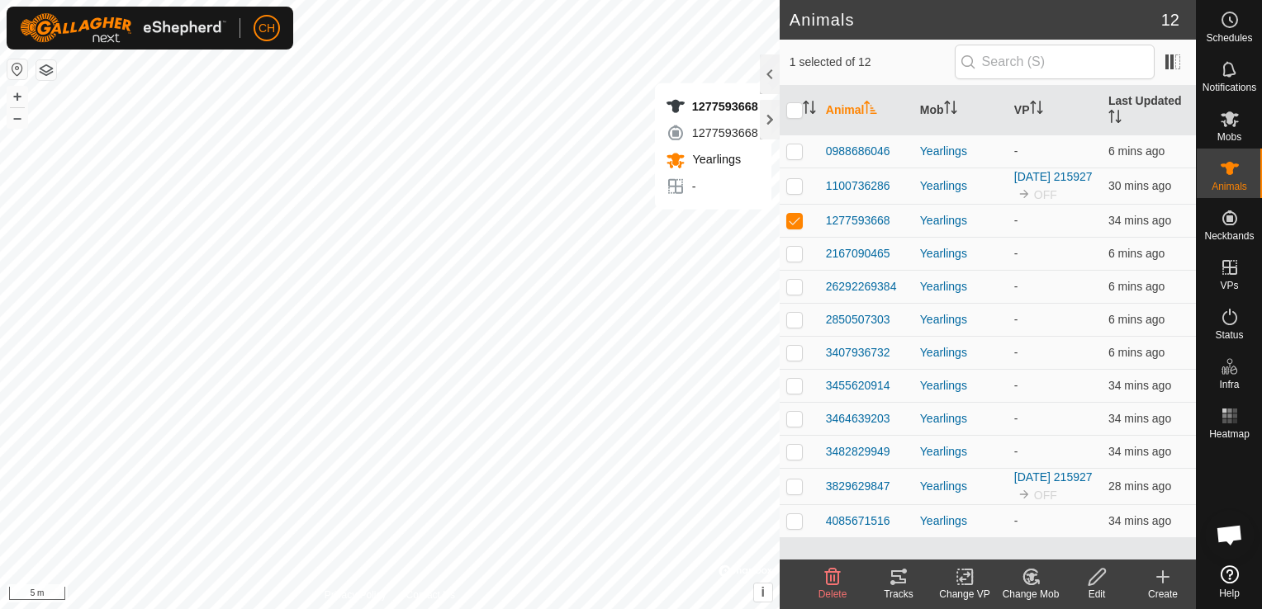
checkbox input "false"
checkbox input "true"
click at [1007, 229] on td "-" at bounding box center [1054, 220] width 94 height 33
click at [799, 114] on input "checkbox" at bounding box center [794, 110] width 17 height 17
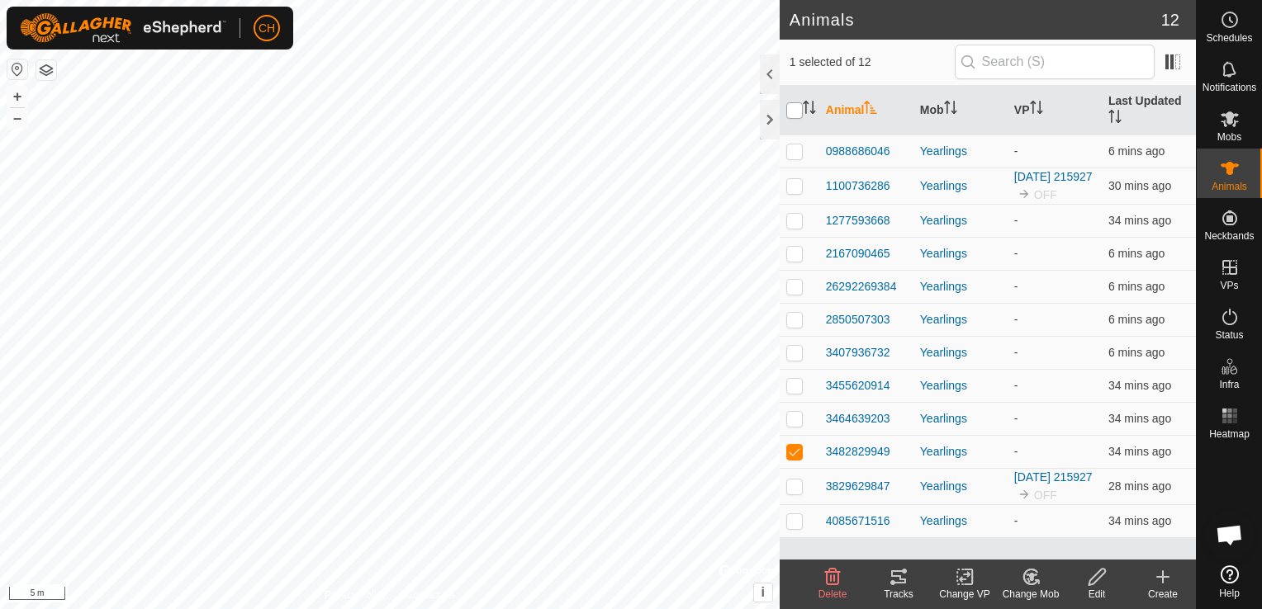
checkbox input "true"
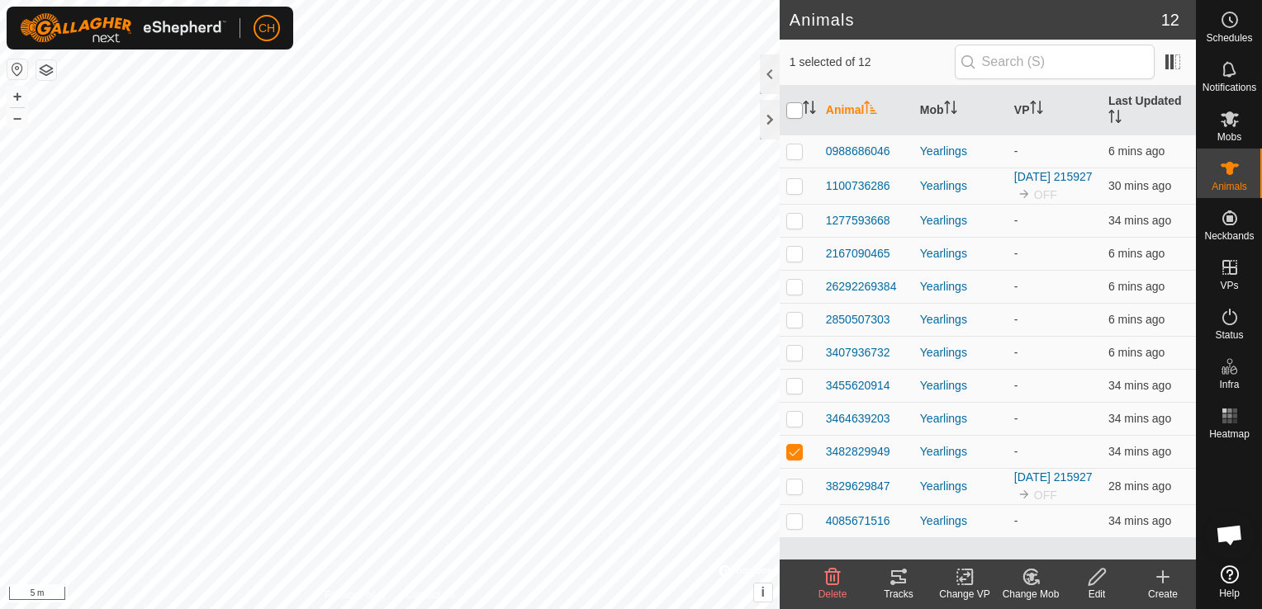
checkbox input "true"
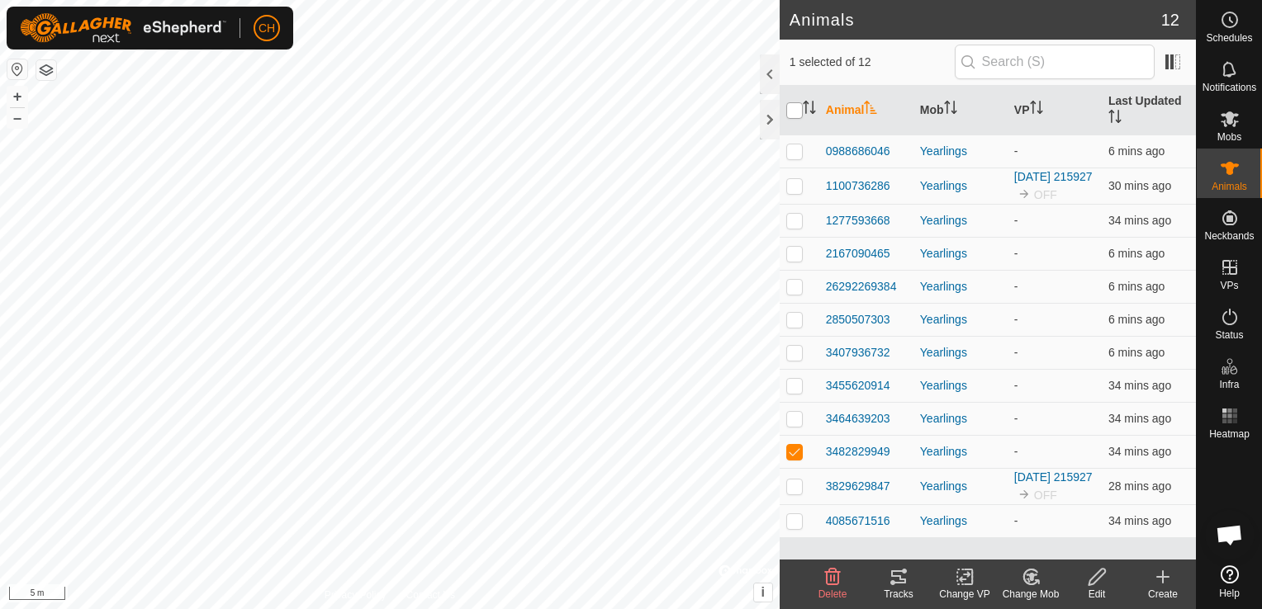
checkbox input "true"
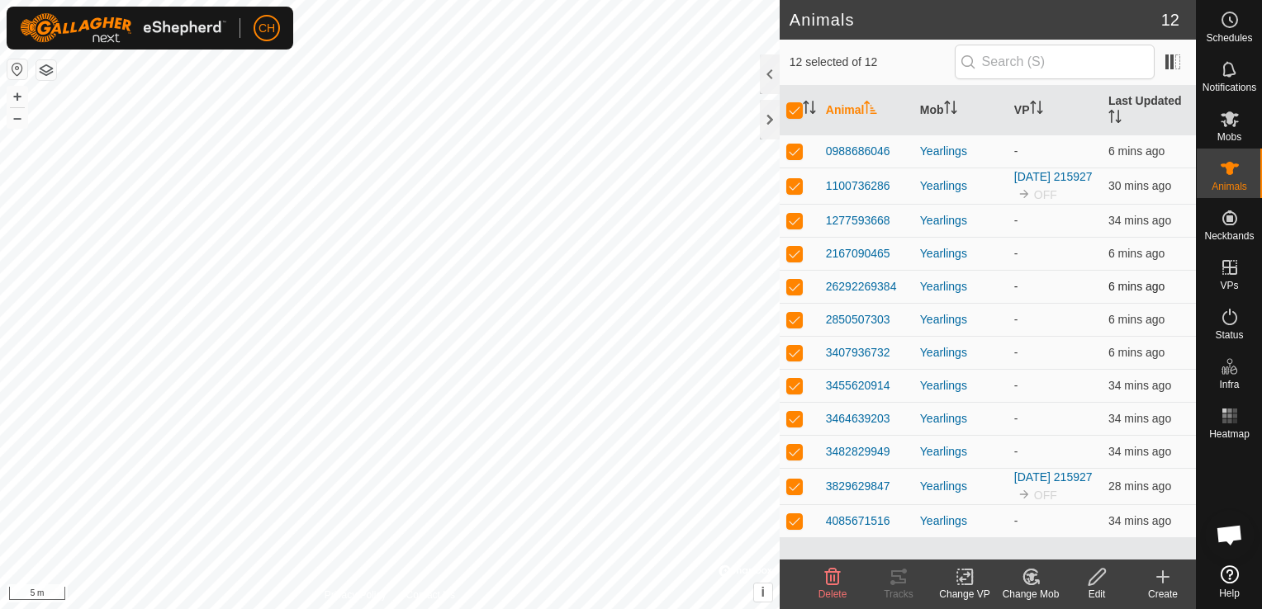
scroll to position [11, 0]
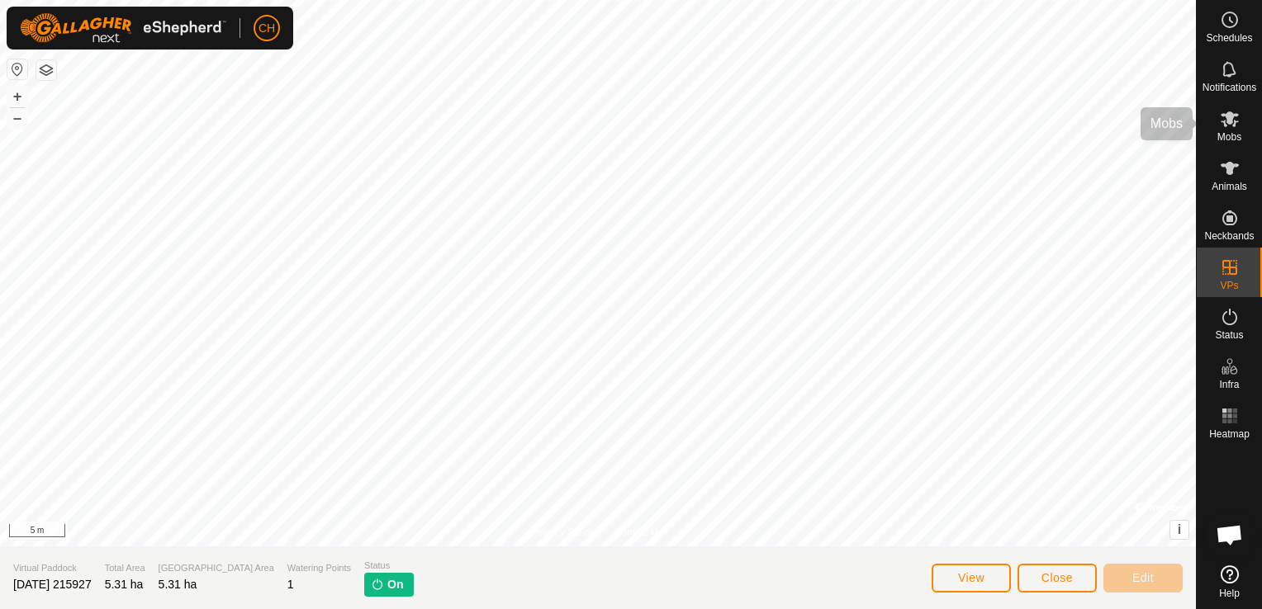
click at [1242, 131] on es-mob-svg-icon at bounding box center [1229, 119] width 30 height 26
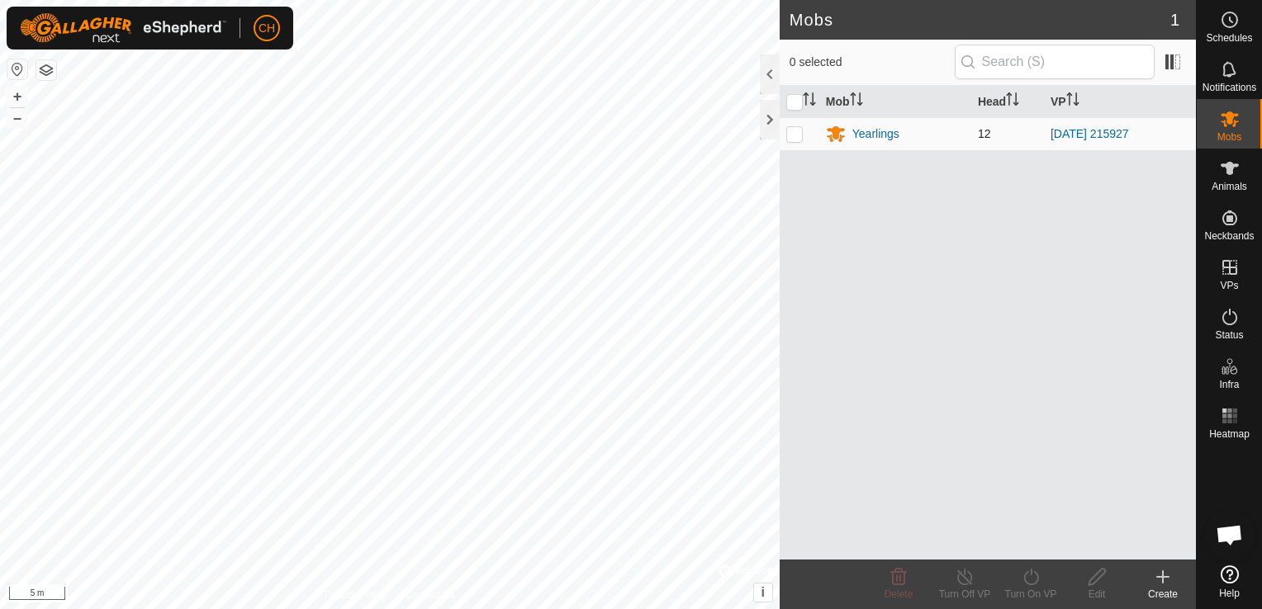
click at [793, 130] on p-checkbox at bounding box center [794, 133] width 17 height 13
checkbox input "true"
click at [859, 135] on div "Yearlings" at bounding box center [875, 133] width 47 height 17
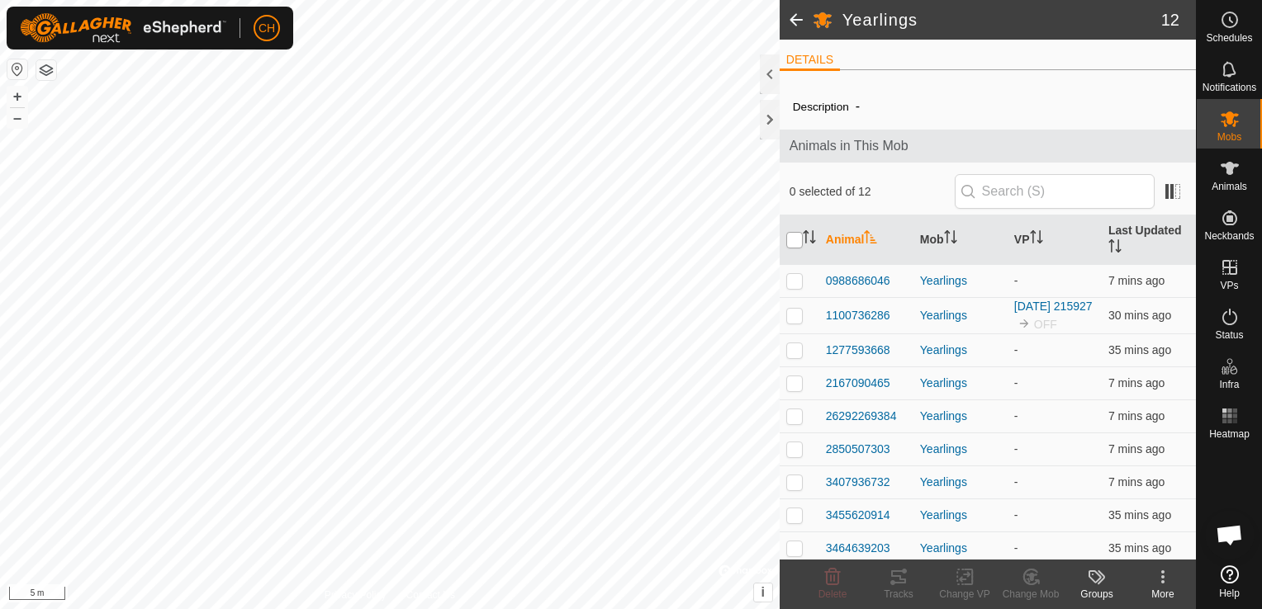
click at [799, 233] on input "checkbox" at bounding box center [794, 240] width 17 height 17
checkbox input "true"
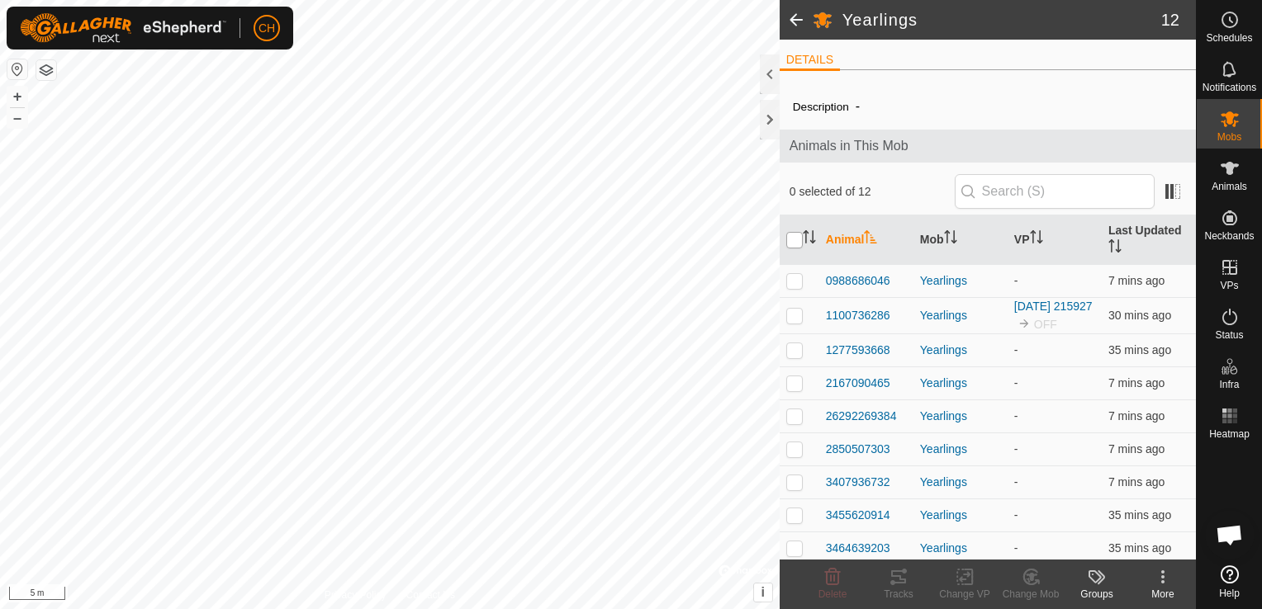
checkbox input "true"
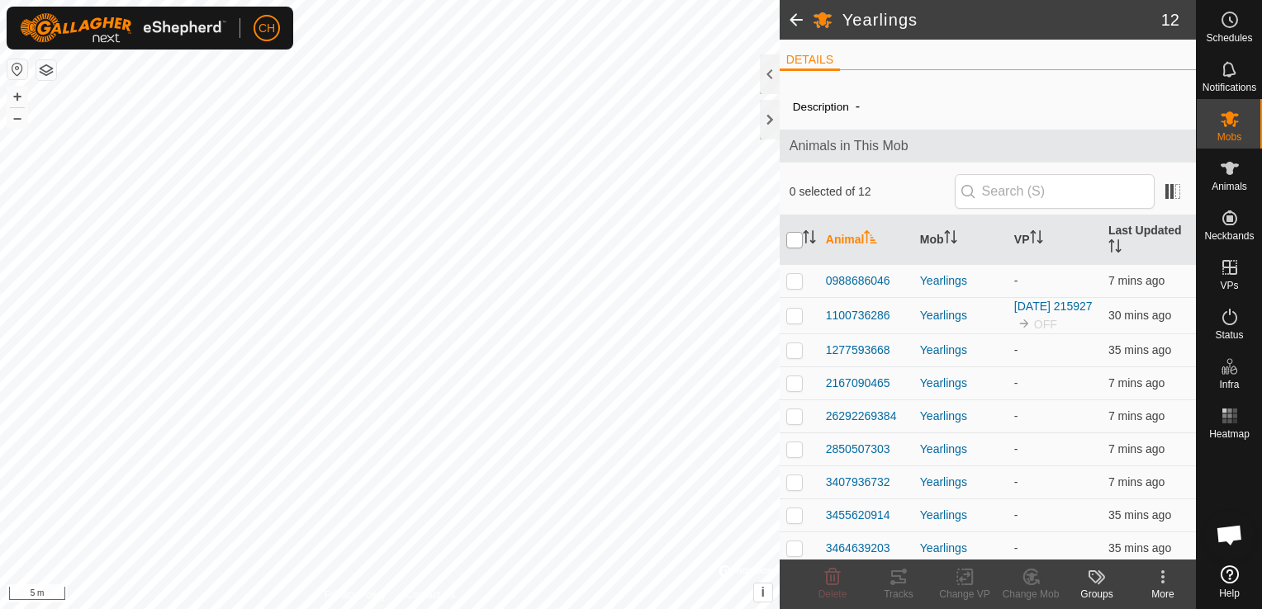
checkbox input "true"
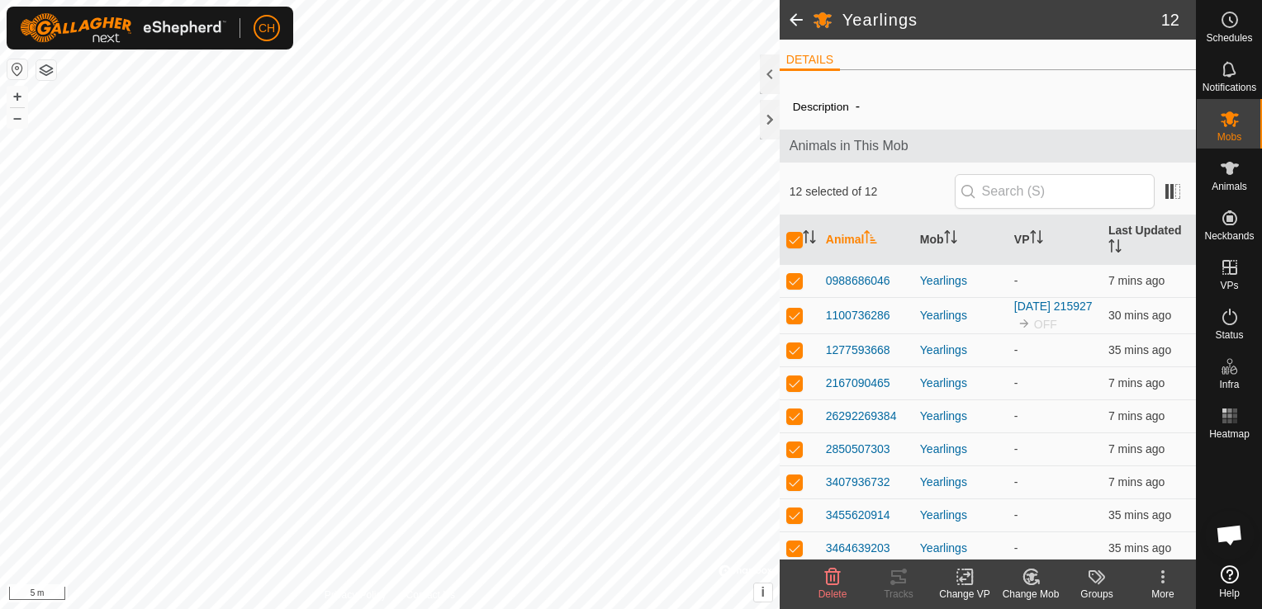
click at [961, 592] on div "Change VP" at bounding box center [964, 594] width 66 height 15
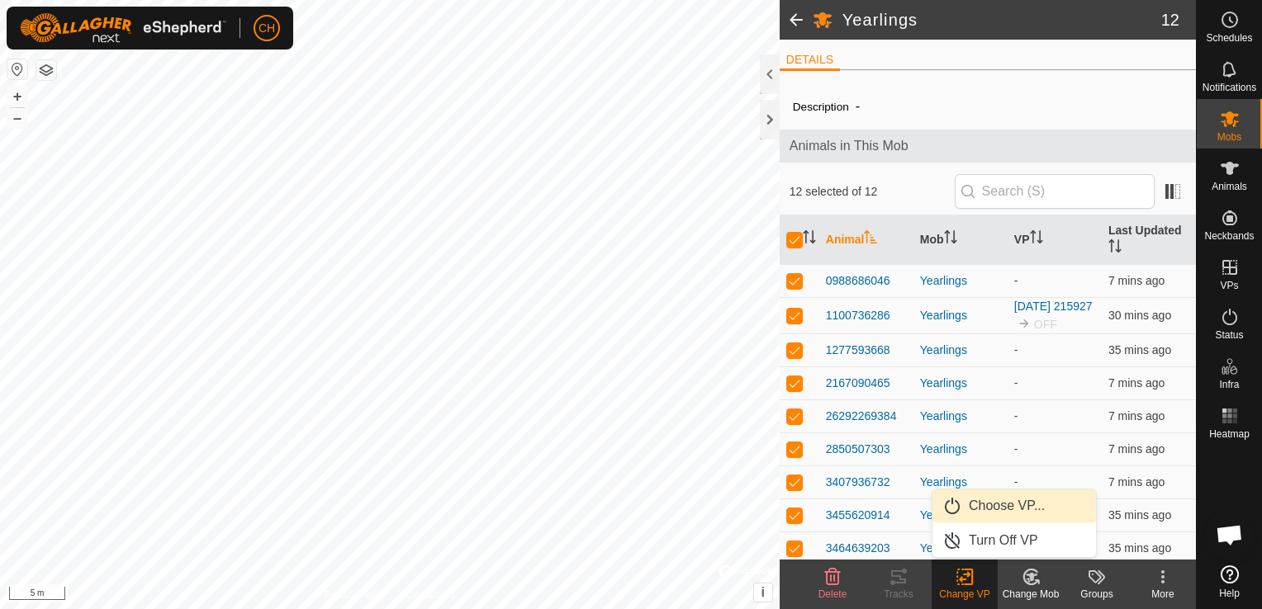
click at [1006, 504] on link "Choose VP..." at bounding box center [1013, 506] width 163 height 33
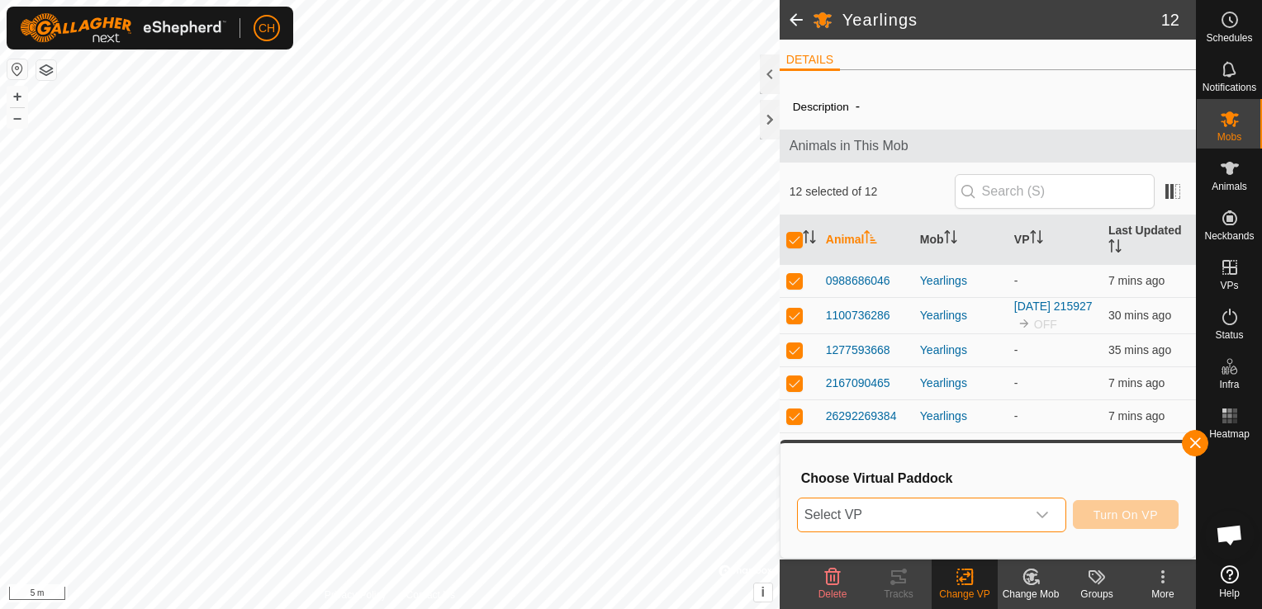
click at [1025, 516] on span "Select VP" at bounding box center [912, 515] width 228 height 33
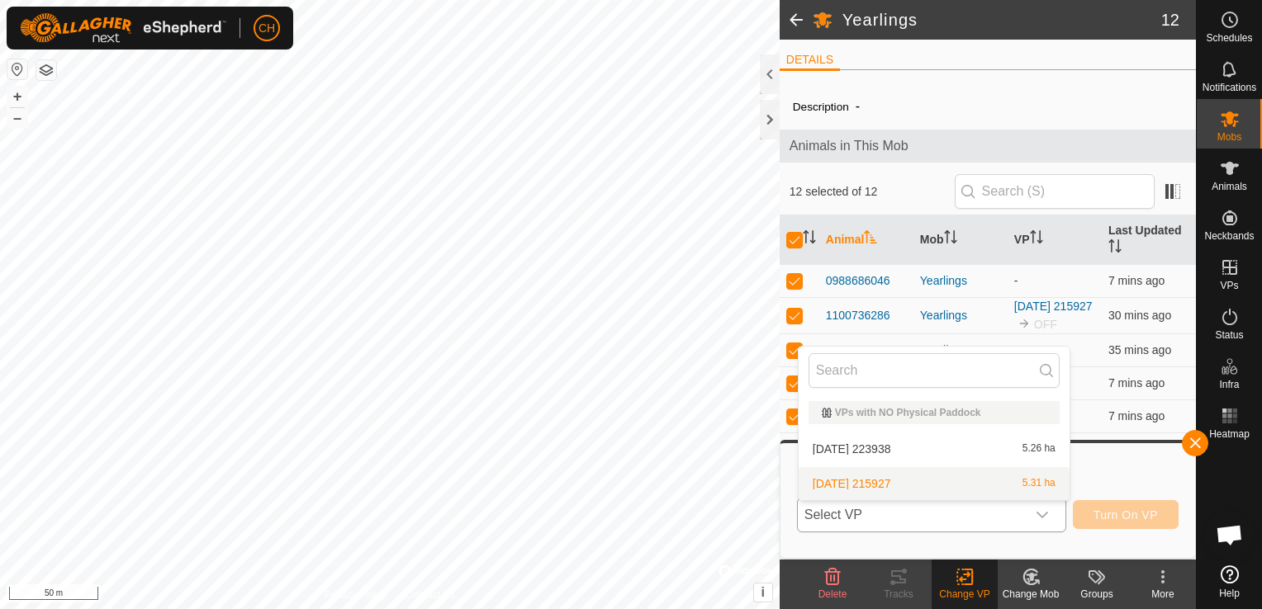
click at [858, 481] on li "[DATE] 215927 5.31 ha" at bounding box center [933, 483] width 271 height 33
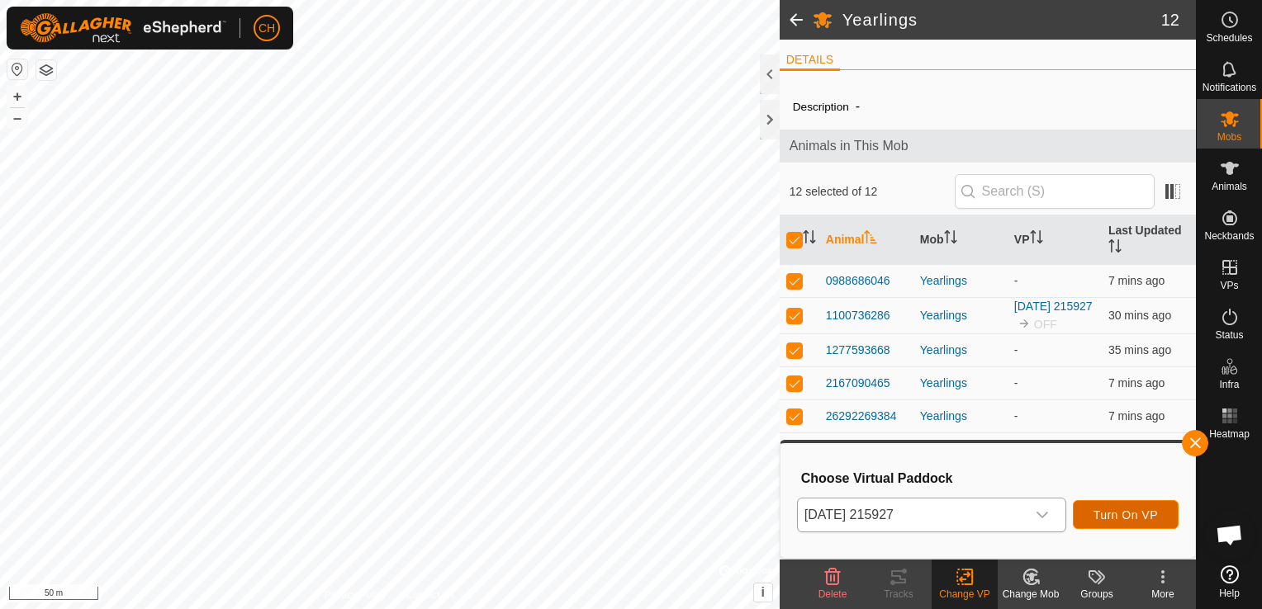
click at [1150, 515] on span "Turn On VP" at bounding box center [1125, 515] width 64 height 13
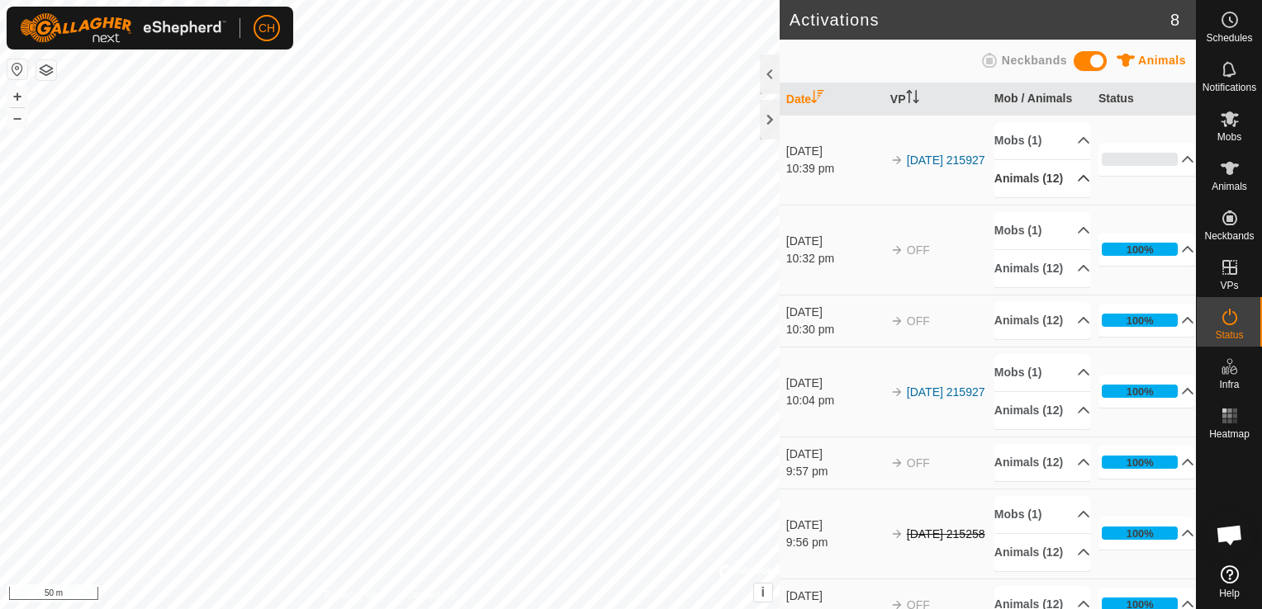
click at [1059, 182] on p-accordion-header "Animals (12)" at bounding box center [1042, 178] width 96 height 37
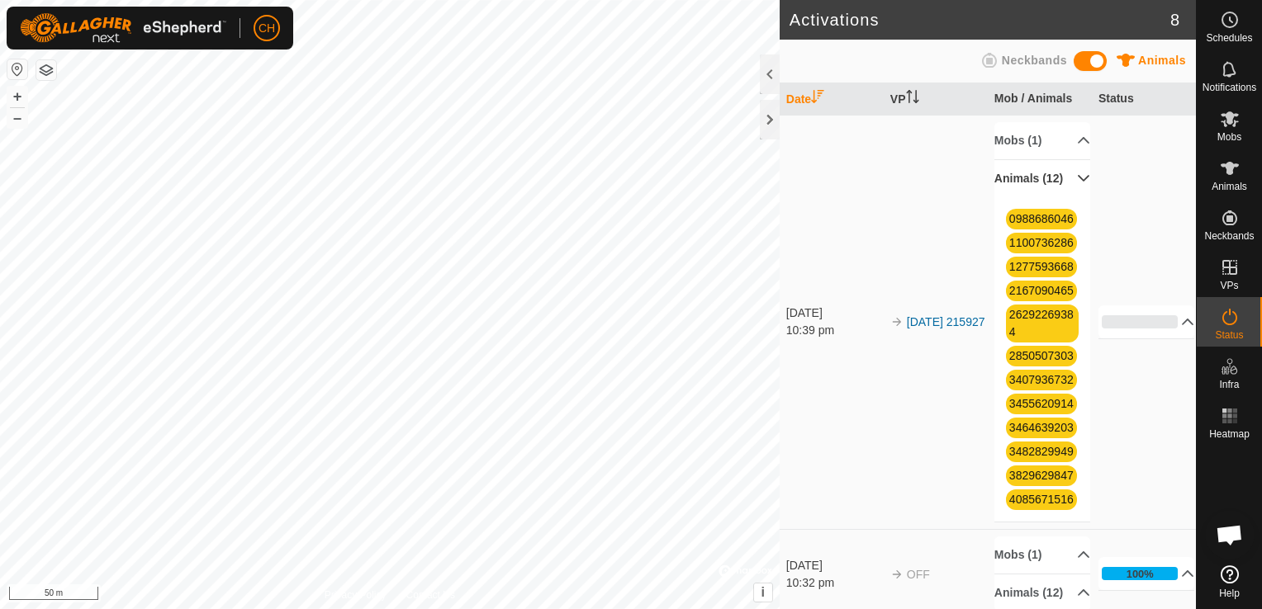
click at [1054, 184] on p-accordion-header "Animals (12)" at bounding box center [1042, 178] width 96 height 37
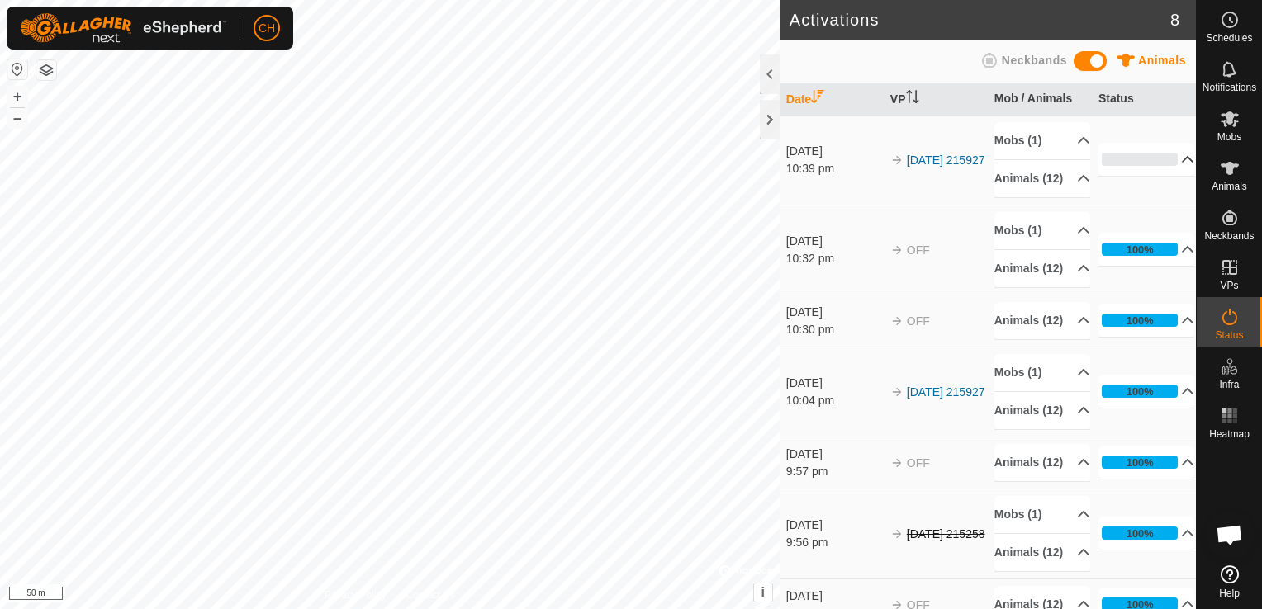
click at [1158, 171] on p-accordion-header "0%" at bounding box center [1146, 159] width 97 height 33
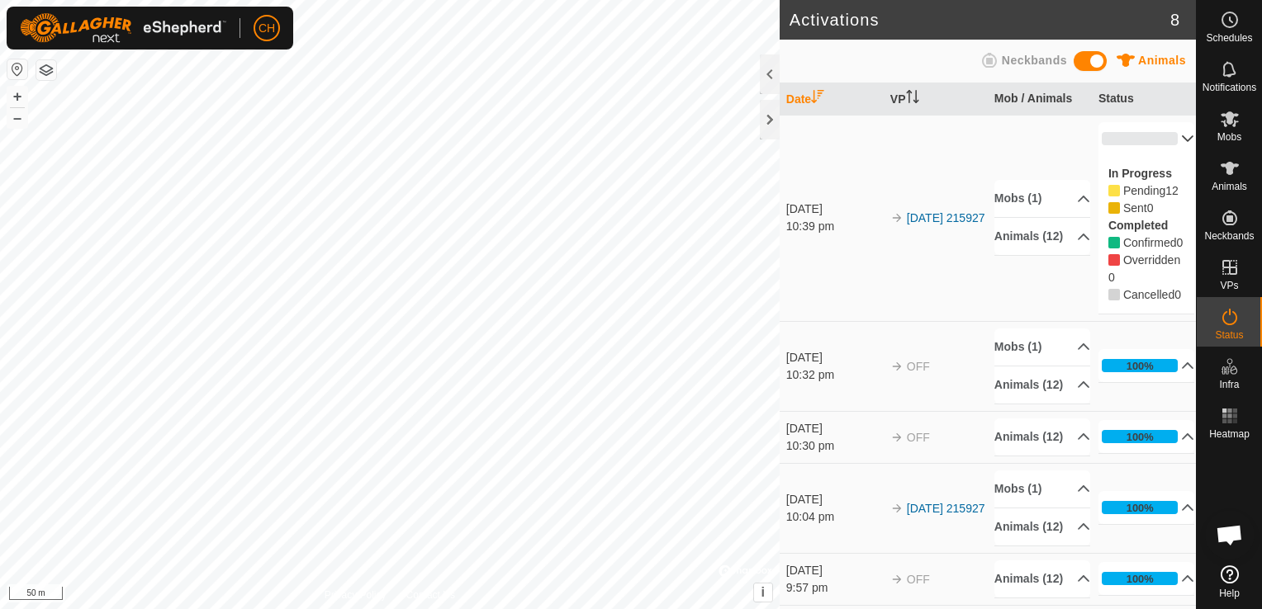
click at [1162, 144] on p-accordion-header "0%" at bounding box center [1146, 138] width 97 height 33
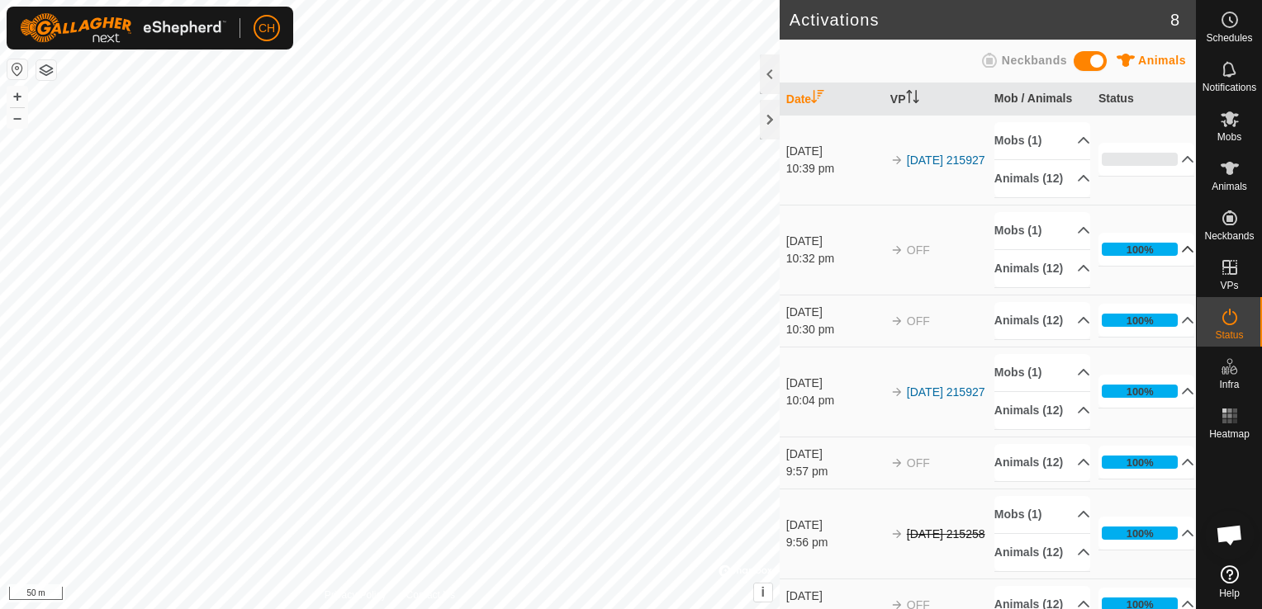
click at [1164, 266] on p-accordion-header "100%" at bounding box center [1146, 249] width 97 height 33
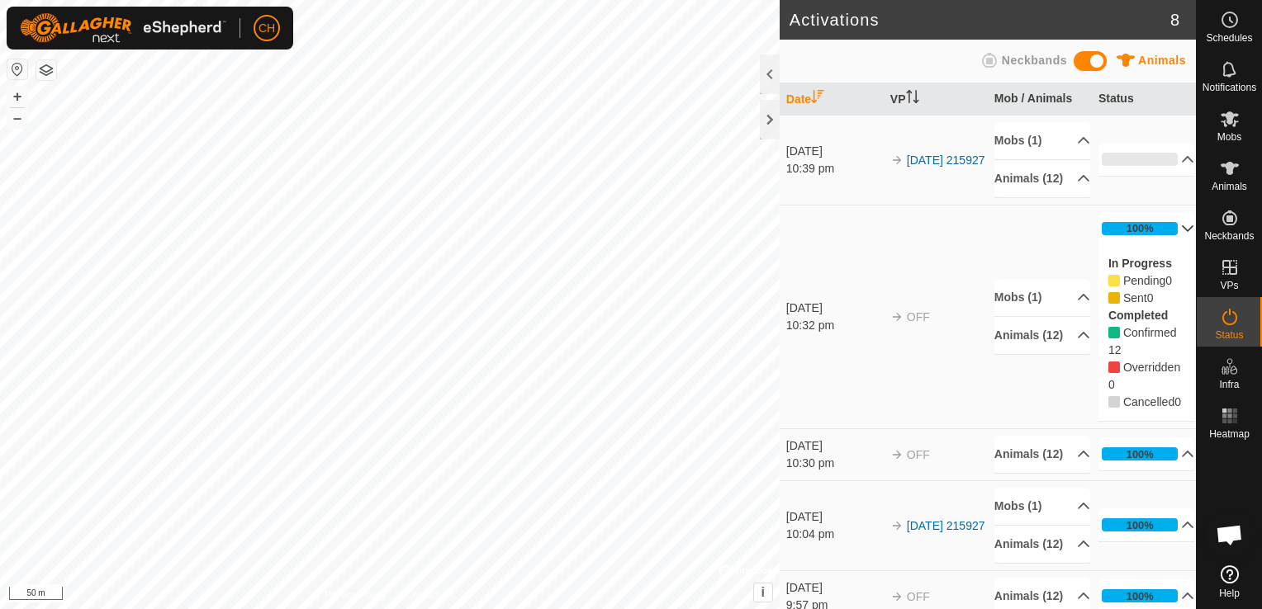
click at [1164, 239] on p-accordion-header "100%" at bounding box center [1146, 228] width 97 height 33
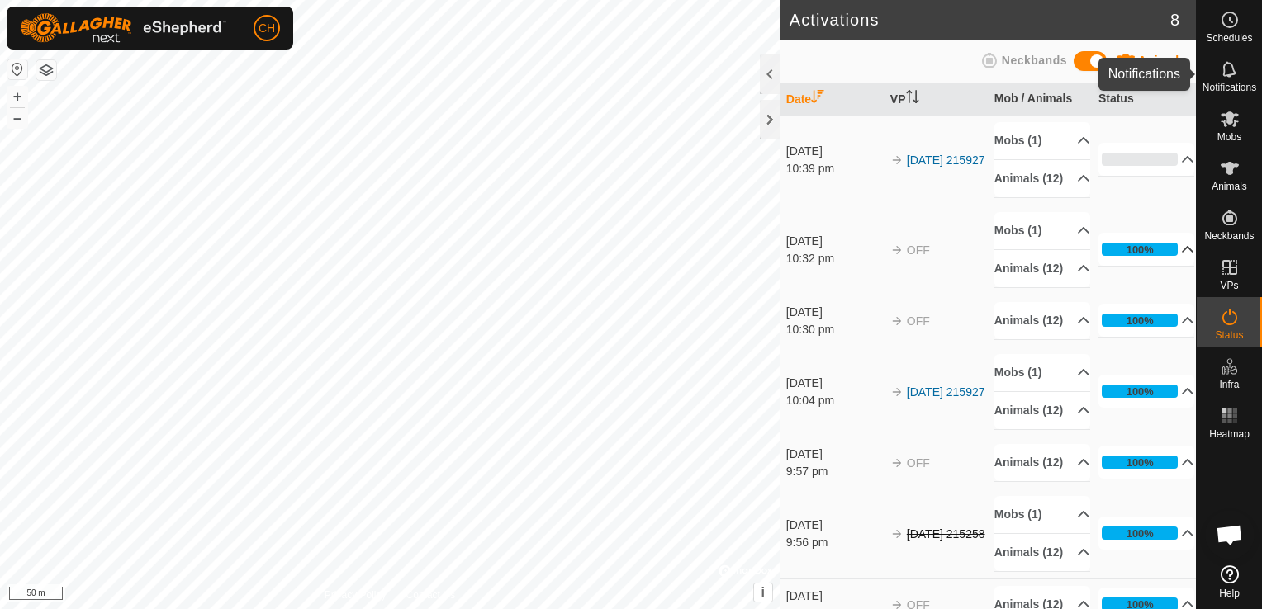
click at [1232, 69] on icon at bounding box center [1229, 69] width 20 height 20
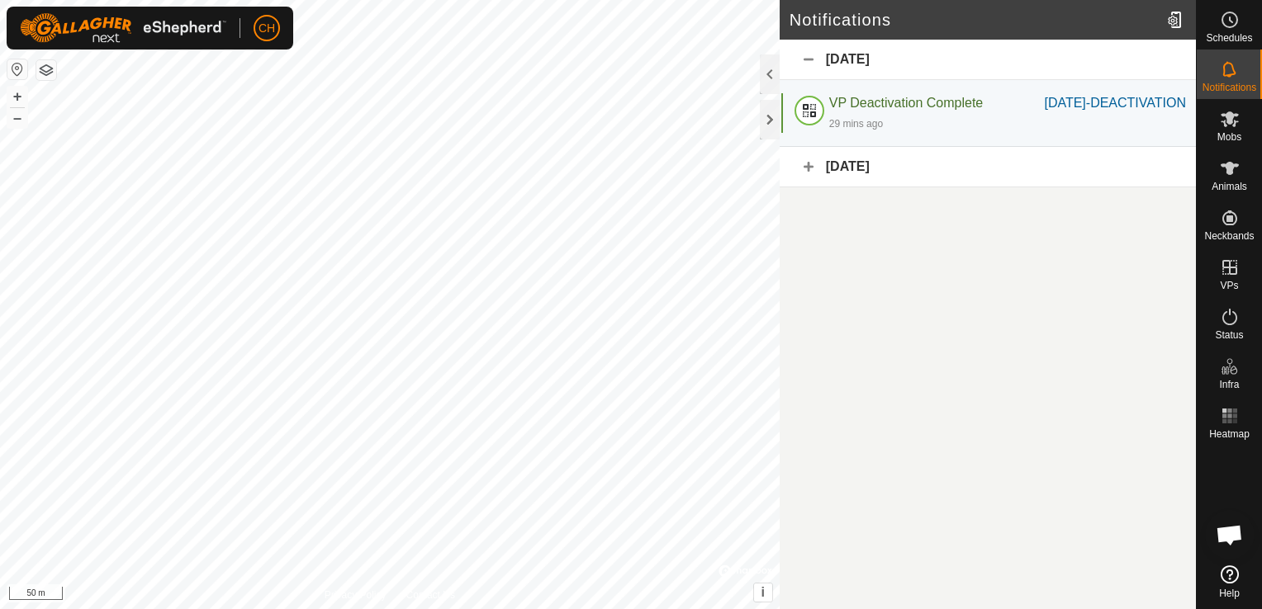
click at [859, 183] on div "[DATE]" at bounding box center [987, 167] width 416 height 40
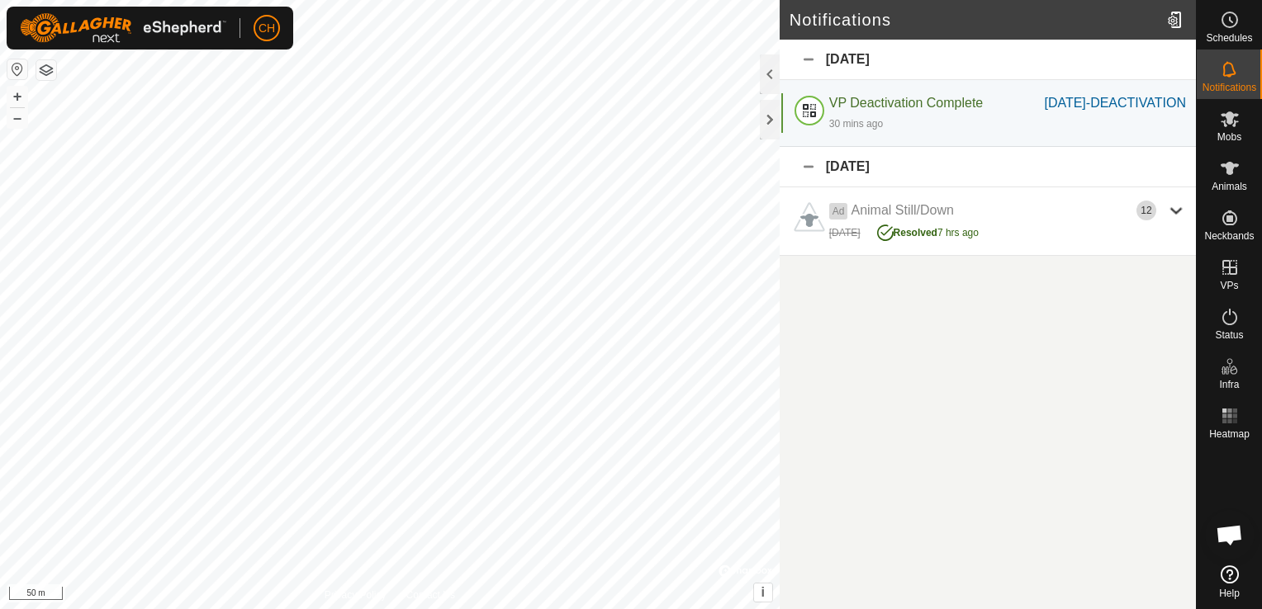
click at [863, 180] on div "[DATE]" at bounding box center [987, 167] width 416 height 40
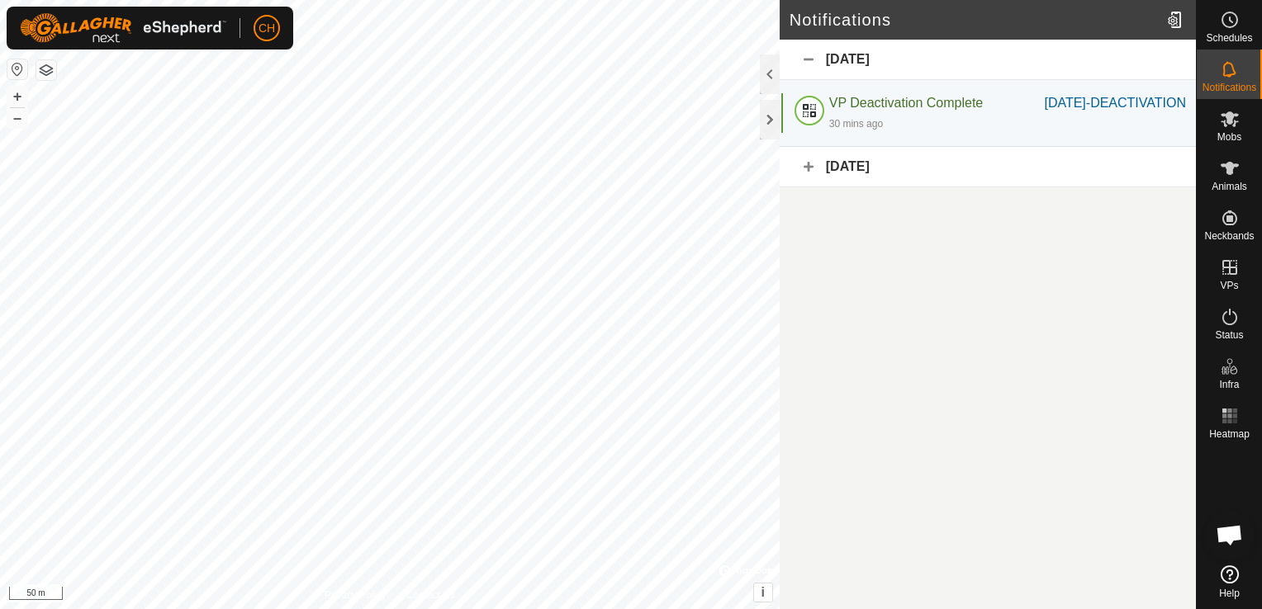
click at [861, 175] on div "[DATE]" at bounding box center [987, 167] width 416 height 40
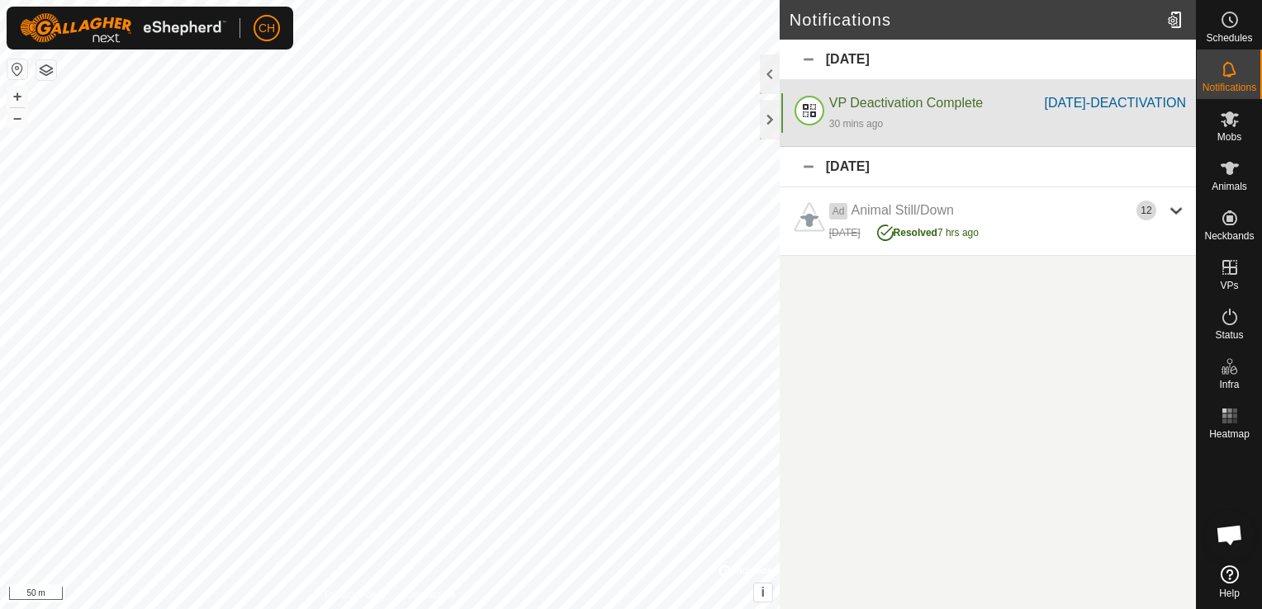
drag, startPoint x: 859, startPoint y: 176, endPoint x: 866, endPoint y: 164, distance: 13.7
click at [859, 176] on div "[DATE]" at bounding box center [987, 167] width 416 height 40
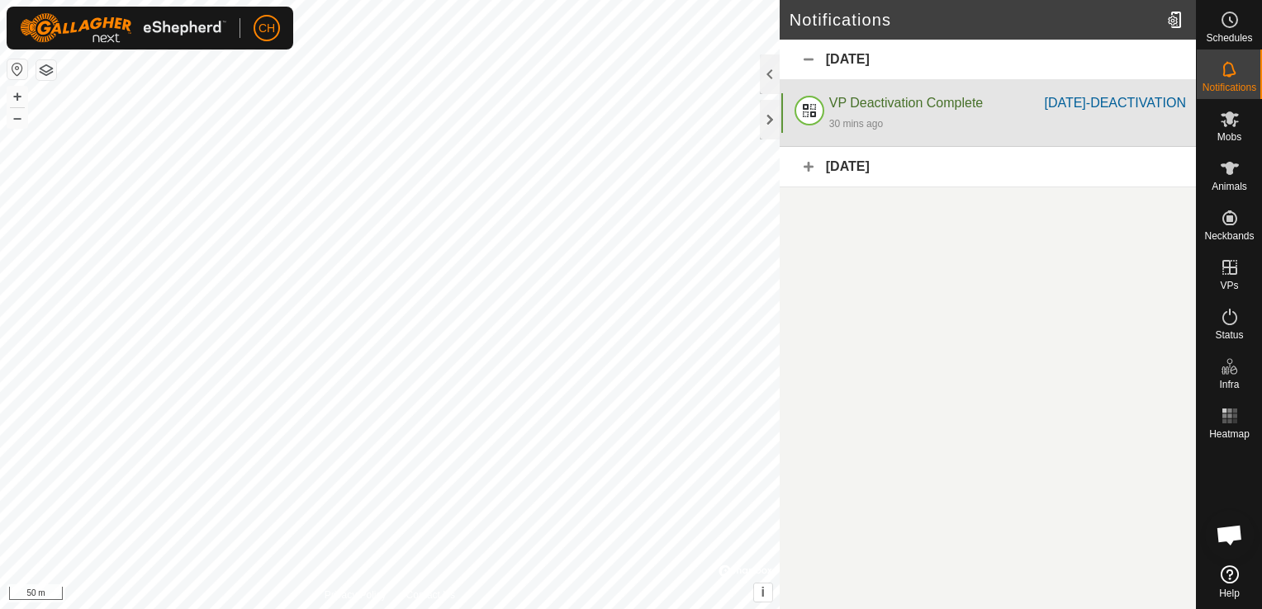
click at [906, 97] on span "VP Deactivation Complete" at bounding box center [906, 103] width 154 height 14
click at [907, 97] on span "VP Deactivation Complete" at bounding box center [906, 103] width 154 height 14
click at [876, 108] on span "VP Deactivation Complete" at bounding box center [906, 103] width 154 height 14
click at [878, 107] on span "VP Deactivation Complete" at bounding box center [906, 103] width 154 height 14
drag, startPoint x: 878, startPoint y: 107, endPoint x: 843, endPoint y: 111, distance: 34.8
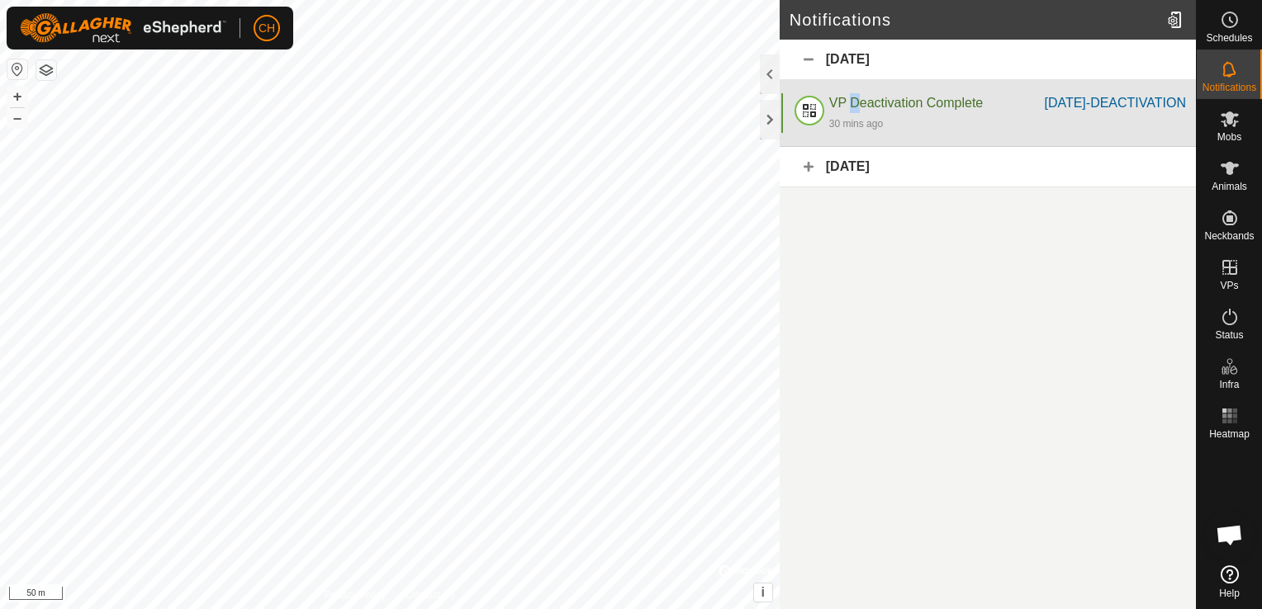
click at [848, 109] on span "VP Deactivation Complete" at bounding box center [906, 103] width 154 height 14
click at [809, 114] on div at bounding box center [809, 113] width 40 height 40
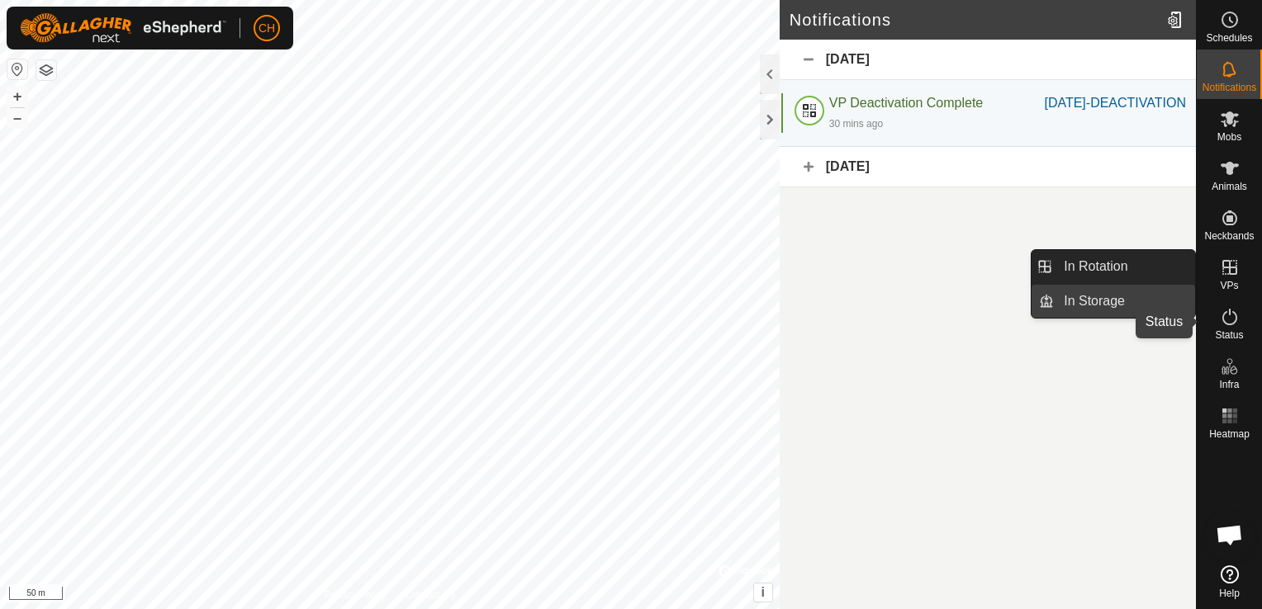
drag, startPoint x: 1223, startPoint y: 315, endPoint x: 1182, endPoint y: 312, distance: 40.6
click at [1223, 315] on icon at bounding box center [1229, 317] width 20 height 20
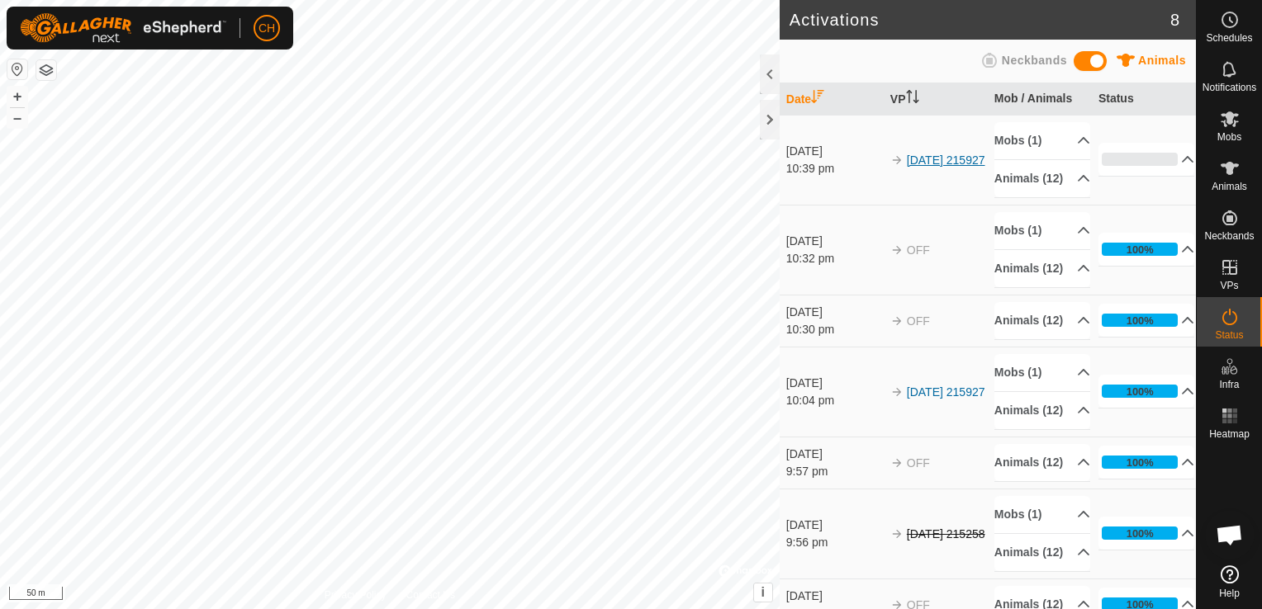
click at [919, 161] on link "[DATE] 215927" at bounding box center [946, 160] width 78 height 13
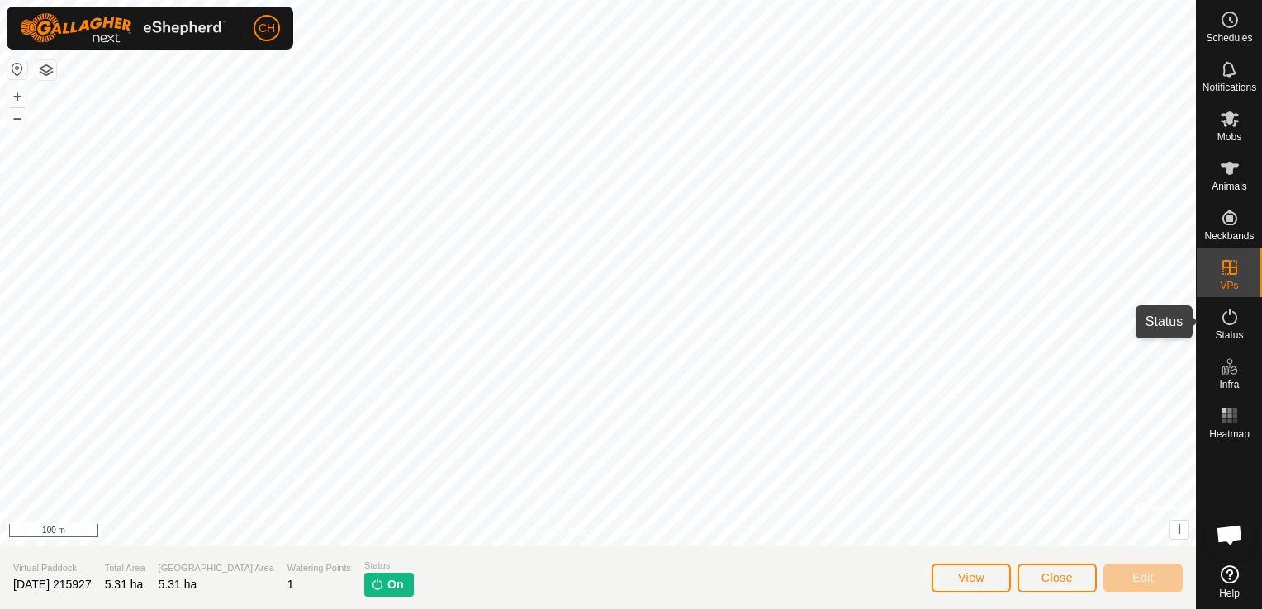
click at [1228, 330] on span "Status" at bounding box center [1228, 335] width 28 height 10
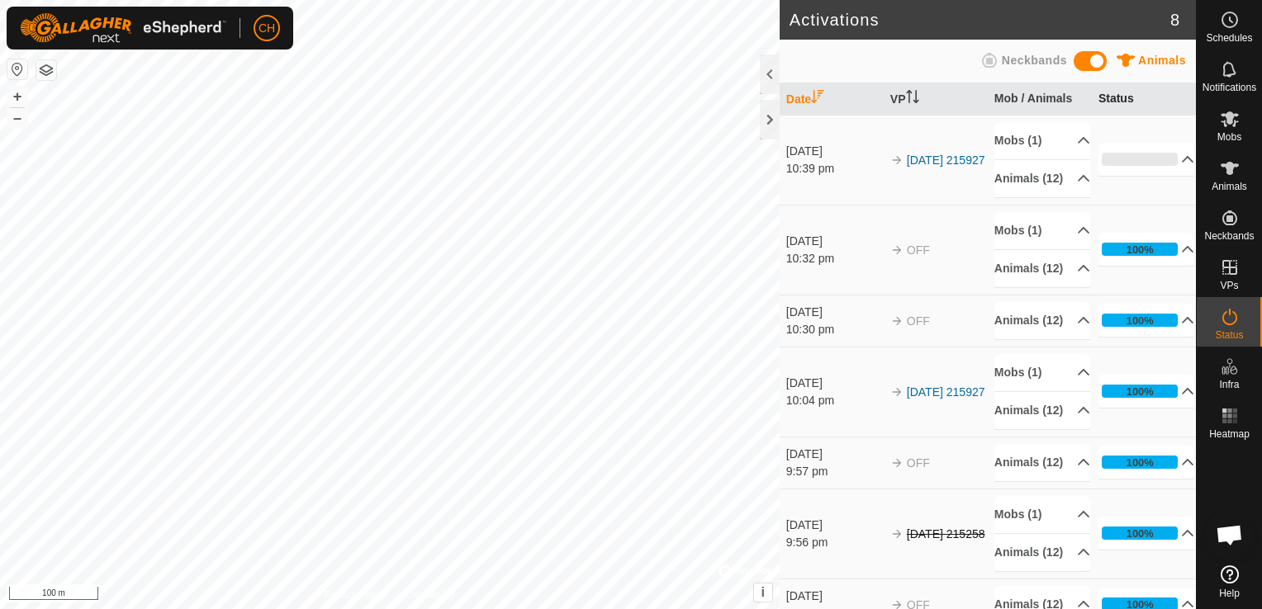
click at [1106, 100] on th "Status" at bounding box center [1143, 99] width 104 height 32
click at [901, 103] on th "VP" at bounding box center [935, 99] width 104 height 32
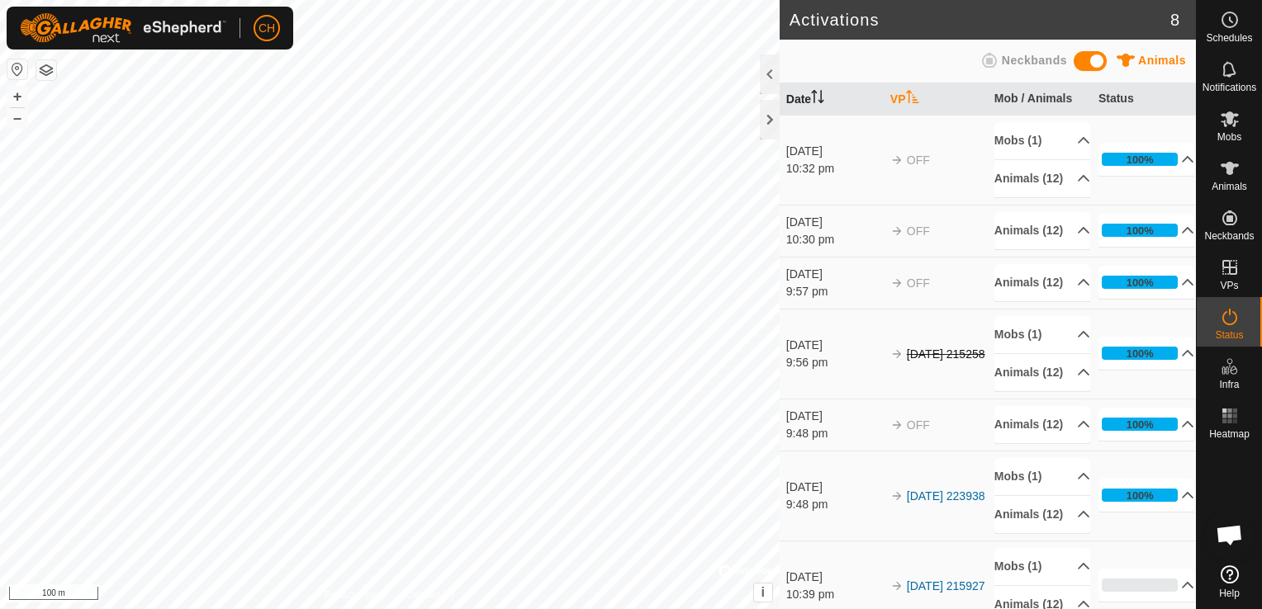
click at [815, 99] on icon "Activate to sort" at bounding box center [817, 96] width 13 height 13
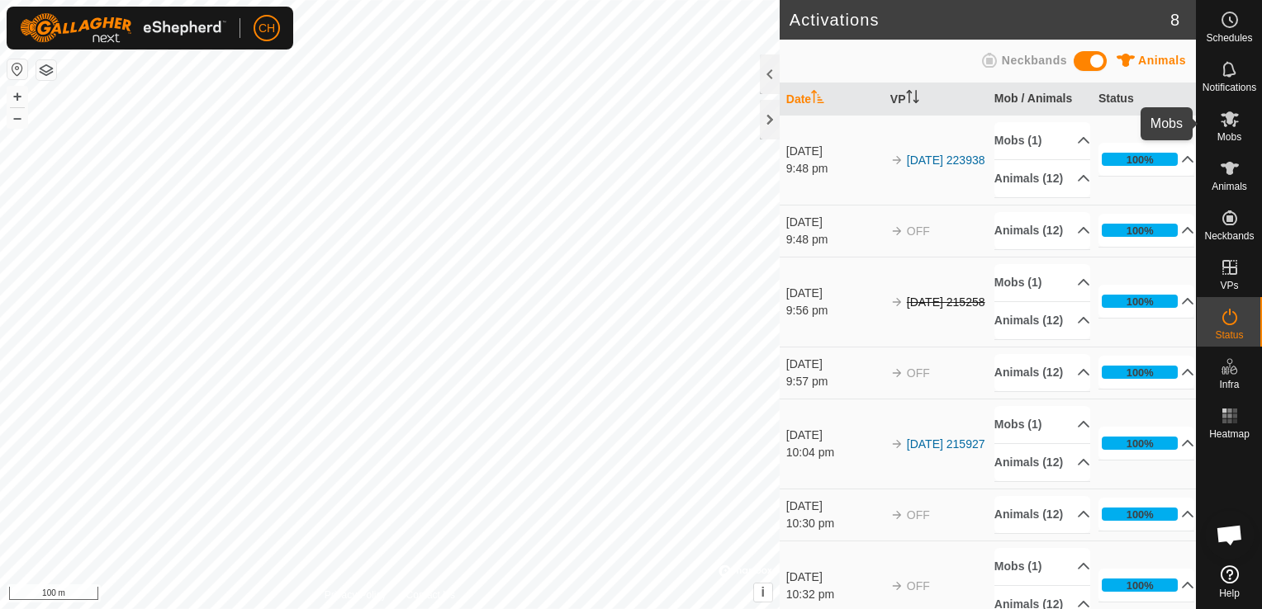
click at [1238, 127] on es-mob-svg-icon at bounding box center [1229, 119] width 30 height 26
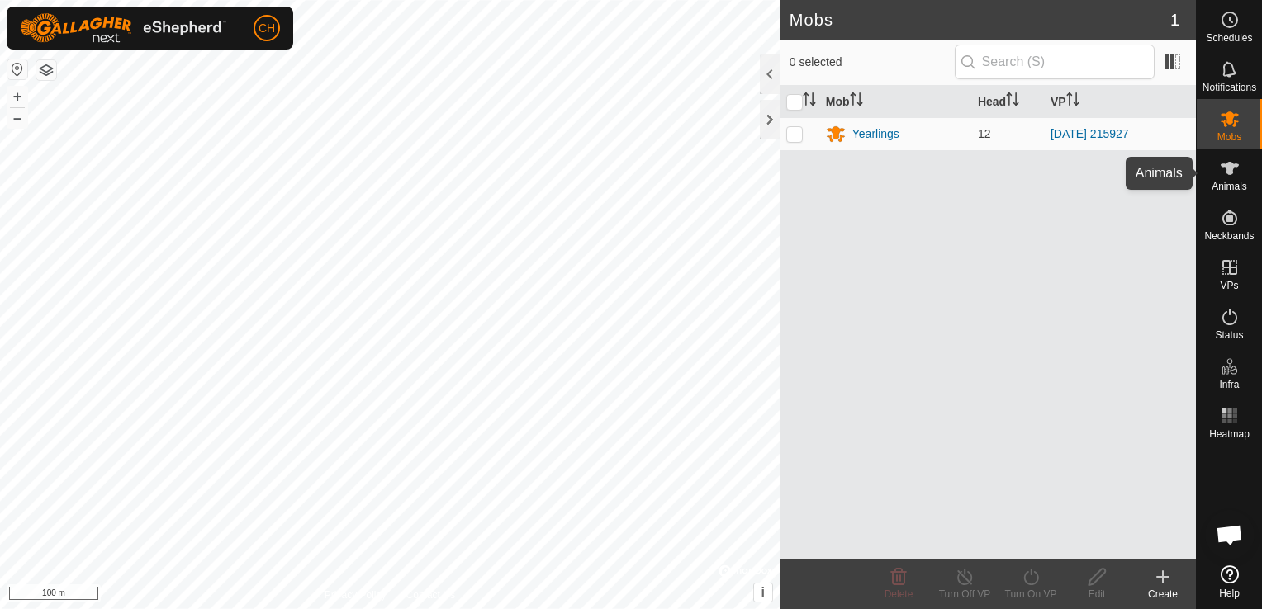
click at [1239, 171] on es-animals-svg-icon at bounding box center [1229, 168] width 30 height 26
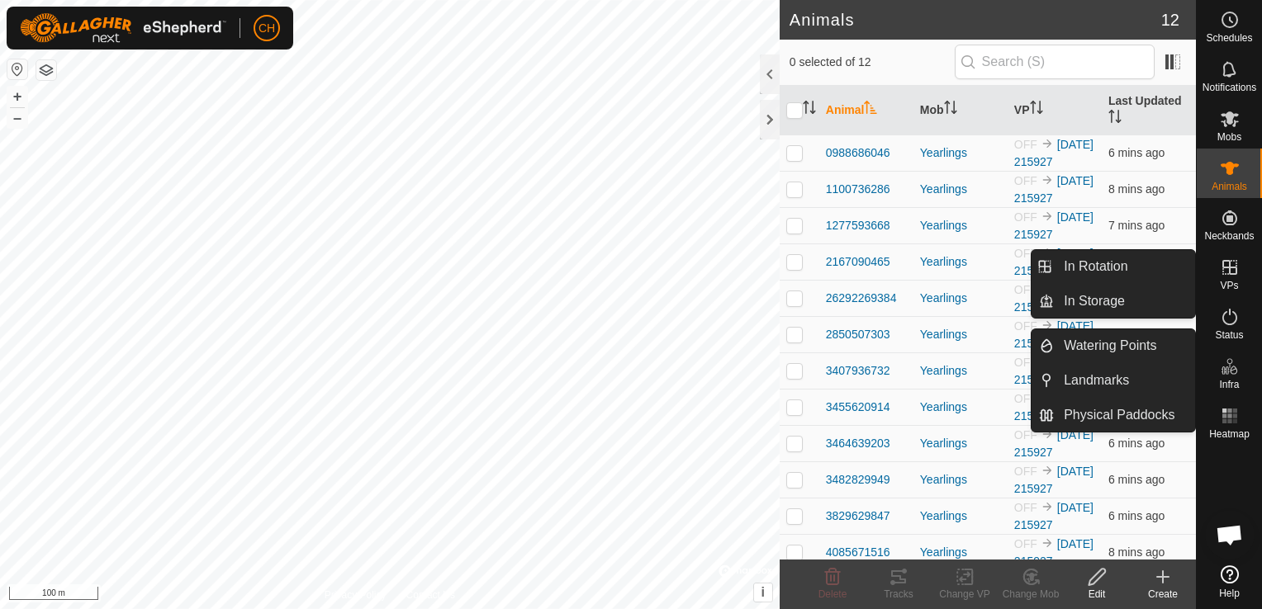
click at [1231, 263] on icon at bounding box center [1229, 268] width 20 height 20
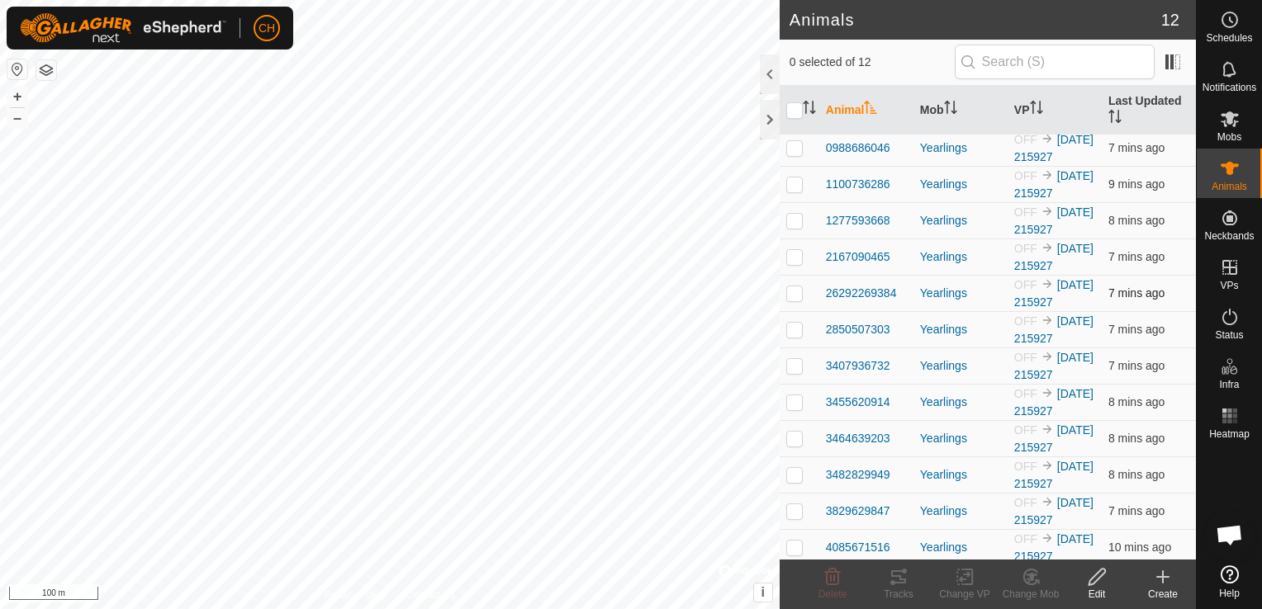
scroll to position [7, 0]
click at [1100, 580] on icon at bounding box center [1097, 577] width 21 height 20
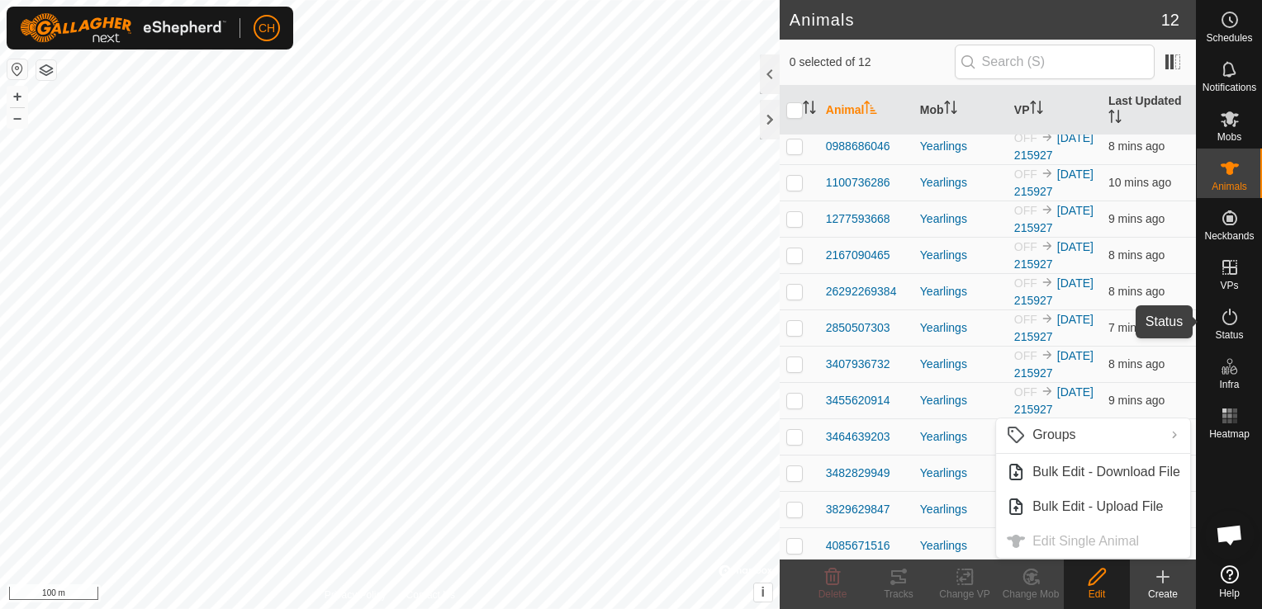
click at [1233, 319] on icon at bounding box center [1229, 317] width 20 height 20
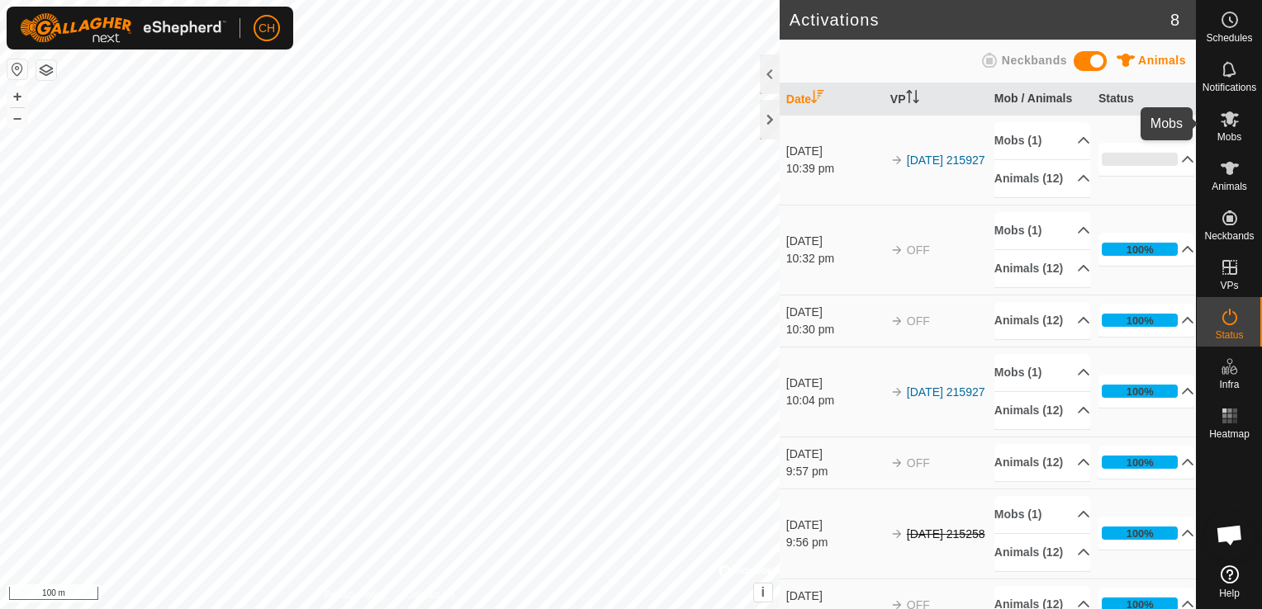
drag, startPoint x: 1243, startPoint y: 126, endPoint x: 1238, endPoint y: 144, distance: 18.3
click at [1243, 127] on div "Mobs" at bounding box center [1228, 124] width 65 height 50
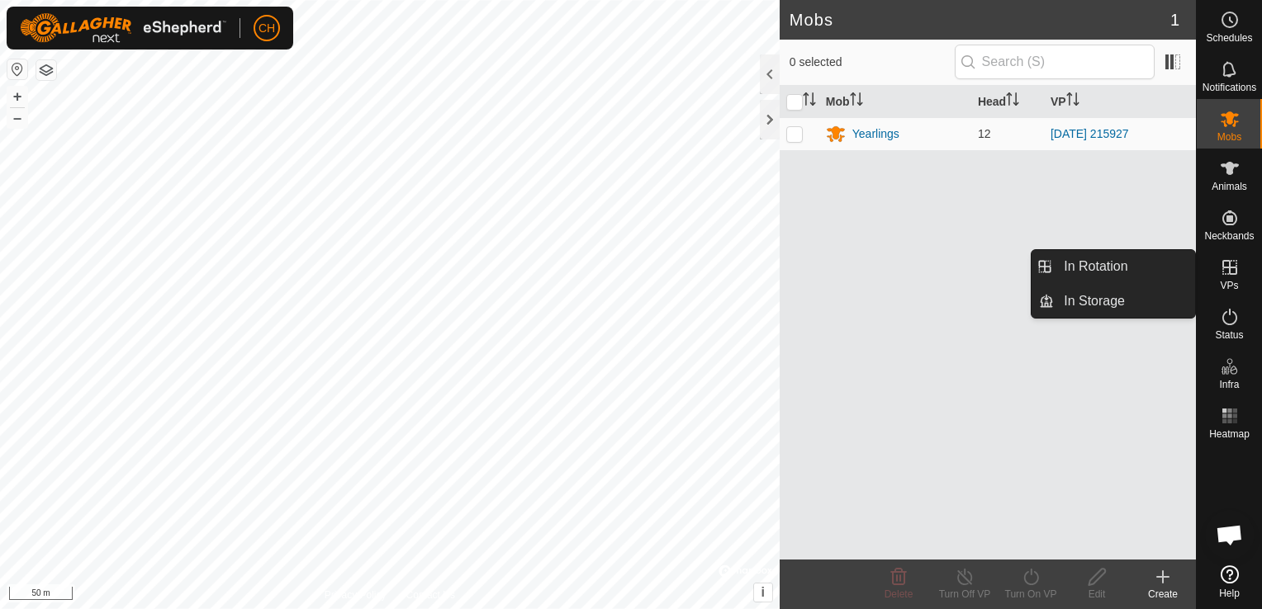
click at [1228, 268] on icon at bounding box center [1229, 268] width 20 height 20
click at [1229, 269] on icon at bounding box center [1229, 267] width 15 height 15
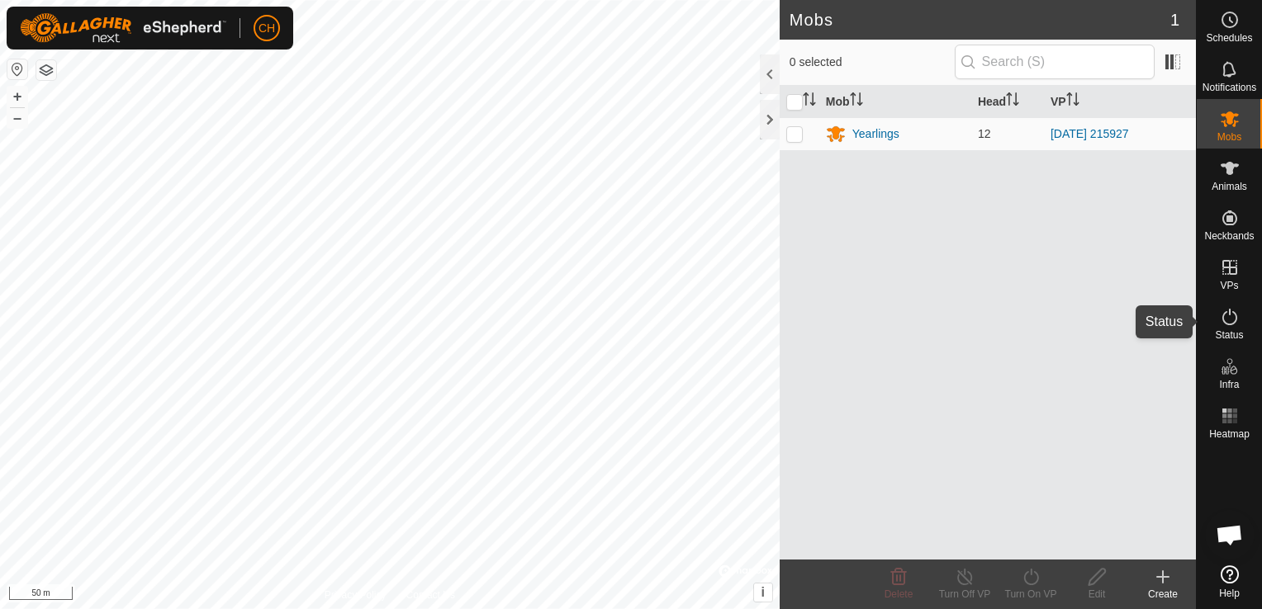
click at [1229, 321] on icon at bounding box center [1229, 317] width 20 height 20
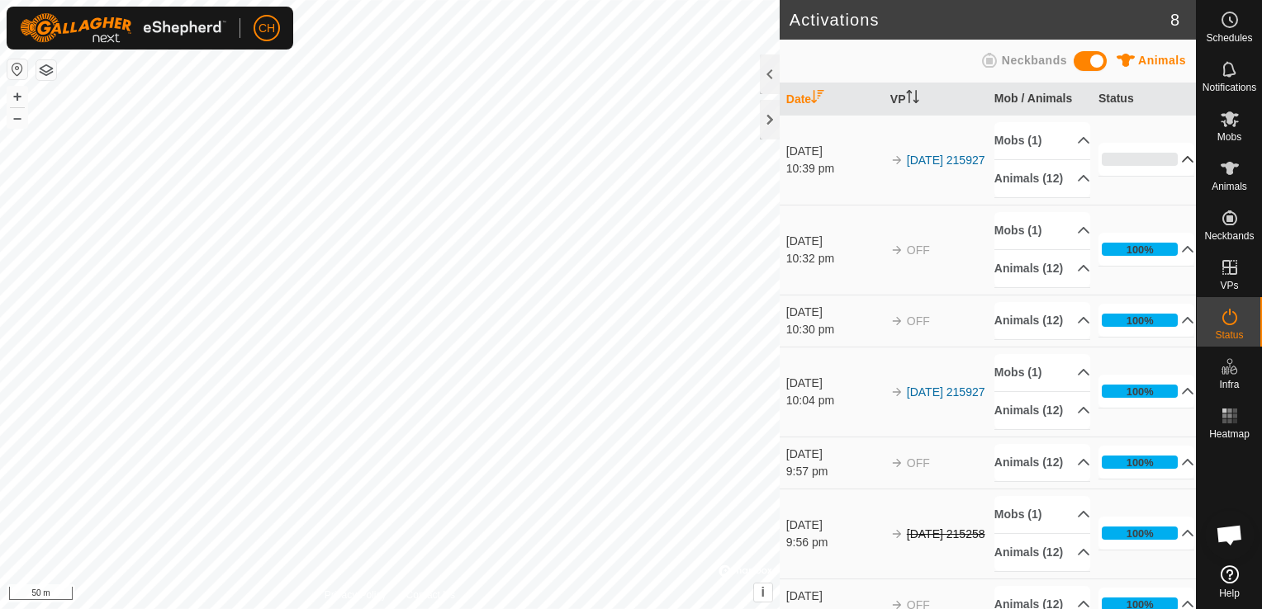
click at [1150, 168] on p-accordion-header "0%" at bounding box center [1146, 159] width 97 height 33
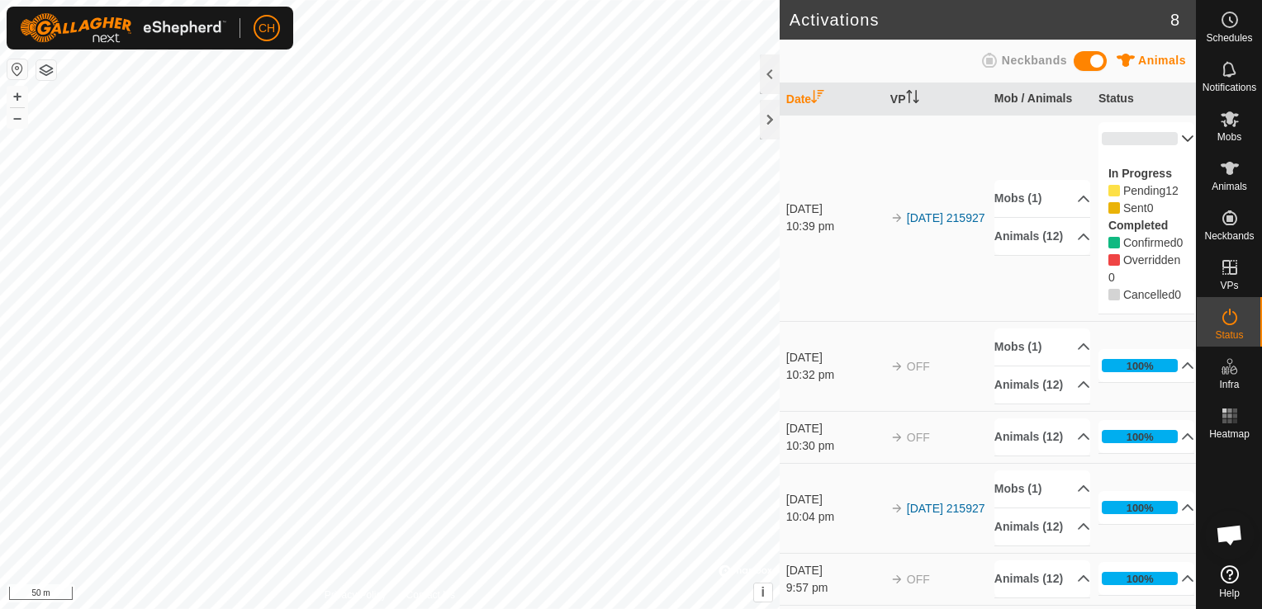
click at [1161, 138] on p-accordion-header "0%" at bounding box center [1146, 138] width 97 height 33
